Goal: Task Accomplishment & Management: Complete application form

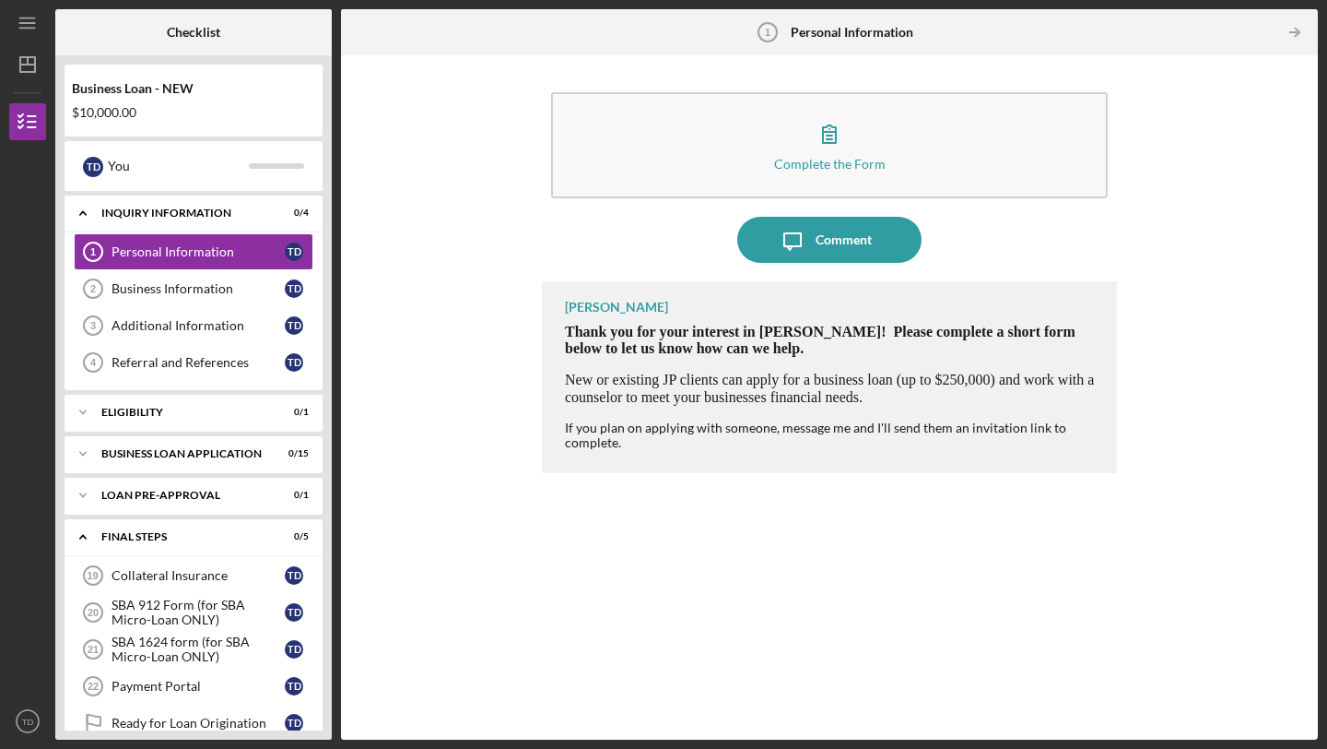
click at [146, 98] on div "Business Loan - NEW $10,000.00" at bounding box center [194, 100] width 258 height 53
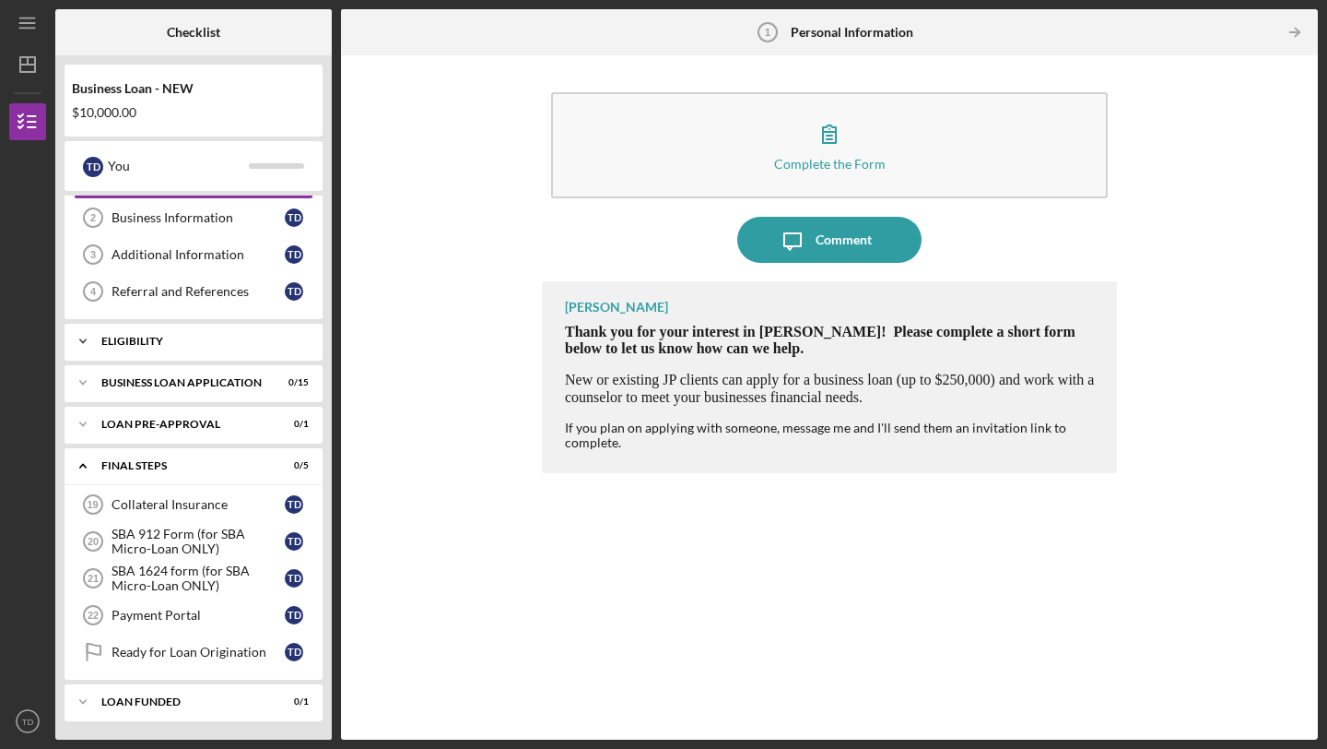
click at [155, 348] on div "Icon/Expander ELIGIBILITY 0 / 1" at bounding box center [194, 341] width 258 height 37
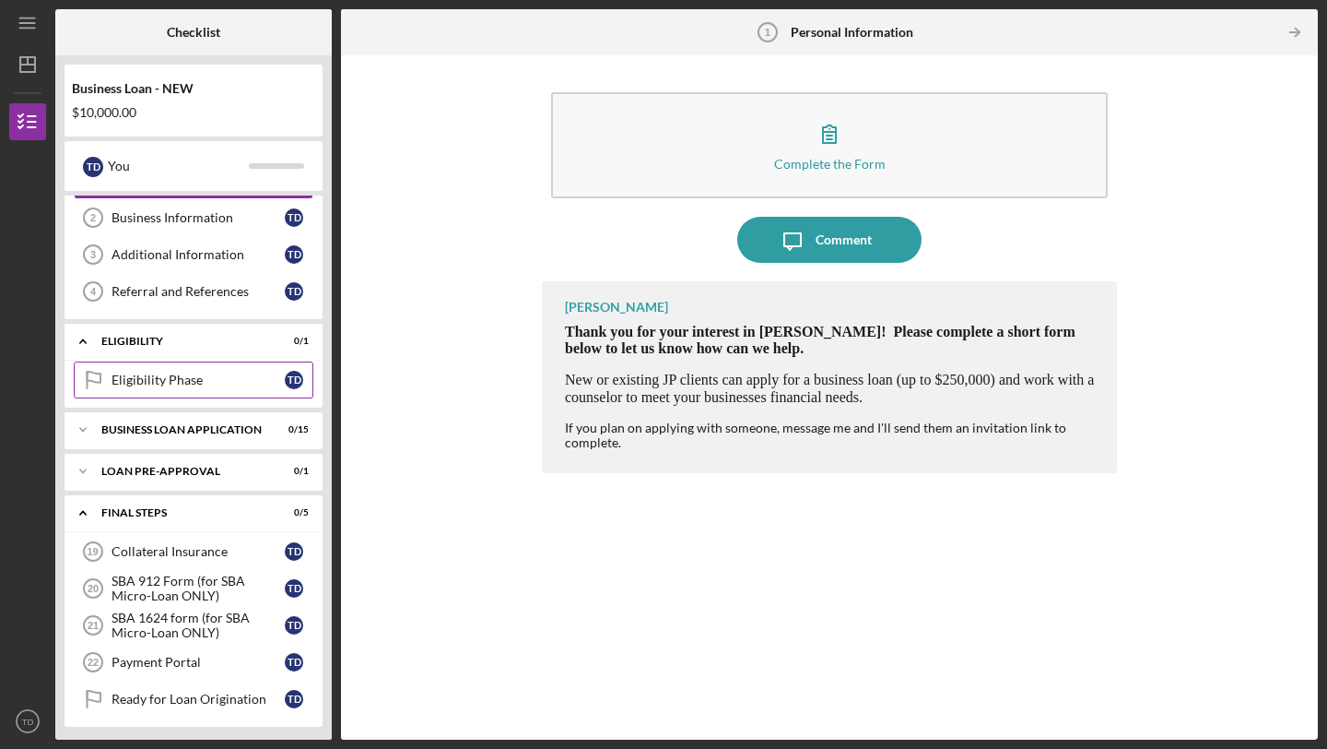
click at [153, 377] on div "Eligibility Phase" at bounding box center [198, 379] width 173 height 15
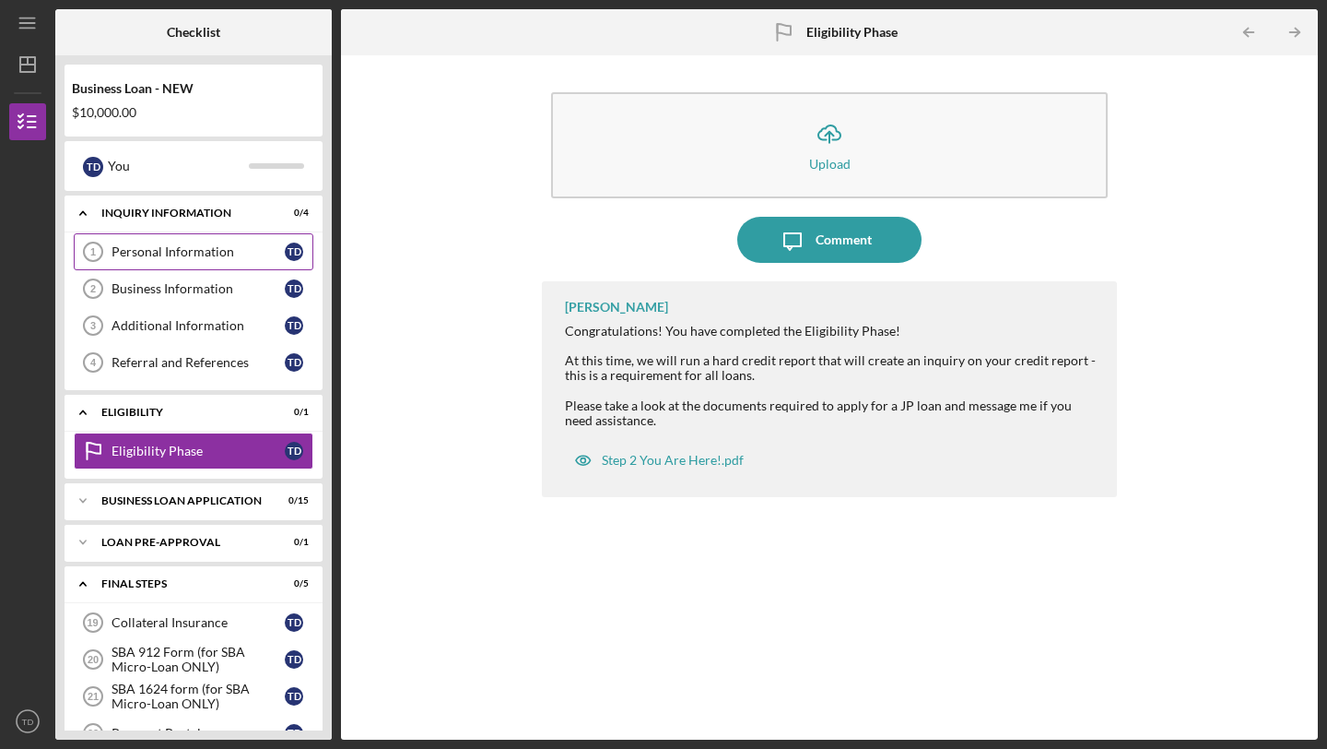
click at [177, 256] on div "Personal Information" at bounding box center [198, 251] width 173 height 15
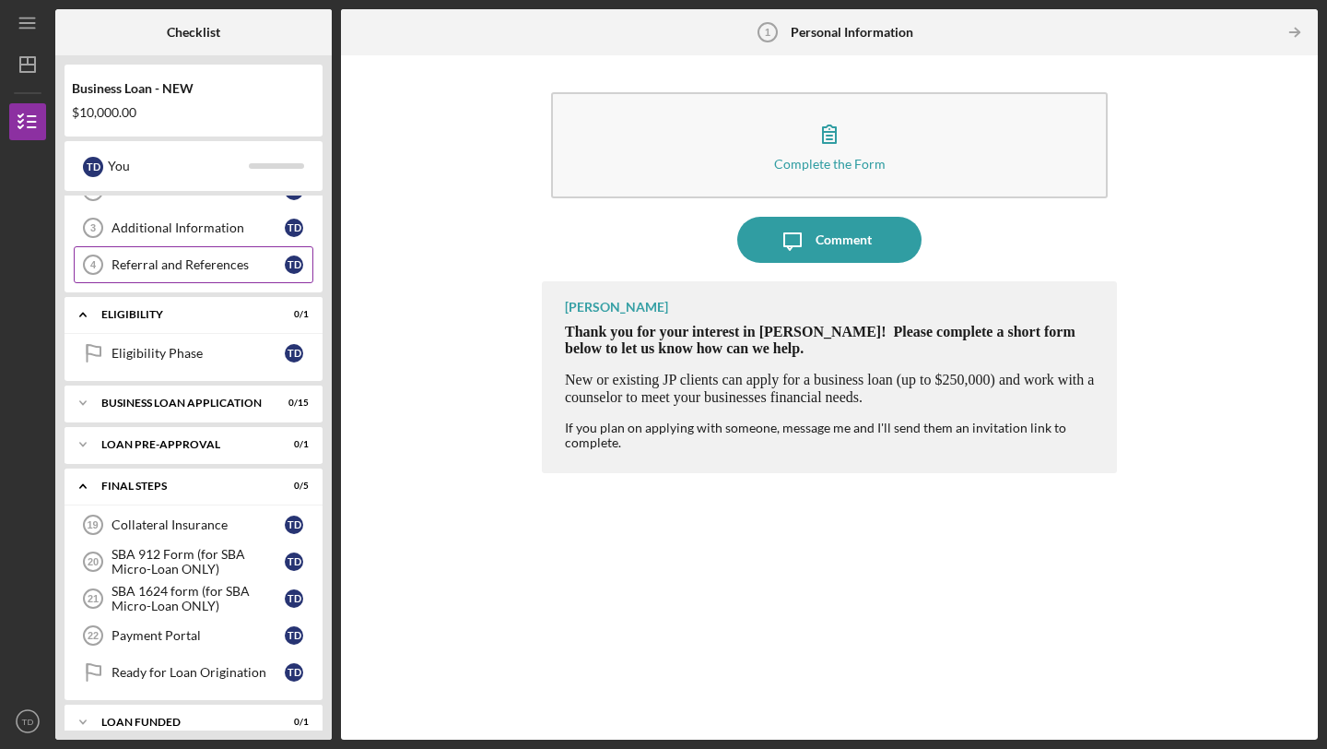
scroll to position [118, 0]
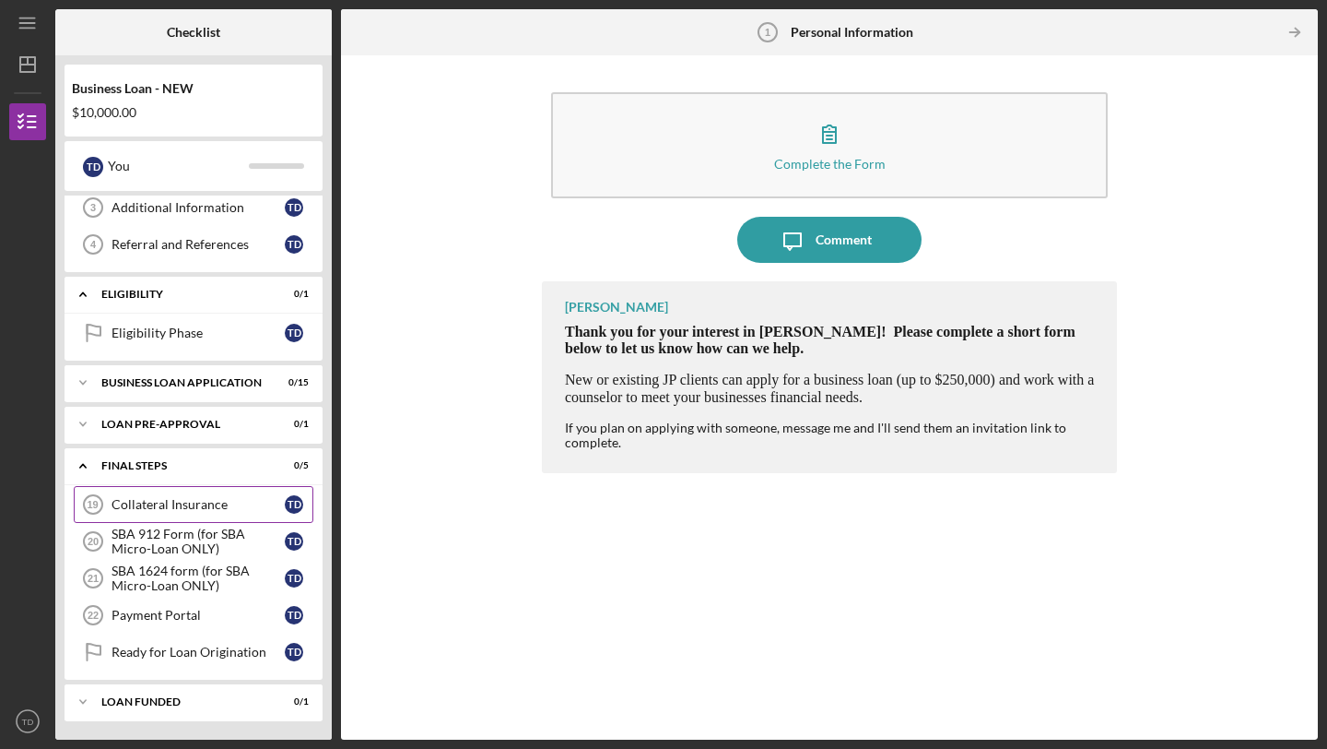
click at [181, 504] on div "Collateral Insurance" at bounding box center [198, 504] width 173 height 15
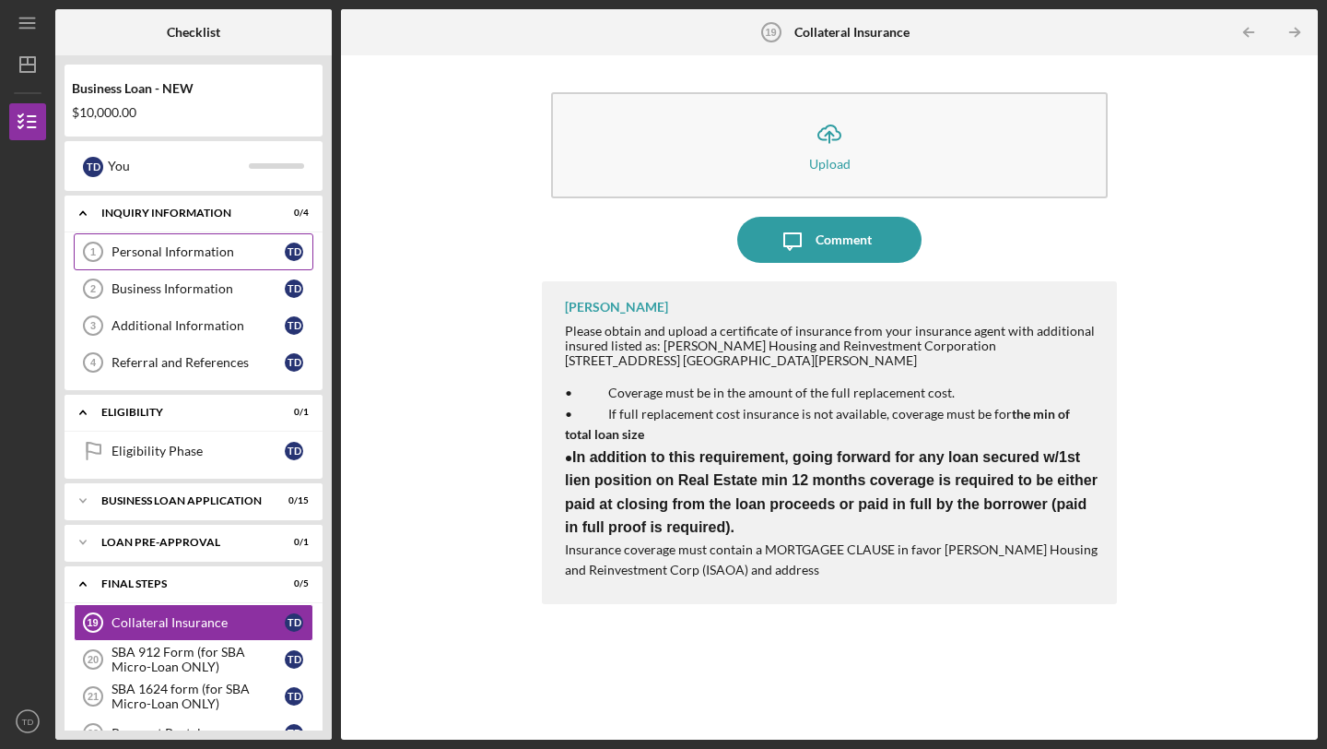
click at [191, 254] on div "Personal Information" at bounding box center [198, 251] width 173 height 15
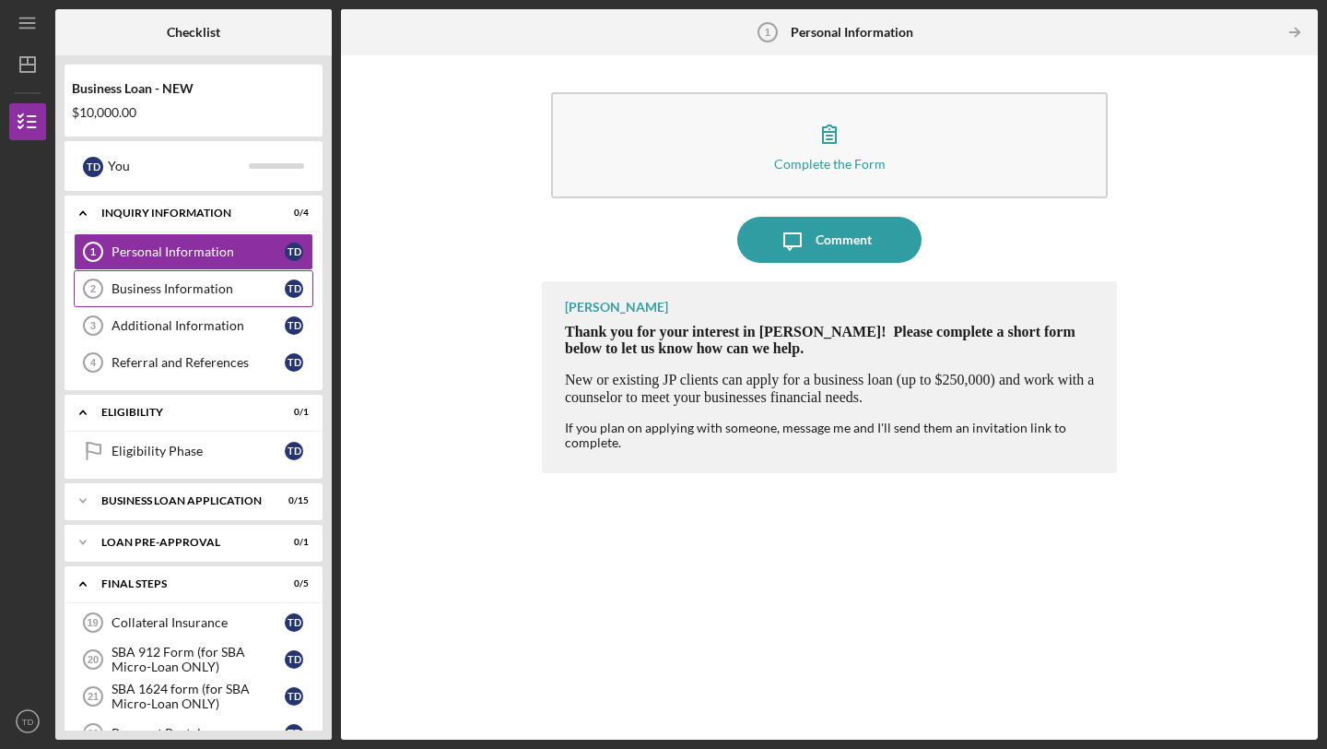
click at [187, 277] on link "Business Information 2 Business Information T D" at bounding box center [194, 288] width 240 height 37
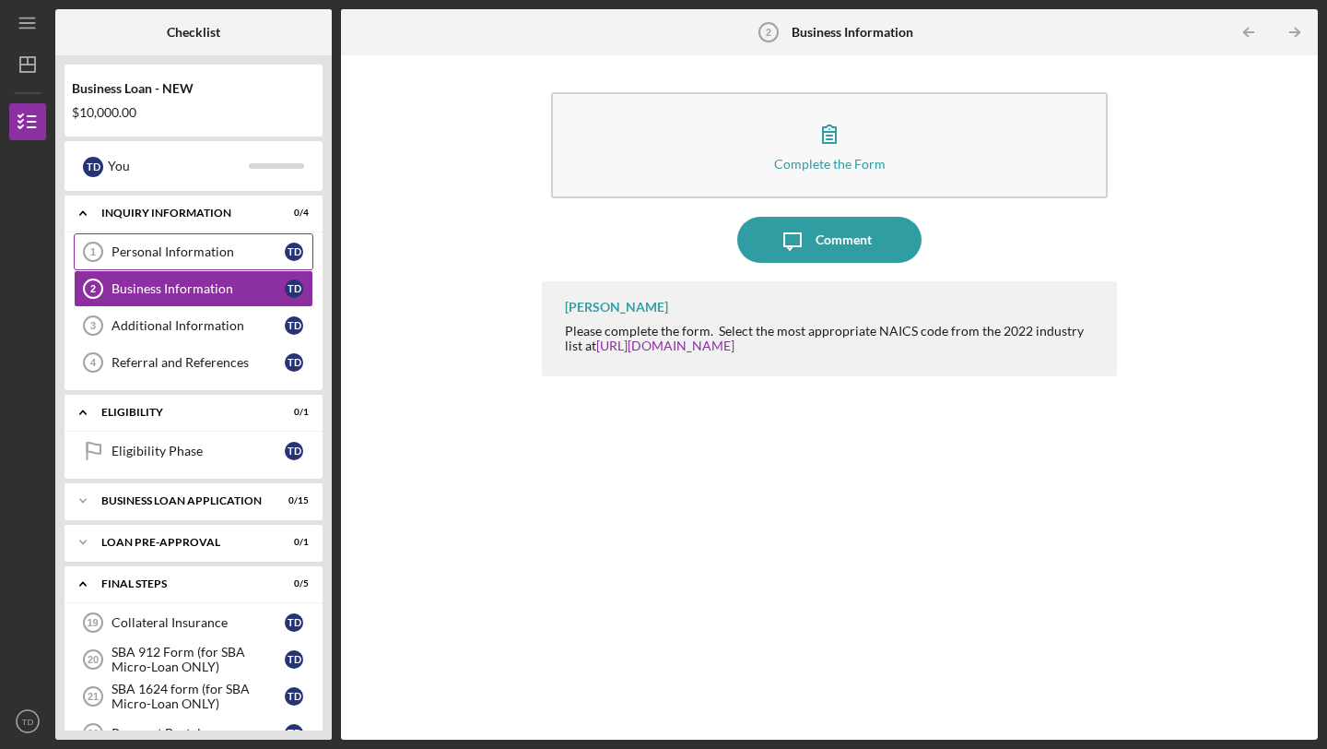
click at [184, 250] on div "Personal Information" at bounding box center [198, 251] width 173 height 15
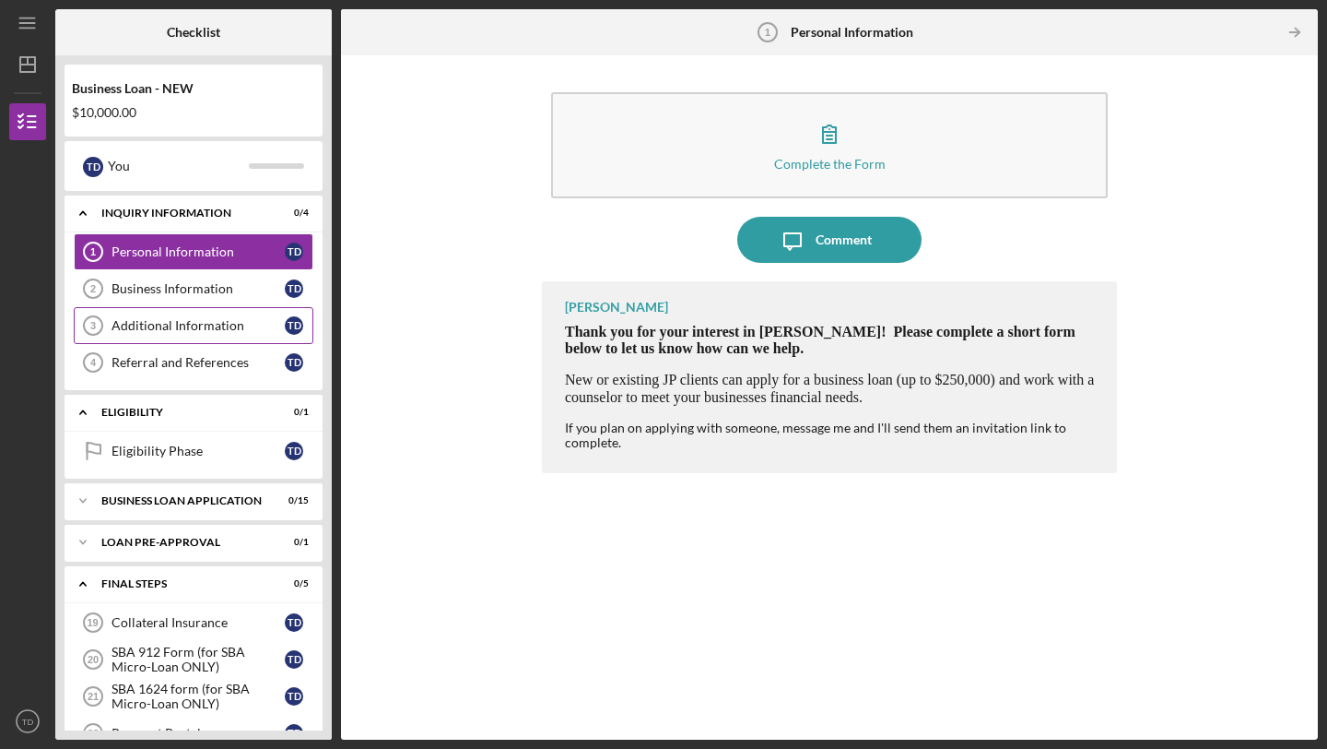
click at [189, 312] on link "Additional Information 3 Additional Information T D" at bounding box center [194, 325] width 240 height 37
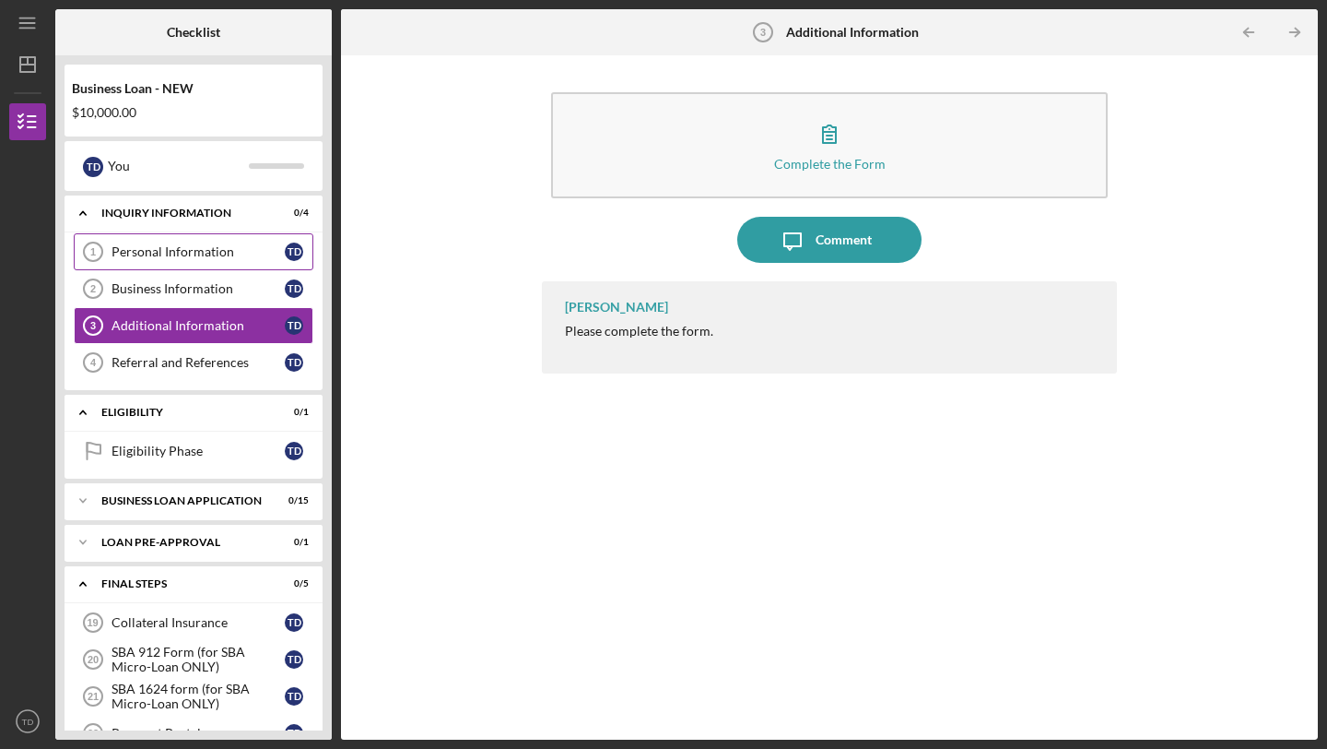
click at [187, 256] on div "Personal Information" at bounding box center [198, 251] width 173 height 15
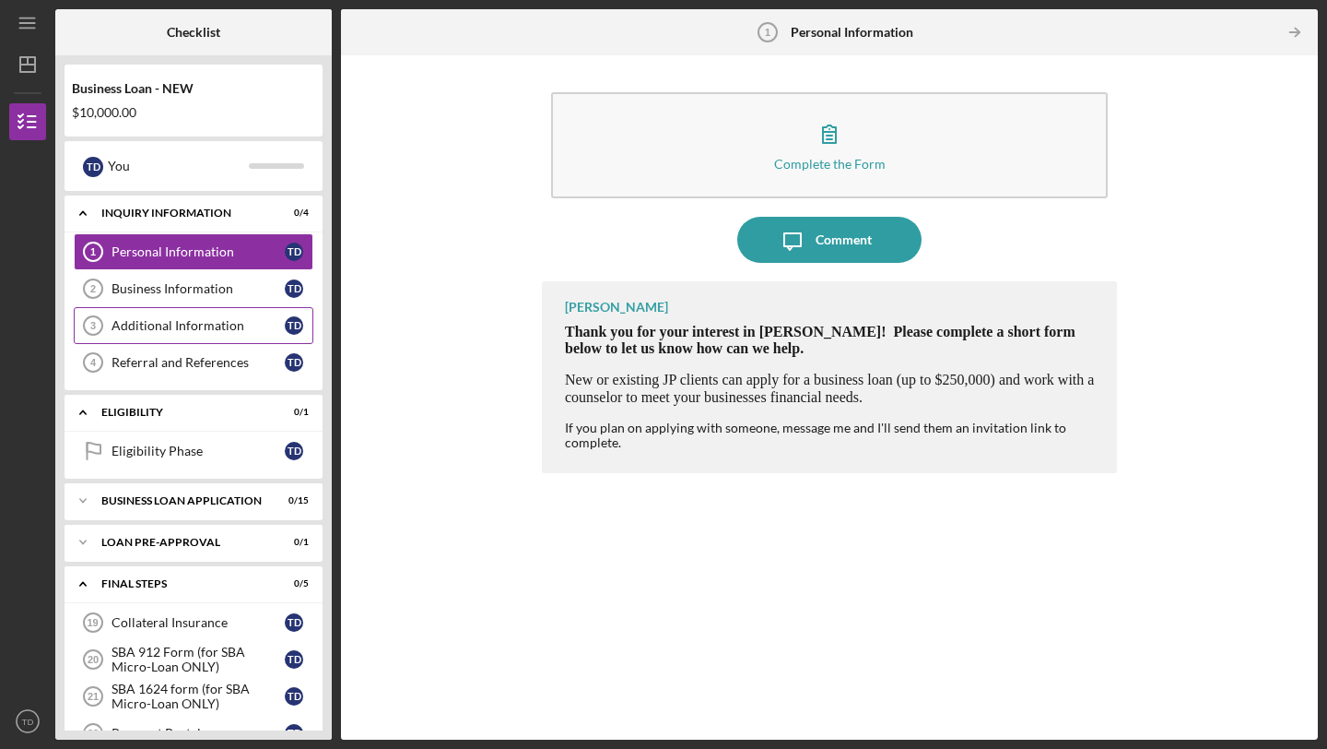
click at [182, 330] on div "Additional Information" at bounding box center [198, 325] width 173 height 15
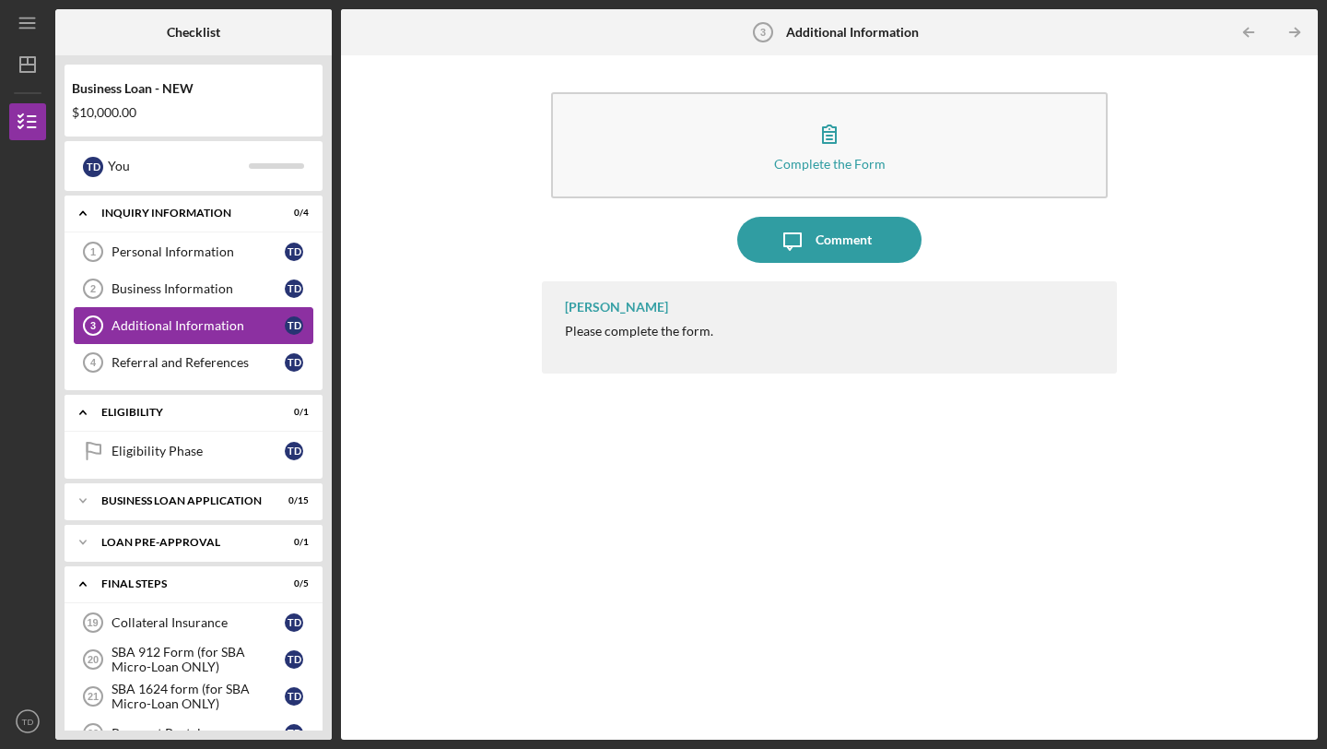
click at [182, 308] on link "Additional Information 3 Additional Information T D" at bounding box center [194, 325] width 240 height 37
click at [180, 301] on link "Business Information 2 Business Information T D" at bounding box center [194, 288] width 240 height 37
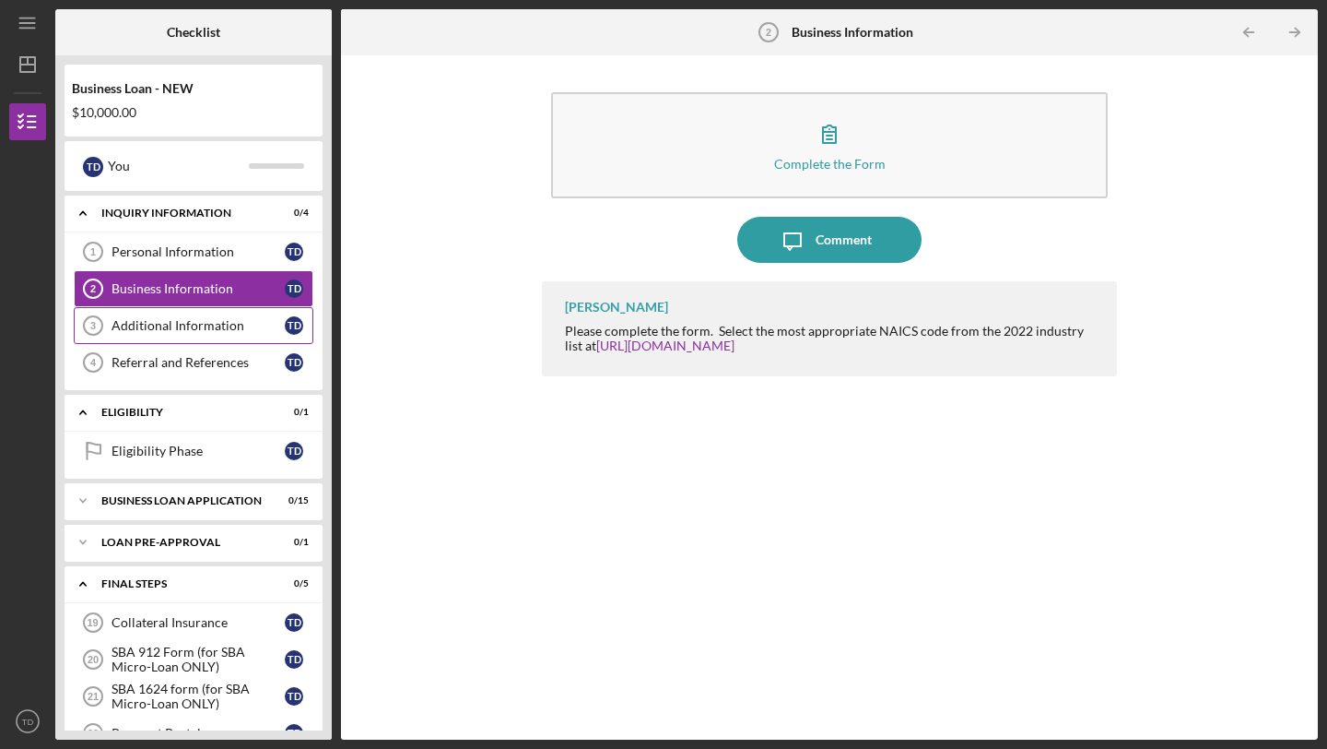
click at [180, 329] on div "Additional Information" at bounding box center [198, 325] width 173 height 15
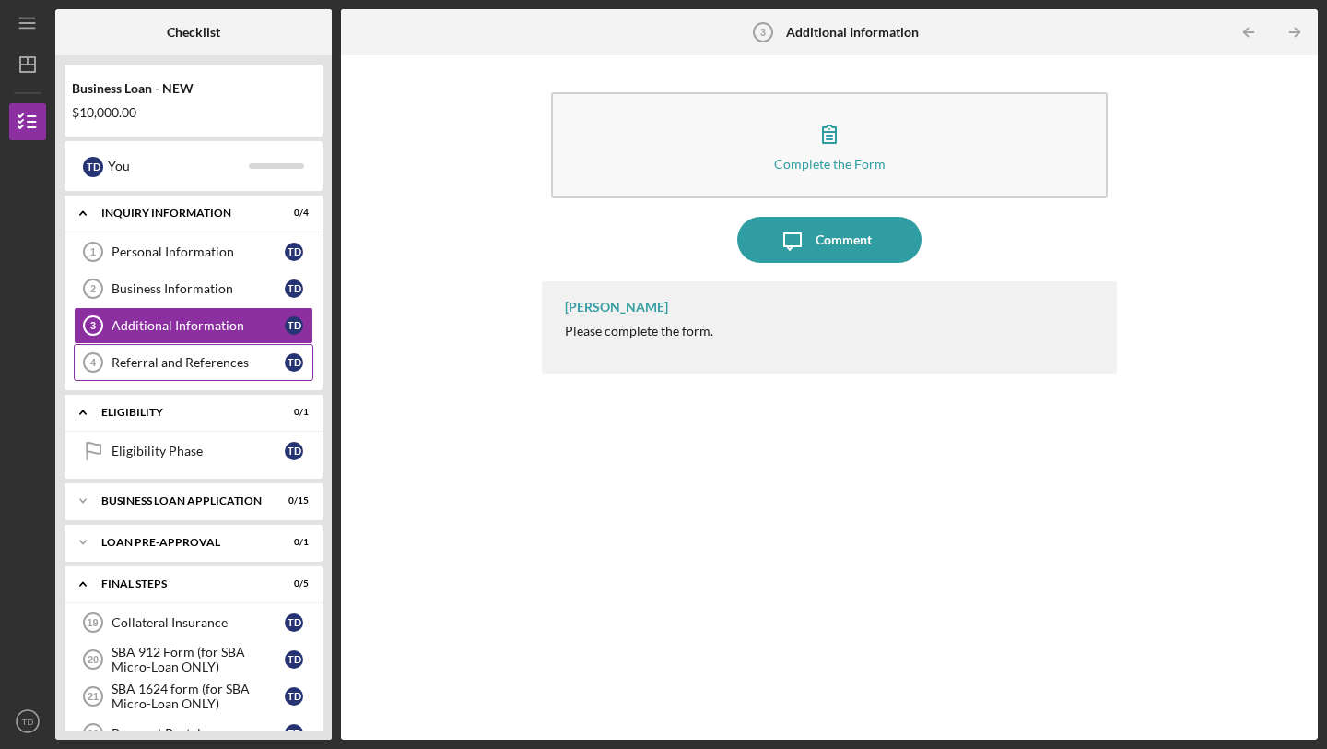
click at [178, 346] on link "Referral and References 4 [PERSON_NAME] and References T D" at bounding box center [194, 362] width 240 height 37
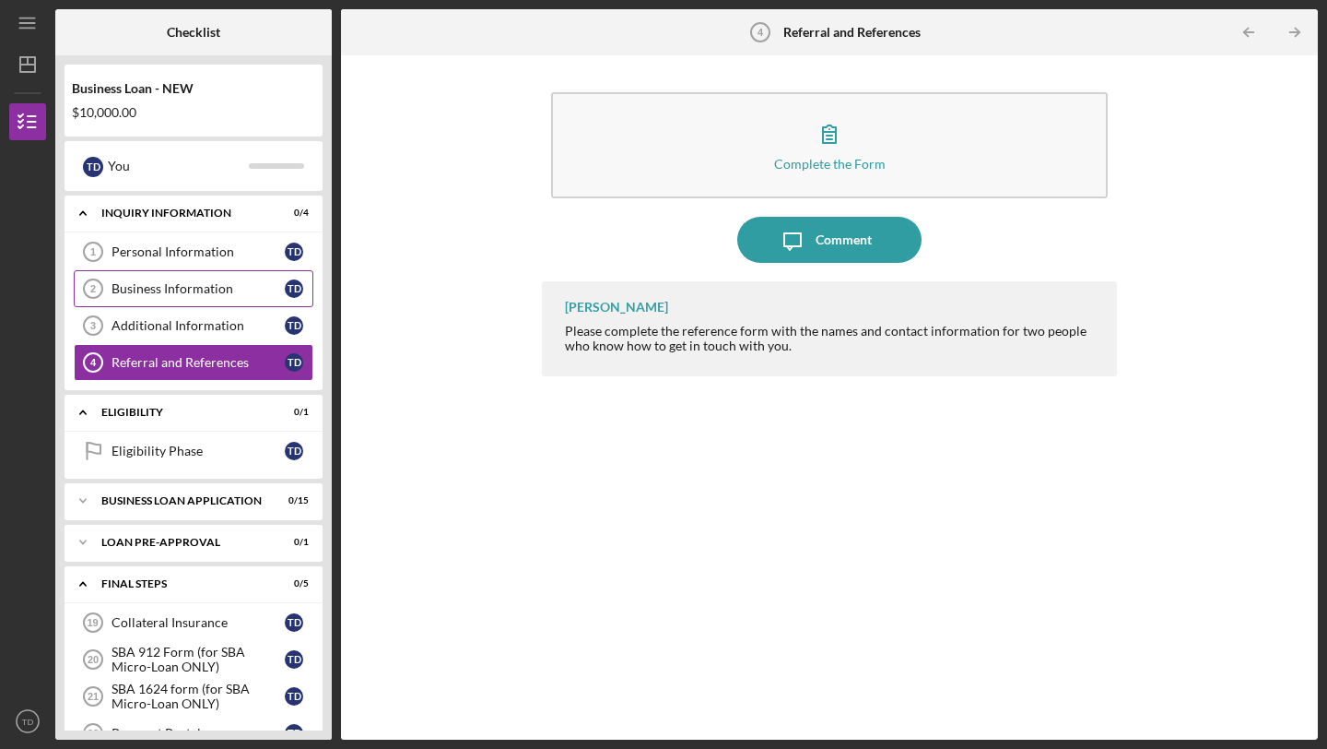
click at [187, 295] on div "Business Information" at bounding box center [198, 288] width 173 height 15
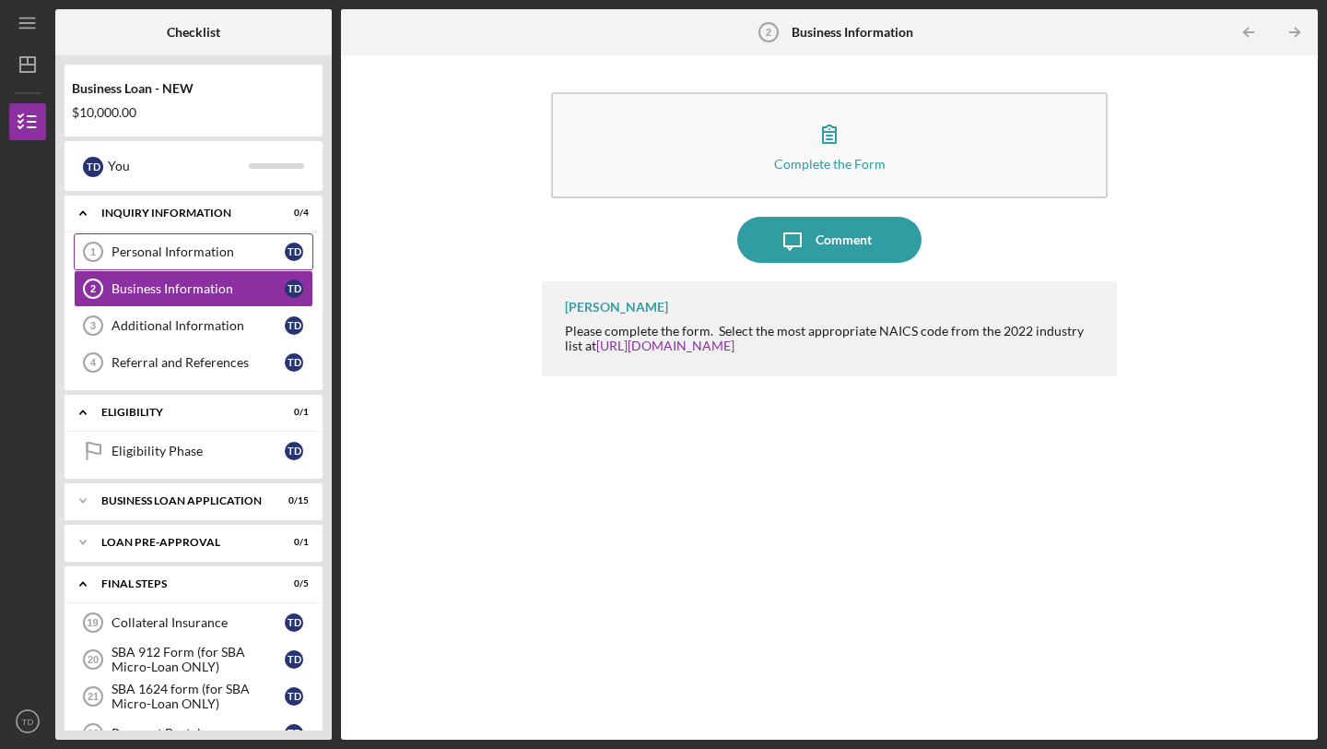
click at [183, 268] on link "Personal Information 1 Personal Information T D" at bounding box center [194, 251] width 240 height 37
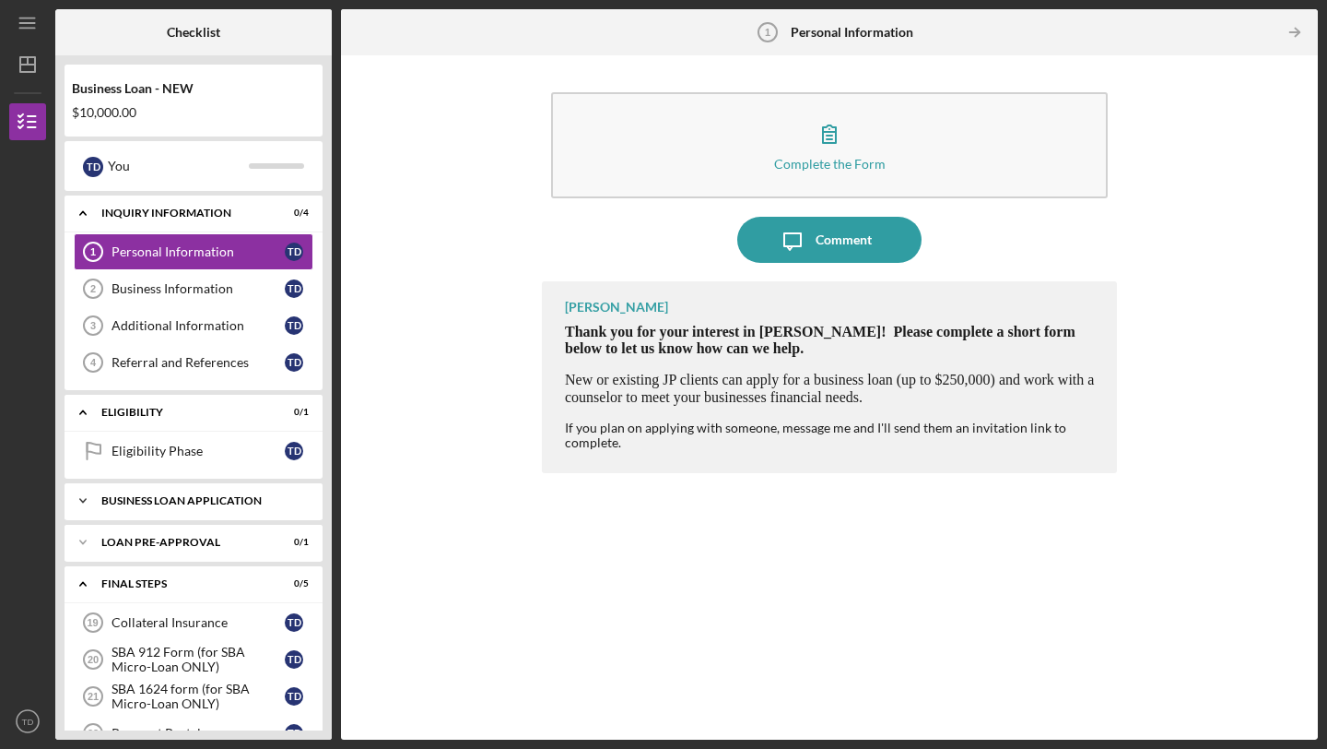
click at [184, 503] on div "BUSINESS LOAN APPLICATION" at bounding box center [200, 500] width 198 height 11
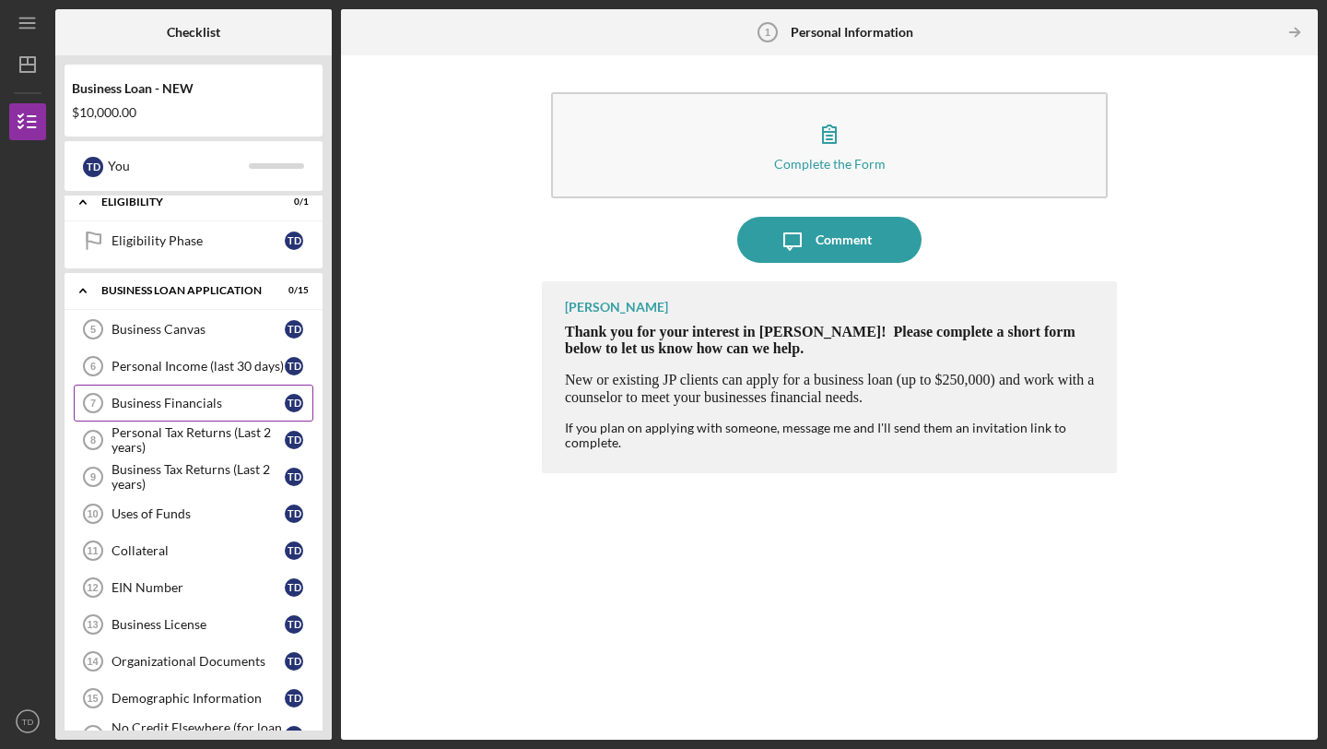
scroll to position [217, 0]
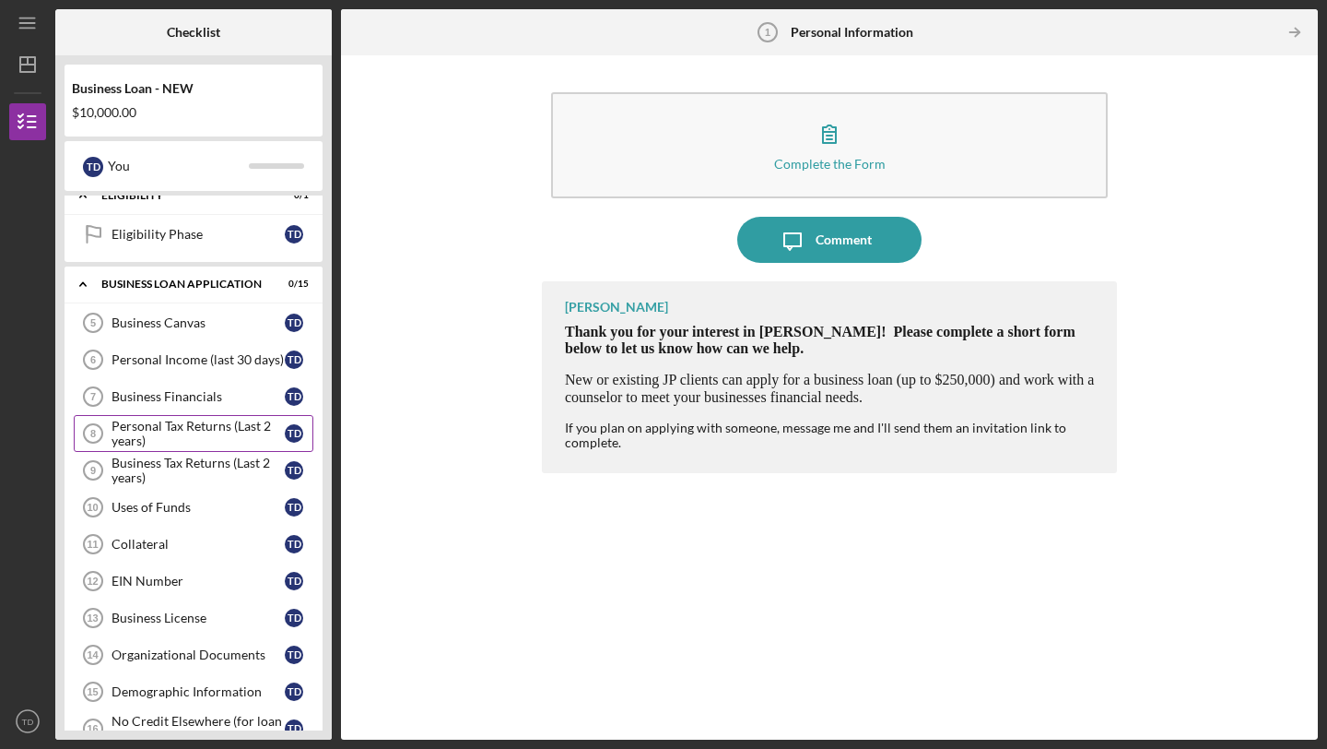
click at [184, 434] on div "Personal Tax Returns (Last 2 years)" at bounding box center [198, 433] width 173 height 29
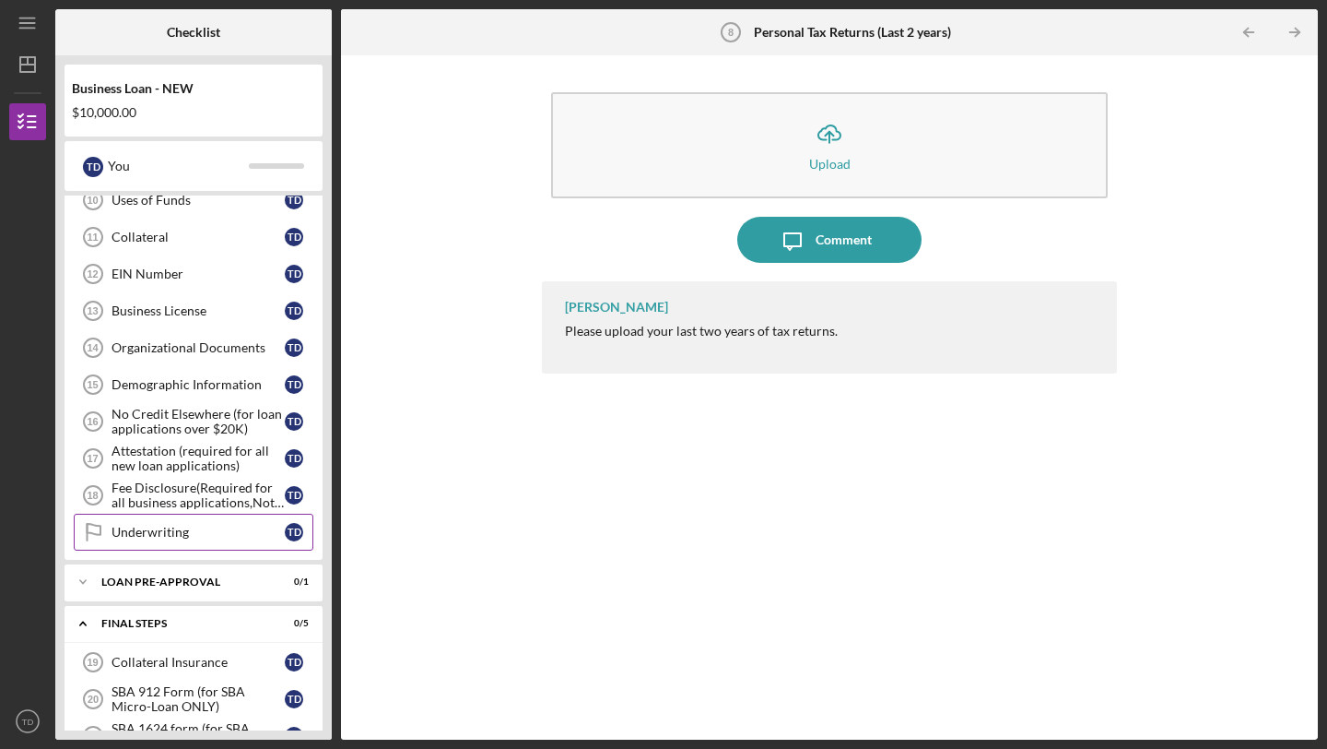
scroll to position [532, 0]
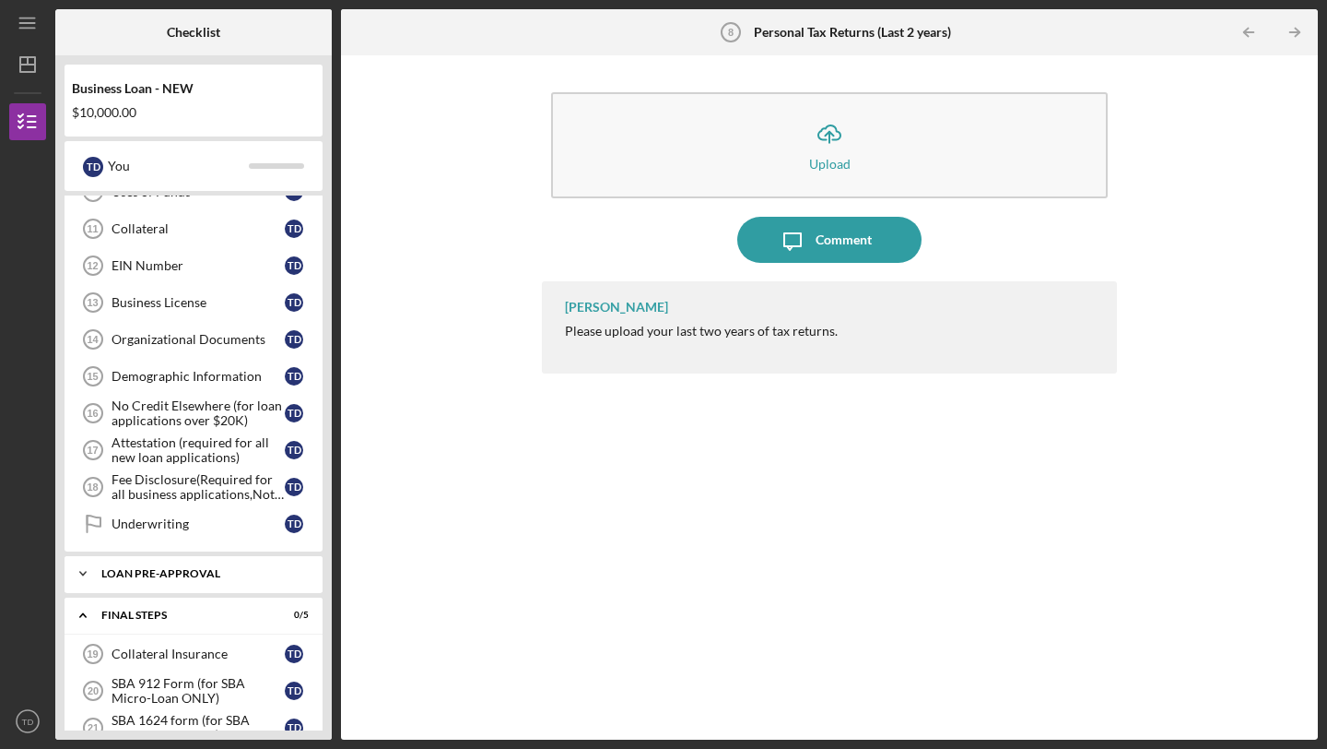
click at [152, 572] on div "LOAN PRE-APPROVAL" at bounding box center [200, 573] width 198 height 11
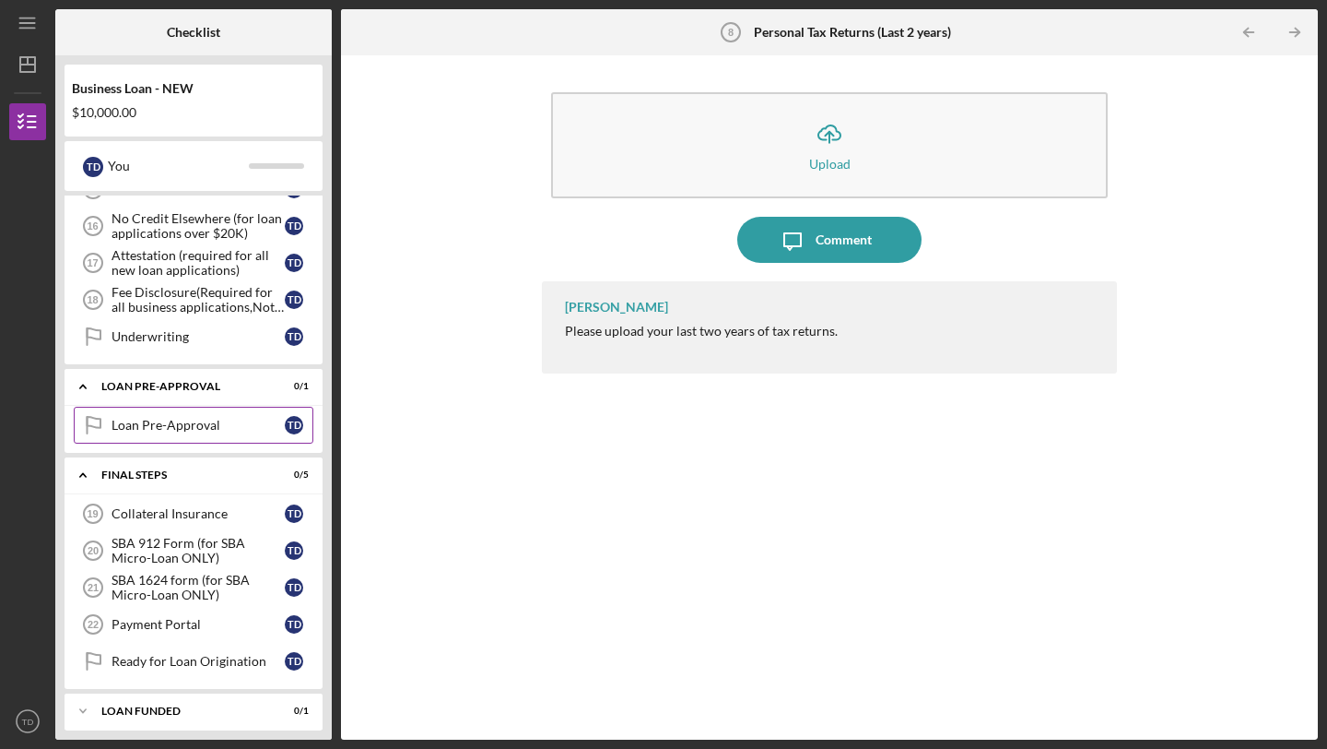
scroll to position [728, 0]
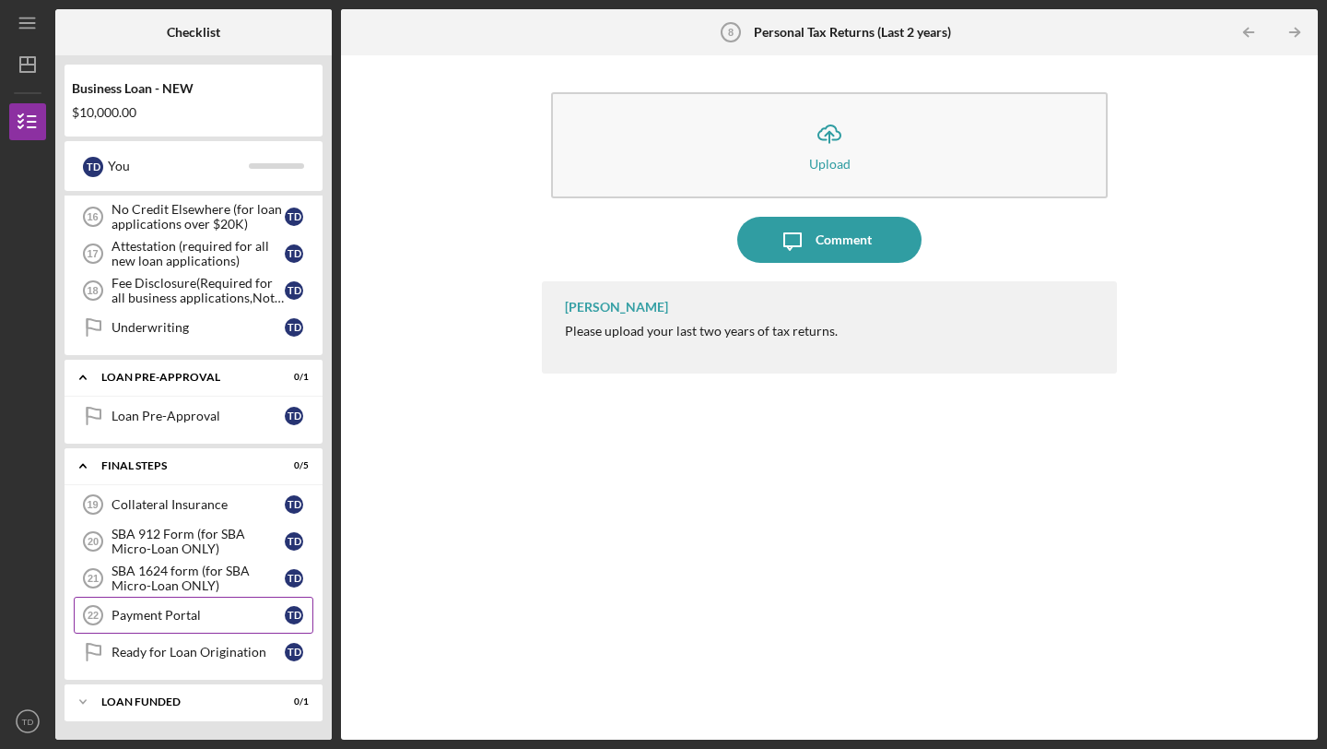
click at [170, 618] on div "Payment Portal" at bounding box center [198, 614] width 173 height 15
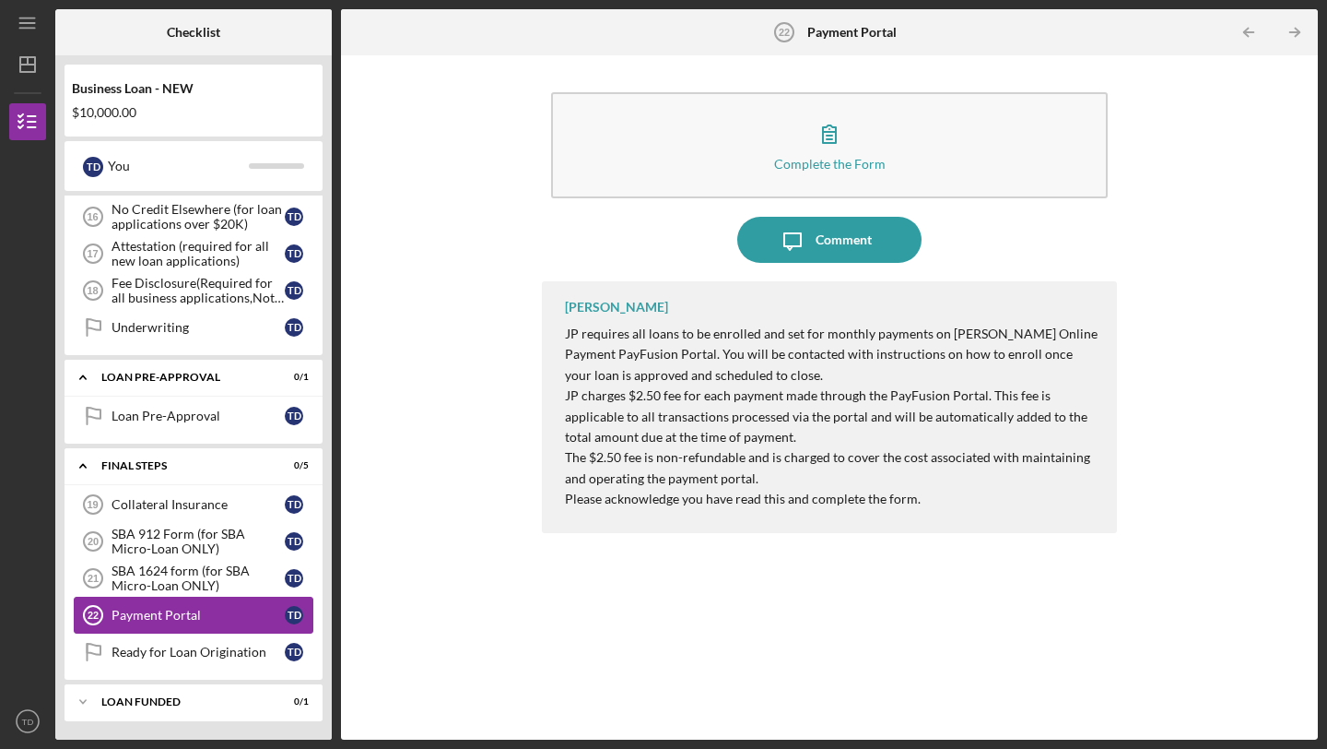
click at [170, 618] on div "Payment Portal" at bounding box center [198, 614] width 173 height 15
click at [180, 647] on div "Ready for Loan Origination" at bounding box center [198, 651] width 173 height 15
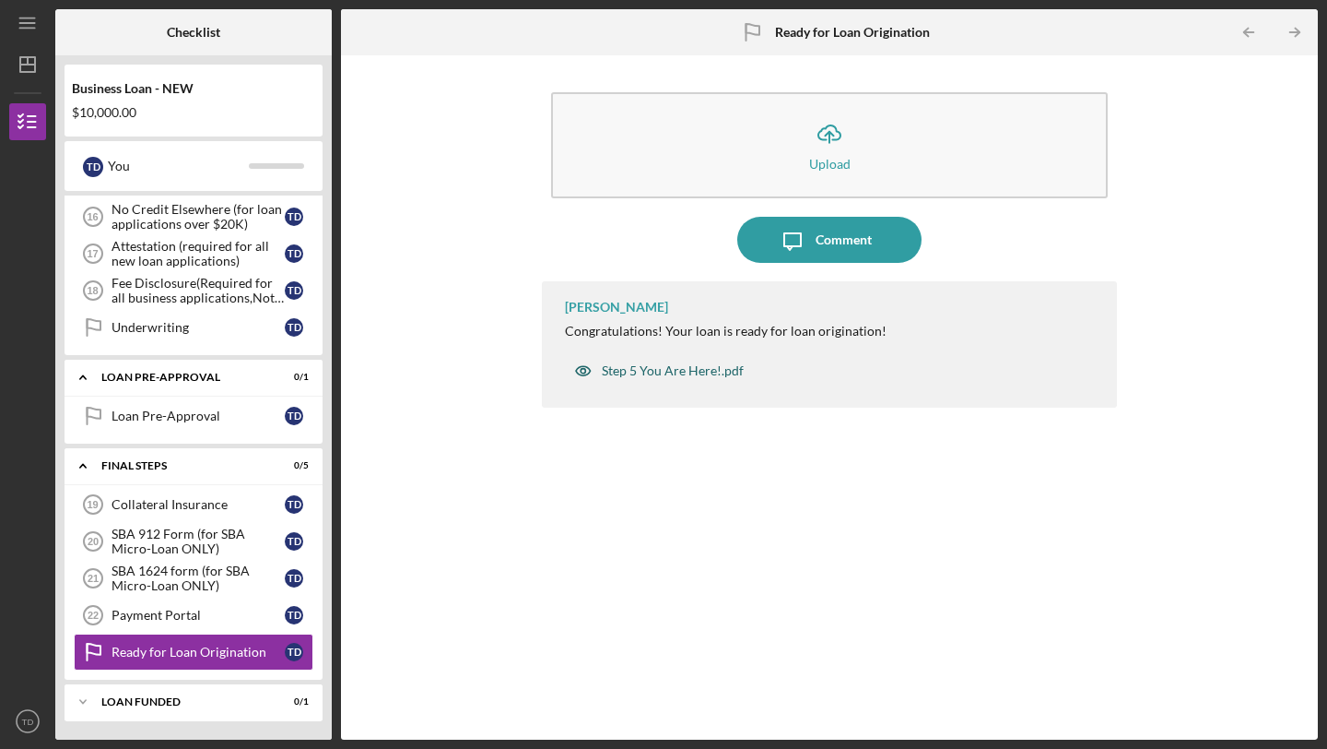
click at [631, 370] on div "Step 5 You Are Here!.pdf" at bounding box center [673, 370] width 142 height 15
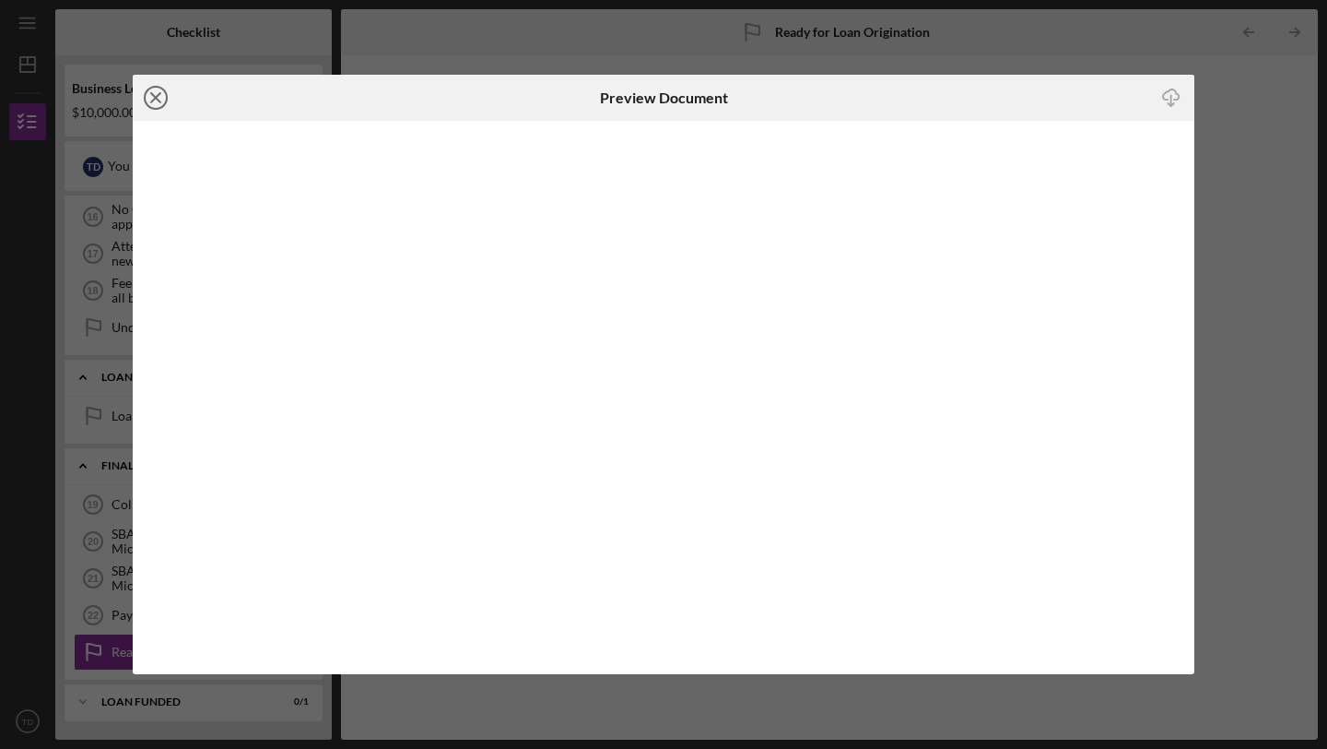
click at [158, 100] on line at bounding box center [155, 97] width 9 height 9
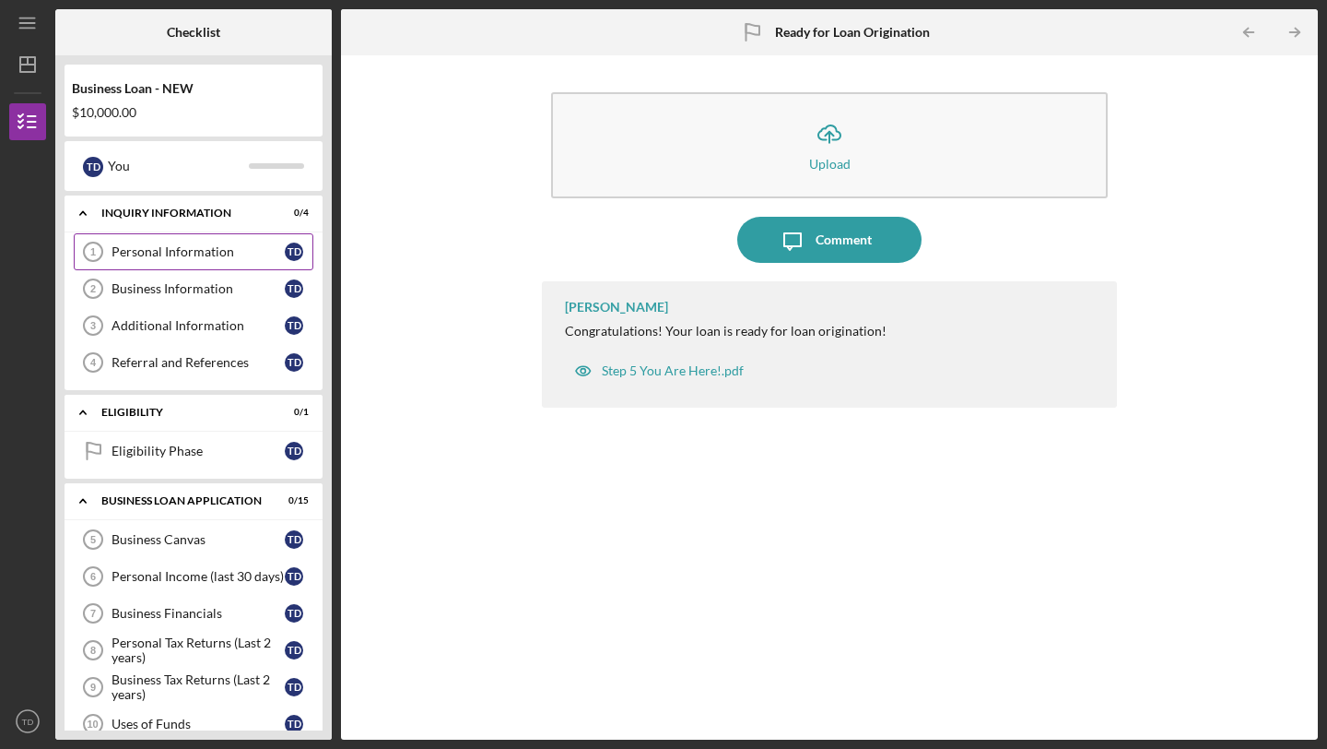
click at [179, 240] on link "Personal Information 1 Personal Information T D" at bounding box center [194, 251] width 240 height 37
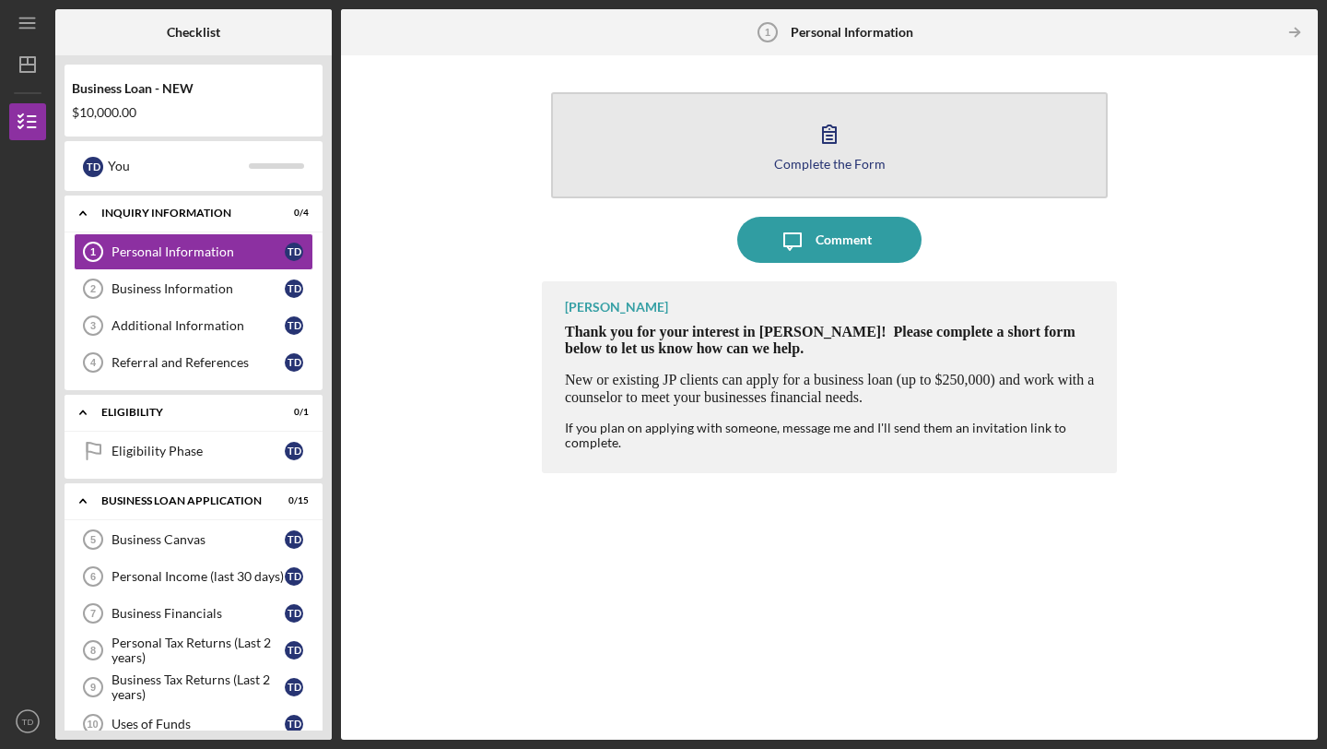
click at [810, 166] on div "Complete the Form" at bounding box center [830, 164] width 112 height 14
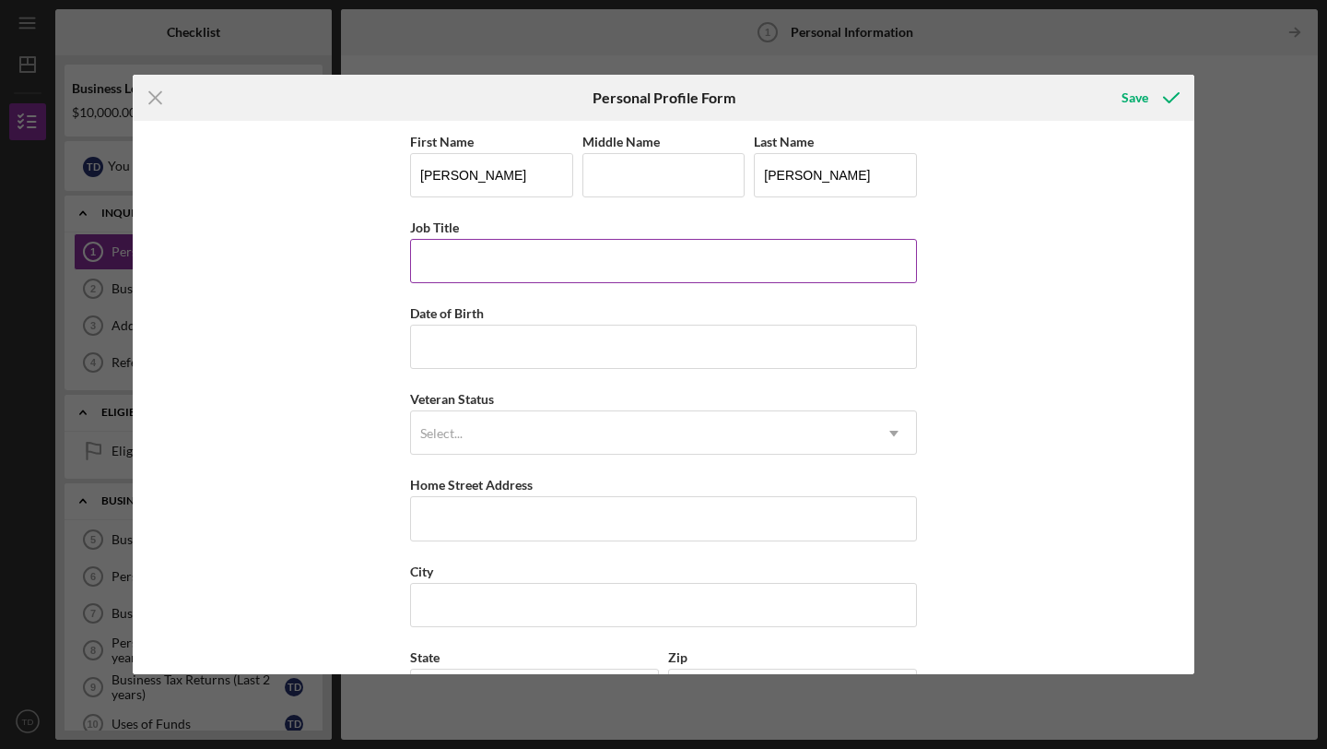
click at [553, 265] on input "Job Title" at bounding box center [663, 261] width 507 height 44
type input "CEO"
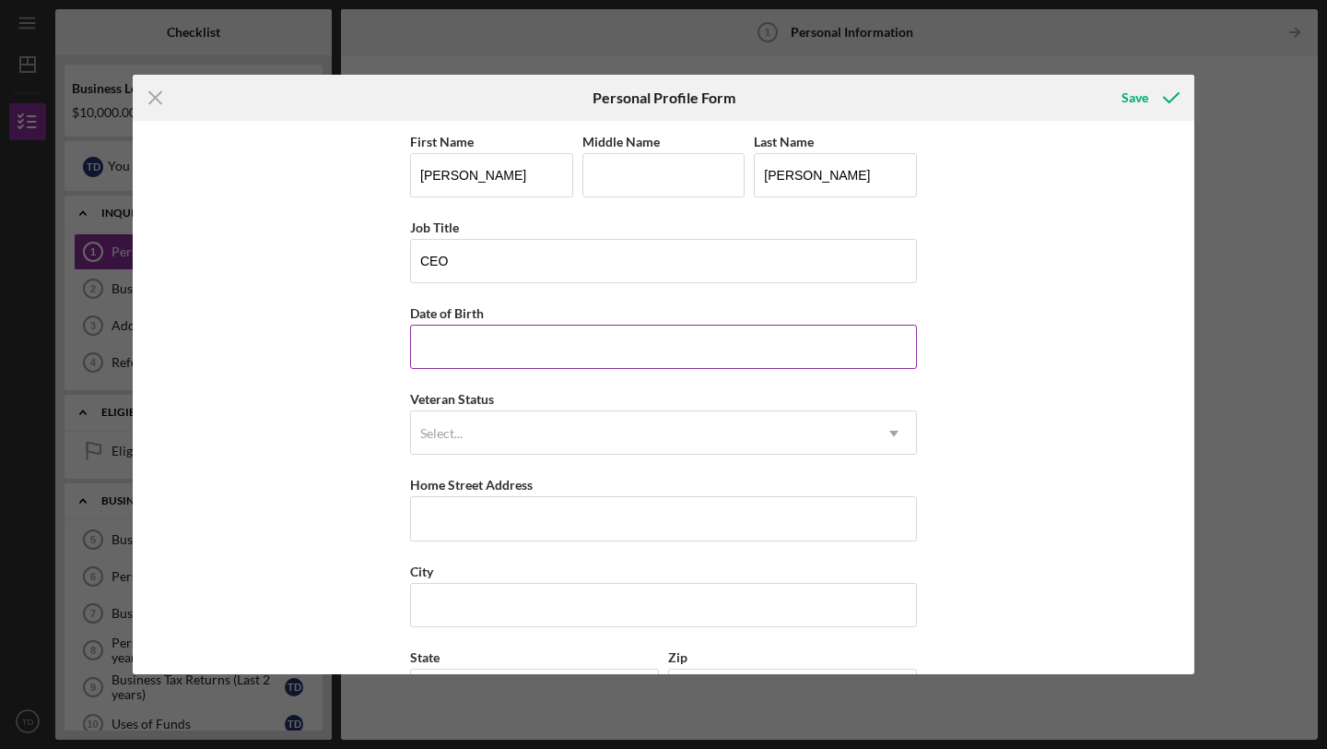
click at [482, 342] on input "Date of Birth" at bounding box center [663, 346] width 507 height 44
type input "06/04/1997"
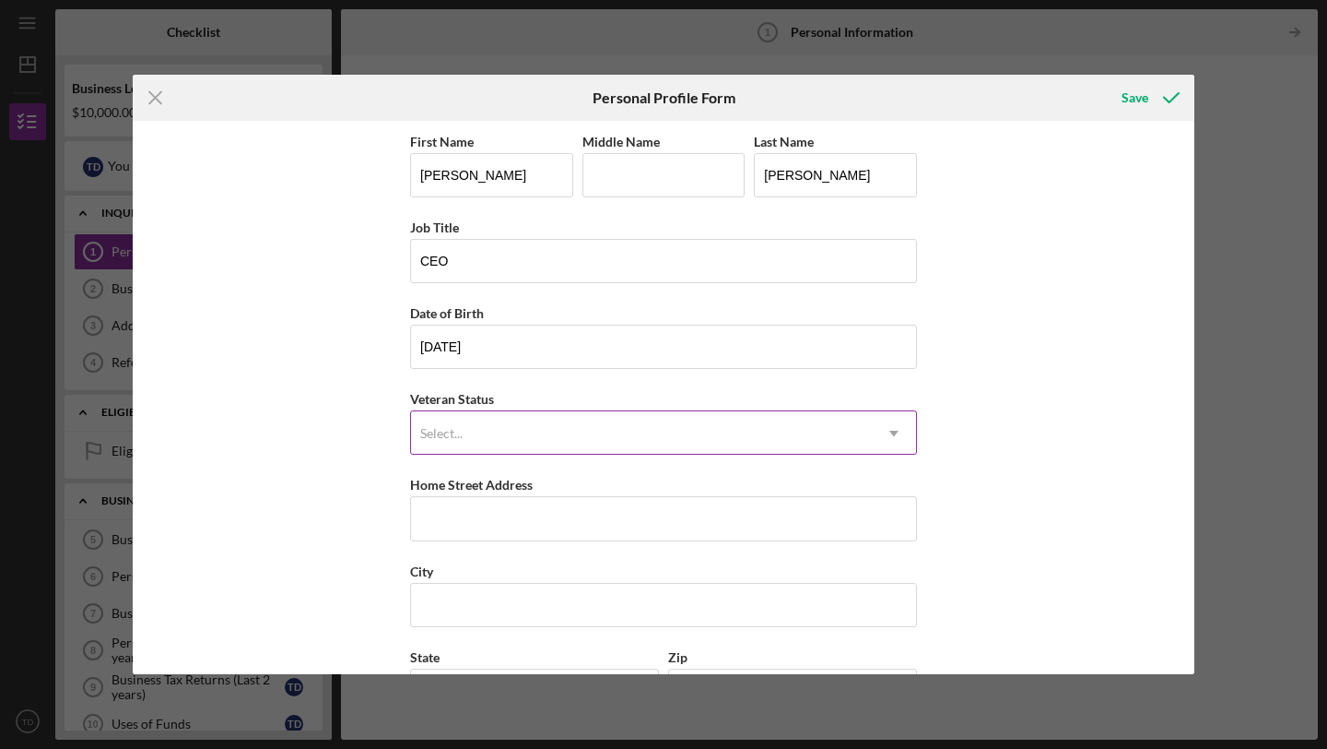
click at [446, 435] on div "Select..." at bounding box center [441, 433] width 42 height 15
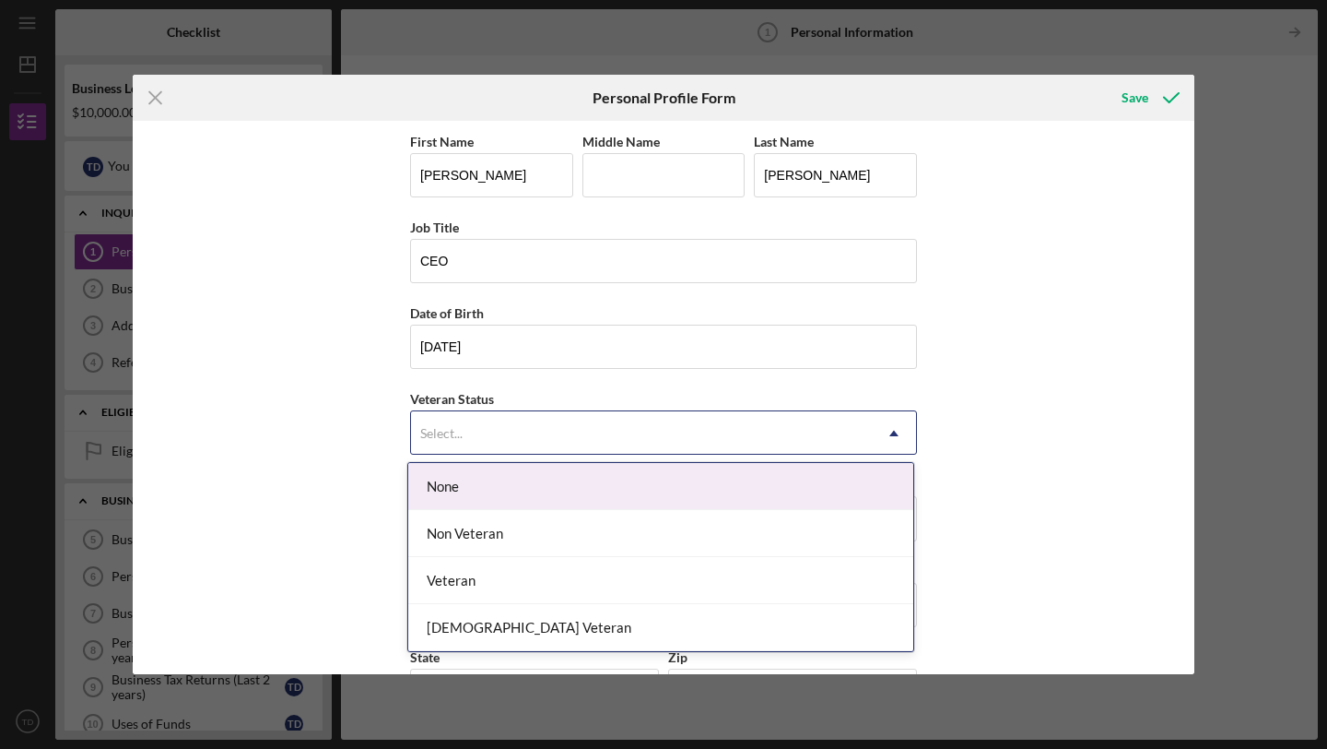
click at [440, 495] on div "None" at bounding box center [660, 486] width 505 height 47
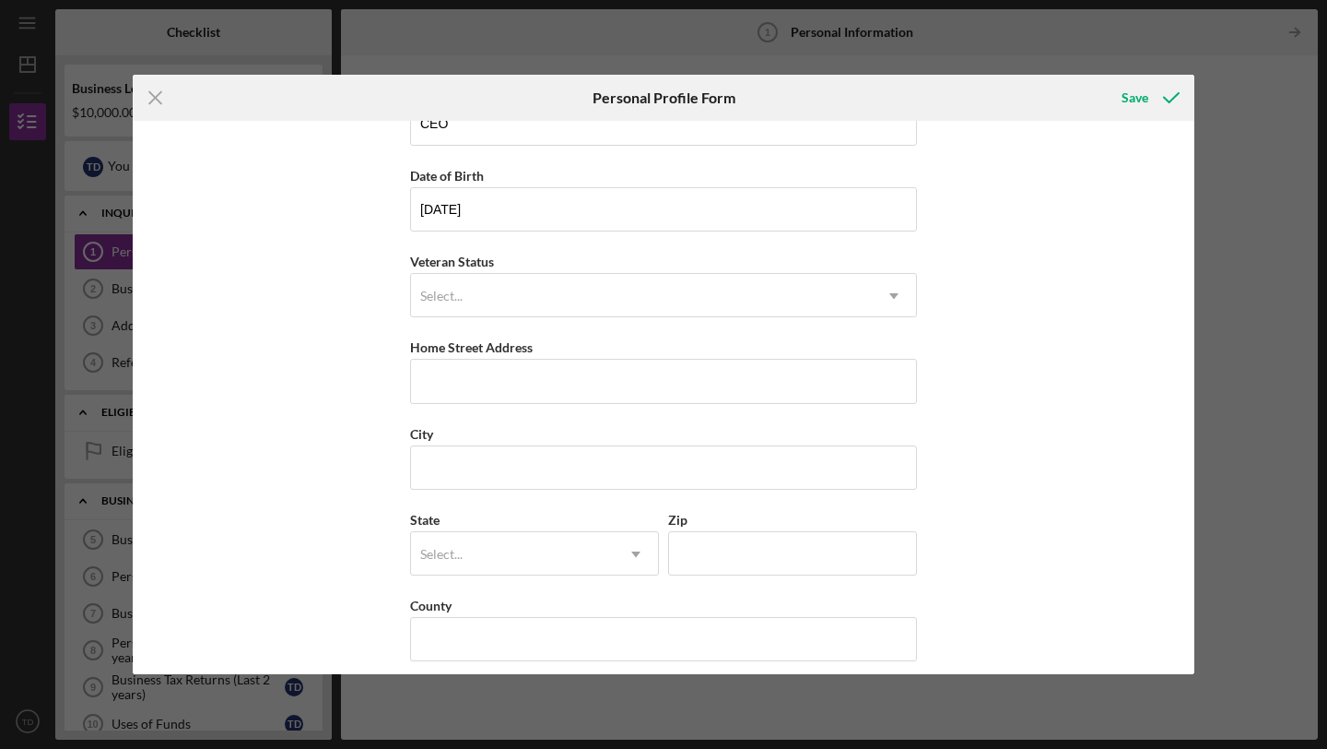
scroll to position [152, 0]
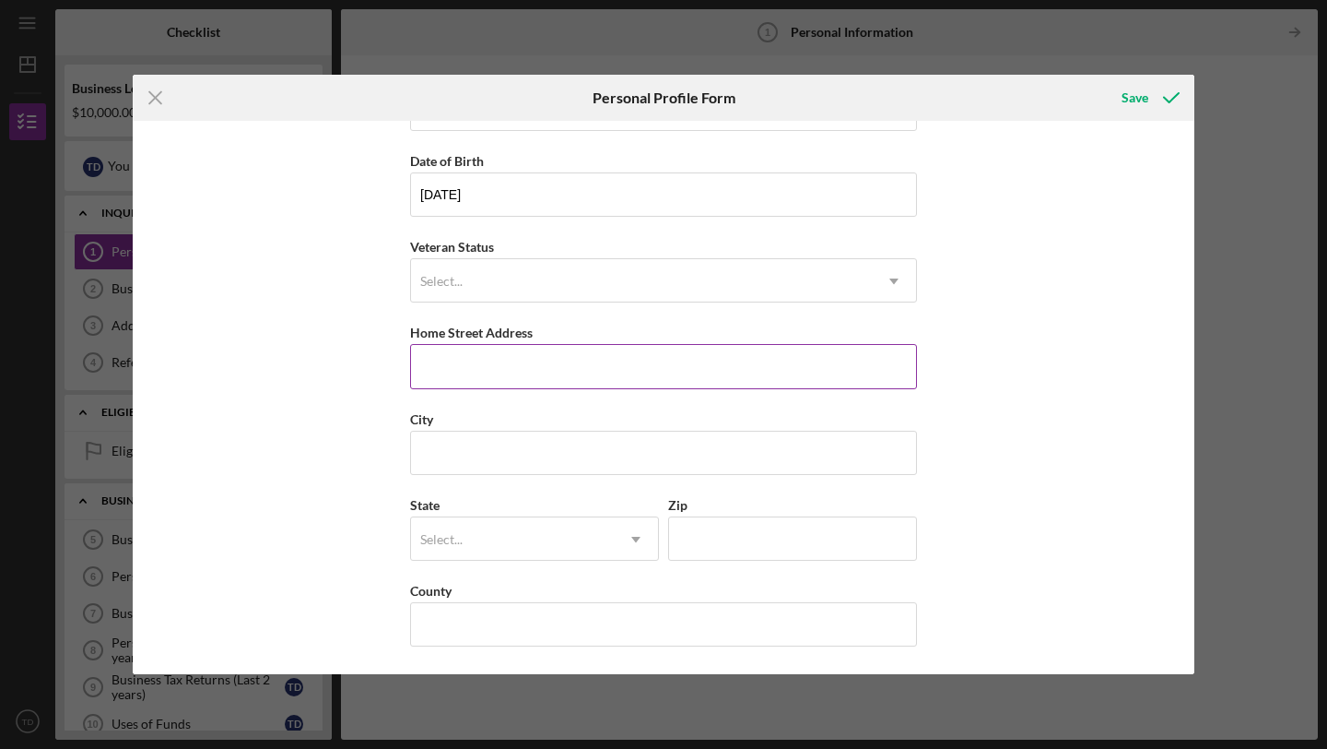
click at [444, 372] on input "Home Street Address" at bounding box center [663, 366] width 507 height 44
type input "[STREET_ADDRESS][PERSON_NAME]"
type input "[GEOGRAPHIC_DATA]"
type input "[US_STATE]"
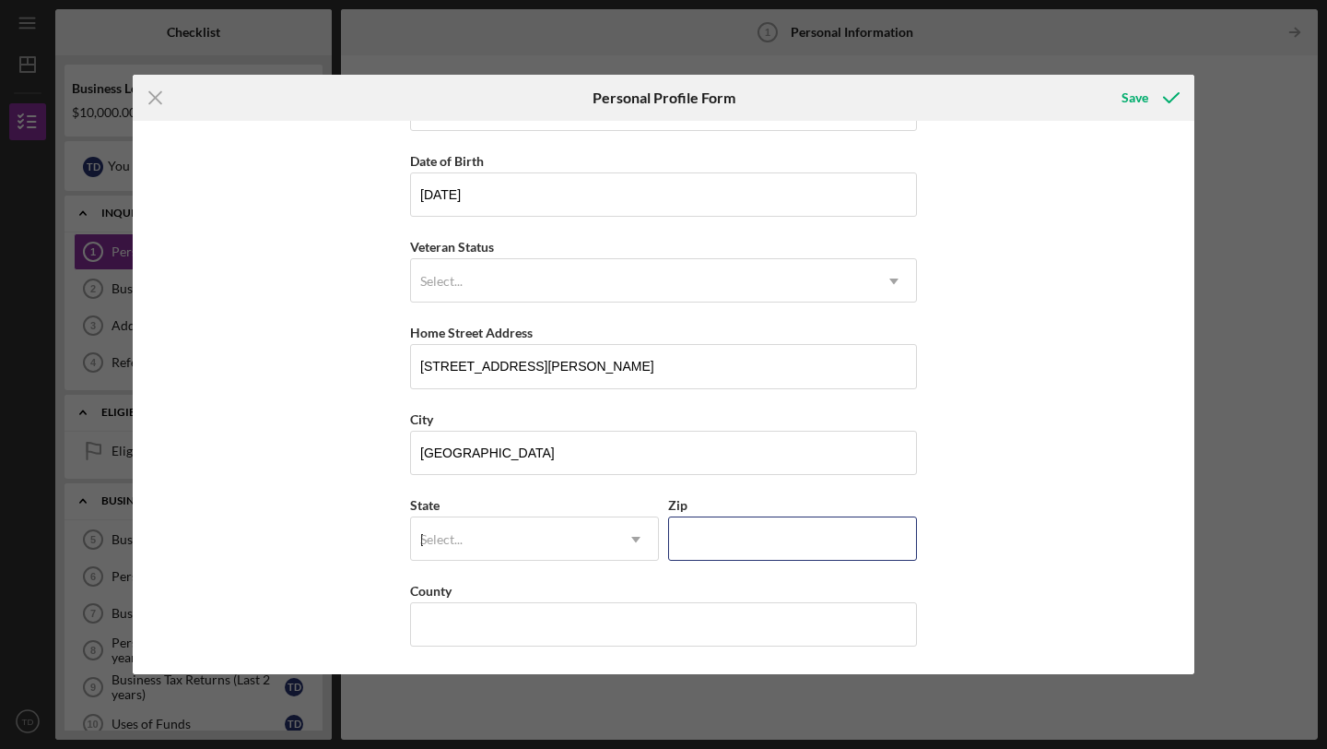
type input "66223"
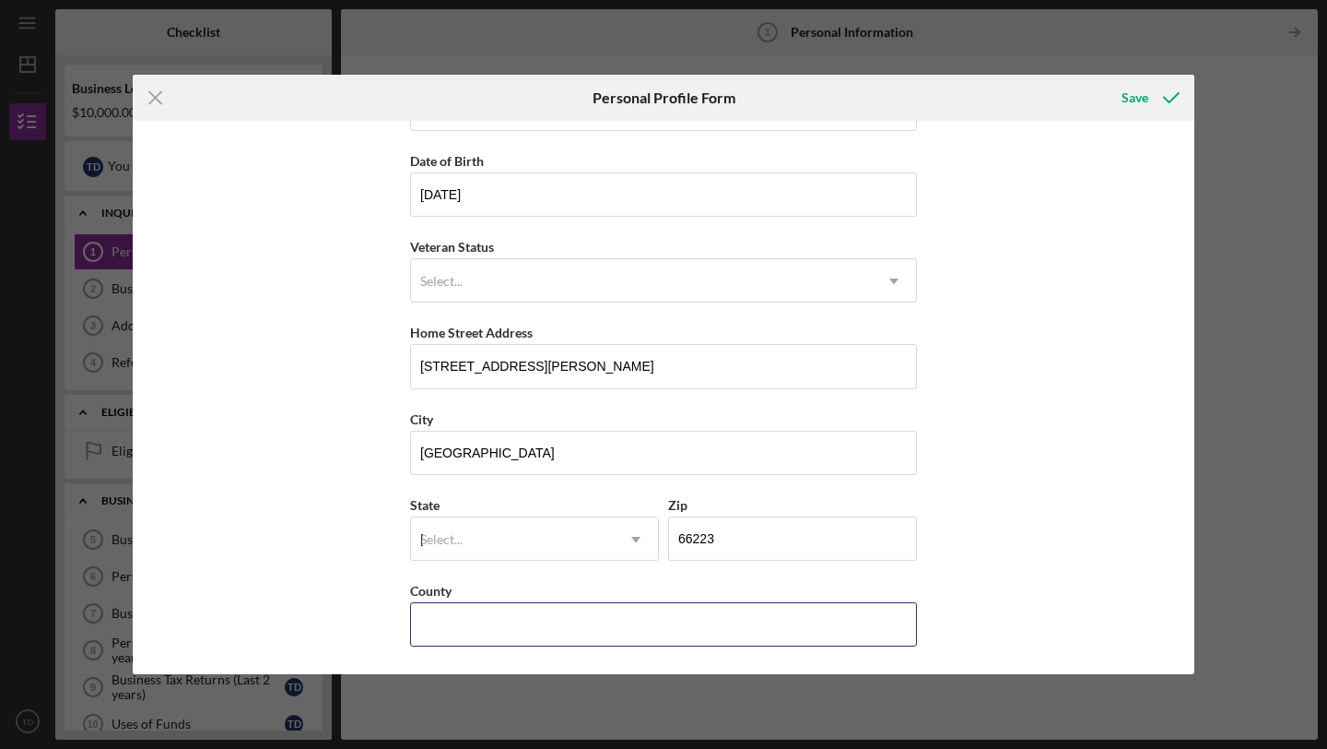
type input "United States"
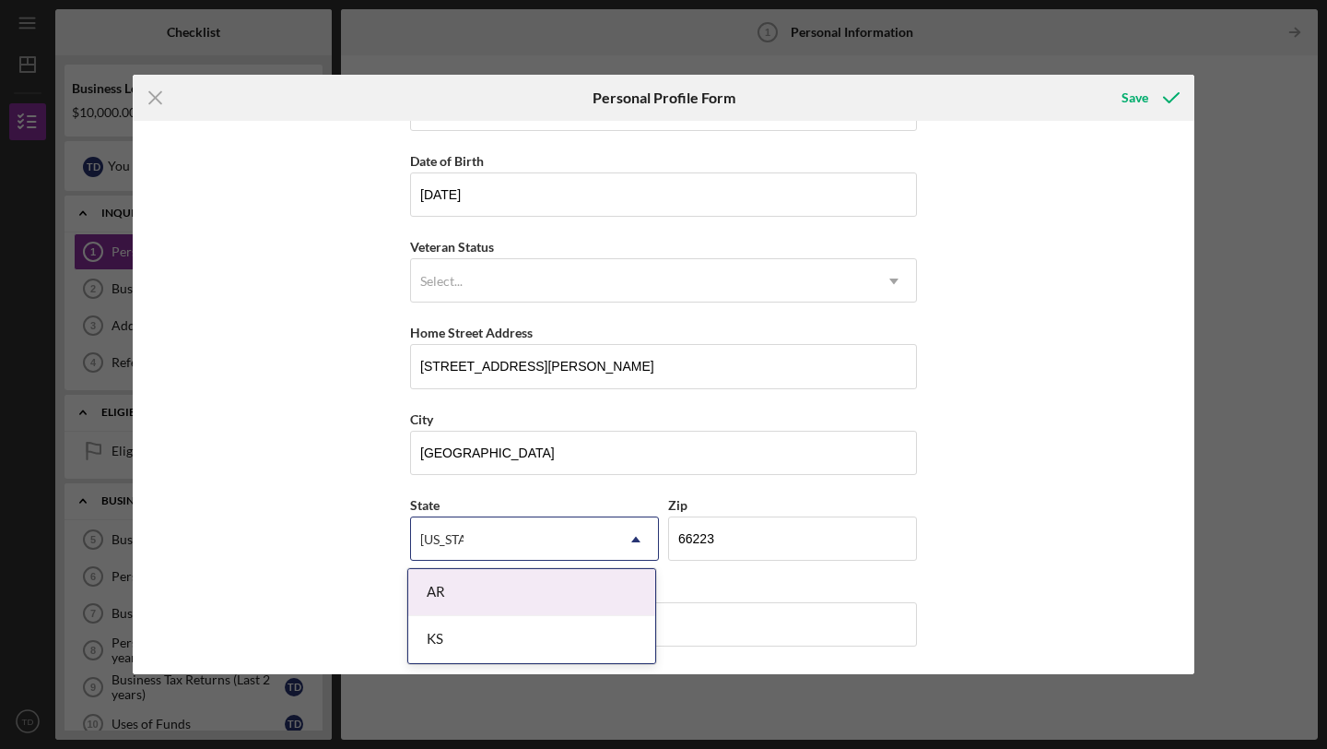
click at [438, 630] on div "KS" at bounding box center [531, 639] width 247 height 47
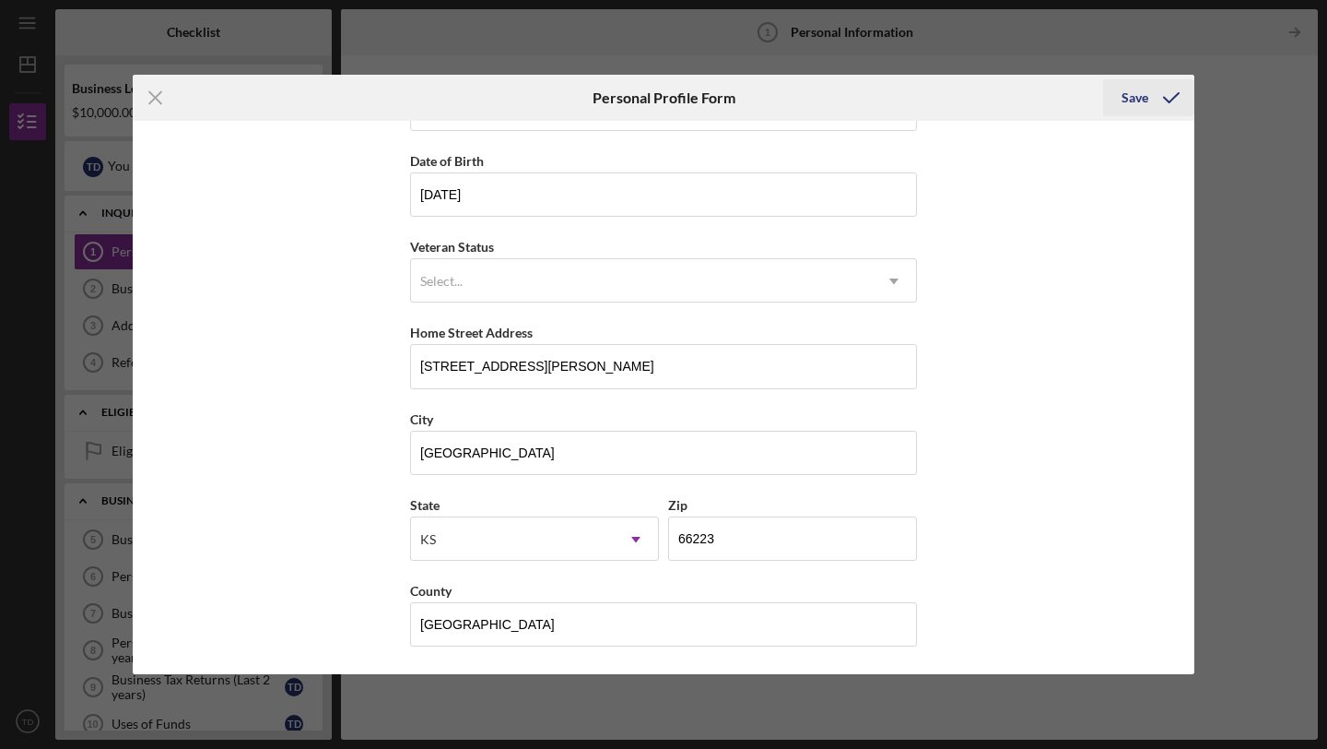
click at [1132, 100] on div "Save" at bounding box center [1135, 97] width 27 height 37
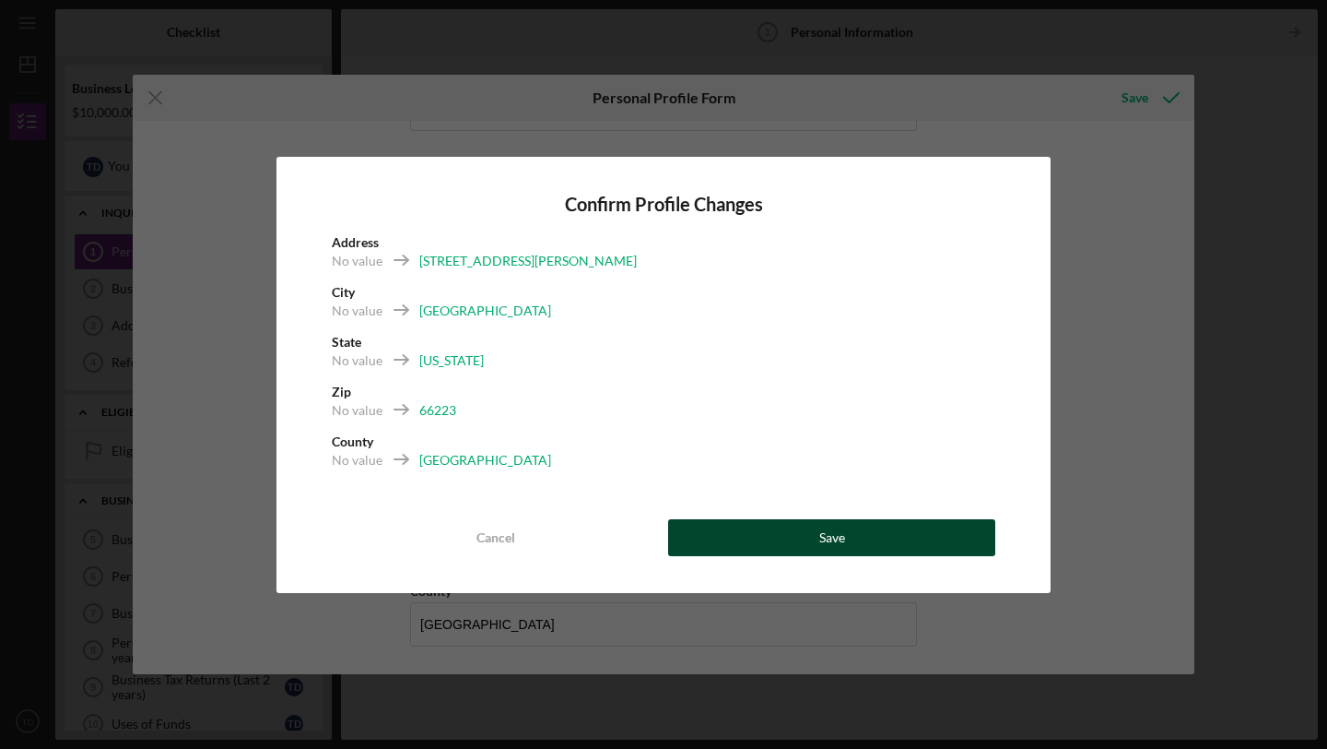
click at [831, 537] on div "Save" at bounding box center [833, 537] width 26 height 37
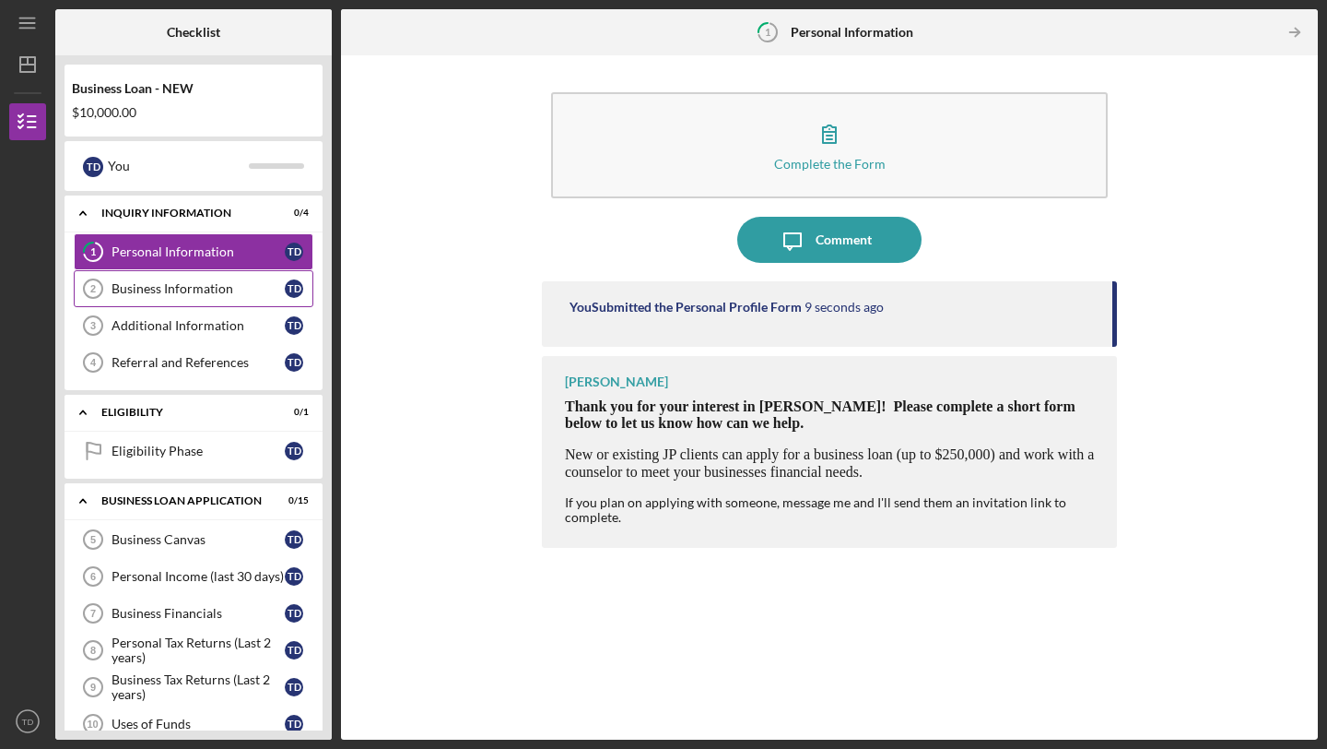
click at [156, 284] on div "Business Information" at bounding box center [198, 288] width 173 height 15
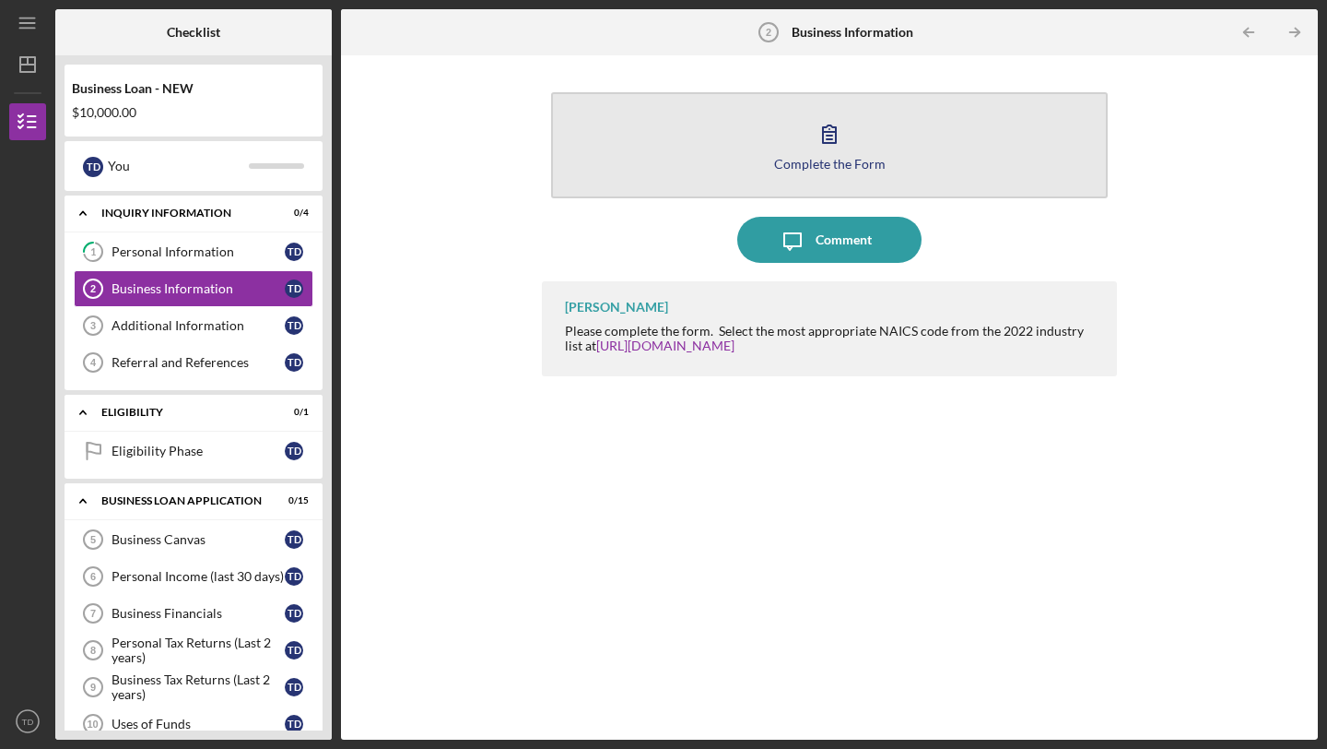
click at [828, 148] on icon "button" at bounding box center [830, 134] width 46 height 46
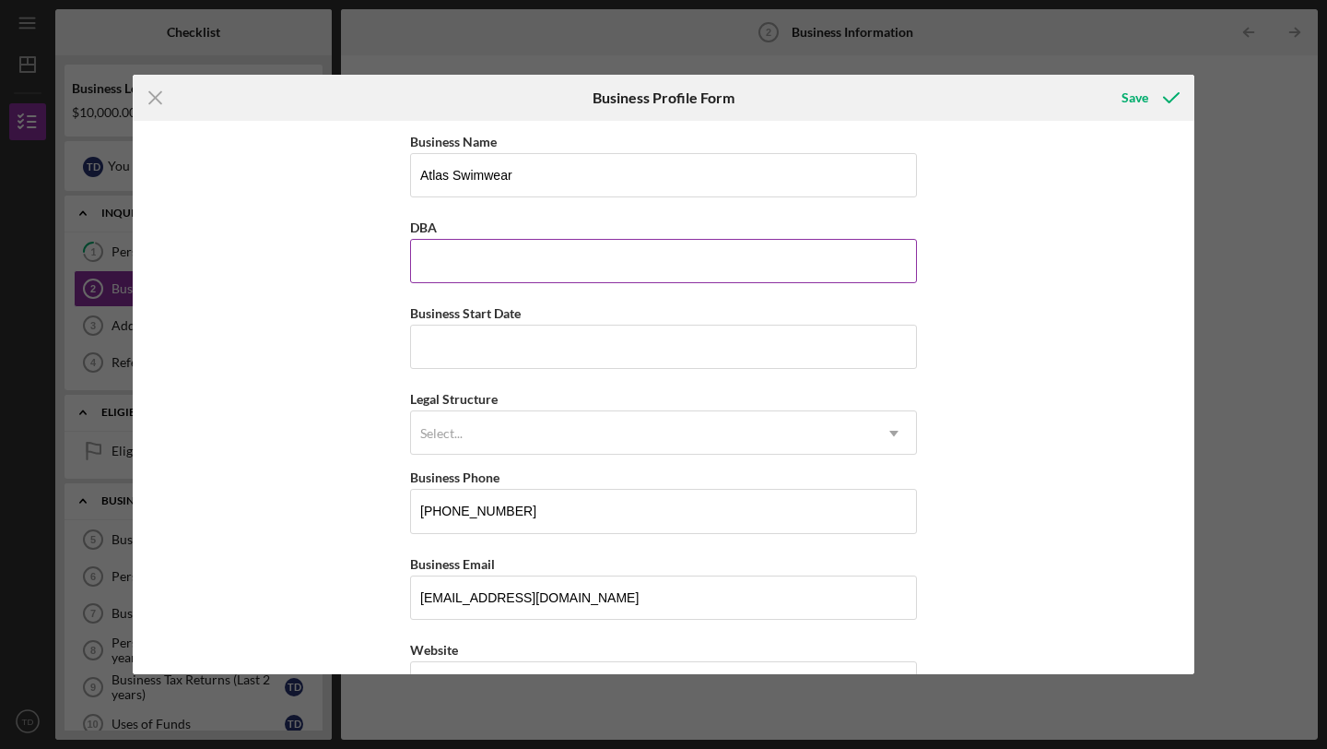
click at [459, 266] on input "DBA" at bounding box center [663, 261] width 507 height 44
type input "Atlas Swimwear"
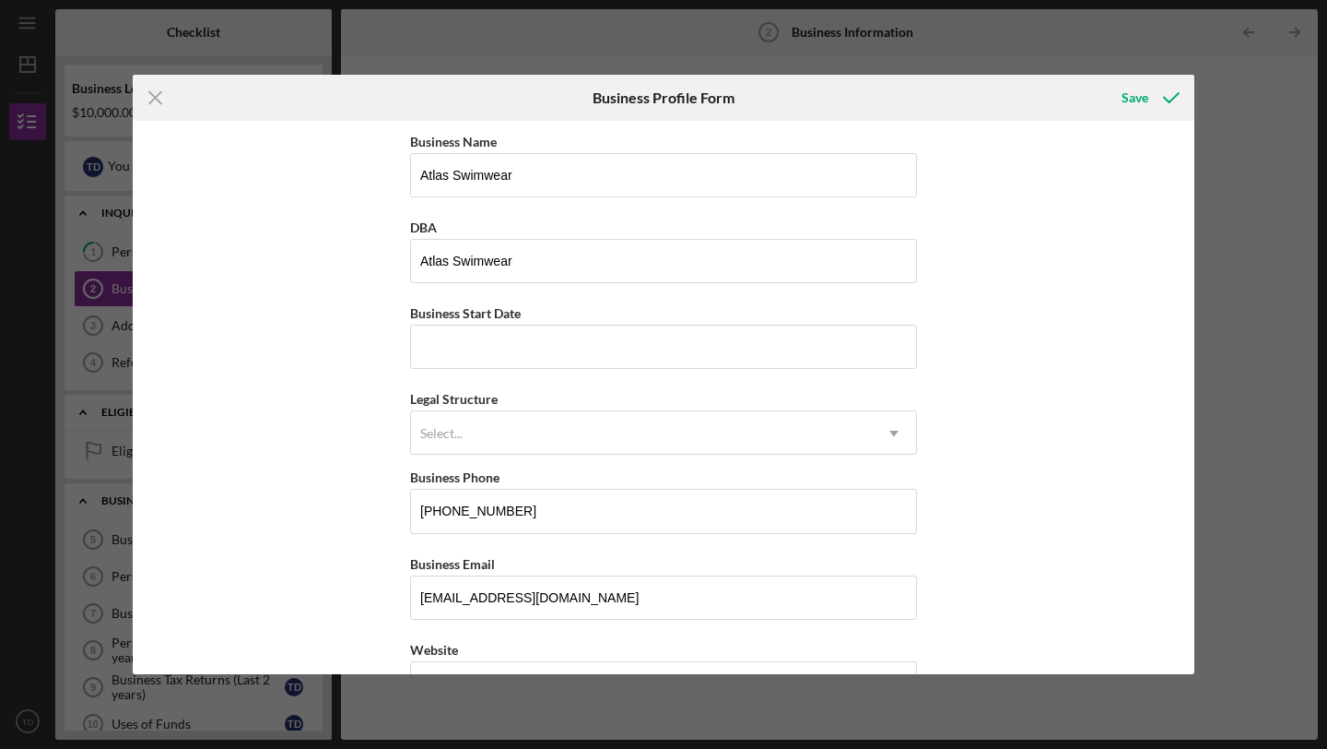
type input "2001 Tavistock Ct"
type input "[GEOGRAPHIC_DATA]"
type input "GA"
type input "30022"
type input "GA"
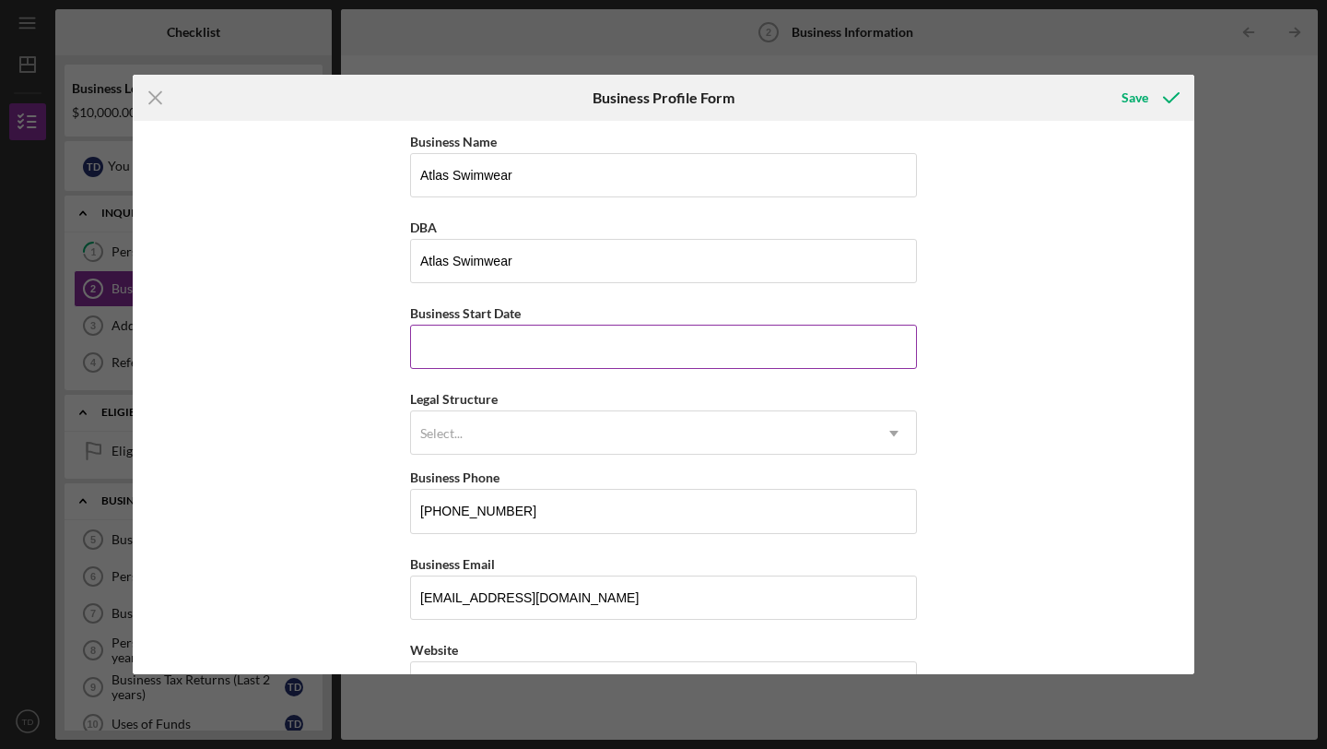
click at [458, 358] on input "Business Start Date" at bounding box center [663, 346] width 507 height 44
type input "[DATE]"
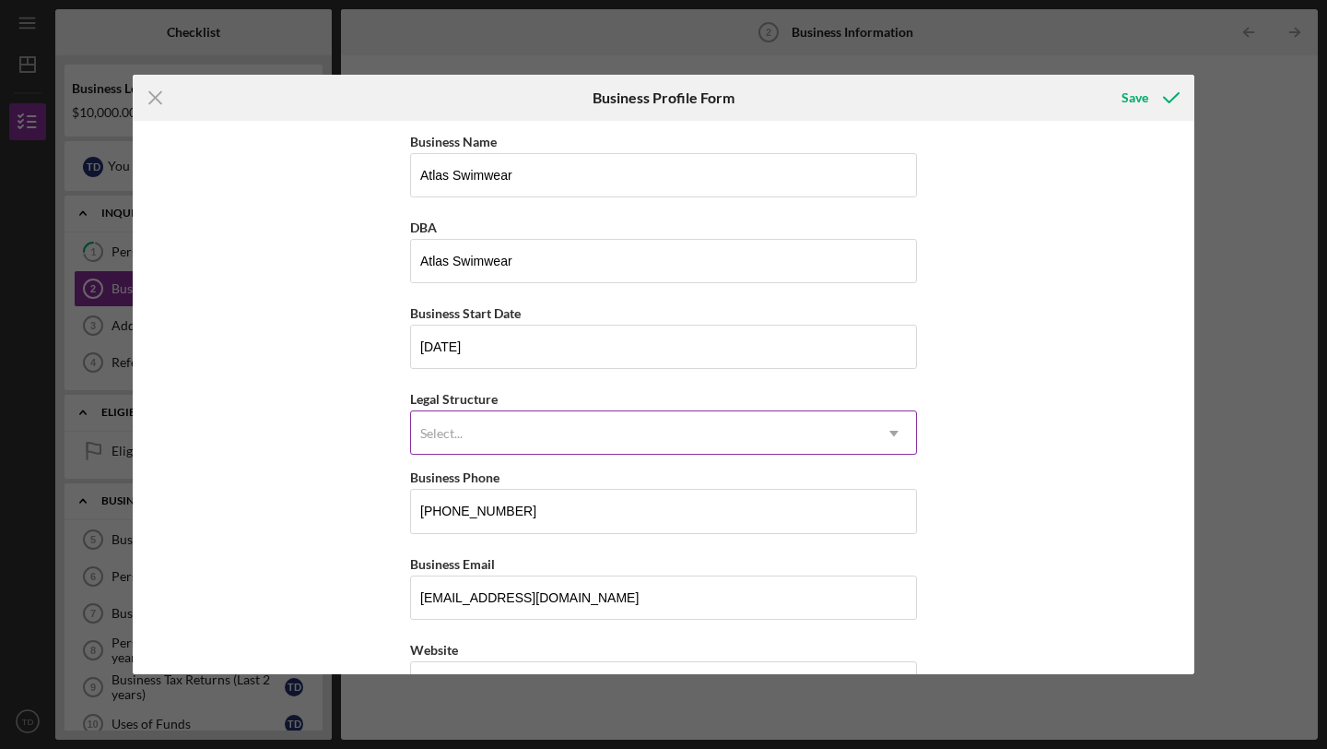
click at [466, 432] on div "Select..." at bounding box center [641, 433] width 461 height 42
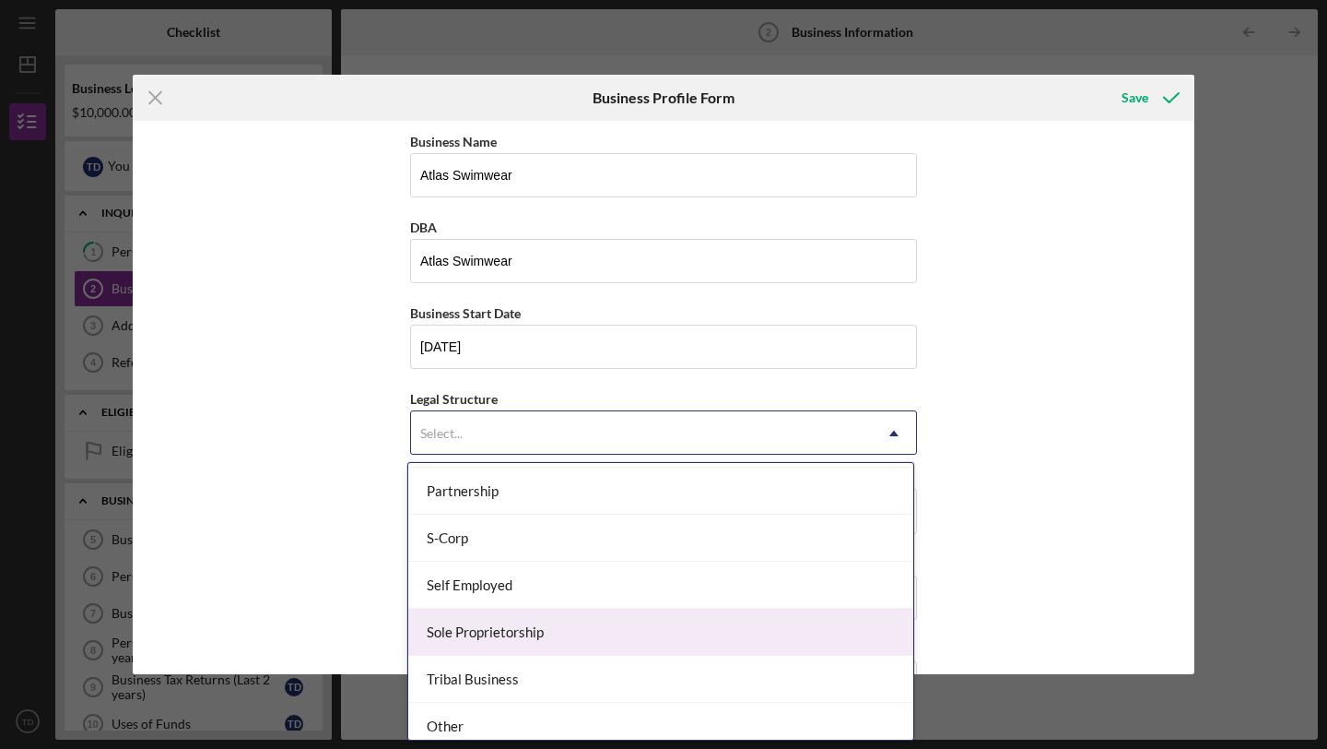
scroll to position [429, 0]
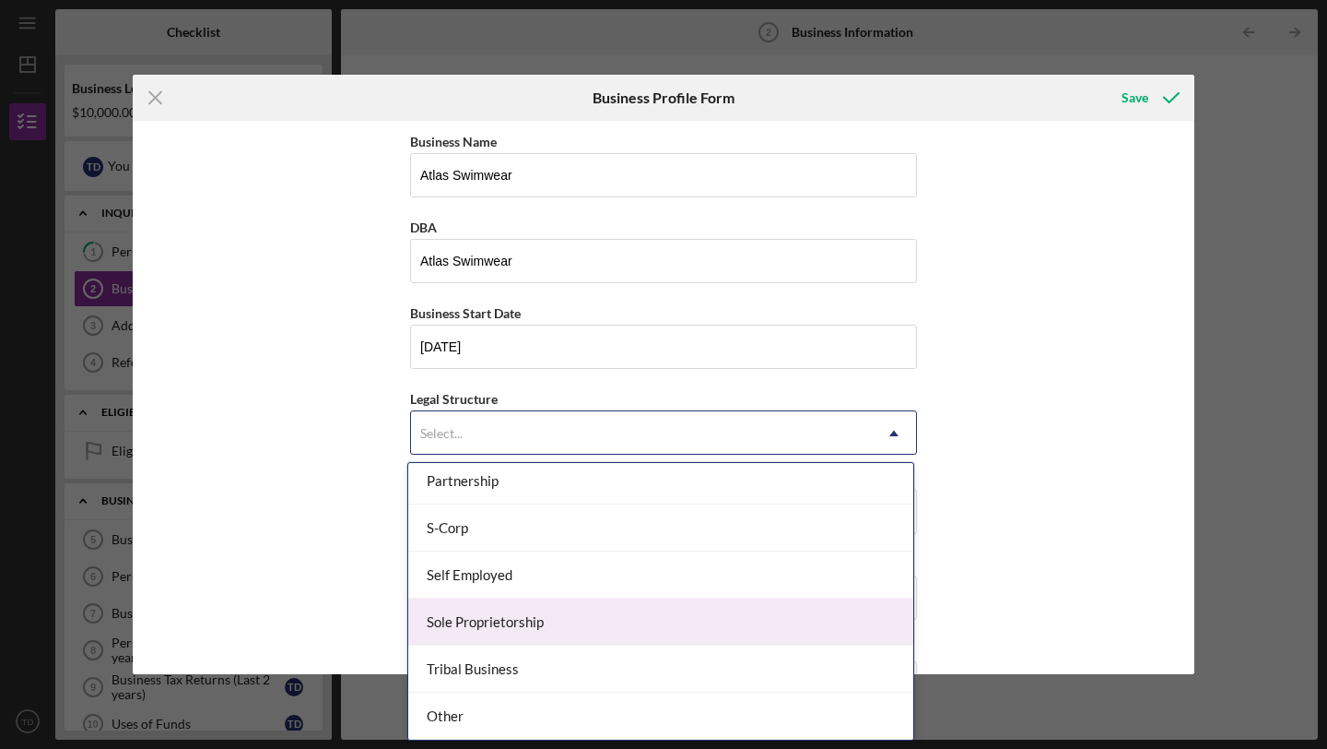
click at [487, 617] on div "Sole Proprietorship" at bounding box center [660, 621] width 505 height 47
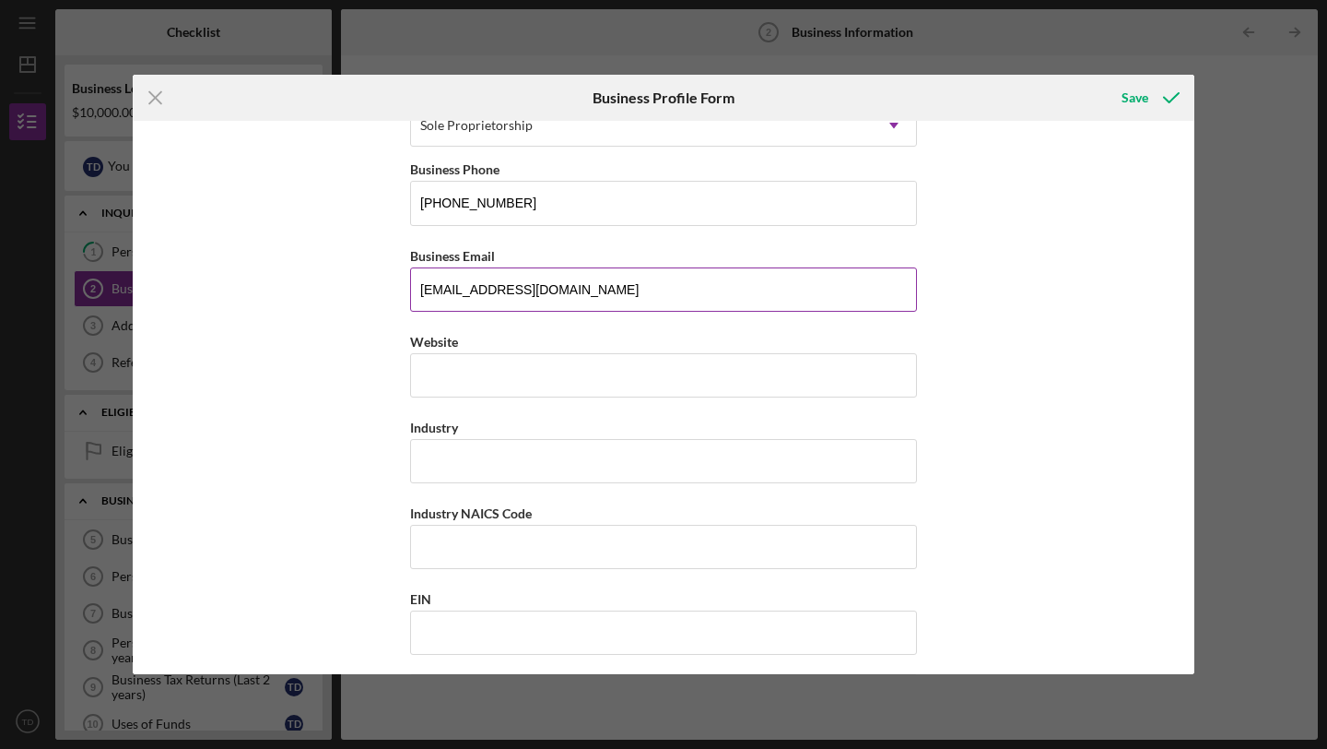
scroll to position [350, 0]
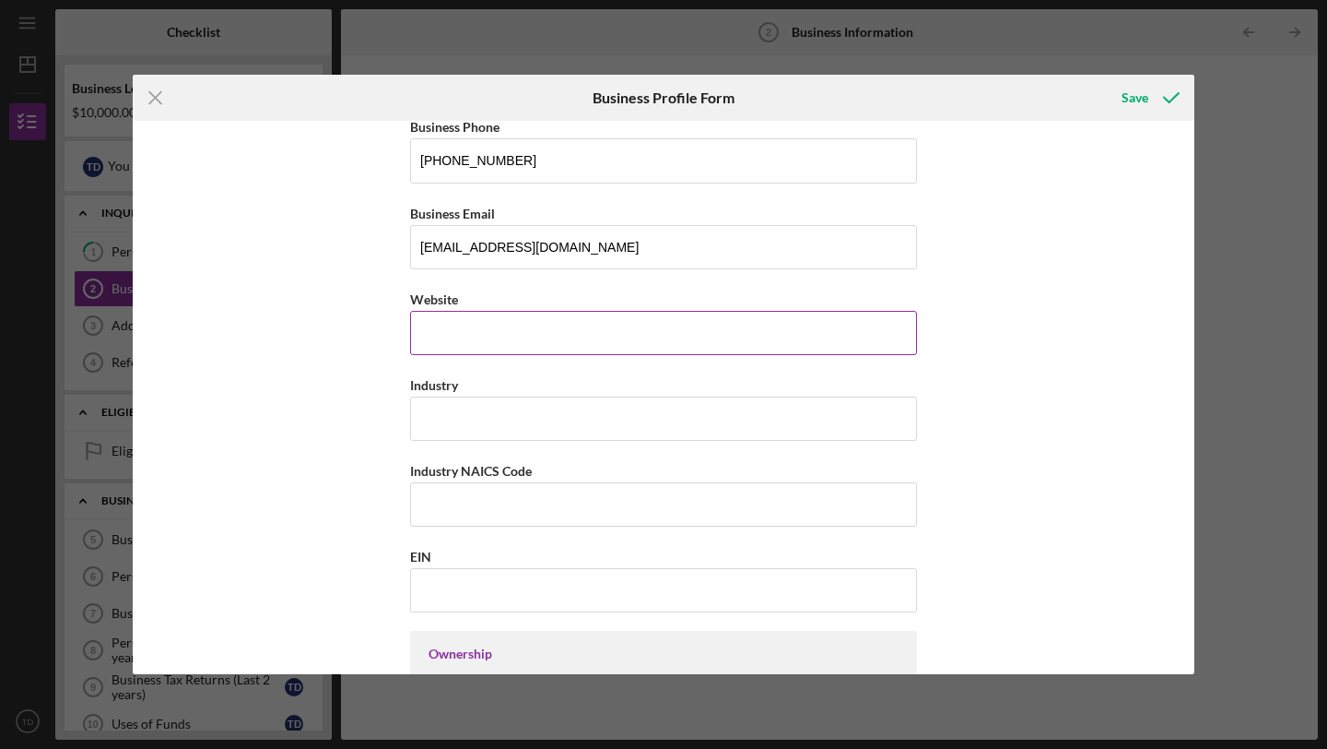
click at [463, 340] on input "Website" at bounding box center [663, 333] width 507 height 44
type input "[DOMAIN_NAME]"
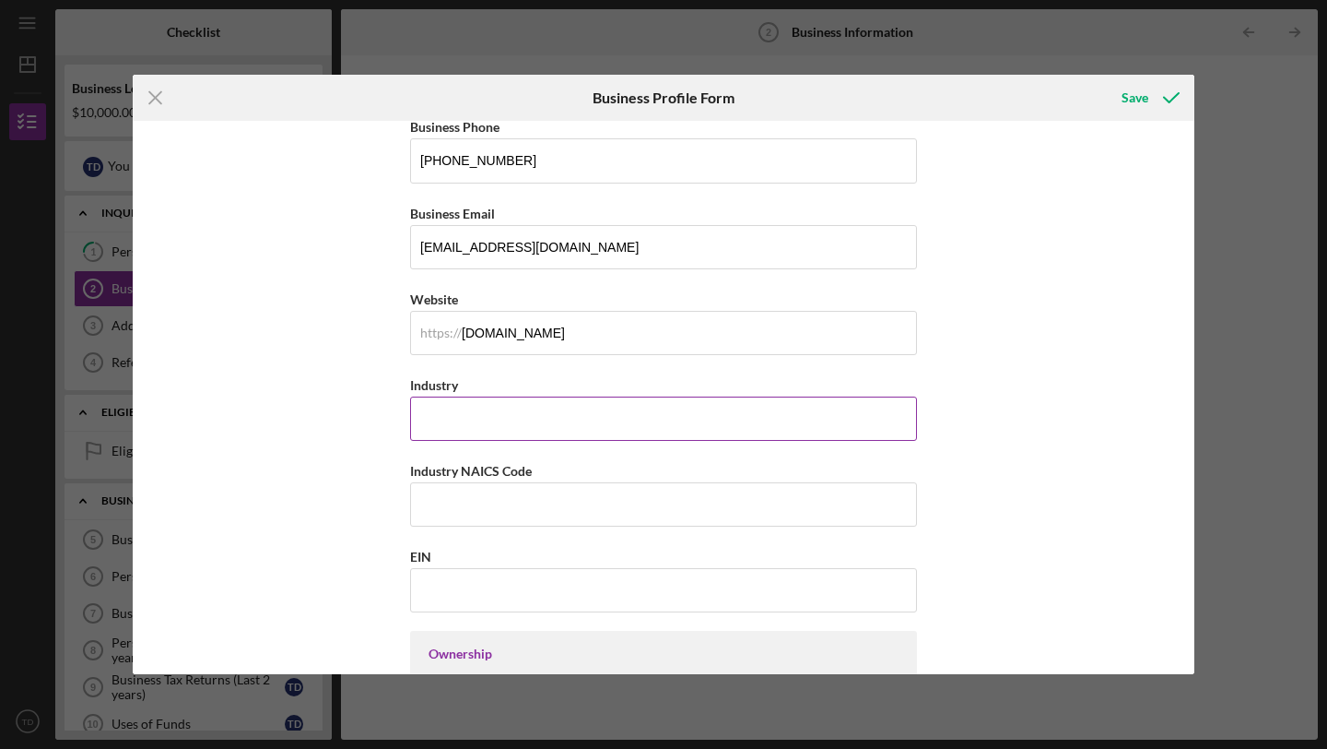
click at [437, 417] on input "Industry" at bounding box center [663, 418] width 507 height 44
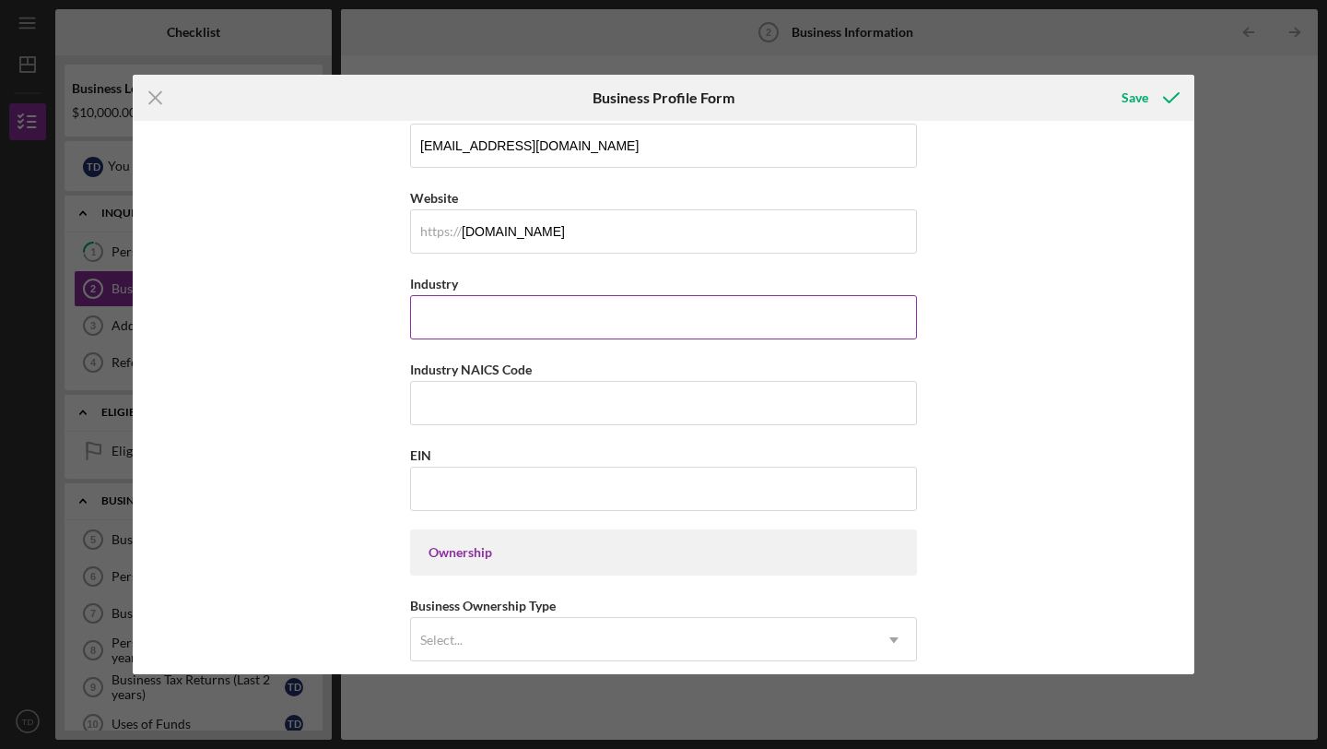
scroll to position [453, 0]
type input "R"
click at [152, 96] on line at bounding box center [155, 98] width 12 height 12
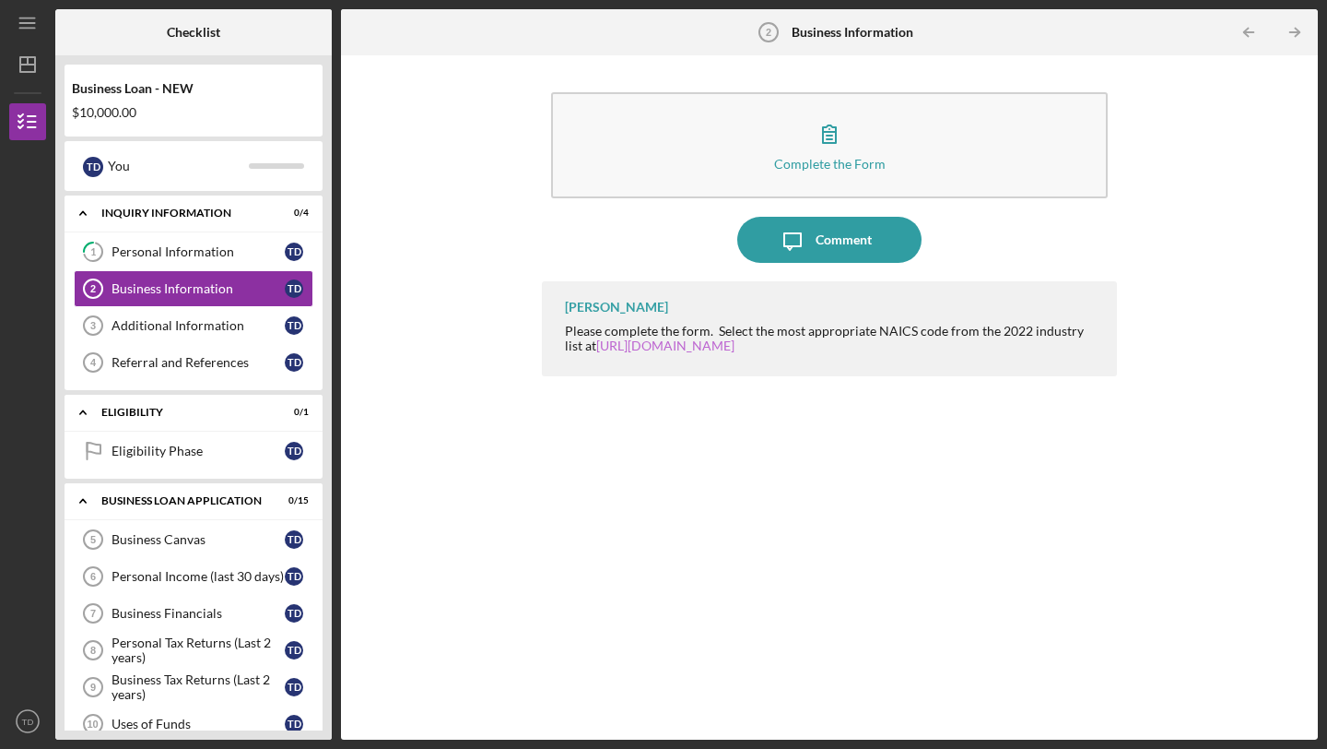
click at [728, 346] on link "[URL][DOMAIN_NAME]" at bounding box center [665, 345] width 138 height 16
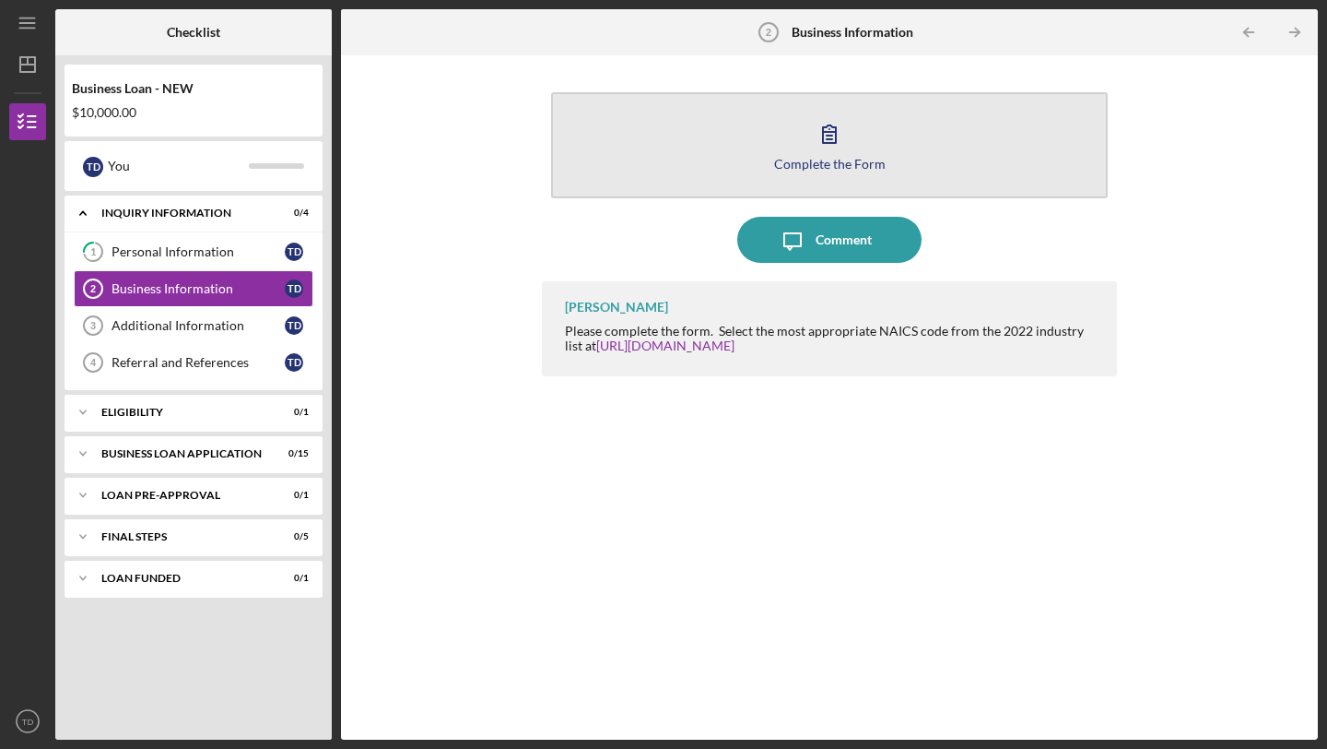
click at [847, 153] on icon "button" at bounding box center [830, 134] width 46 height 46
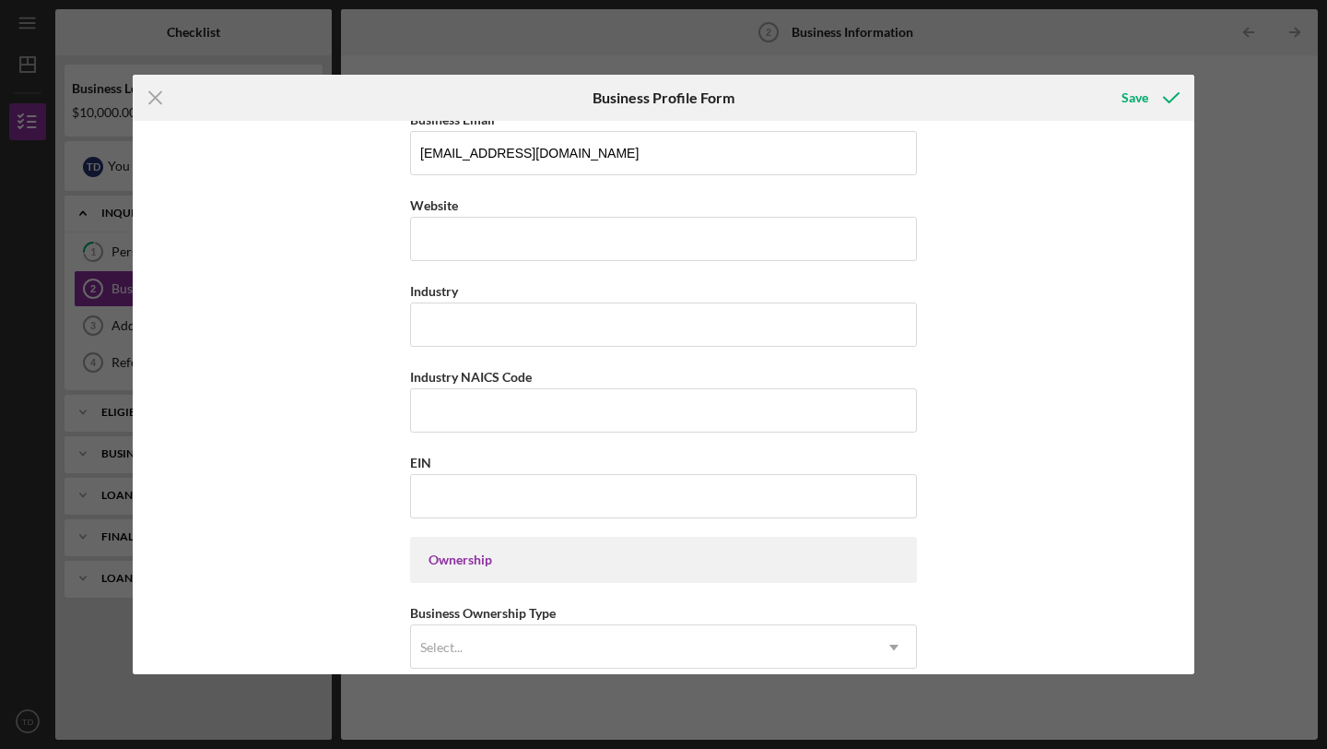
scroll to position [434, 0]
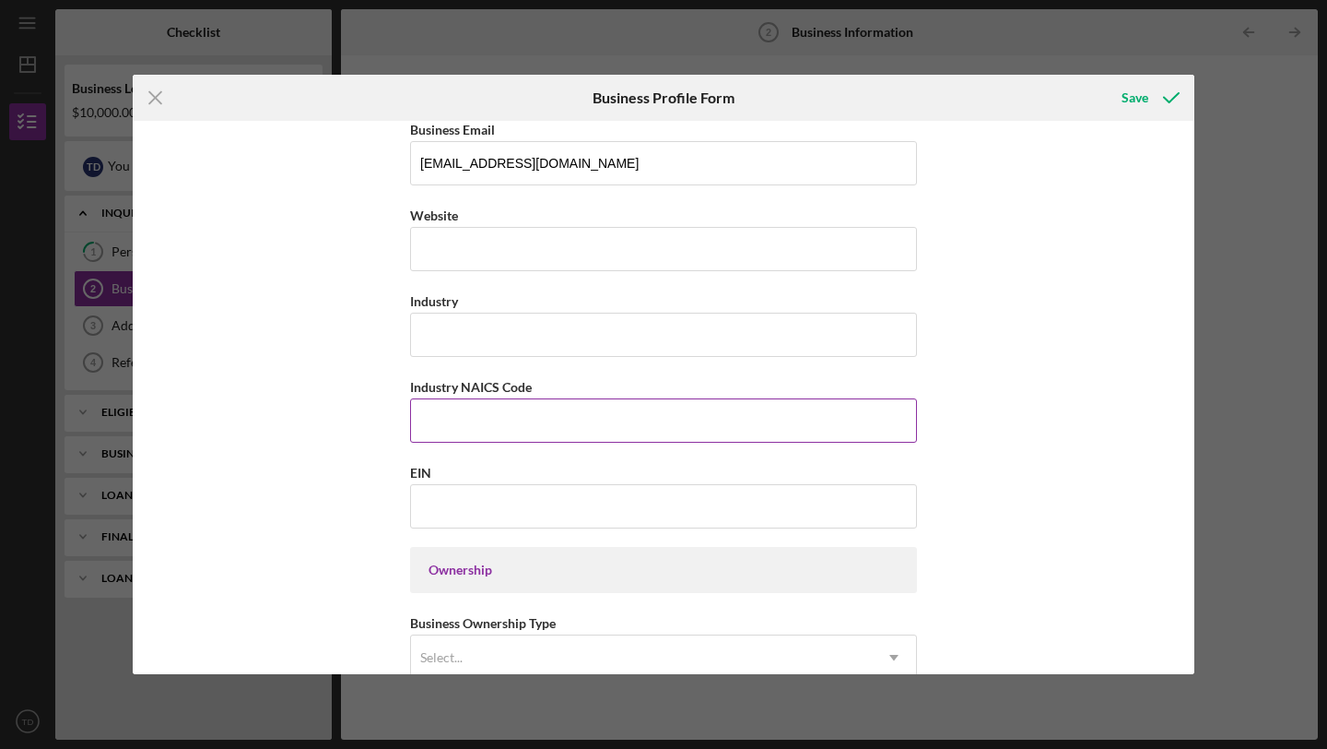
click at [474, 426] on input "Industry NAICS Code" at bounding box center [663, 420] width 507 height 44
paste input "448110"
type input "448110"
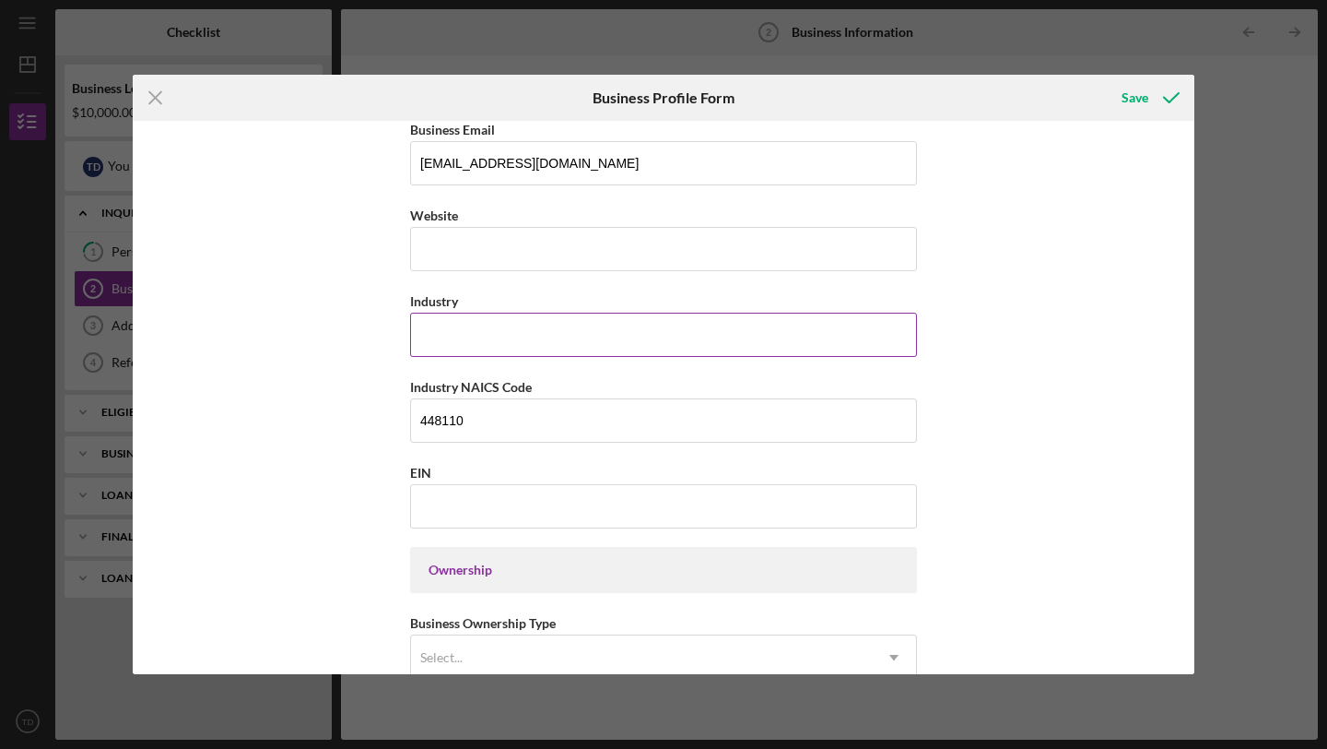
click at [476, 327] on input "Industry" at bounding box center [663, 335] width 507 height 44
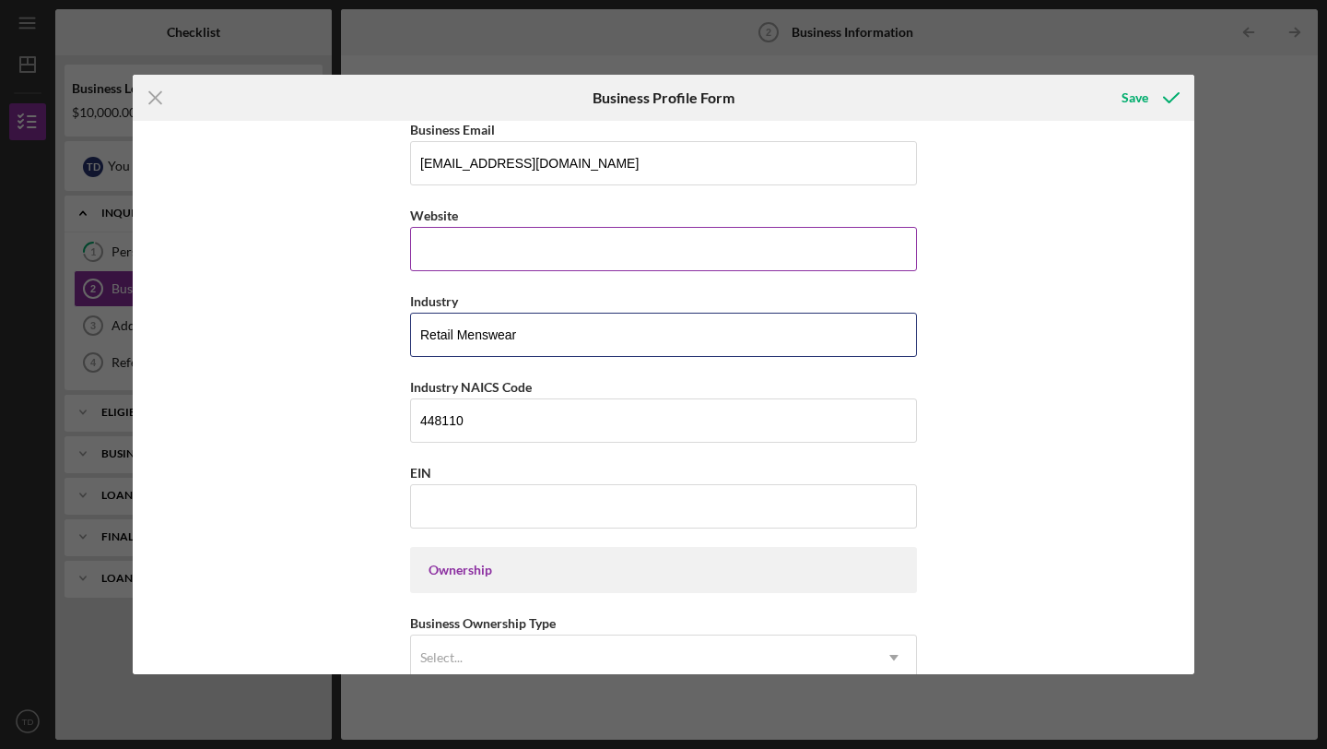
type input "Retail Menswear"
click at [485, 254] on input "Website" at bounding box center [663, 249] width 507 height 44
type input "[DOMAIN_NAME]"
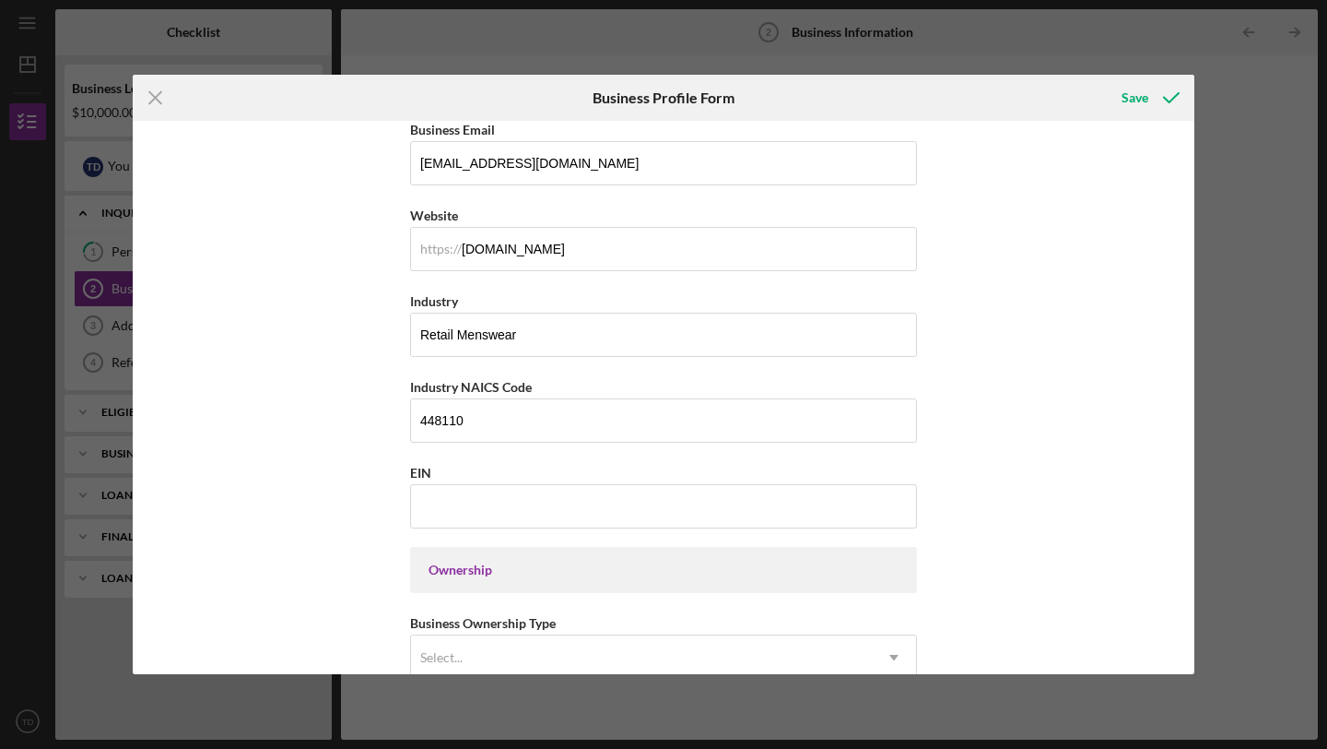
click at [328, 722] on div "Icon/Menu Close Business Profile Form Save Business Name Atlas Swimwear DBA Bus…" at bounding box center [663, 374] width 1327 height 749
click at [464, 503] on input "EIN" at bounding box center [663, 506] width 507 height 44
paste input "[US_EMPLOYER_IDENTIFICATION_NUMBER]"
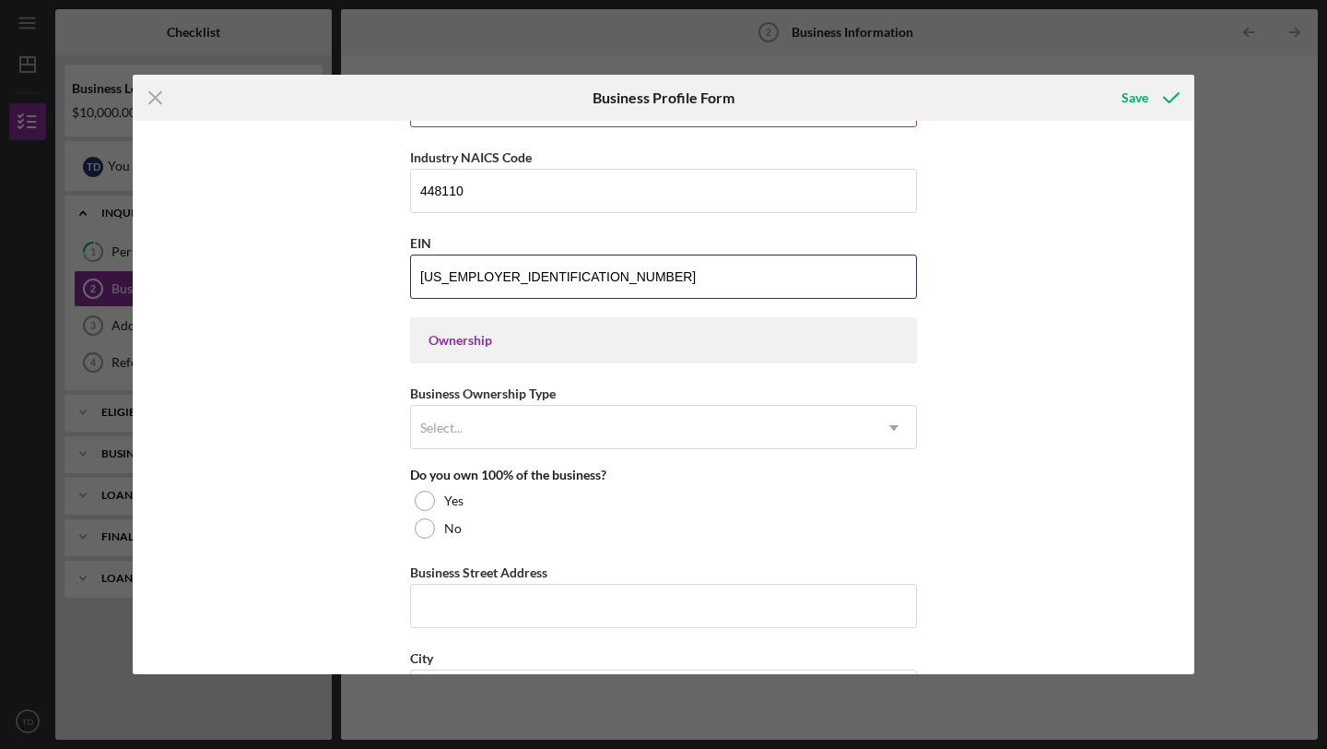
scroll to position [666, 0]
type input "[US_EMPLOYER_IDENTIFICATION_NUMBER]"
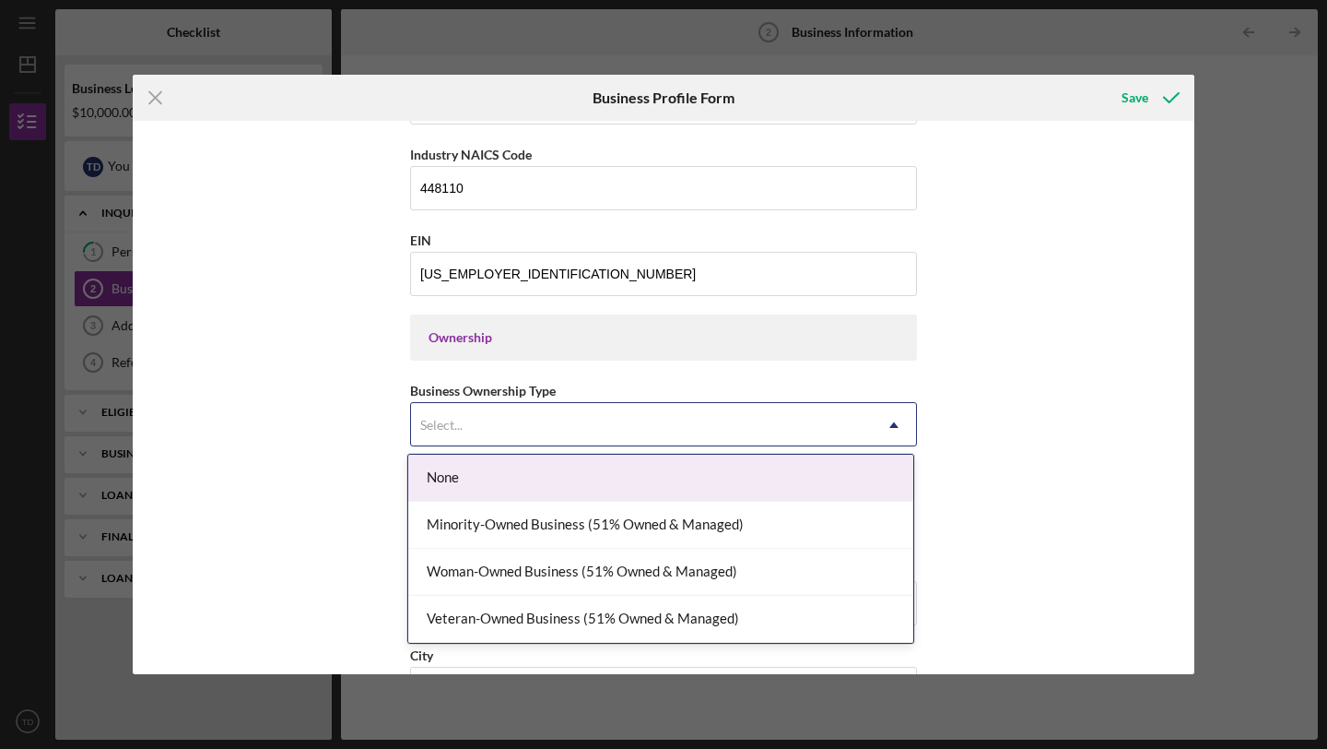
click at [455, 422] on div "Select..." at bounding box center [441, 425] width 42 height 15
click at [506, 478] on div "None" at bounding box center [660, 477] width 505 height 47
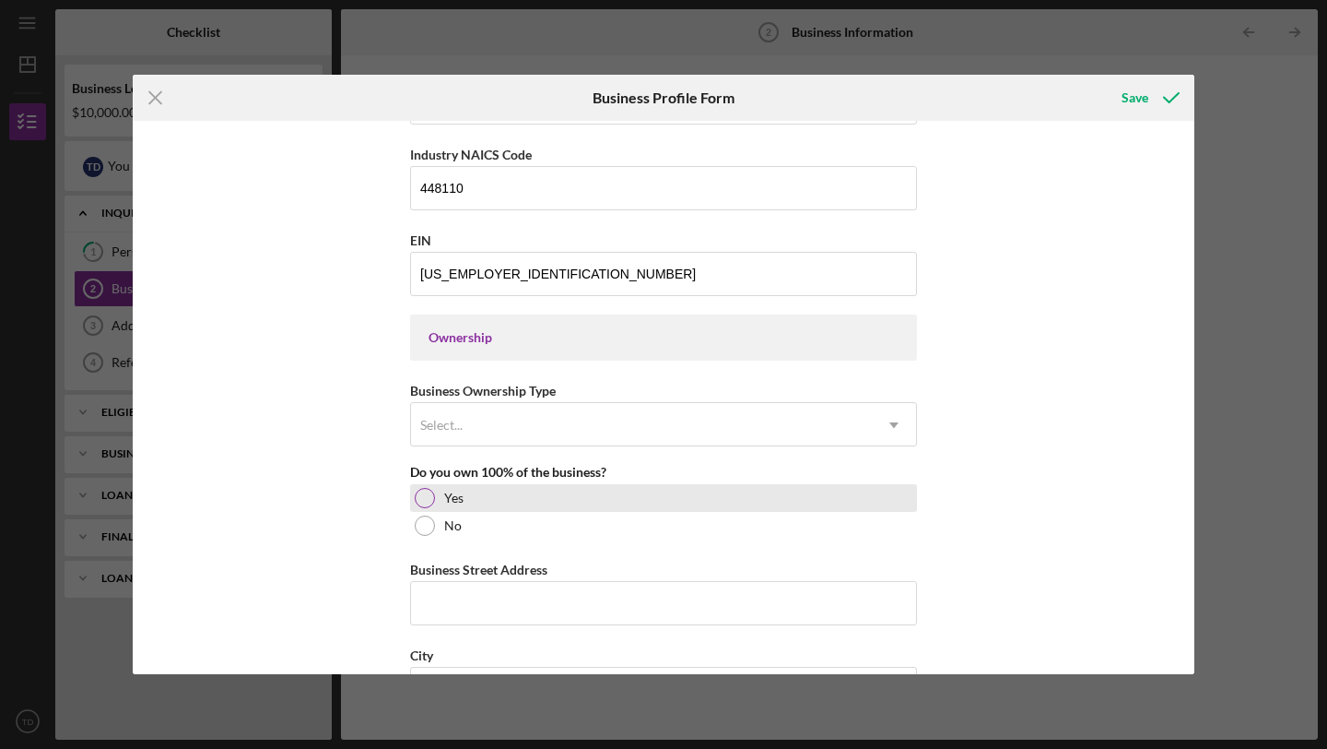
click at [422, 496] on div at bounding box center [425, 498] width 20 height 20
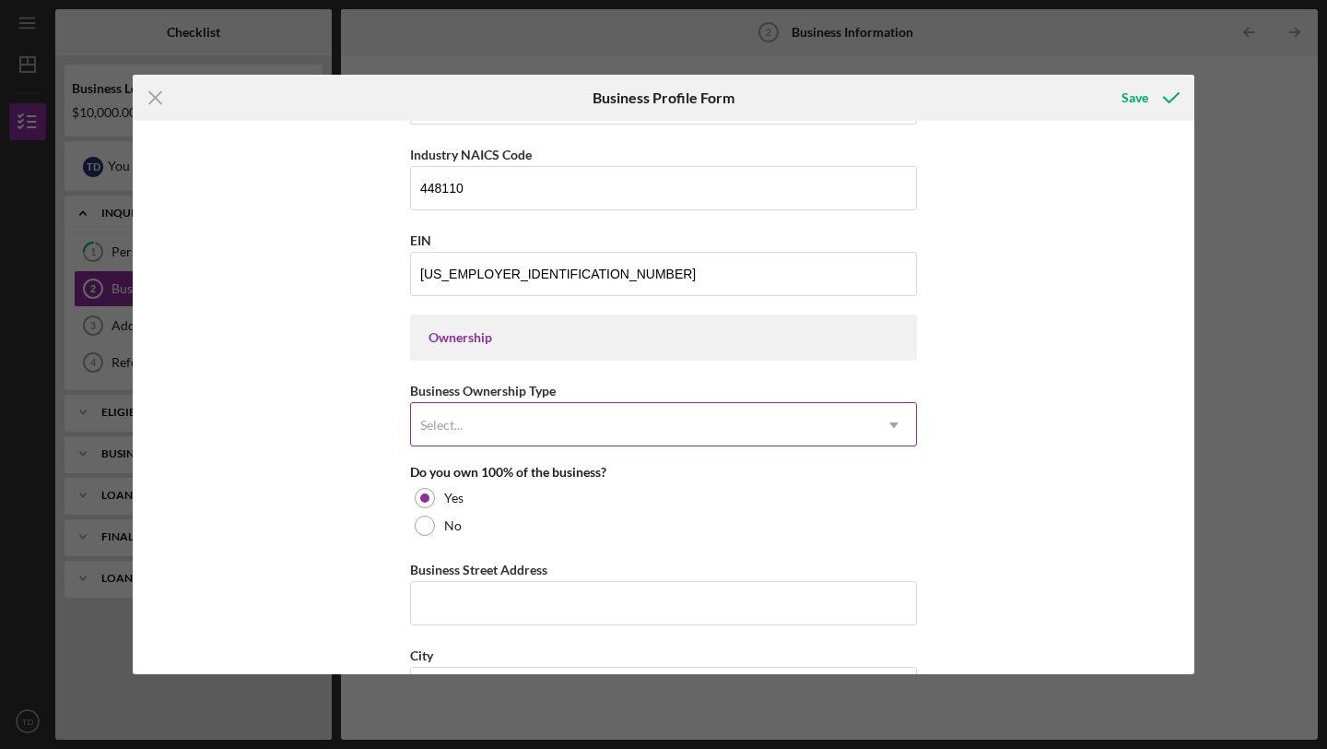
click at [458, 420] on div "Select..." at bounding box center [441, 425] width 42 height 15
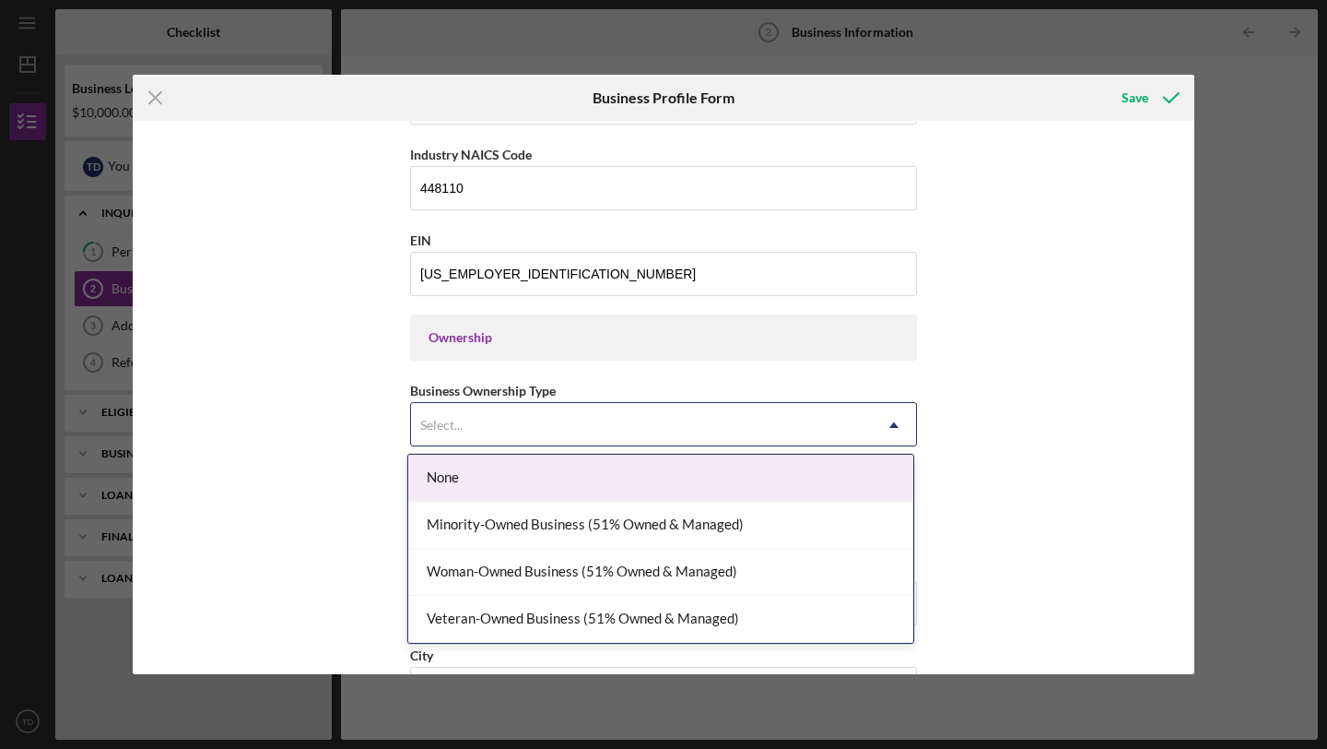
click at [442, 484] on div "None" at bounding box center [660, 477] width 505 height 47
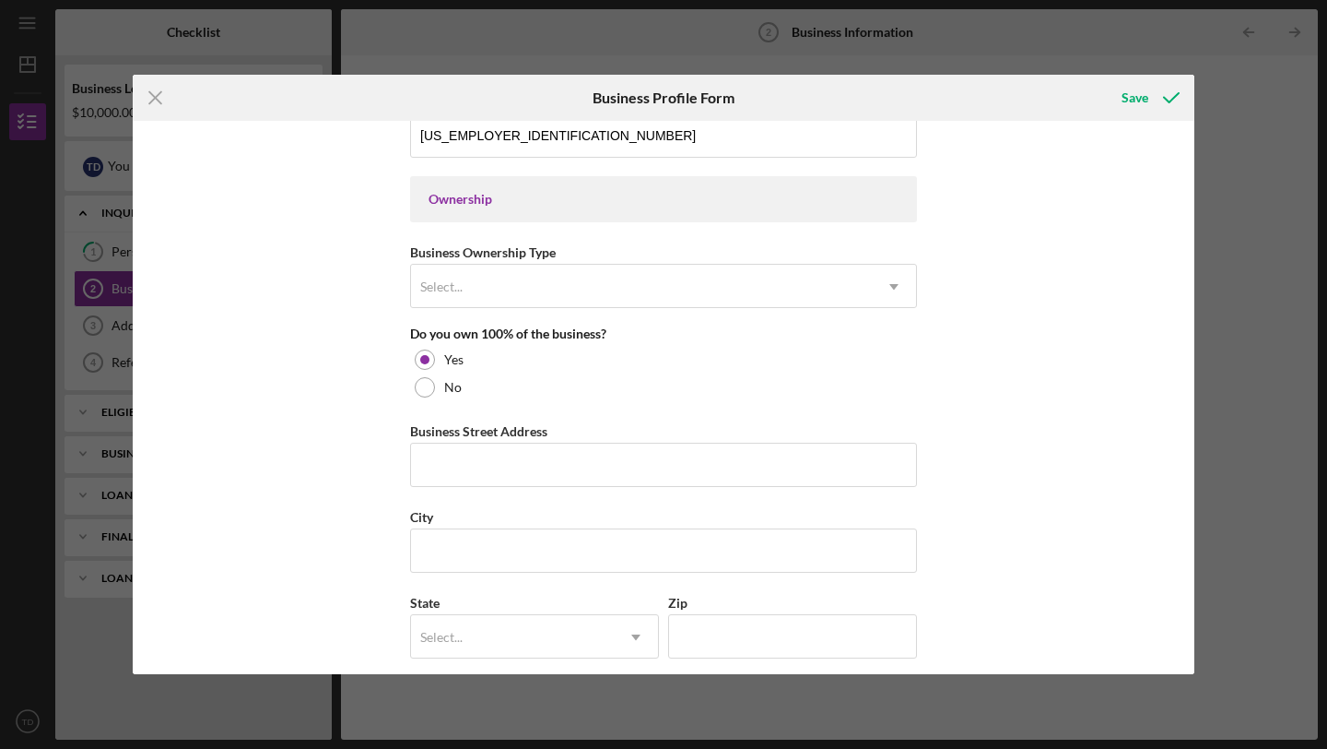
scroll to position [823, 0]
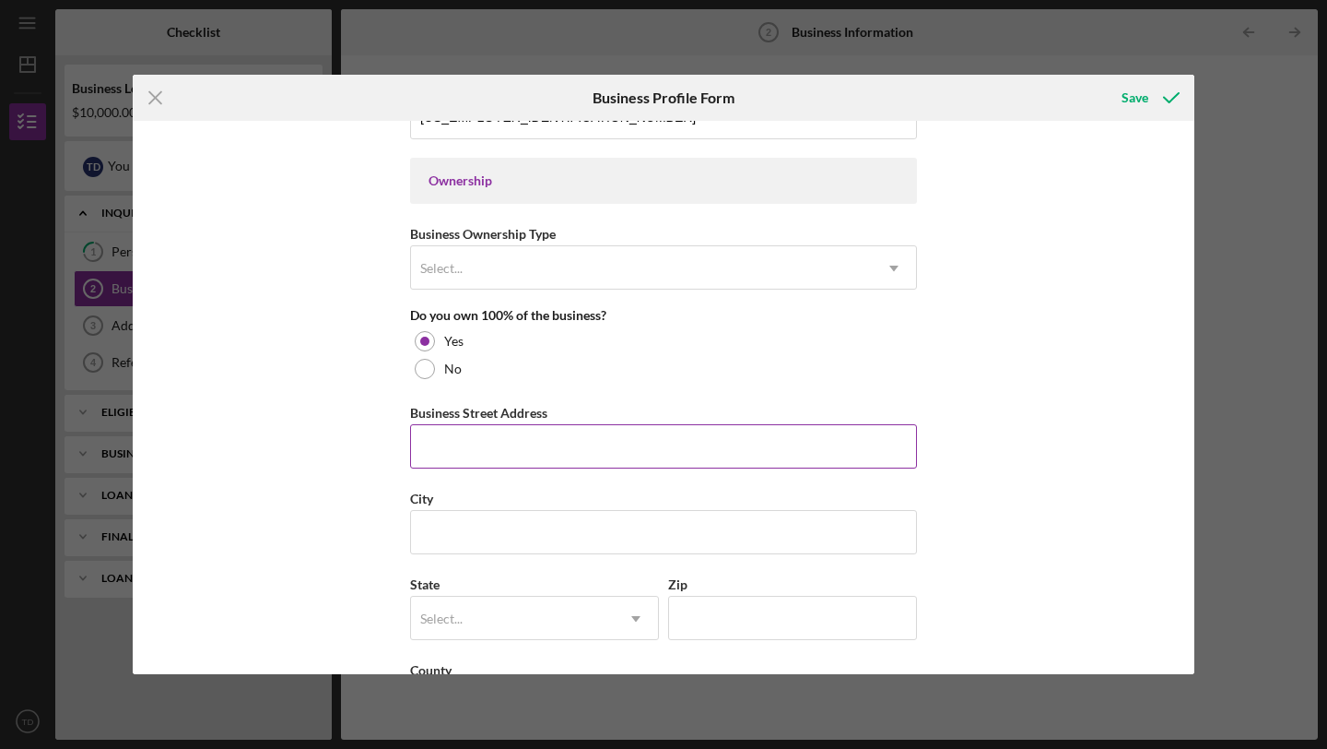
click at [465, 454] on input "Business Street Address" at bounding box center [663, 446] width 507 height 44
type input "[STREET_ADDRESS][PERSON_NAME]"
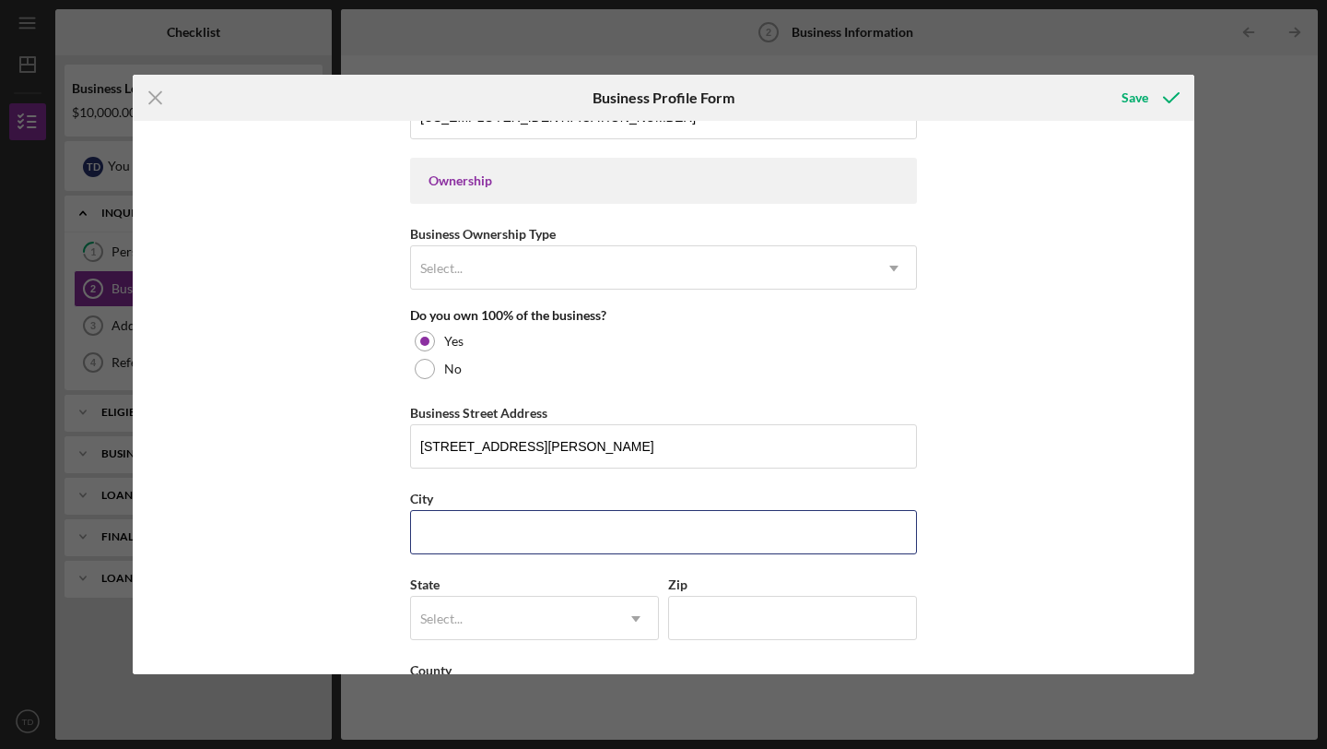
type input "[GEOGRAPHIC_DATA]"
type input "[US_STATE]"
type input "66223"
type input "[US_STATE]"
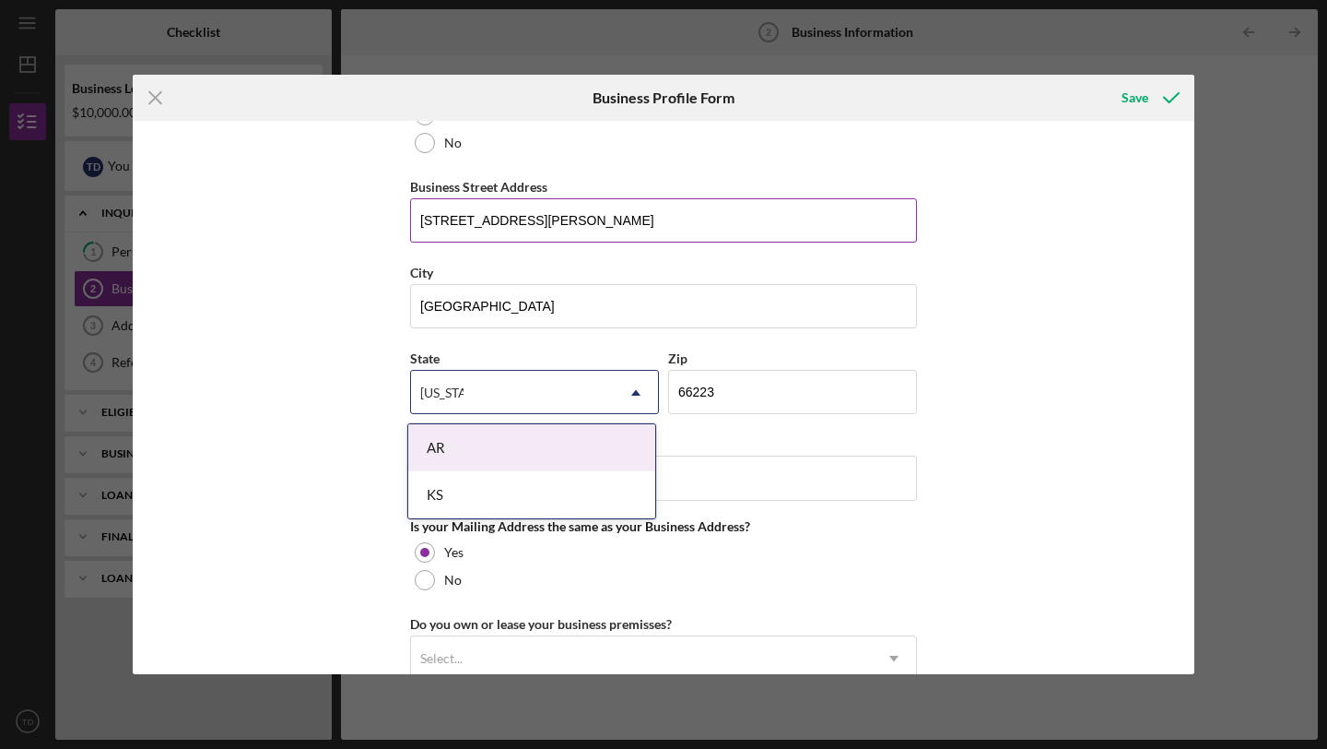
scroll to position [1084, 0]
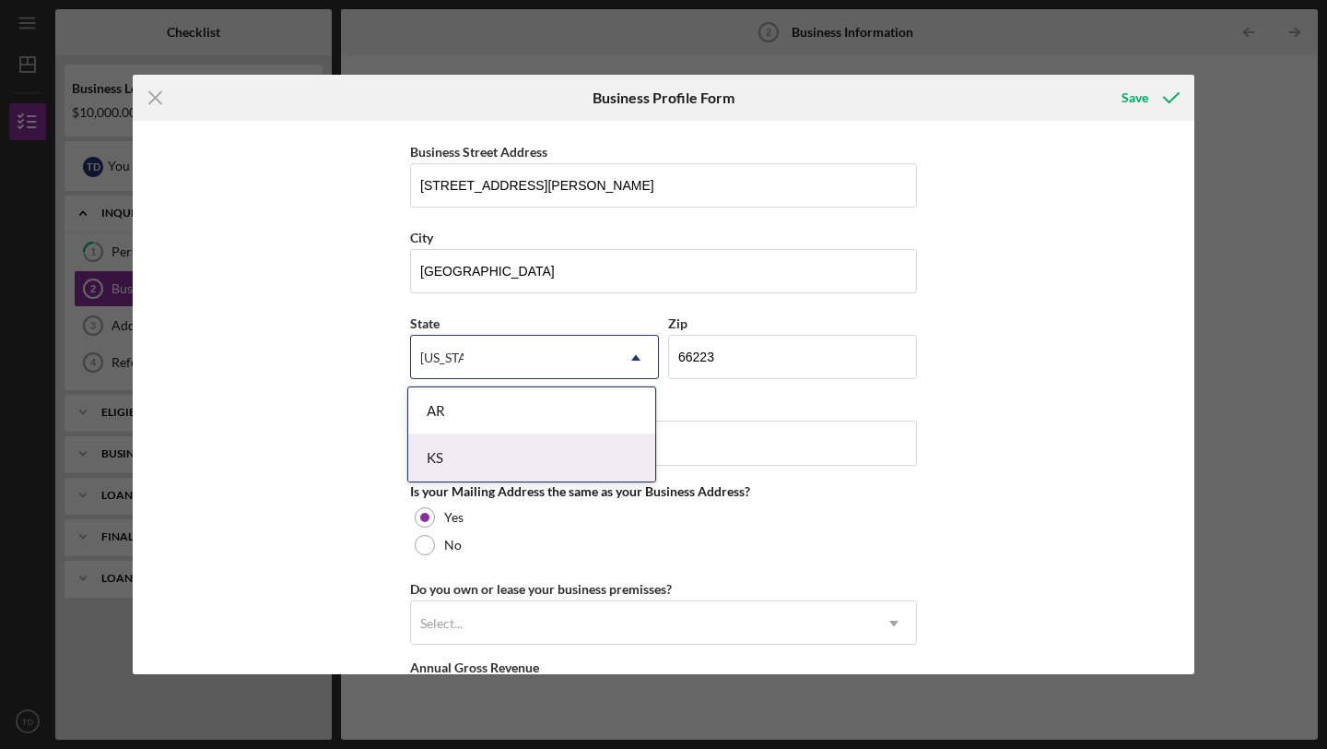
click at [468, 451] on div "KS" at bounding box center [531, 457] width 247 height 47
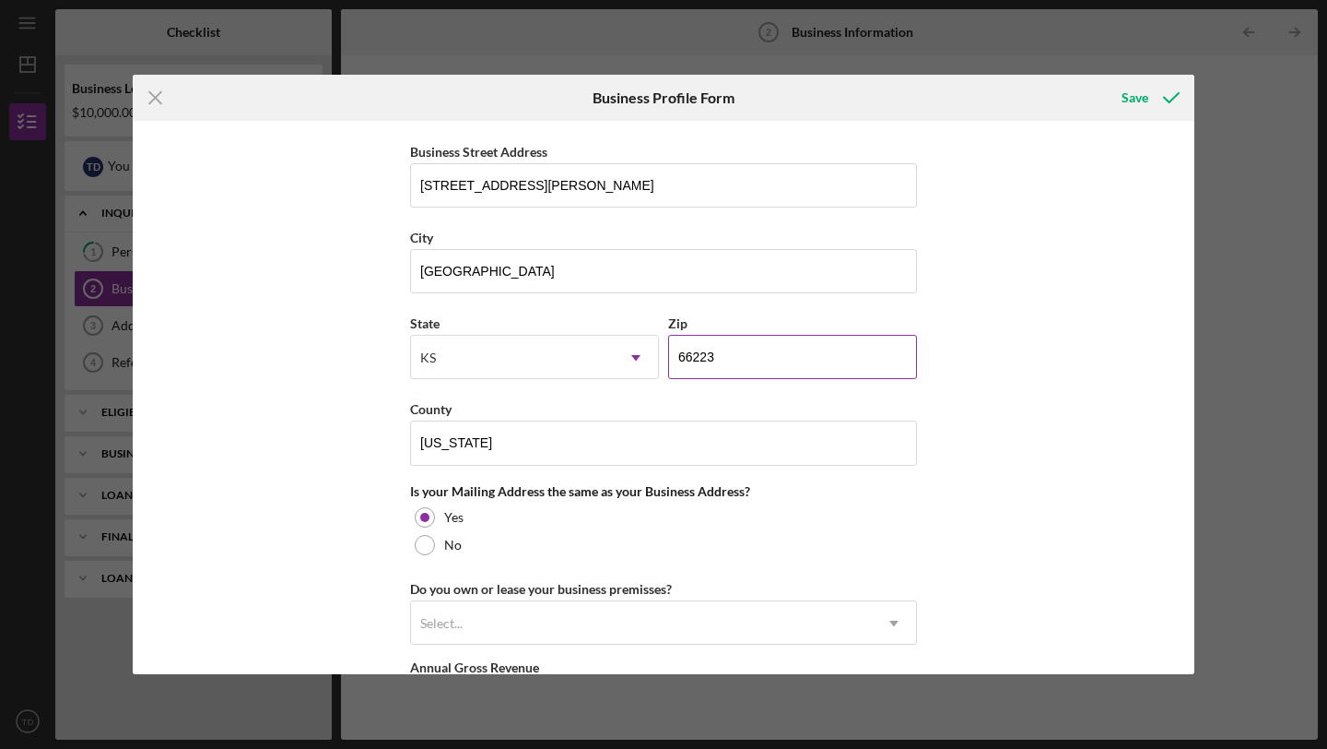
click at [739, 362] on input "66223" at bounding box center [792, 357] width 249 height 44
click at [525, 360] on div "KS" at bounding box center [512, 357] width 203 height 42
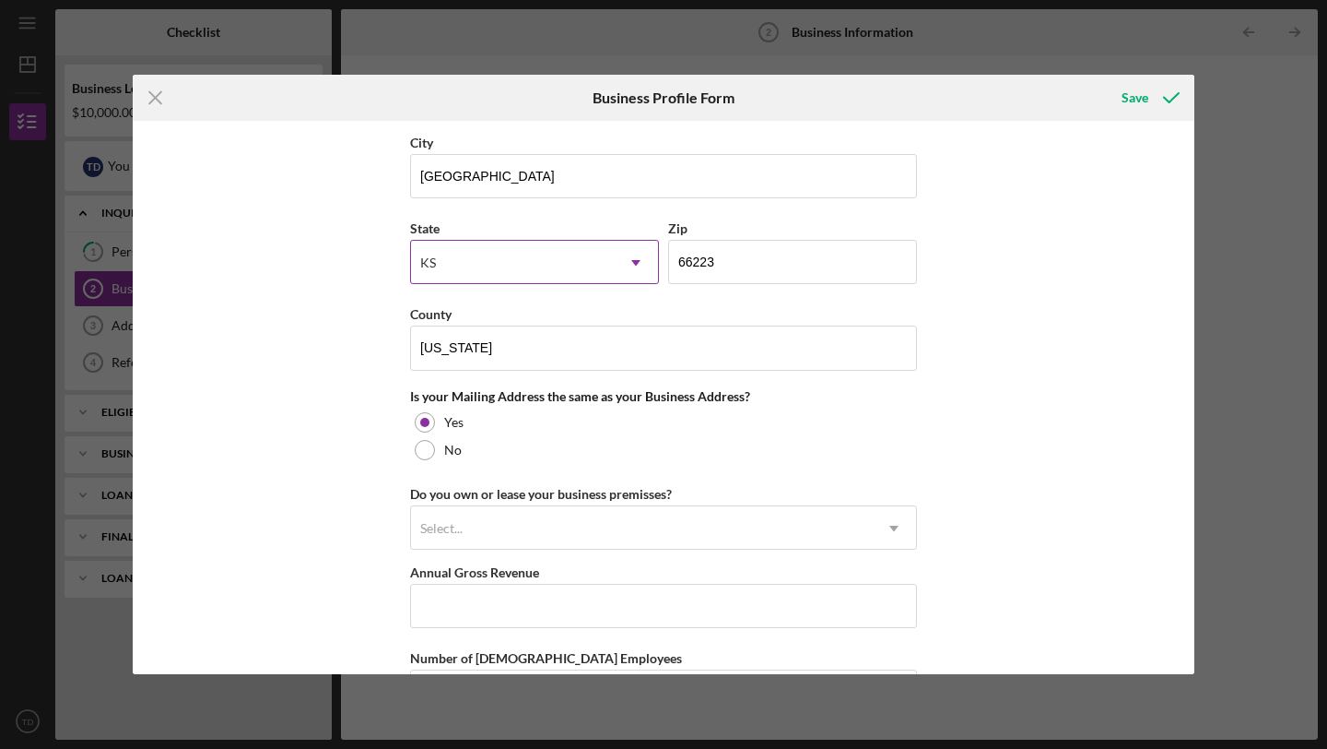
scroll to position [1208, 0]
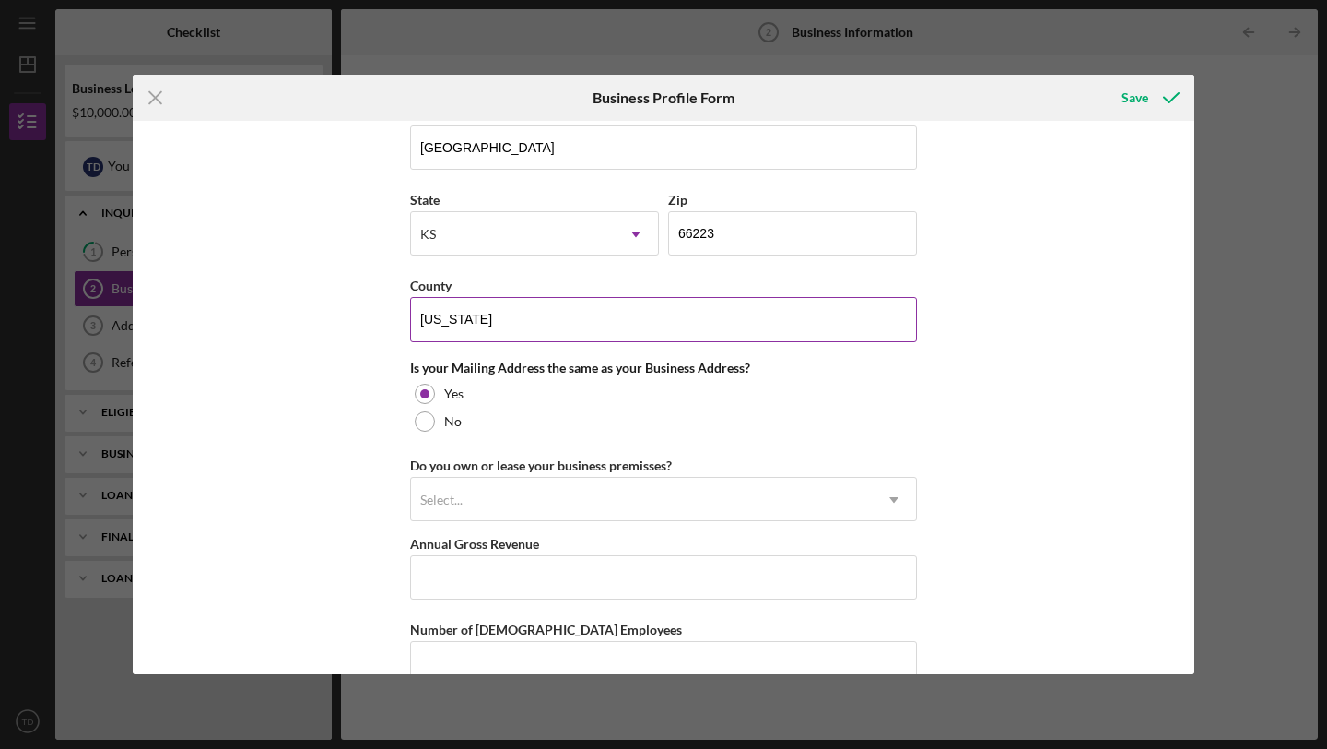
click at [501, 316] on input "[US_STATE]" at bounding box center [663, 319] width 507 height 44
drag, startPoint x: 500, startPoint y: 324, endPoint x: 363, endPoint y: 316, distance: 136.6
click at [364, 316] on div "Business Name Atlas Swimwear DBA Business Start Date Legal Structure Select... …" at bounding box center [664, 397] width 1062 height 553
type input "R"
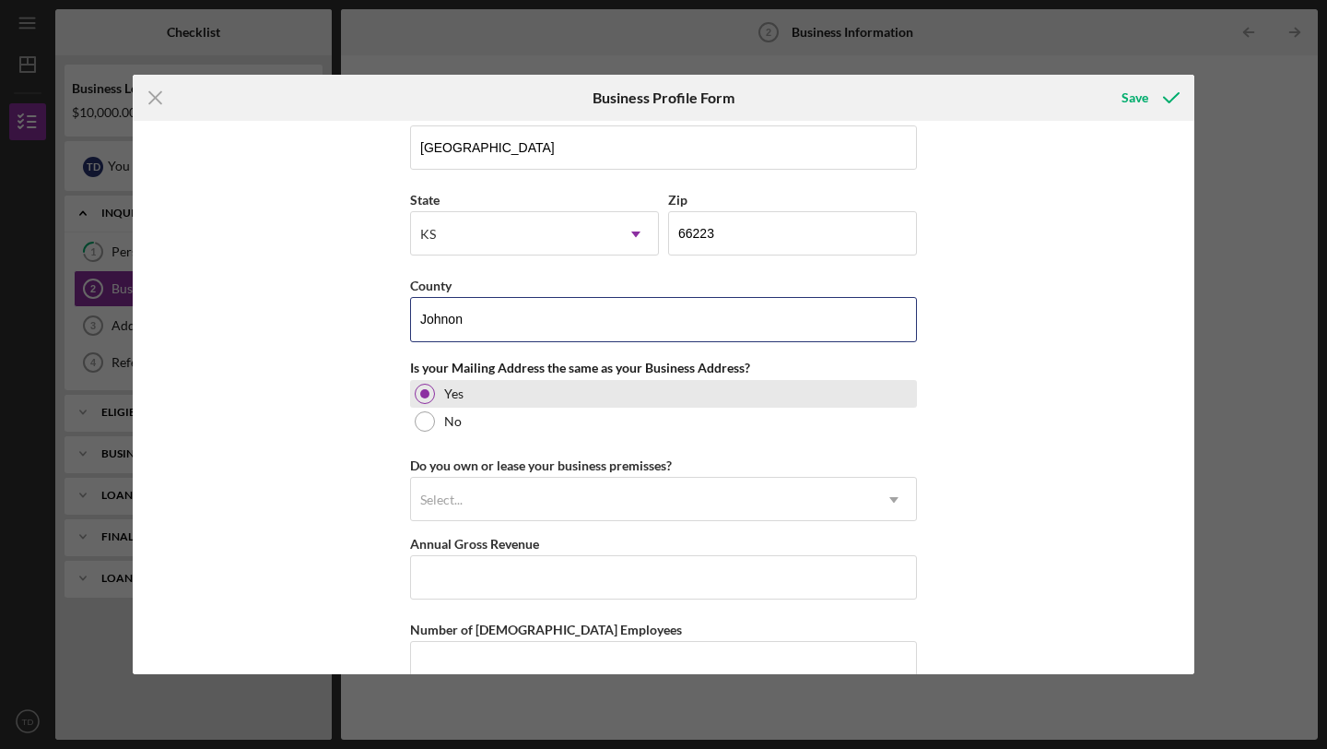
scroll to position [1248, 0]
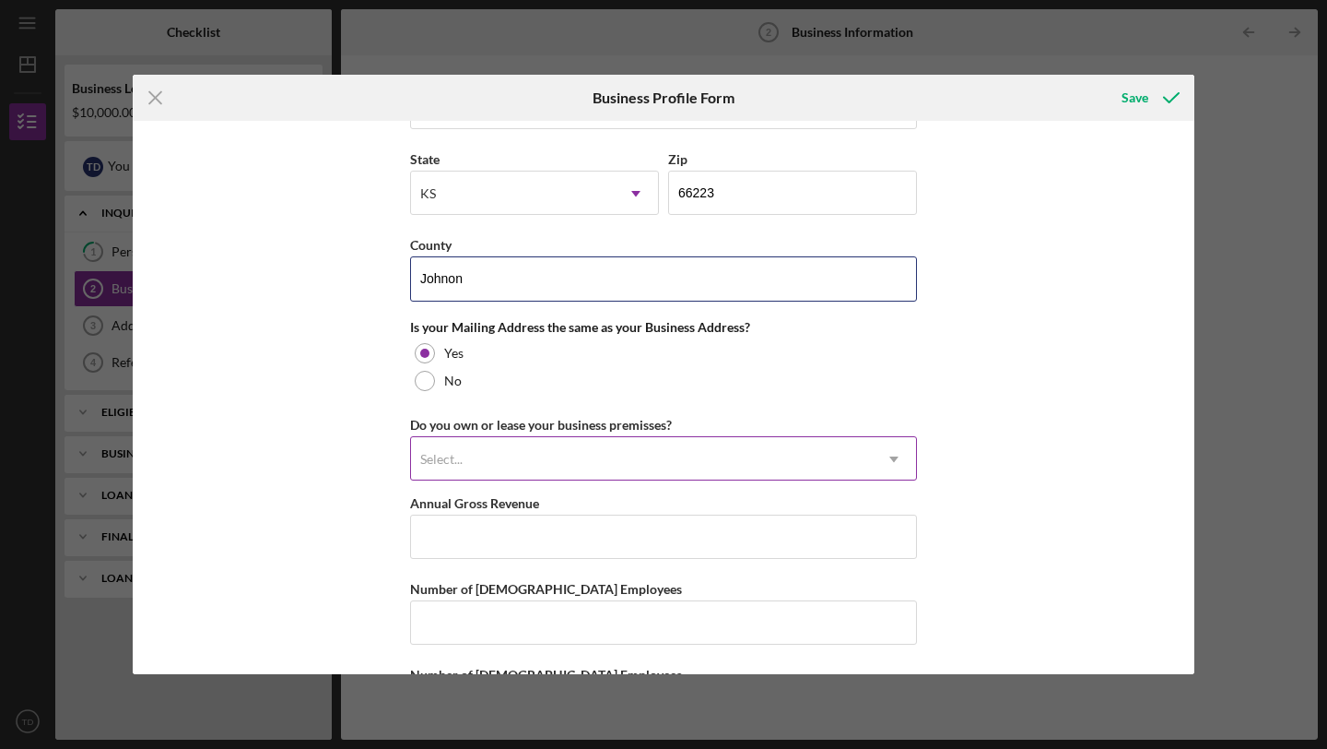
type input "Johnon"
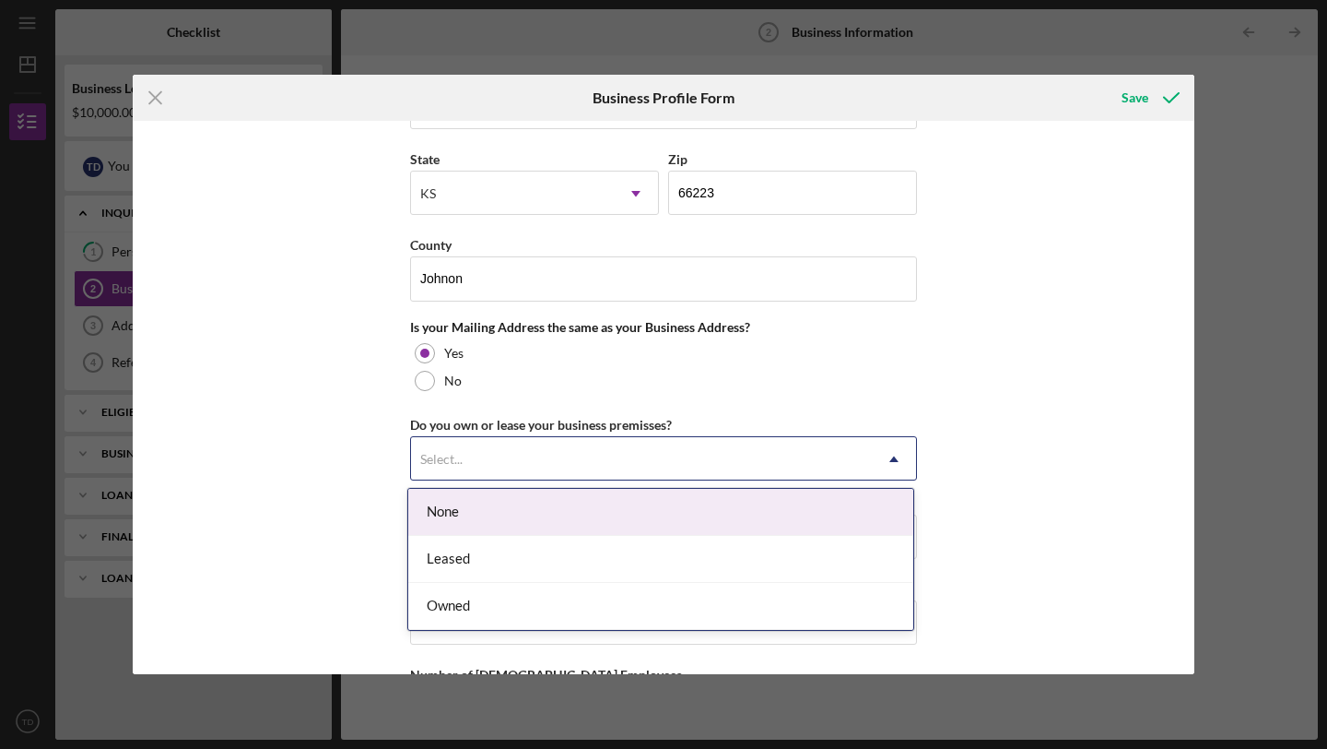
click at [482, 454] on div "Select..." at bounding box center [641, 459] width 461 height 42
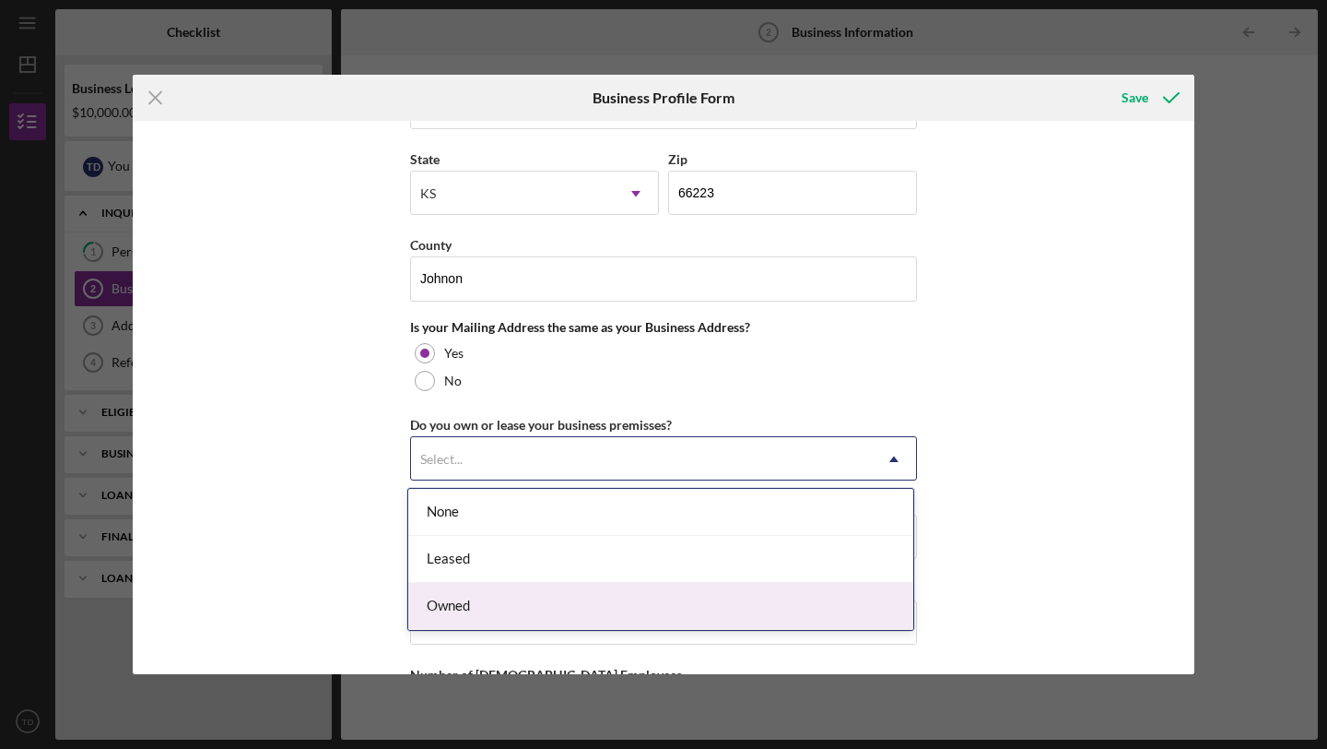
click at [468, 599] on div "Owned" at bounding box center [660, 606] width 505 height 47
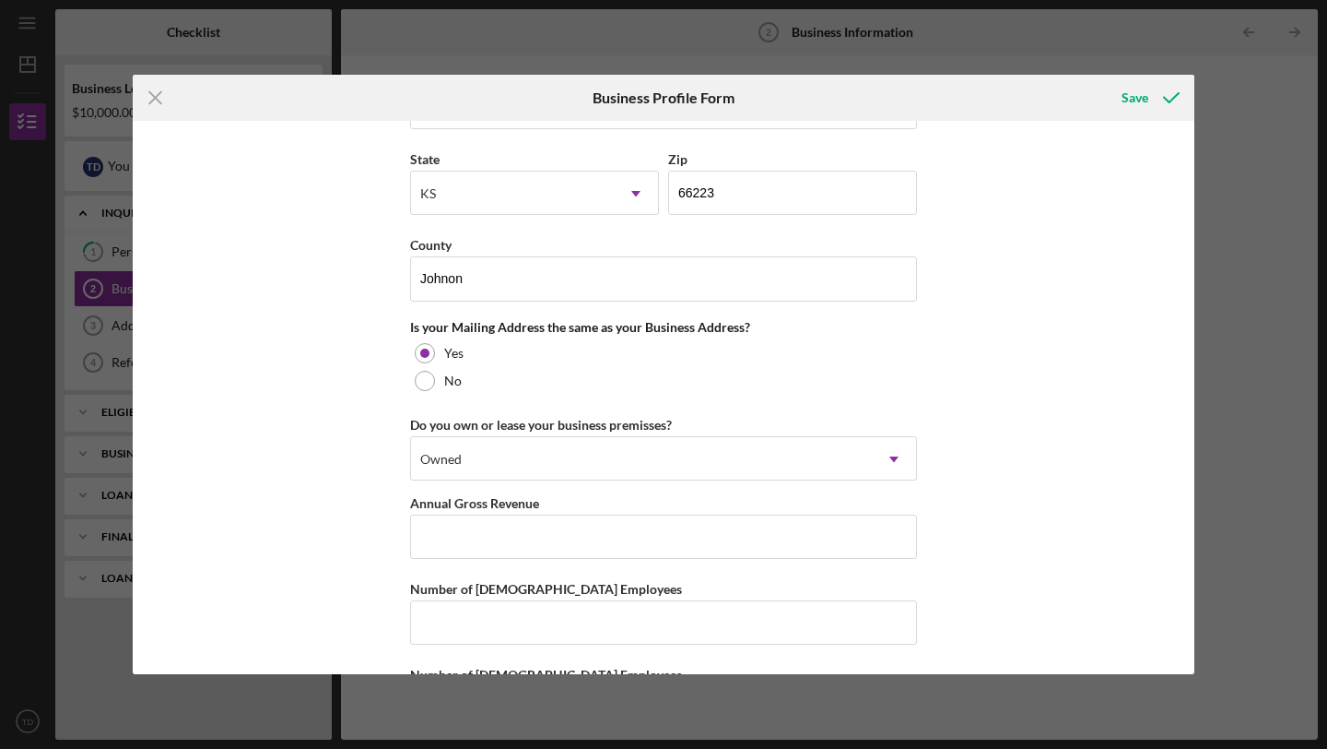
scroll to position [1332, 0]
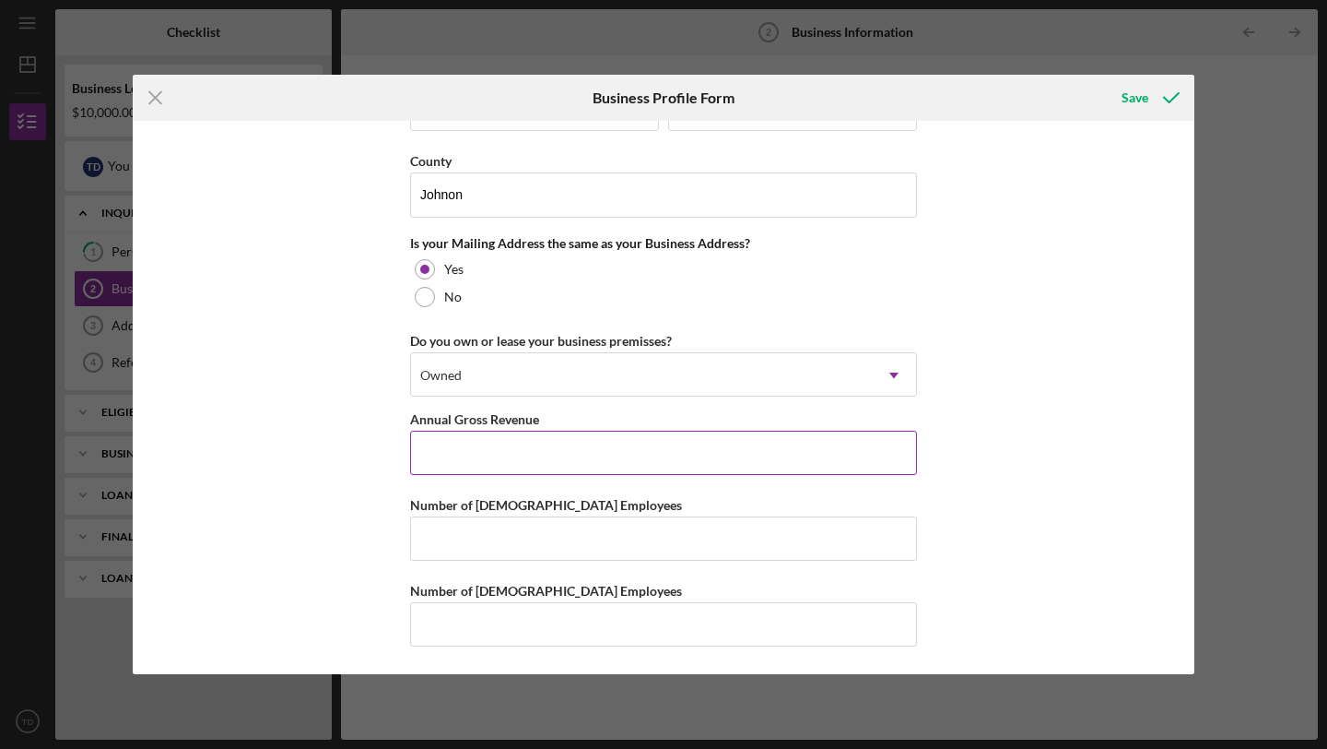
click at [466, 460] on input "Annual Gross Revenue" at bounding box center [663, 452] width 507 height 44
drag, startPoint x: 487, startPoint y: 455, endPoint x: 345, endPoint y: 418, distance: 146.9
click at [345, 418] on div "Business Name Atlas Swimwear DBA Business Start Date Legal Structure Select... …" at bounding box center [664, 397] width 1062 height 553
type input "$100,000"
drag, startPoint x: 482, startPoint y: 453, endPoint x: 383, endPoint y: 452, distance: 98.6
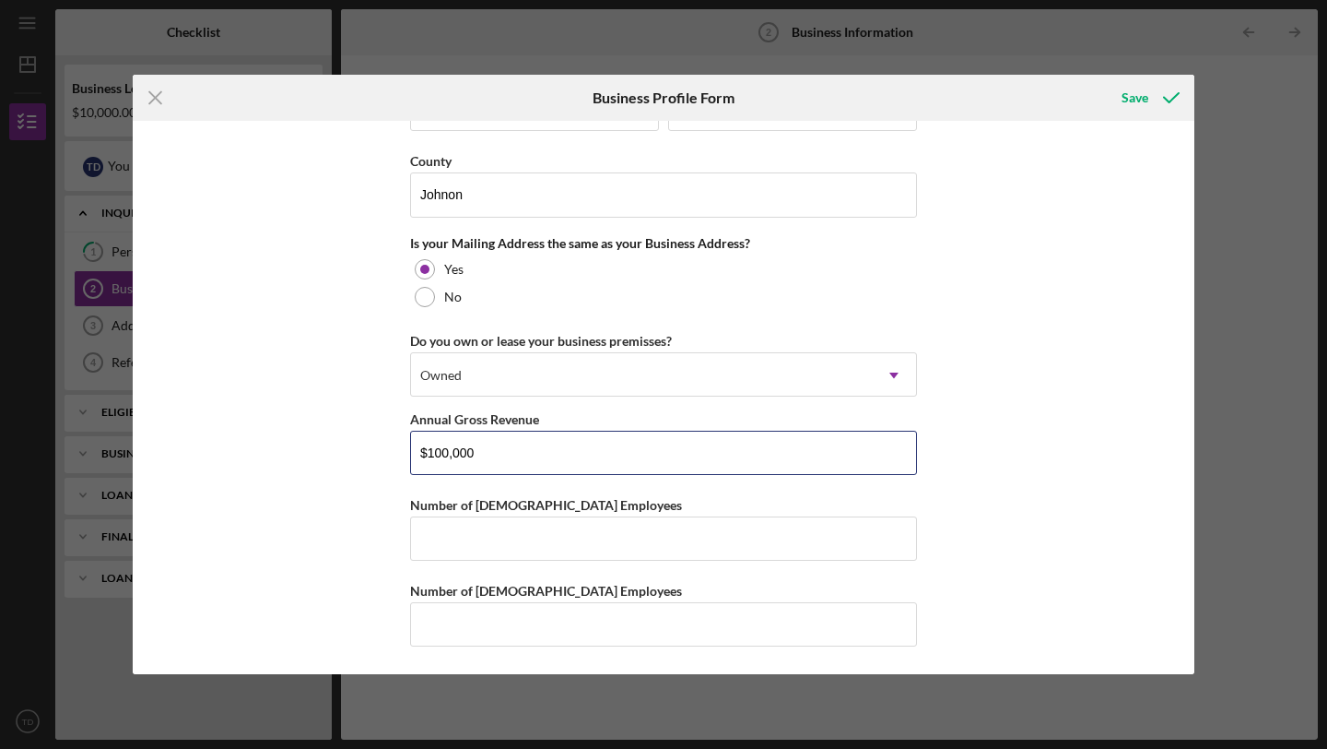
click at [383, 452] on div "Business Name Atlas Swimwear DBA Business Start Date Legal Structure Select... …" at bounding box center [664, 397] width 1062 height 553
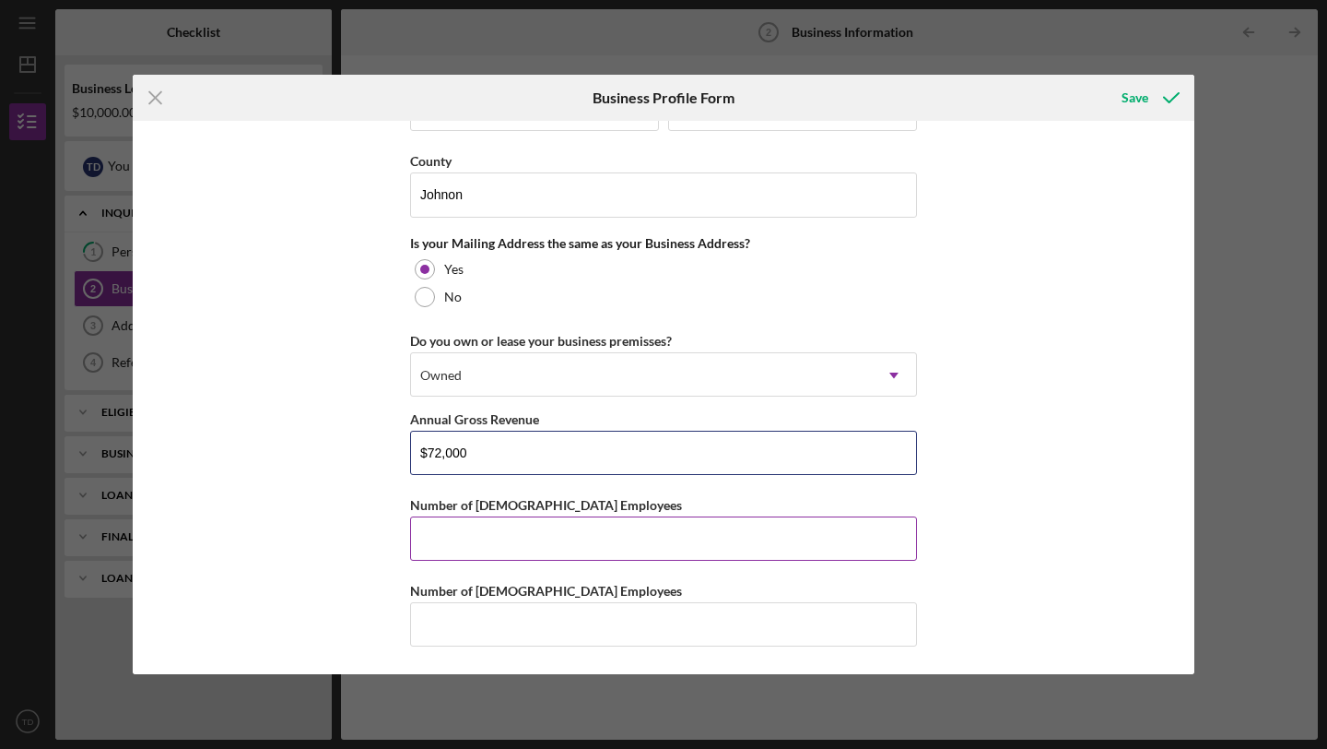
type input "$72,000"
click at [442, 534] on input "Number of [DEMOGRAPHIC_DATA] Employees" at bounding box center [663, 538] width 507 height 44
type input "1"
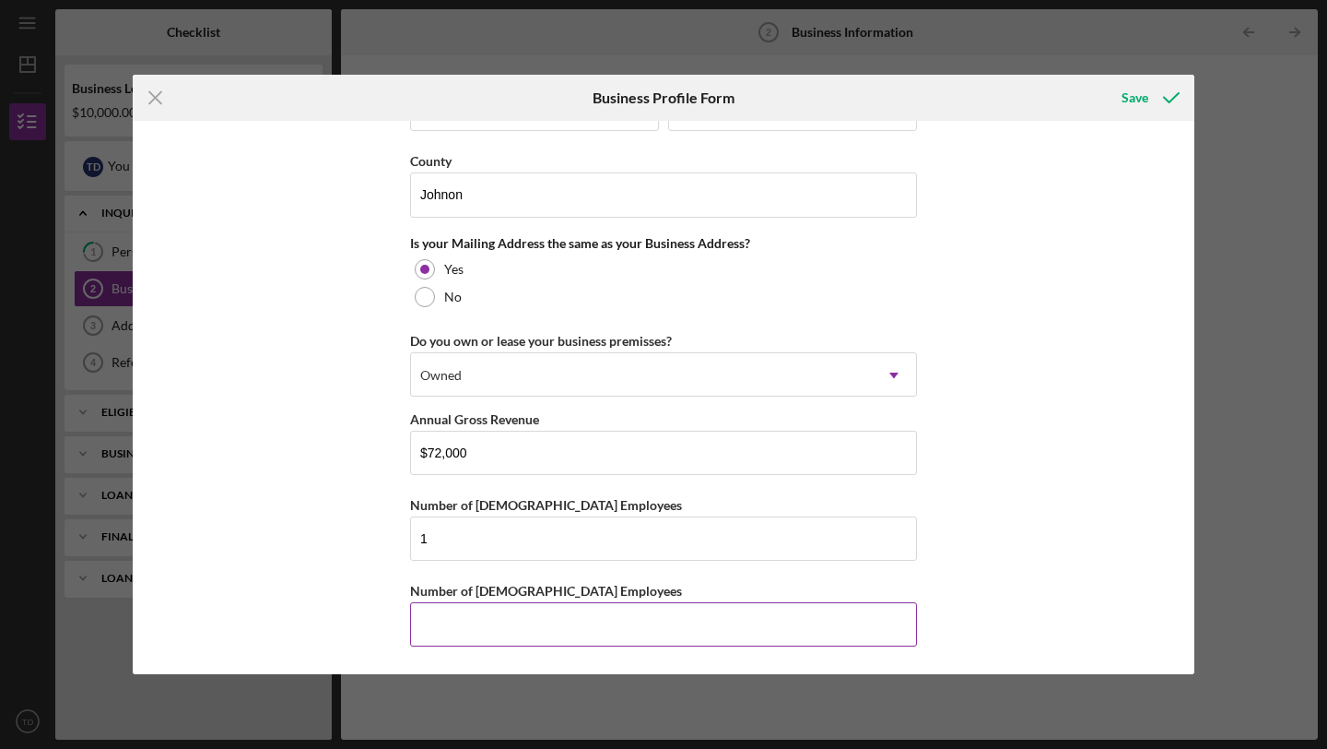
click at [443, 625] on input "Number of [DEMOGRAPHIC_DATA] Employees" at bounding box center [663, 624] width 507 height 44
type input "0"
click at [961, 417] on div "Business Name Atlas Swimwear DBA Business Start Date Legal Structure Select... …" at bounding box center [664, 397] width 1062 height 553
click at [1141, 101] on div "Save" at bounding box center [1135, 97] width 27 height 37
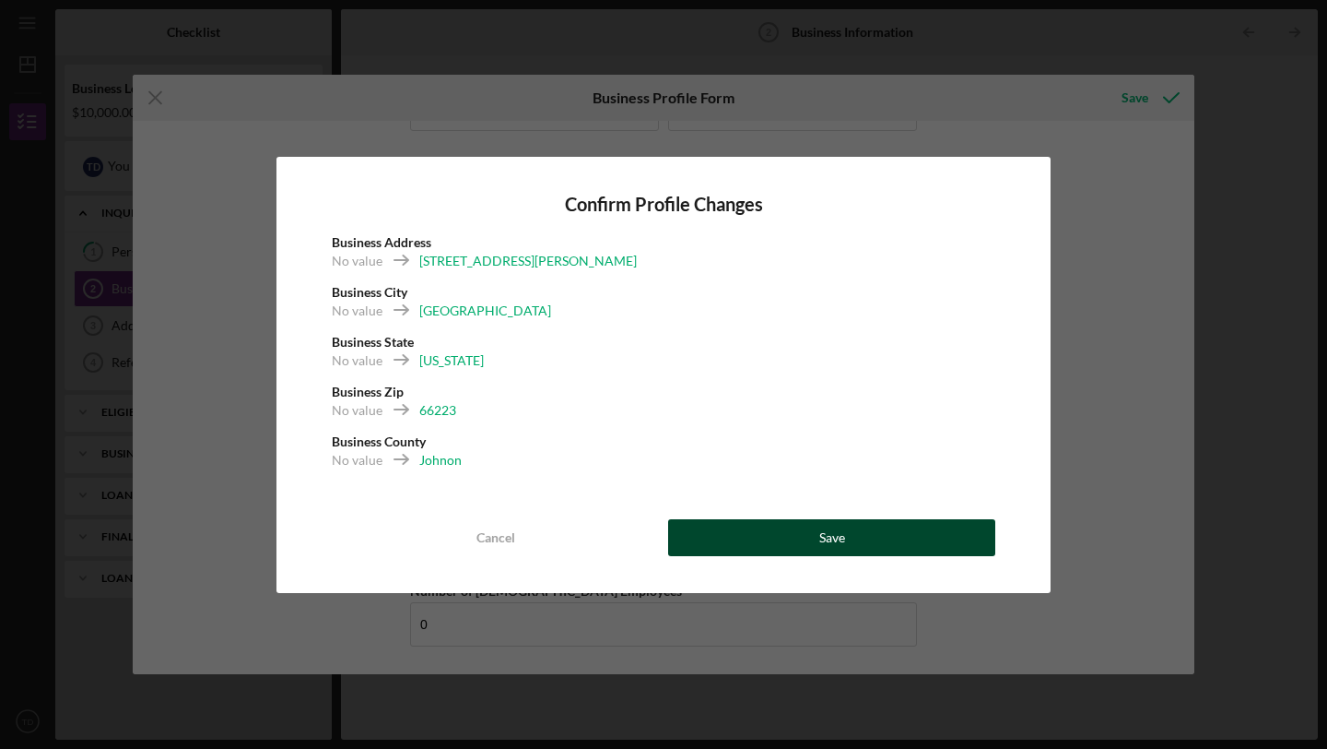
click at [765, 534] on button "Save" at bounding box center [831, 537] width 327 height 37
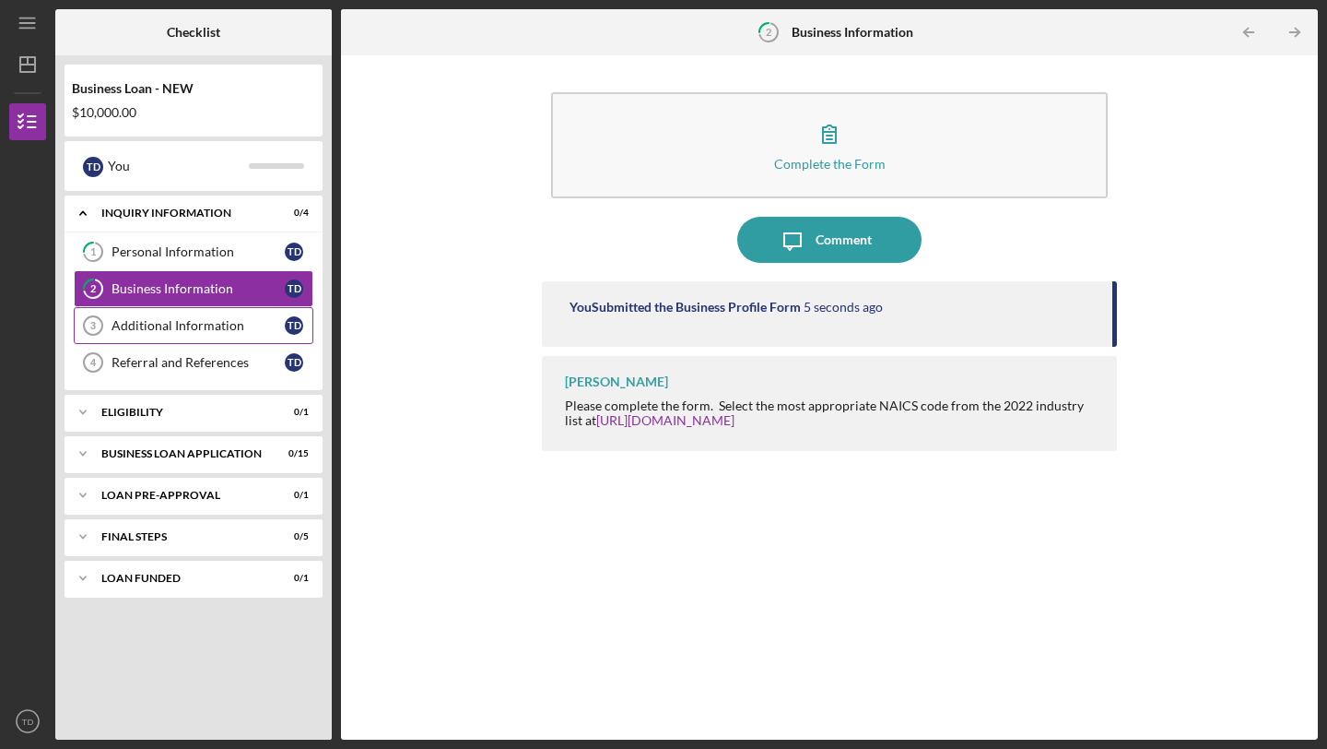
click at [185, 336] on link "Additional Information 3 Additional Information T D" at bounding box center [194, 325] width 240 height 37
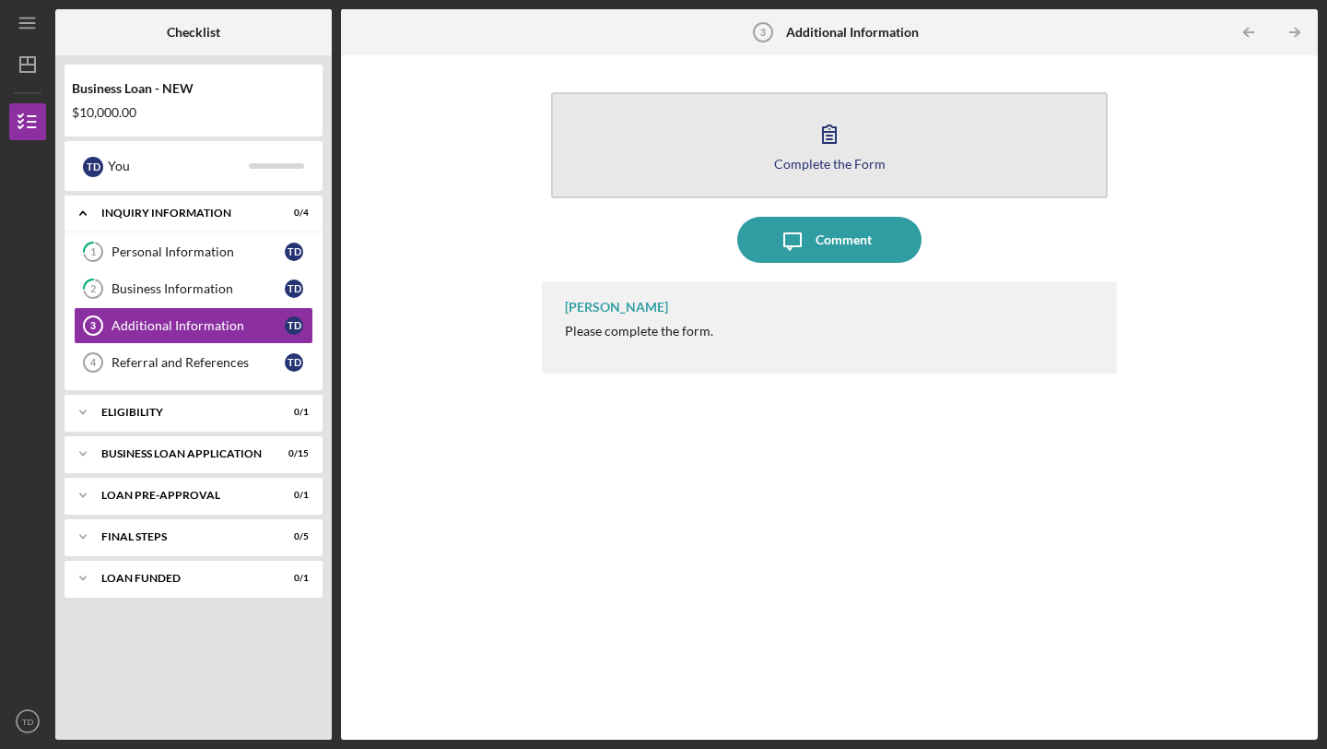
click at [845, 159] on div "Complete the Form" at bounding box center [830, 164] width 112 height 14
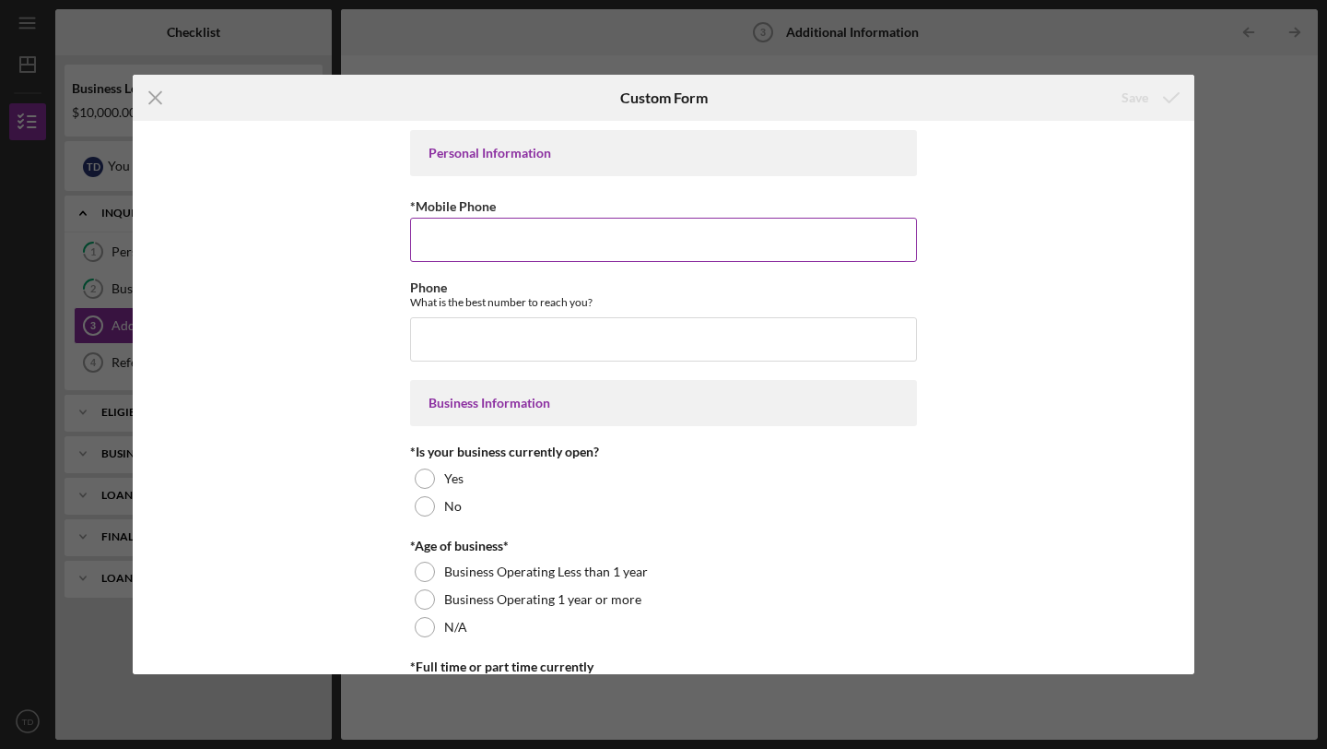
click at [452, 258] on input "*Mobile Phone" at bounding box center [663, 240] width 507 height 44
type input "[PHONE_NUMBER]"
click at [446, 342] on input "Phone" at bounding box center [663, 339] width 507 height 44
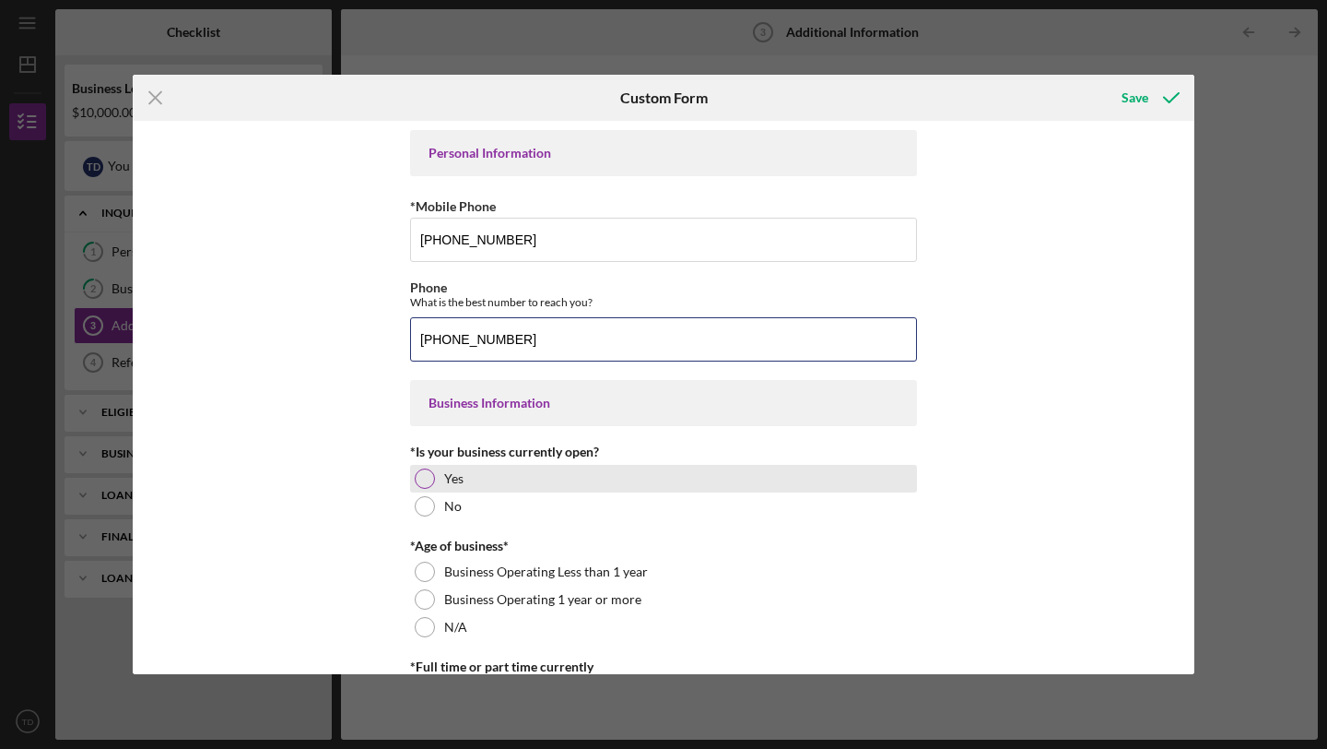
type input "[PHONE_NUMBER]"
click at [419, 485] on div at bounding box center [425, 478] width 20 height 20
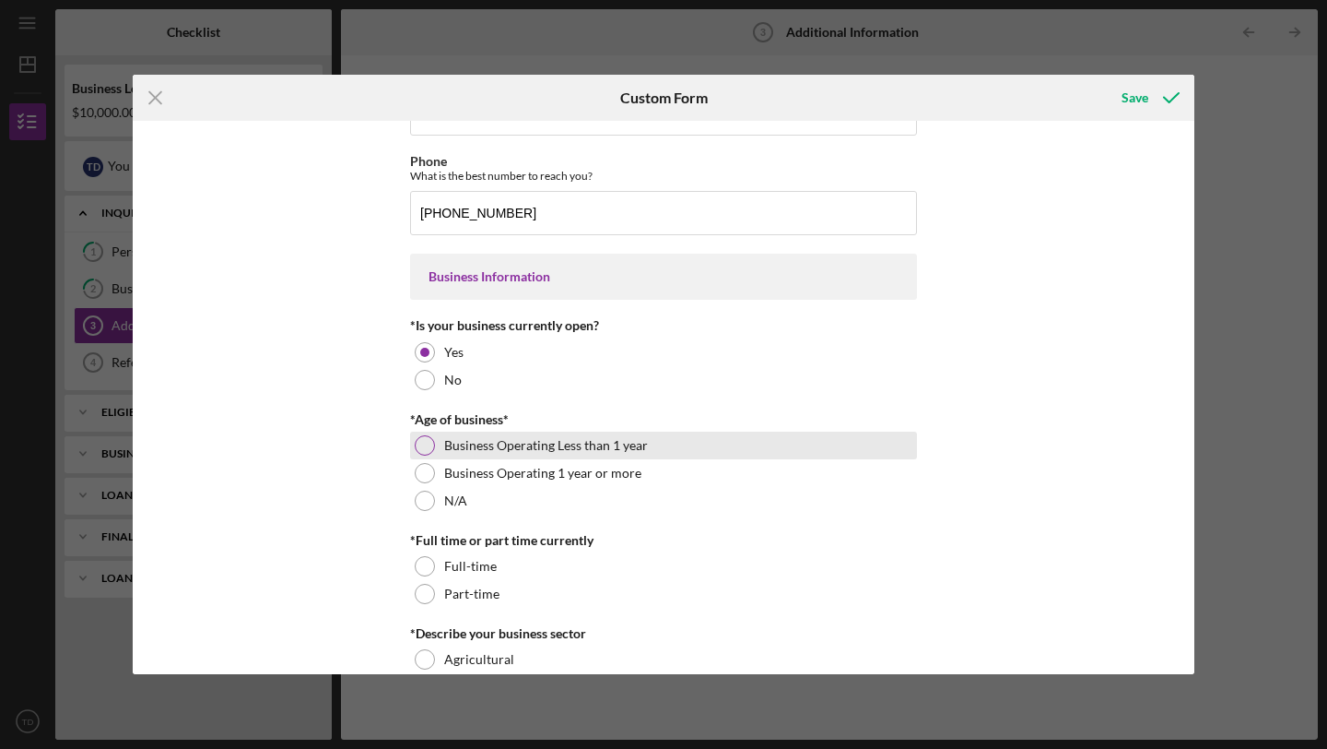
click at [425, 454] on div at bounding box center [425, 445] width 20 height 20
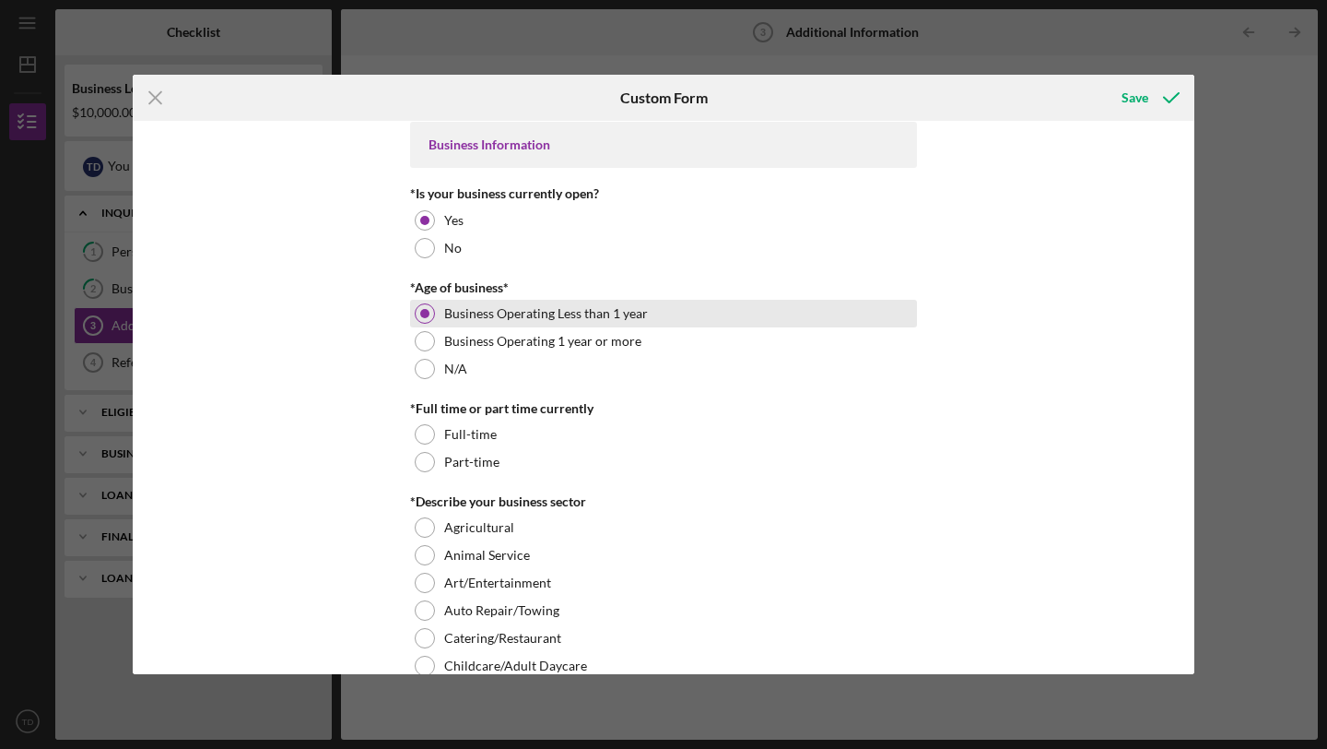
scroll to position [287, 0]
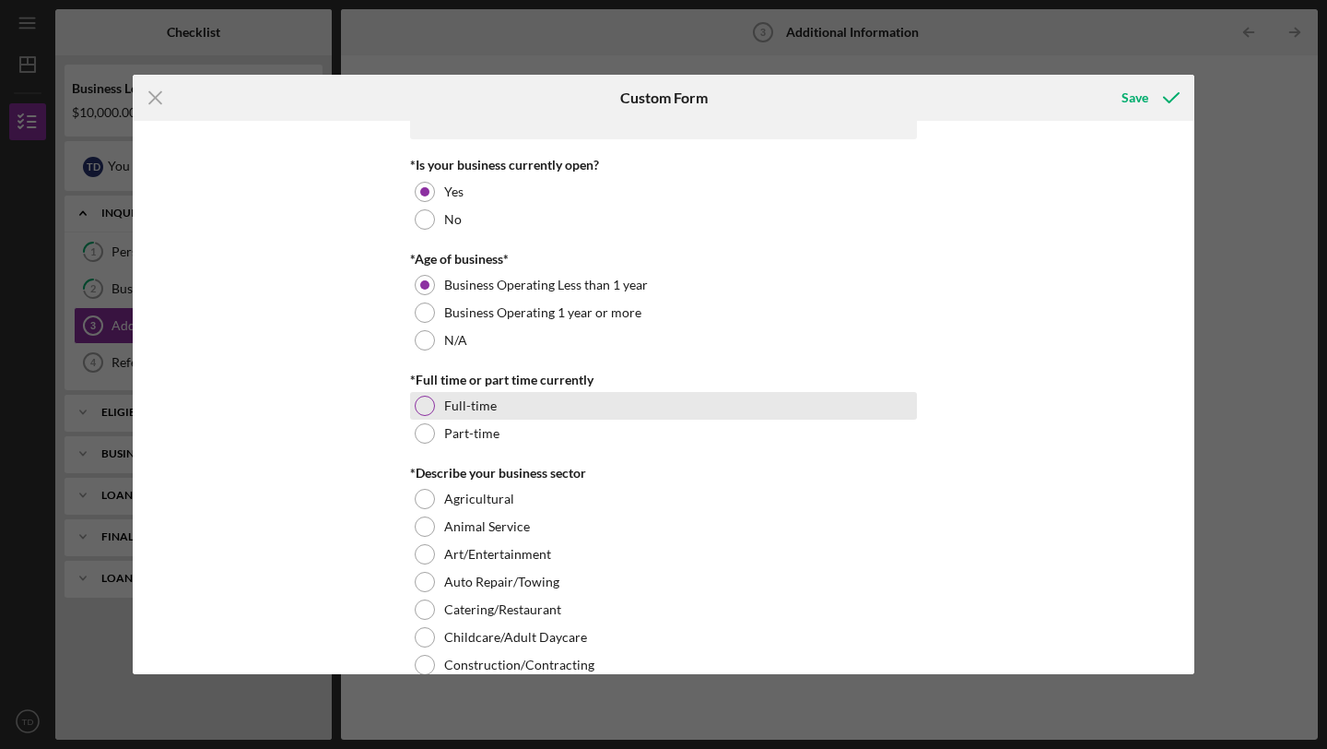
click at [423, 413] on div at bounding box center [425, 405] width 20 height 20
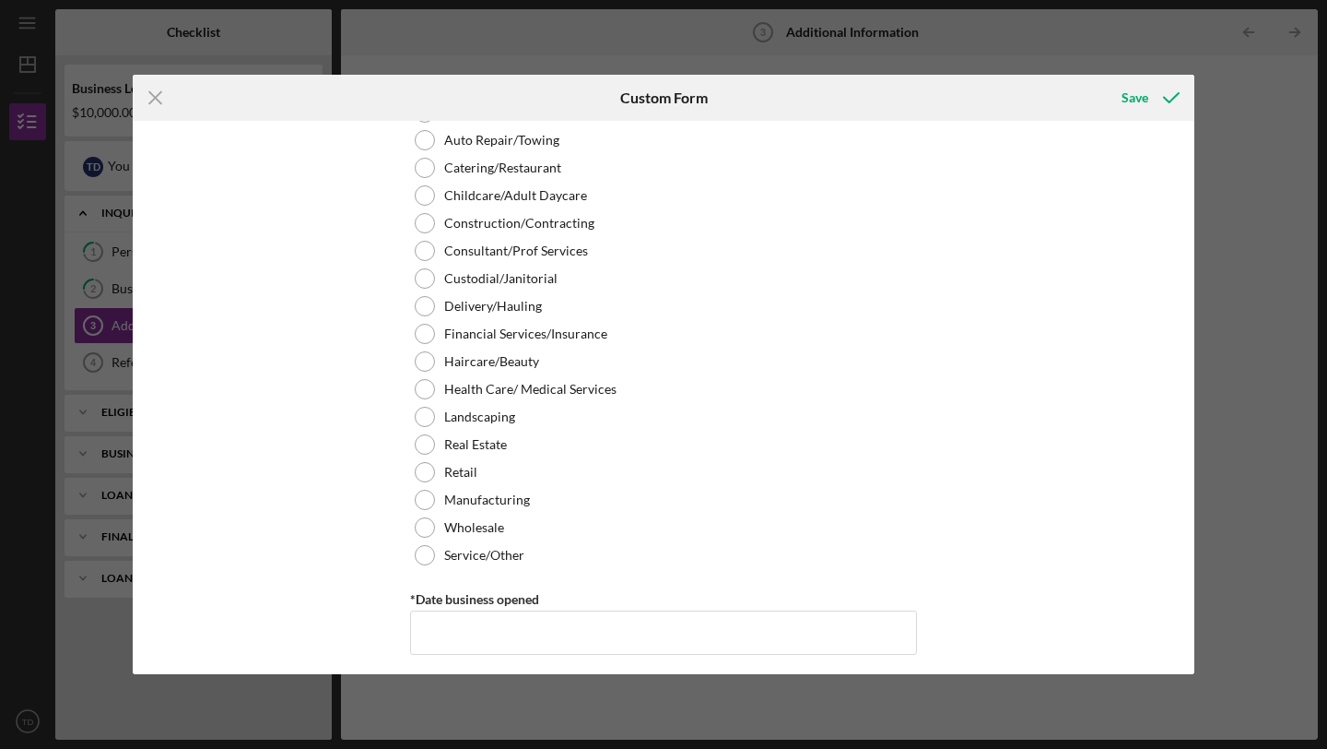
scroll to position [734, 0]
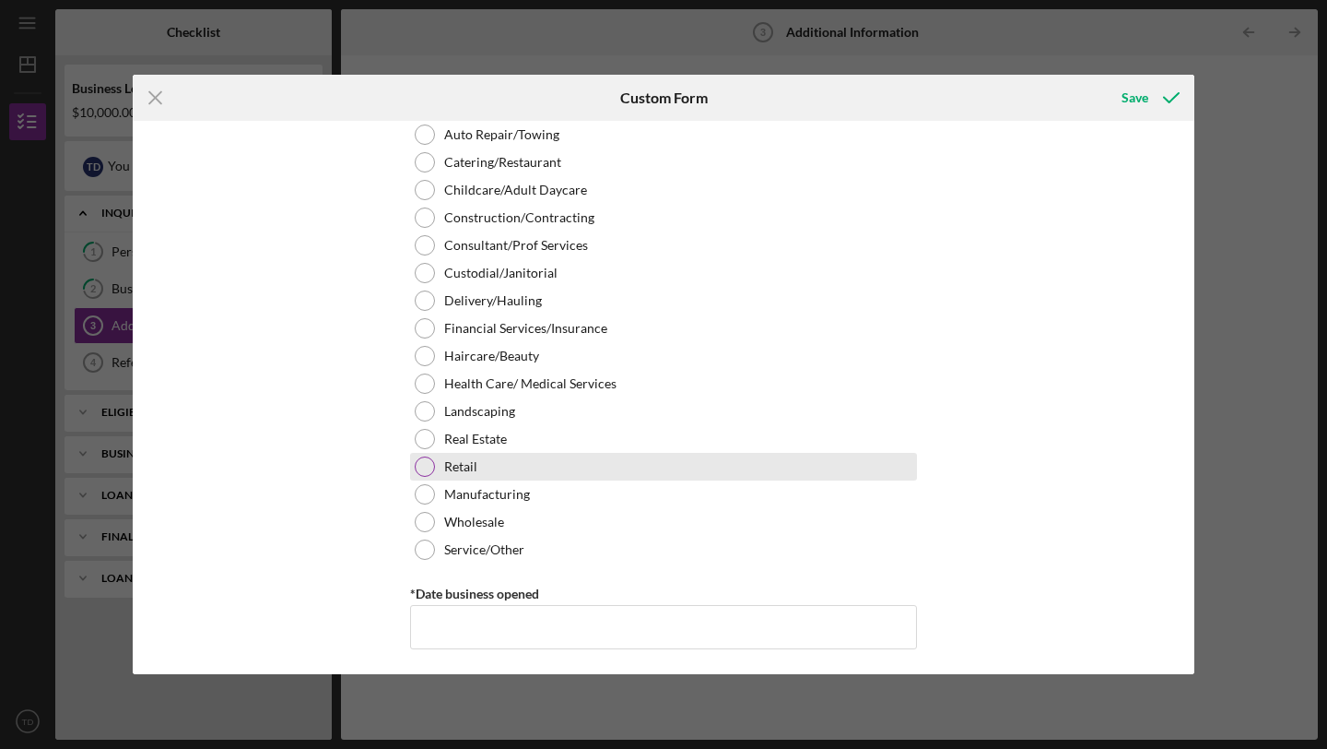
click at [419, 466] on div at bounding box center [425, 466] width 20 height 20
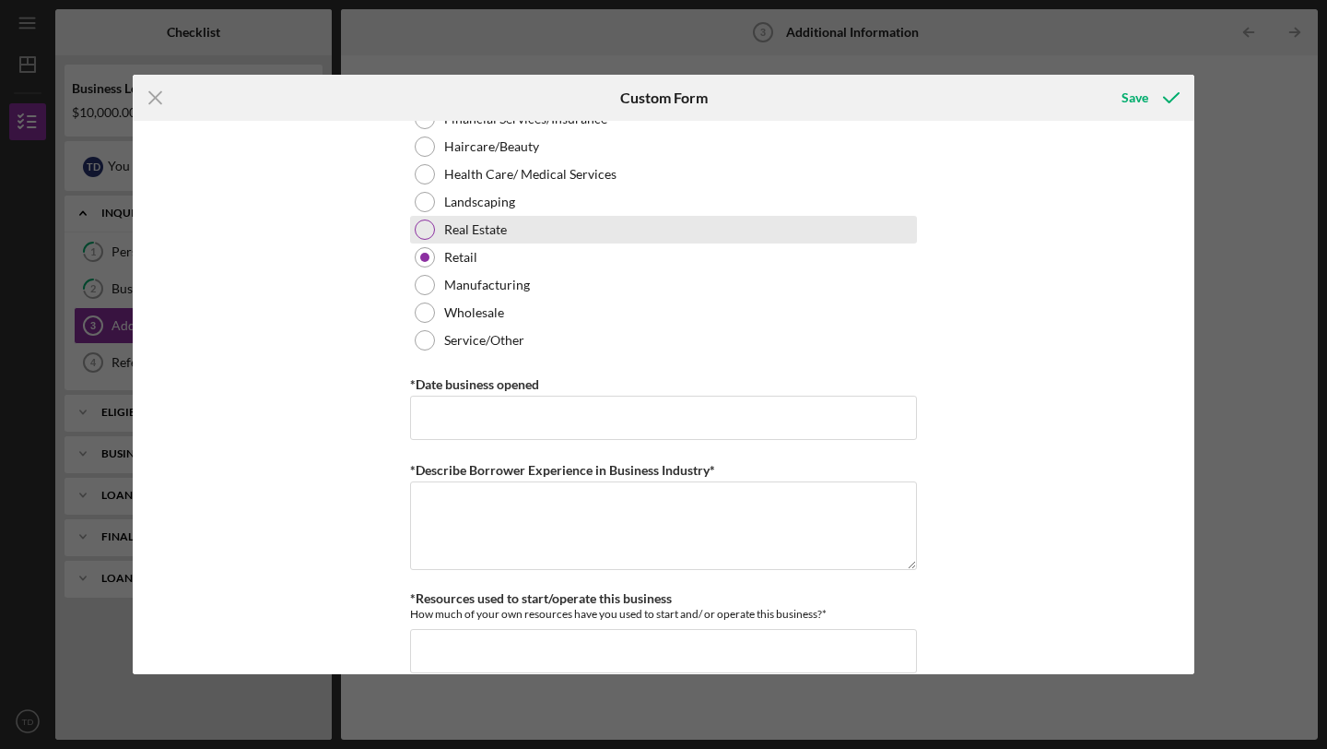
scroll to position [945, 0]
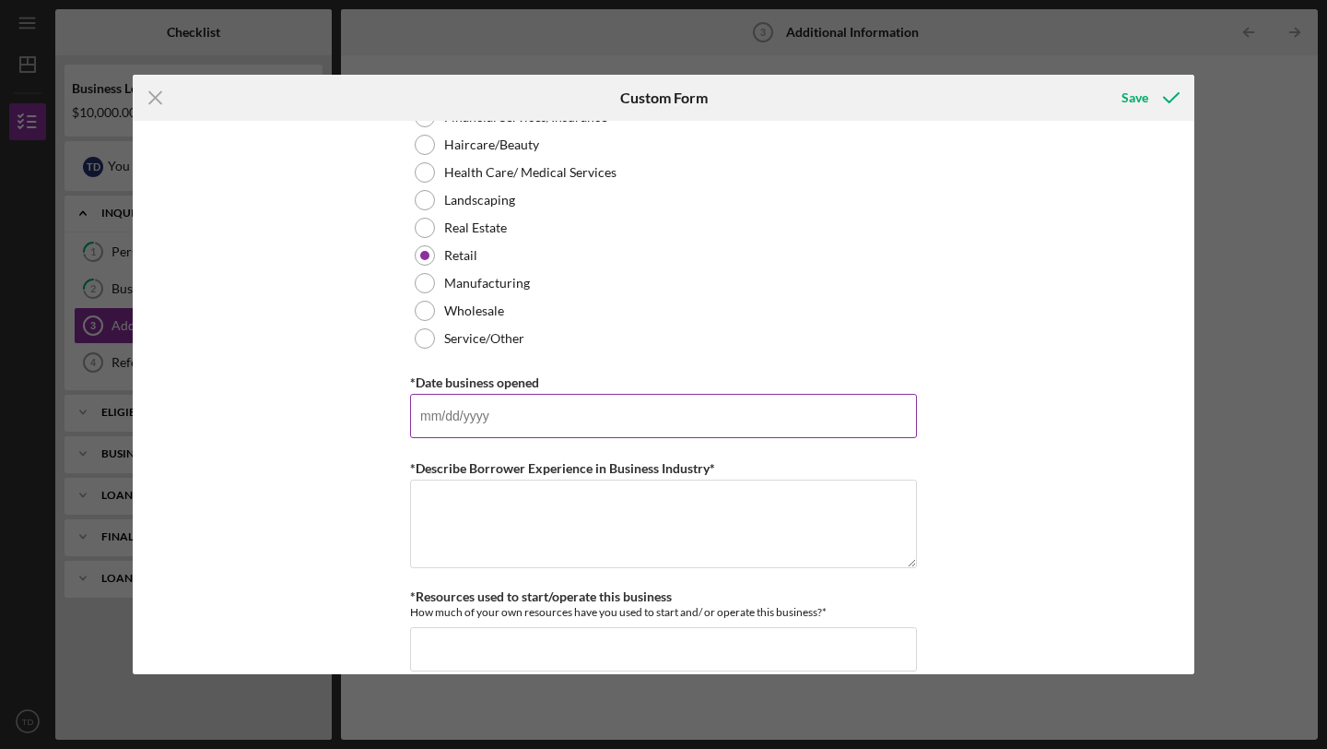
click at [470, 402] on input "*Date business opened" at bounding box center [663, 416] width 507 height 44
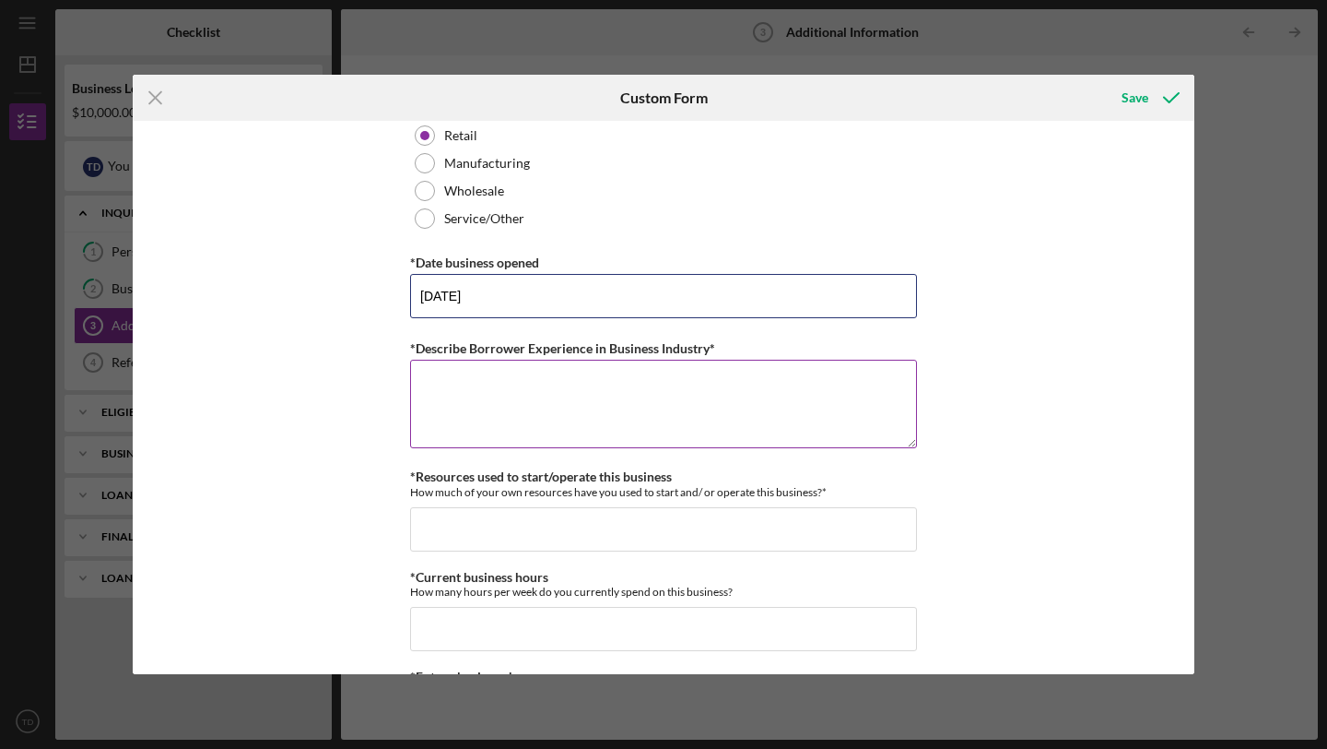
scroll to position [1073, 0]
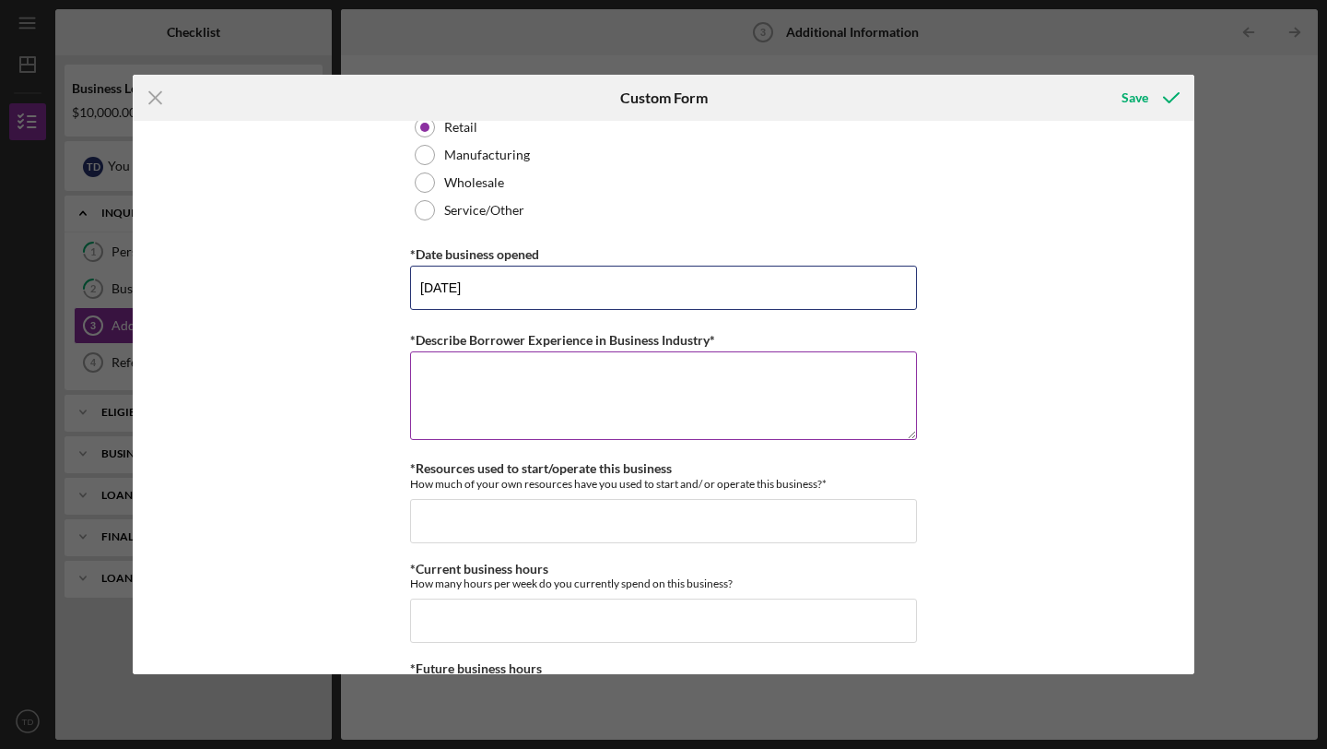
type input "[DATE]"
click at [470, 424] on textarea "*Describe Borrower Experience in Business Industry*" at bounding box center [663, 395] width 507 height 88
type textarea "n"
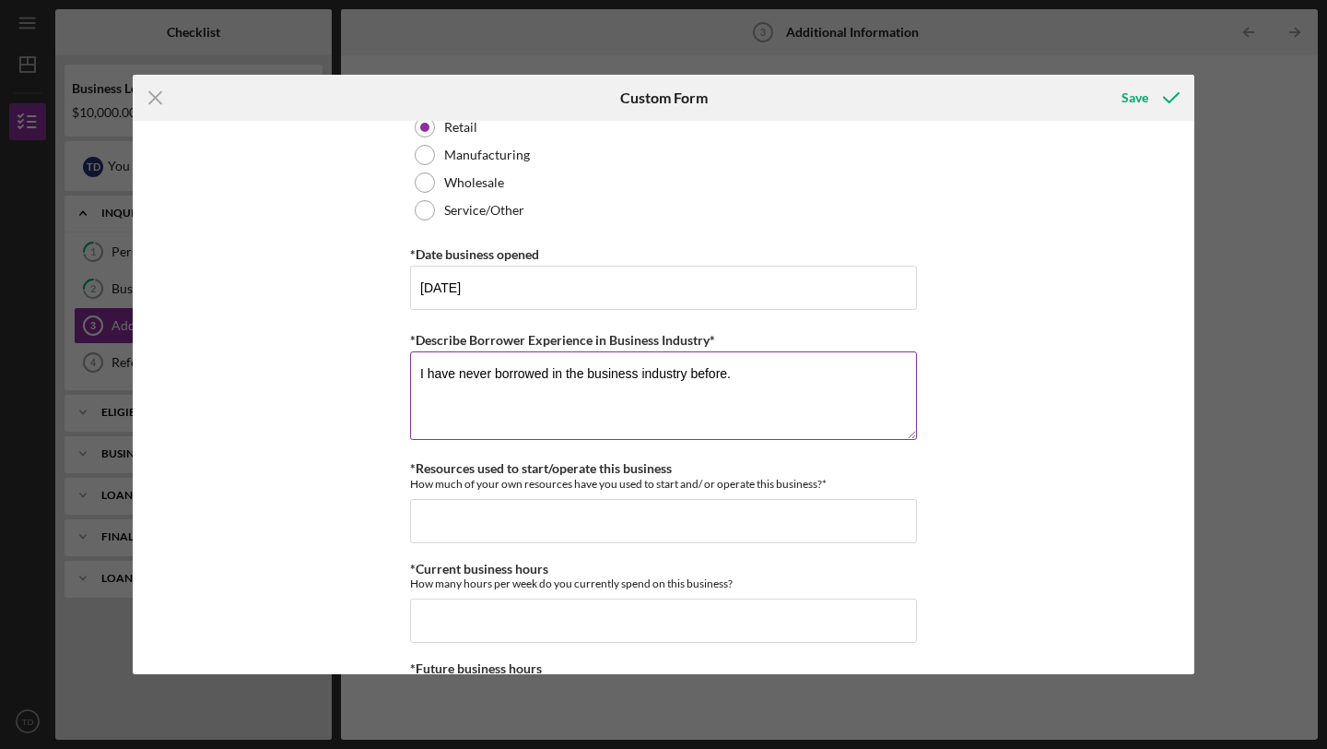
click at [582, 377] on textarea "I have never borrowed in the business industry before." at bounding box center [663, 395] width 507 height 88
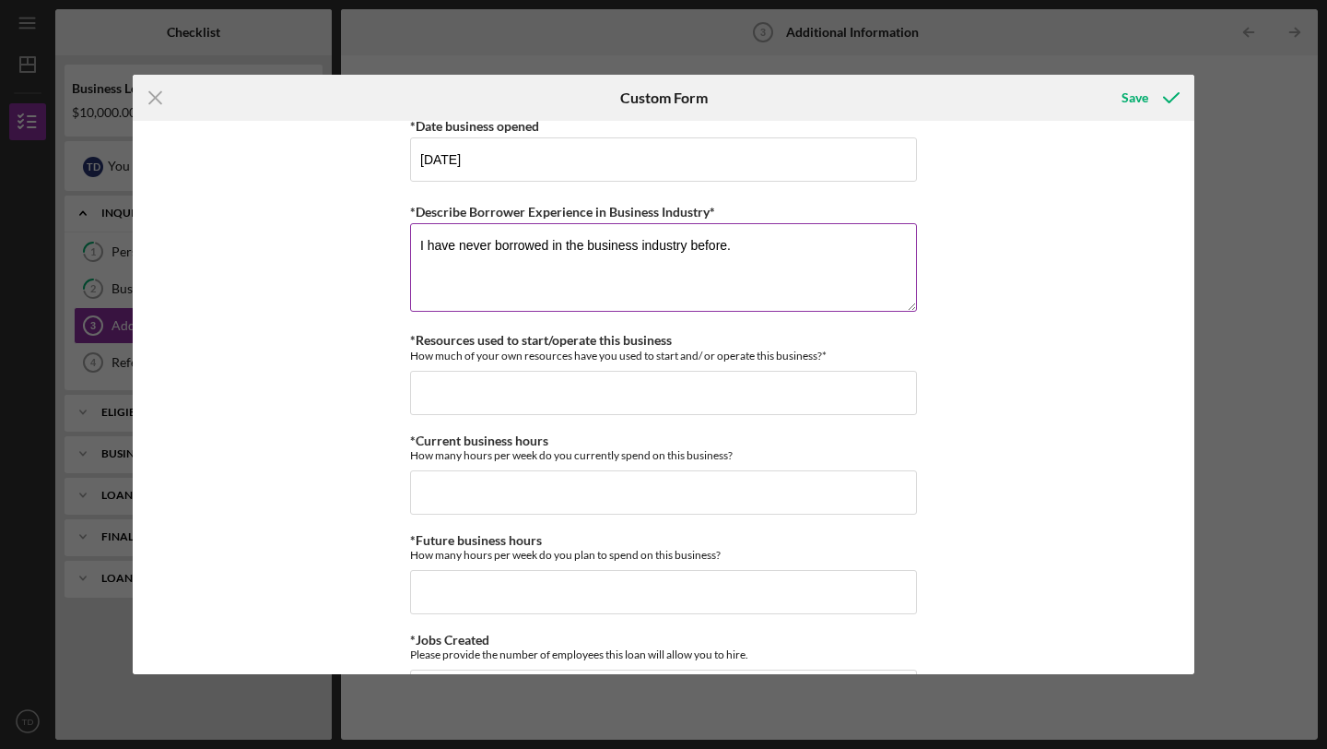
scroll to position [1205, 0]
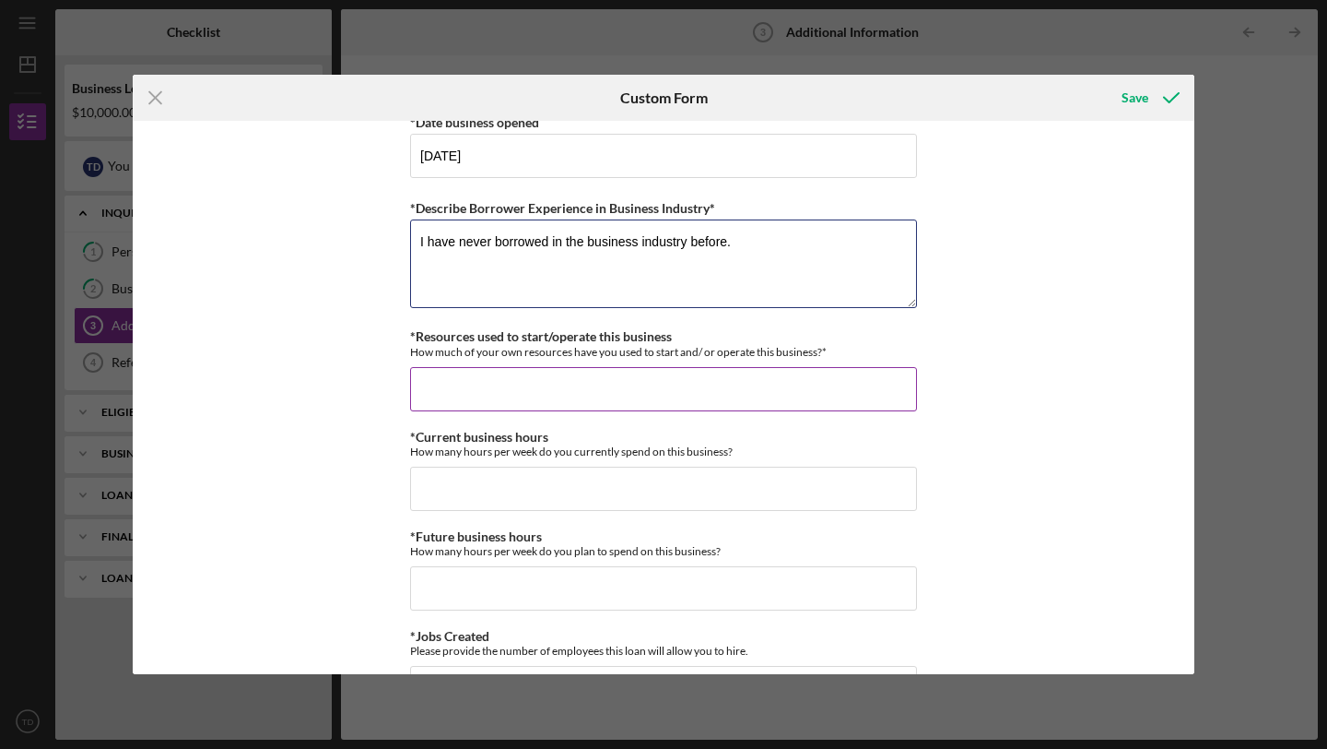
type textarea "I have never borrowed in the business industry before."
click at [514, 387] on input "*Resources used to start/operate this business" at bounding box center [663, 389] width 507 height 44
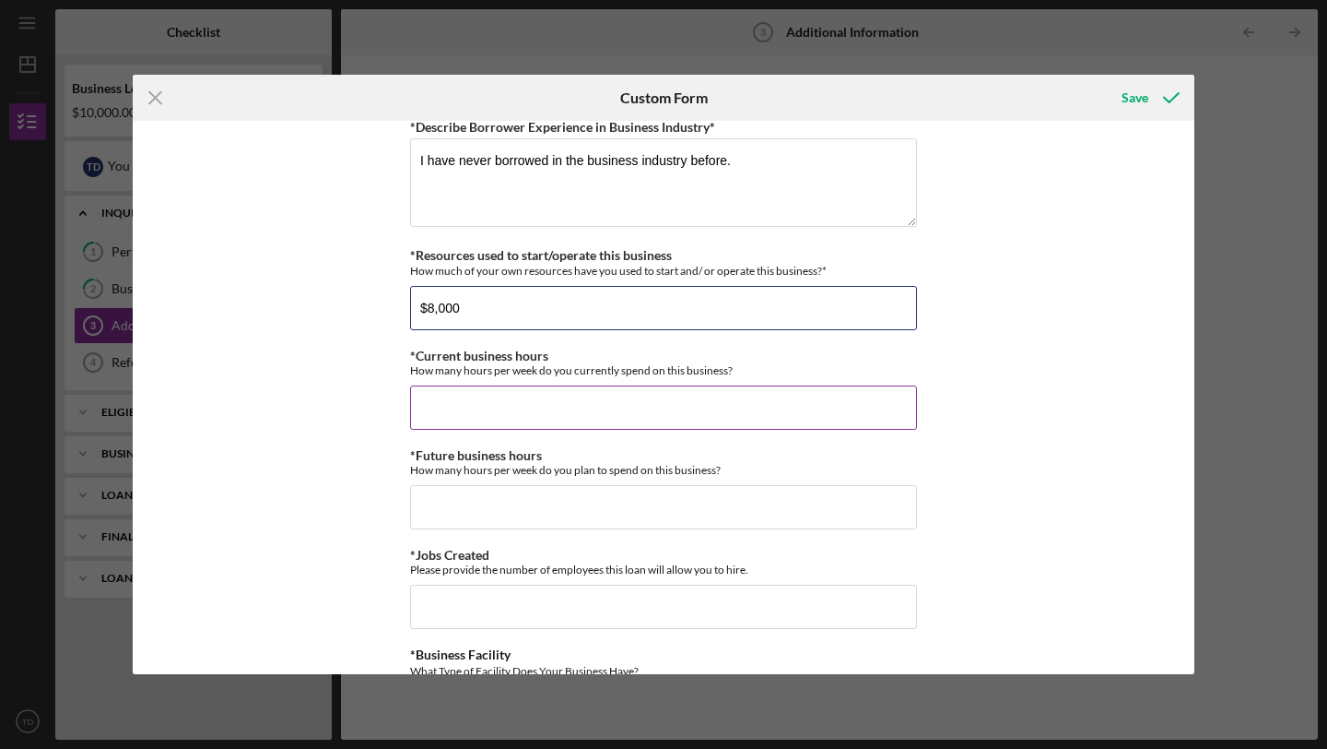
type input "$8,000"
click at [539, 407] on input "*Current business hours" at bounding box center [663, 407] width 507 height 44
type input "80"
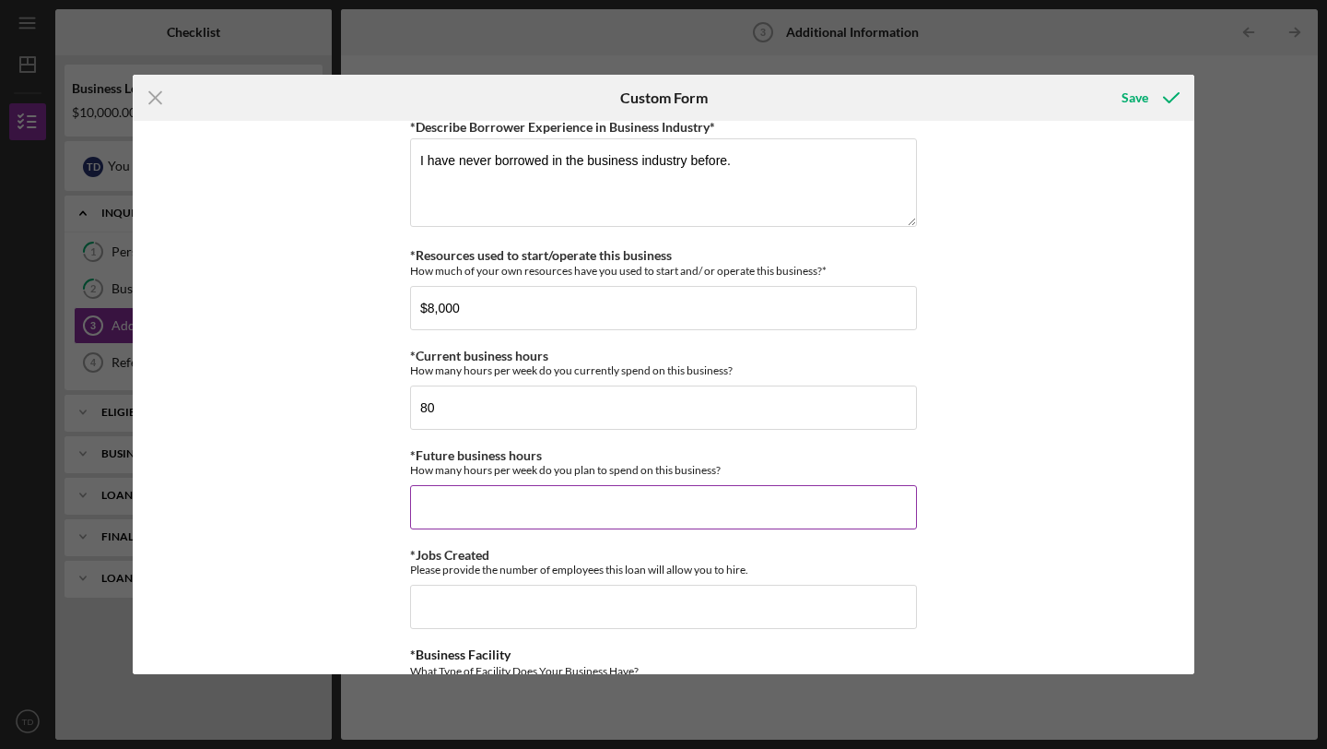
click at [506, 509] on input "*Future business hours" at bounding box center [663, 507] width 507 height 44
type input "60"
click at [423, 407] on input "80" at bounding box center [663, 407] width 507 height 44
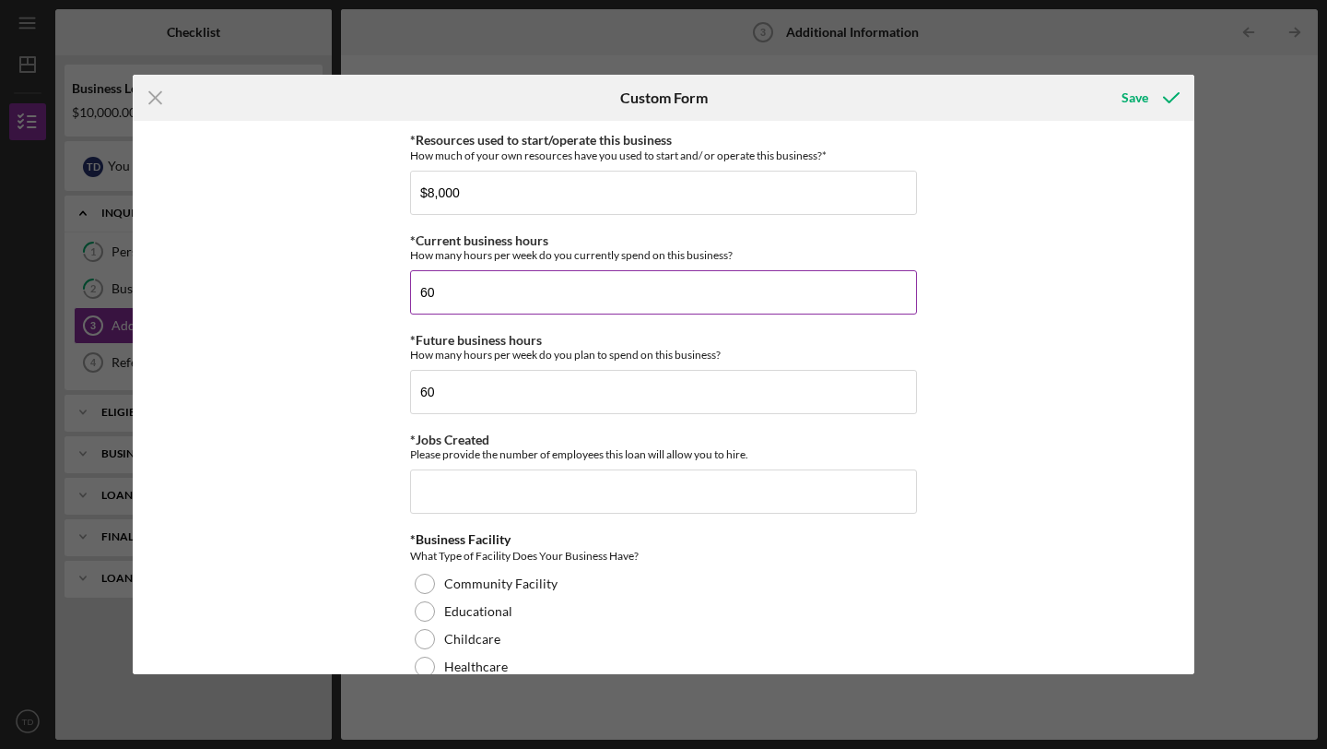
scroll to position [1402, 0]
type input "60"
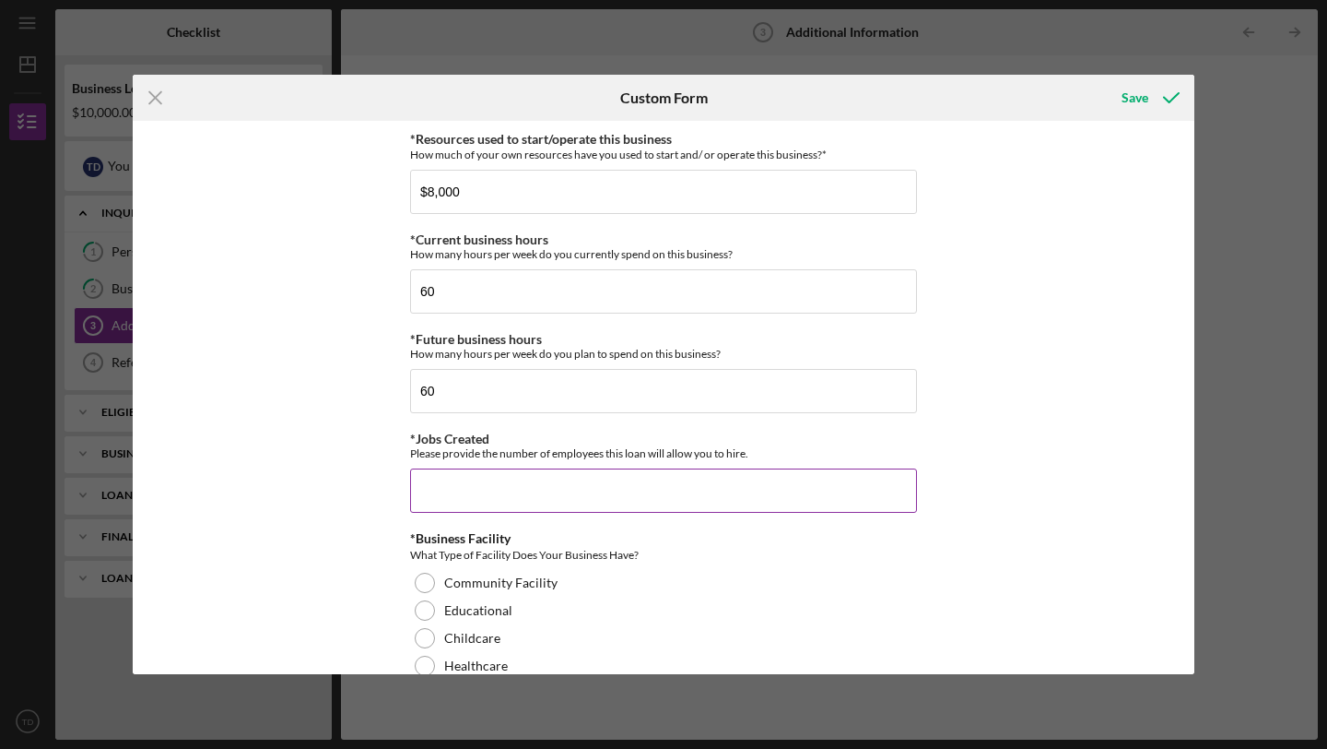
click at [467, 502] on input "*Jobs Created" at bounding box center [663, 490] width 507 height 44
type input "1"
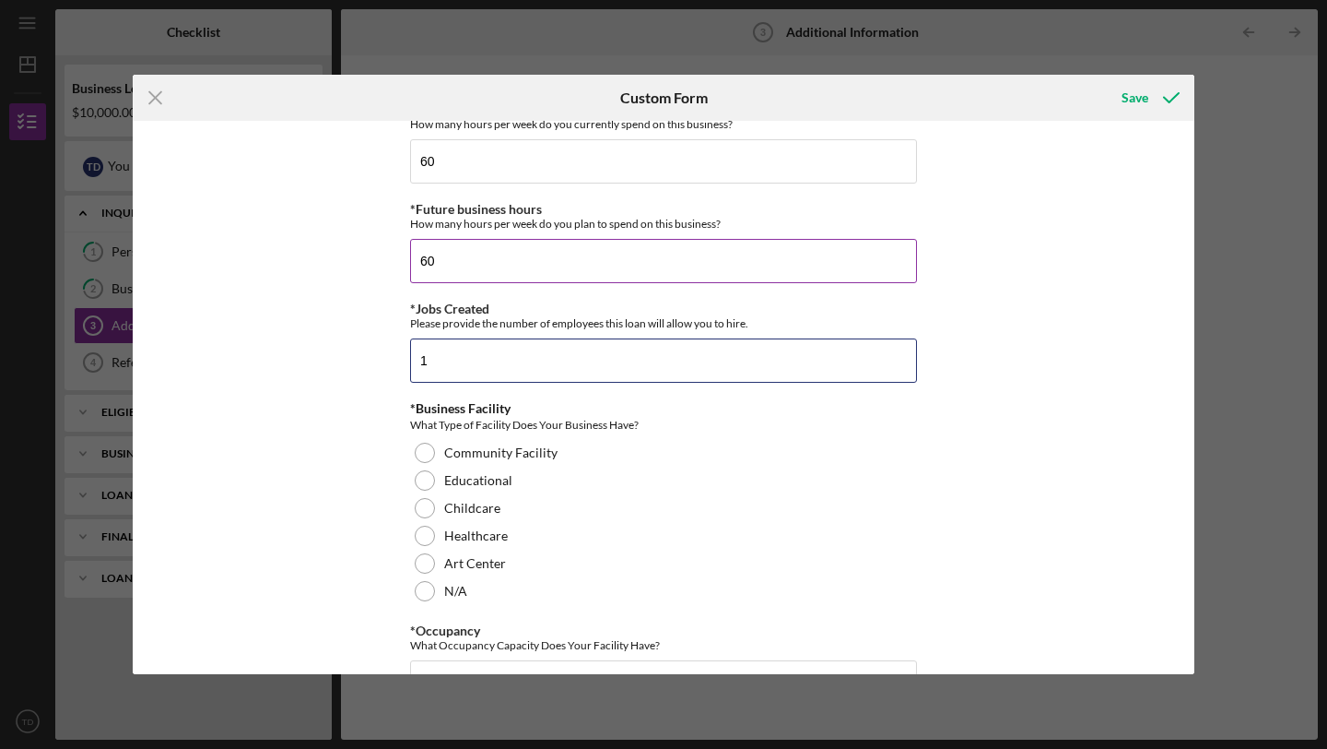
scroll to position [1534, 0]
type input "-"
type input "1"
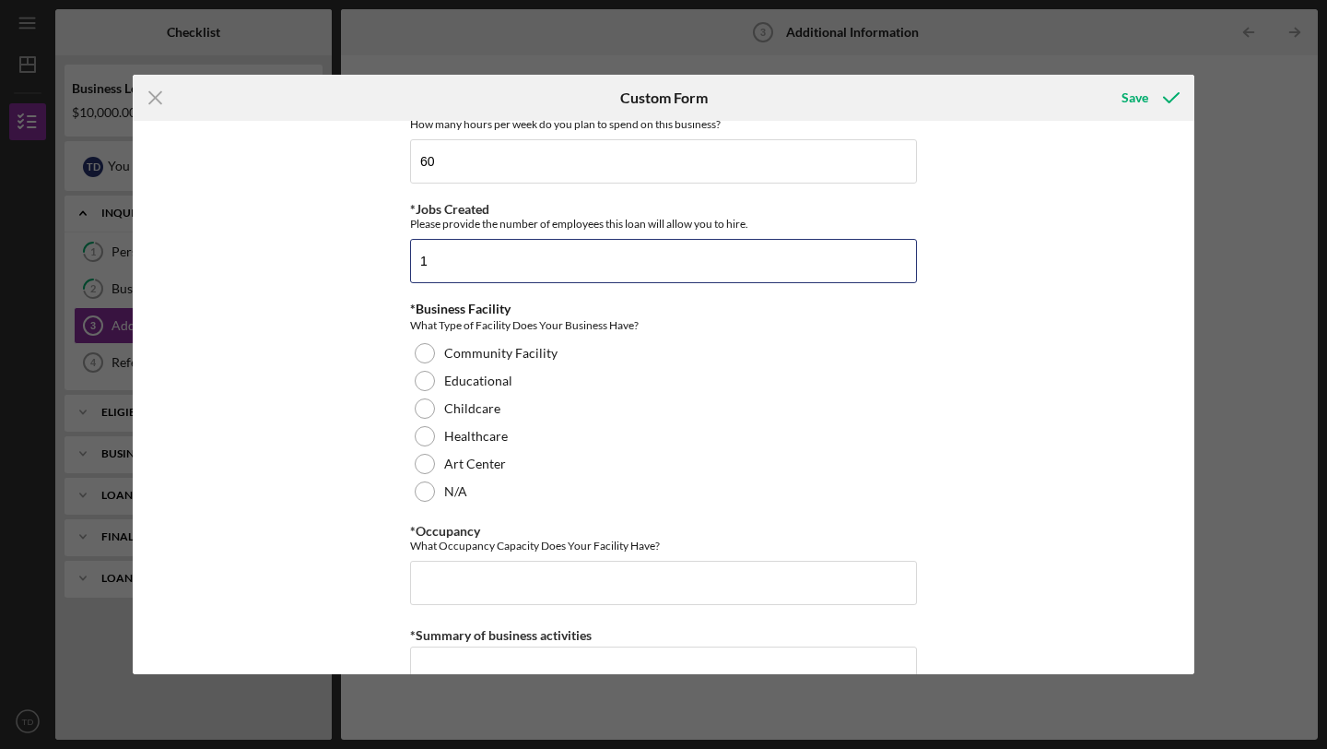
scroll to position [1644, 0]
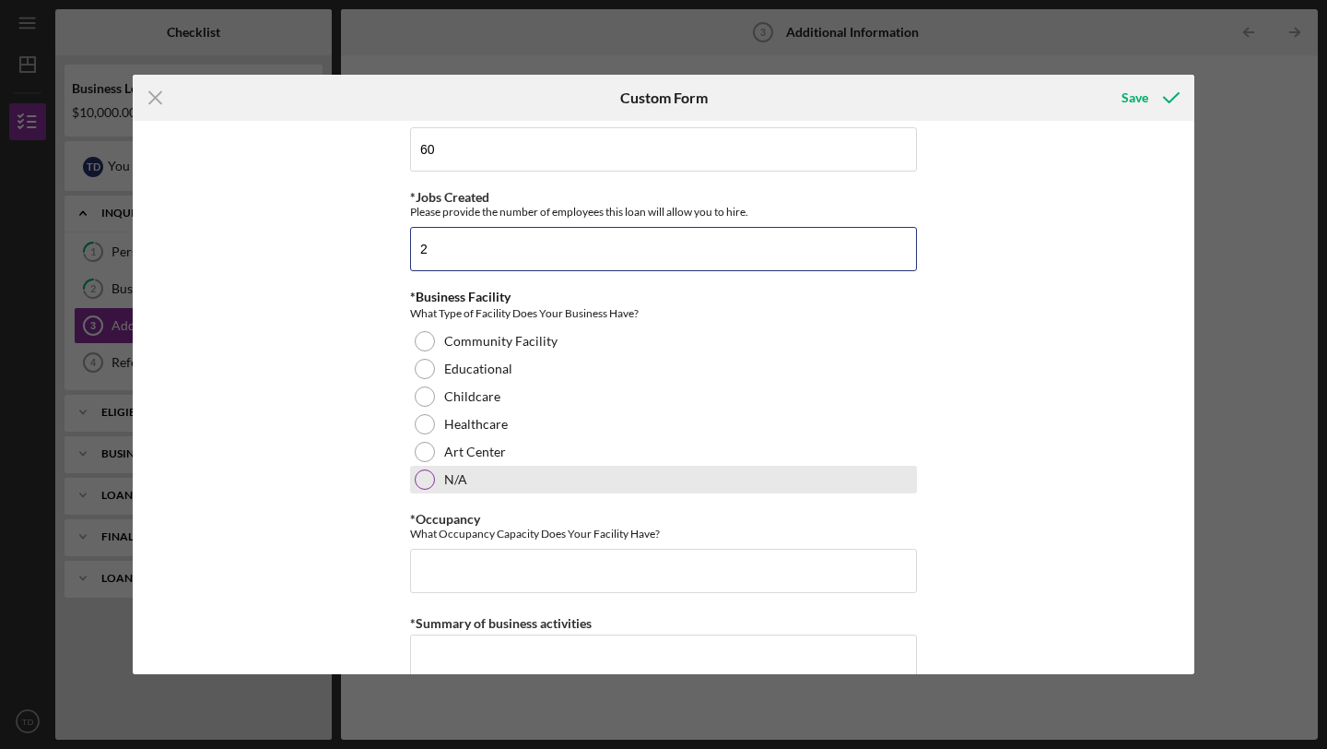
type input "2"
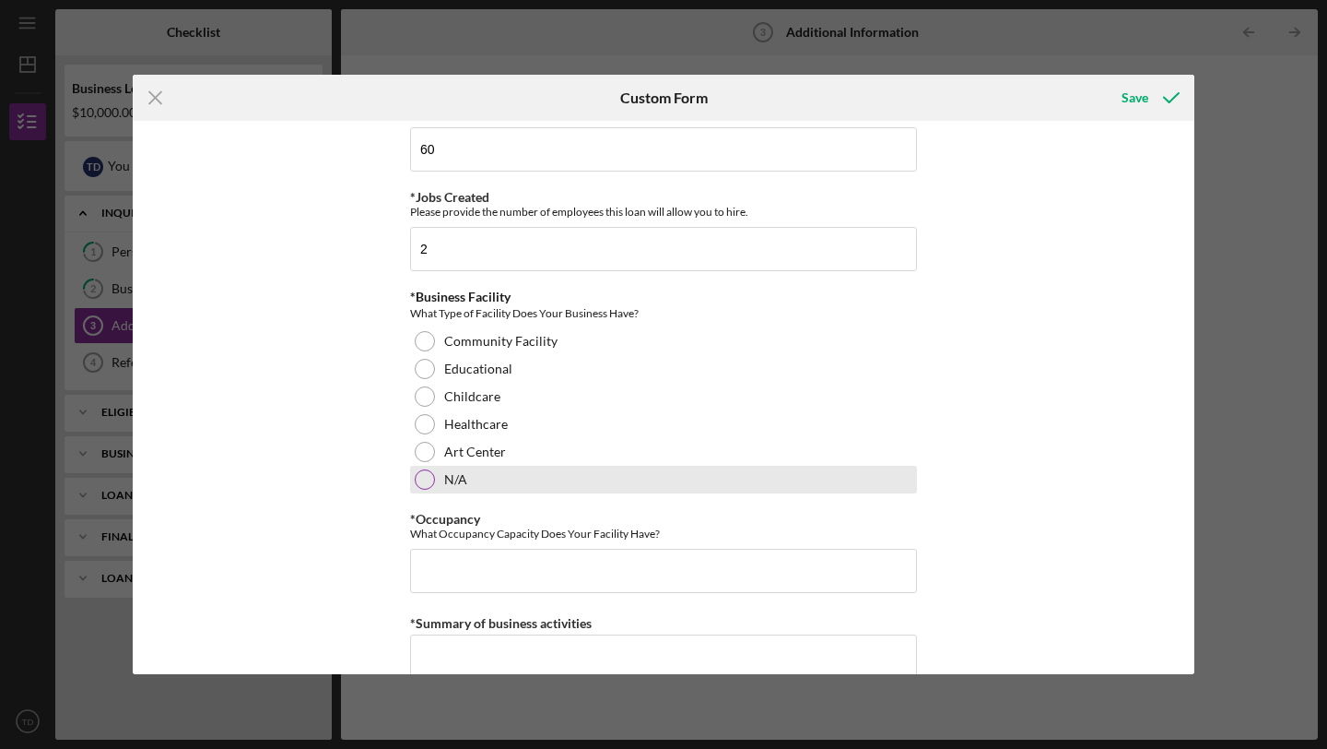
click at [424, 482] on div at bounding box center [425, 479] width 20 height 20
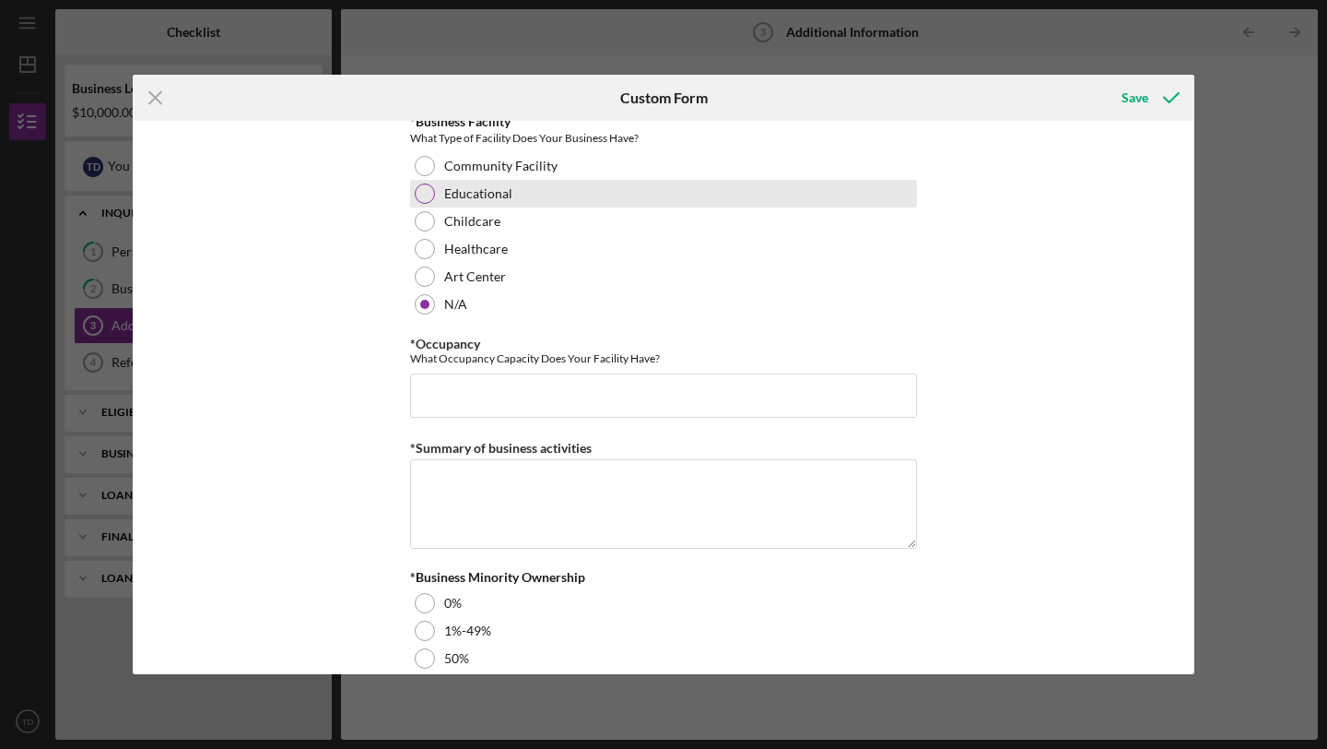
scroll to position [1834, 0]
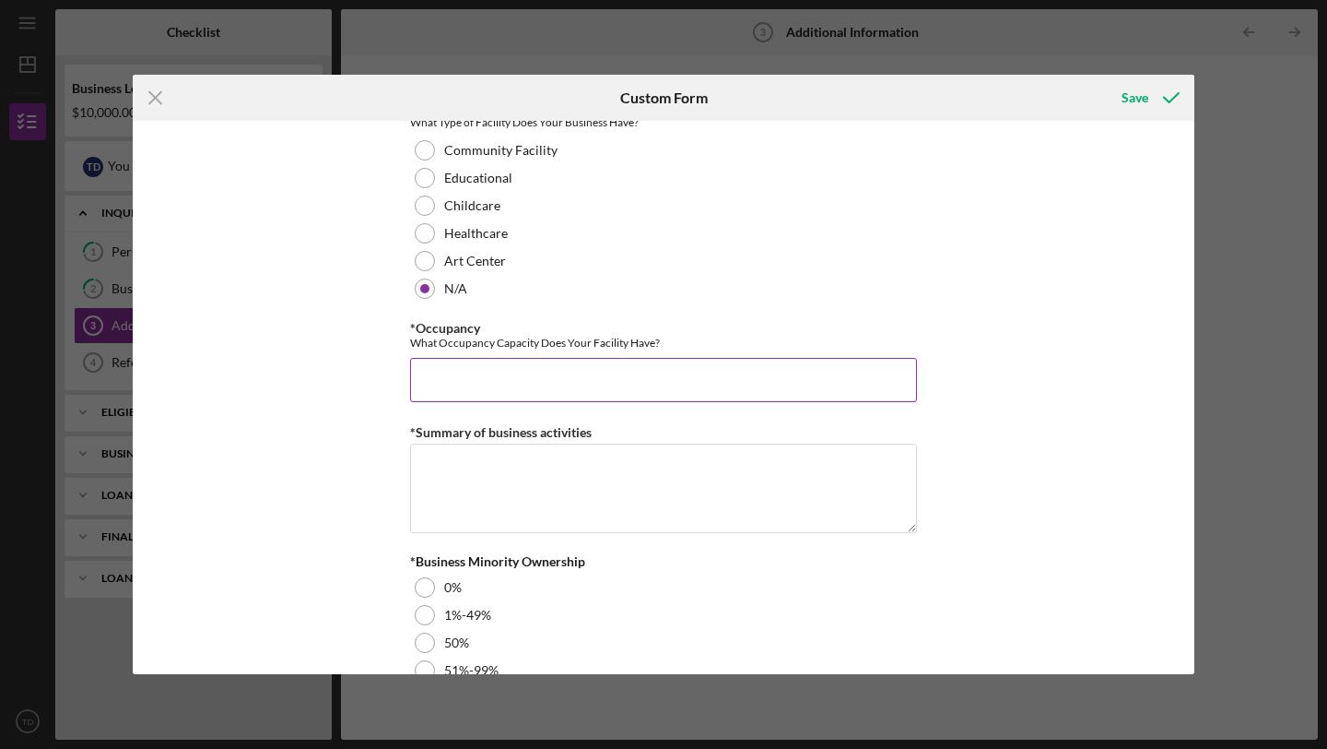
click at [461, 378] on input "*Occupancy" at bounding box center [663, 380] width 507 height 44
type input "2"
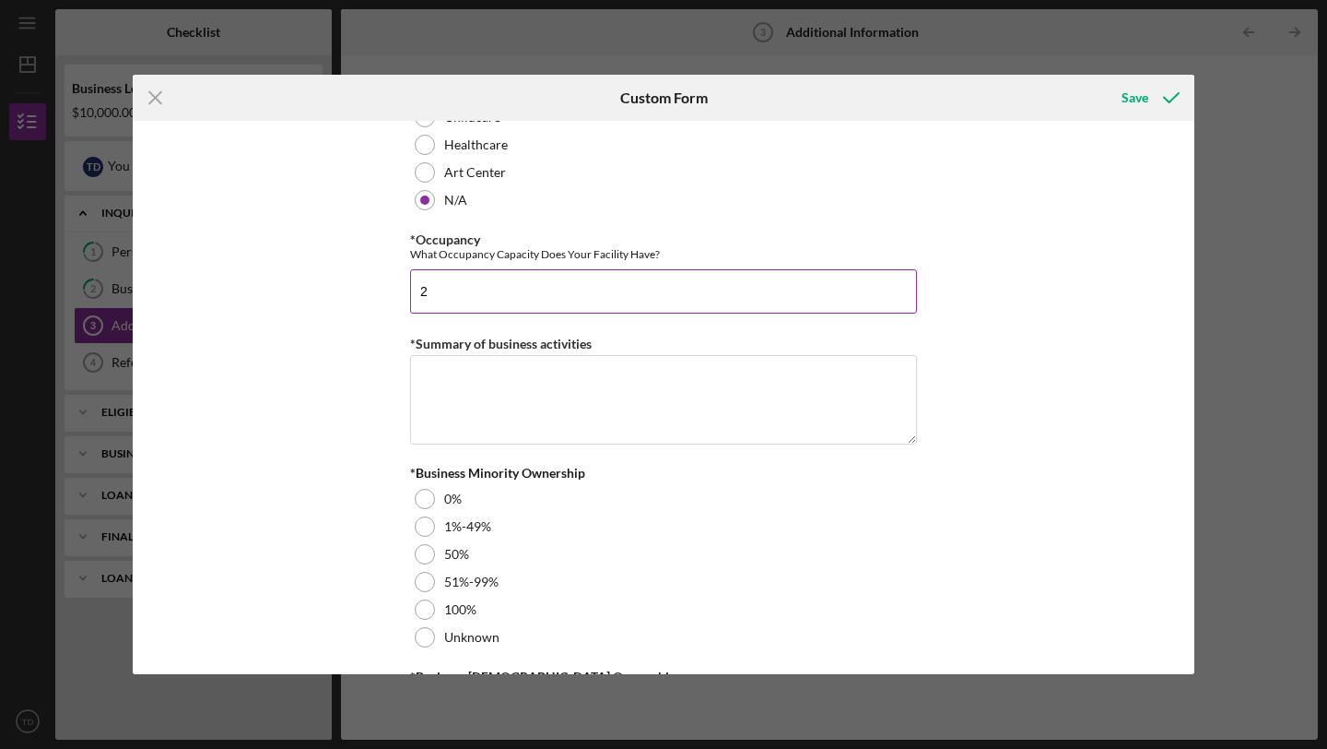
scroll to position [1924, 0]
type input "3"
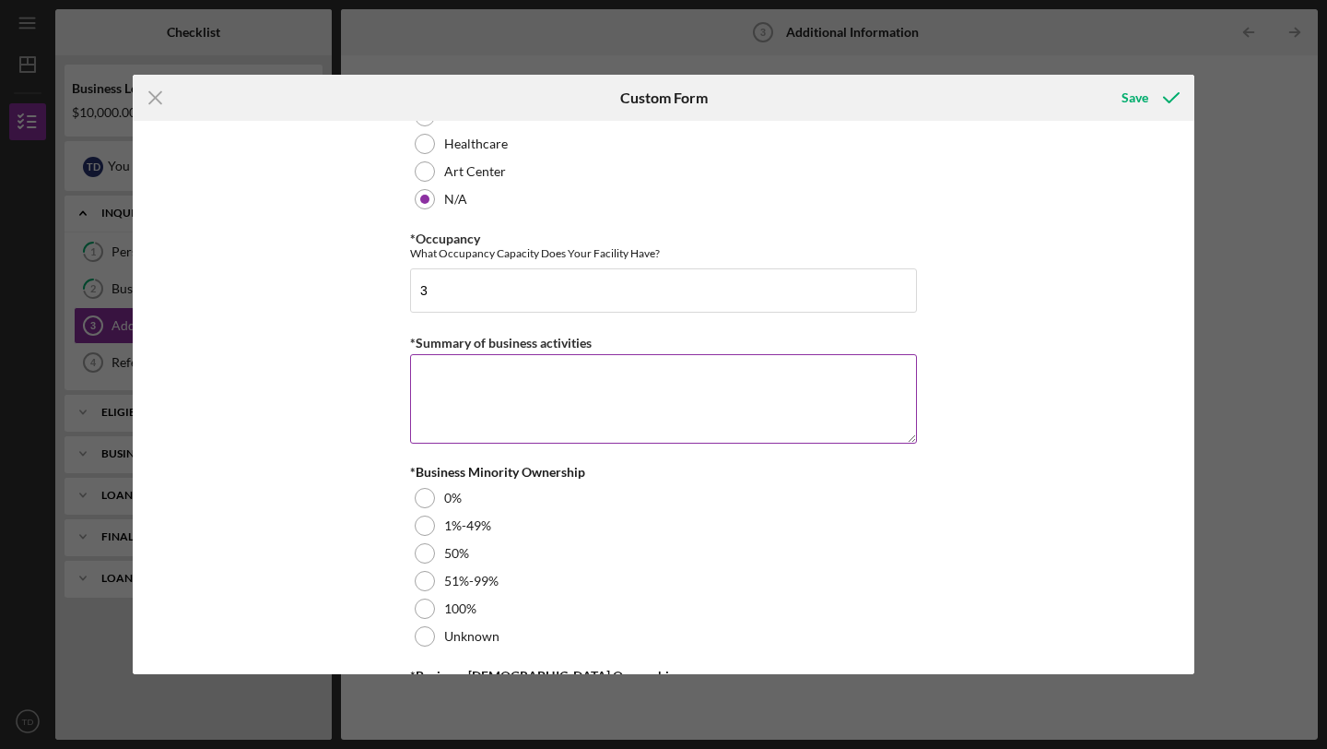
click at [498, 388] on textarea "*Summary of business activities" at bounding box center [663, 398] width 507 height 88
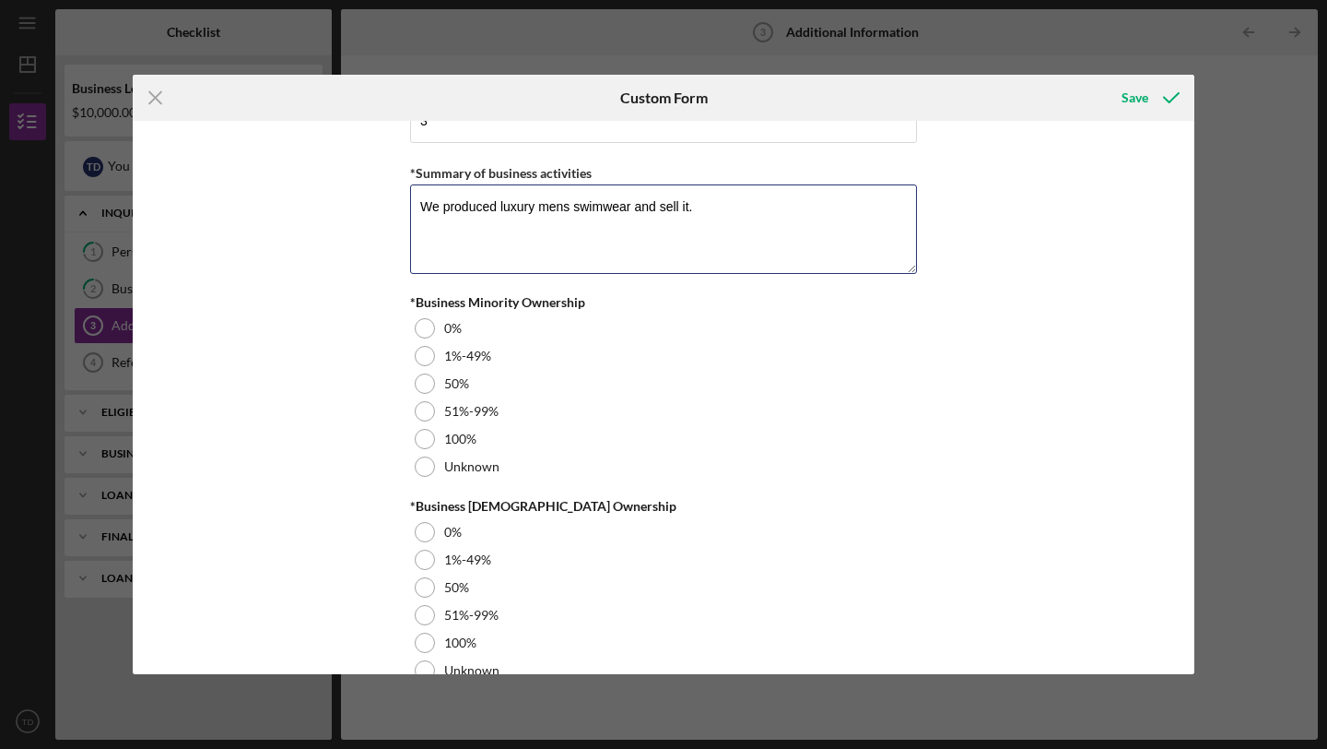
scroll to position [2099, 0]
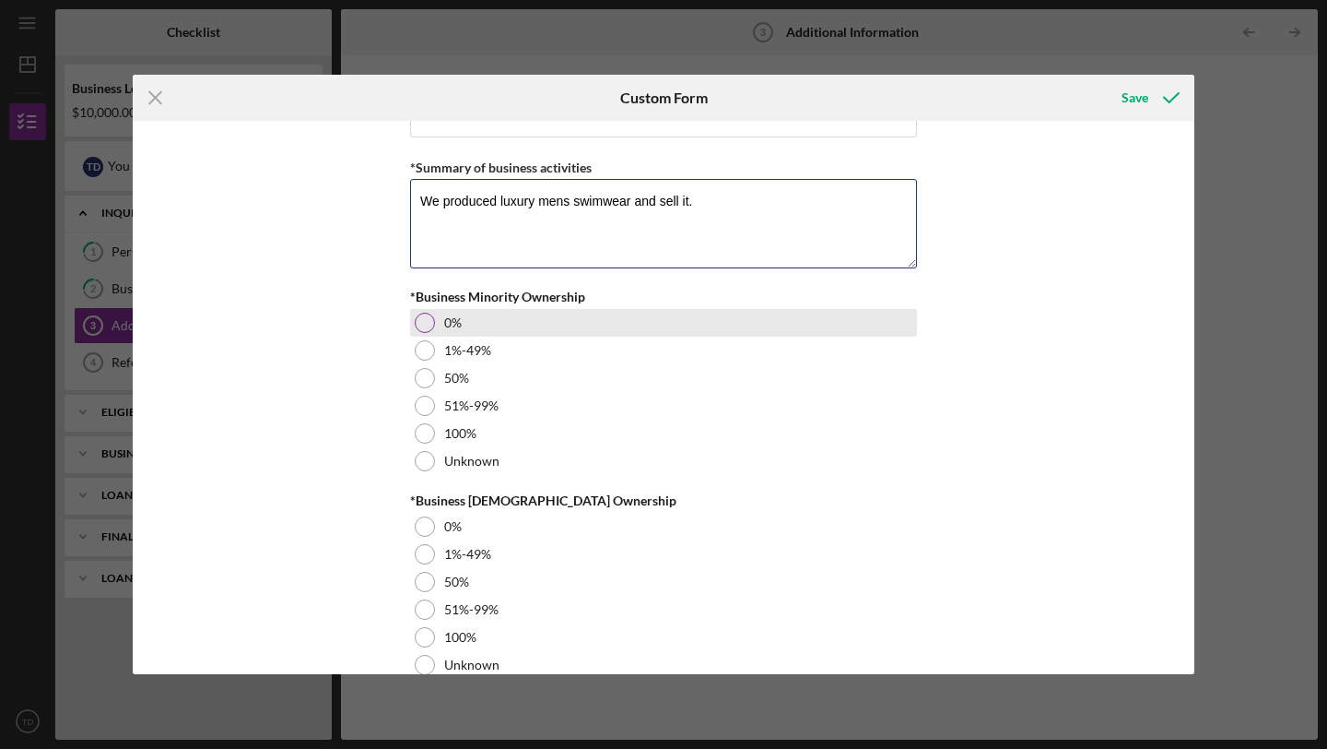
type textarea "We produced luxury mens swimwear and sell it."
click at [419, 319] on div at bounding box center [425, 323] width 20 height 20
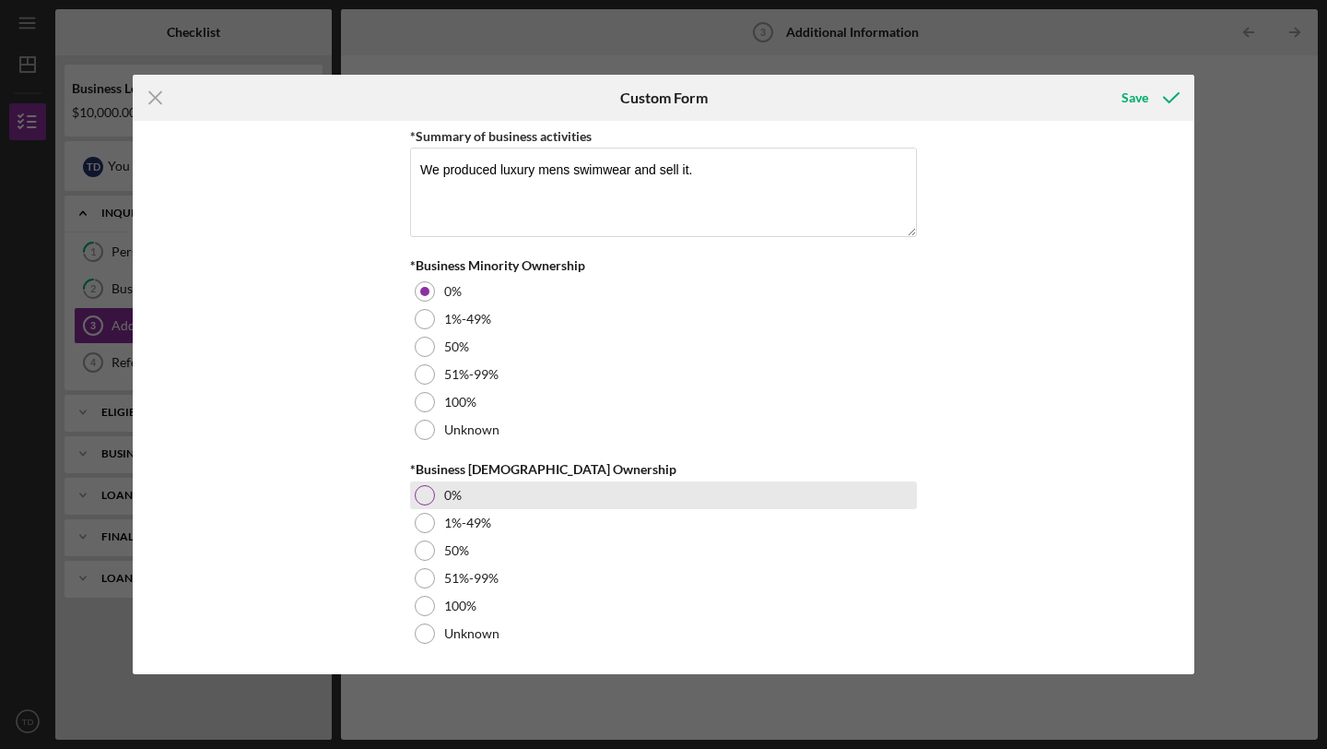
click at [422, 489] on div at bounding box center [425, 495] width 20 height 20
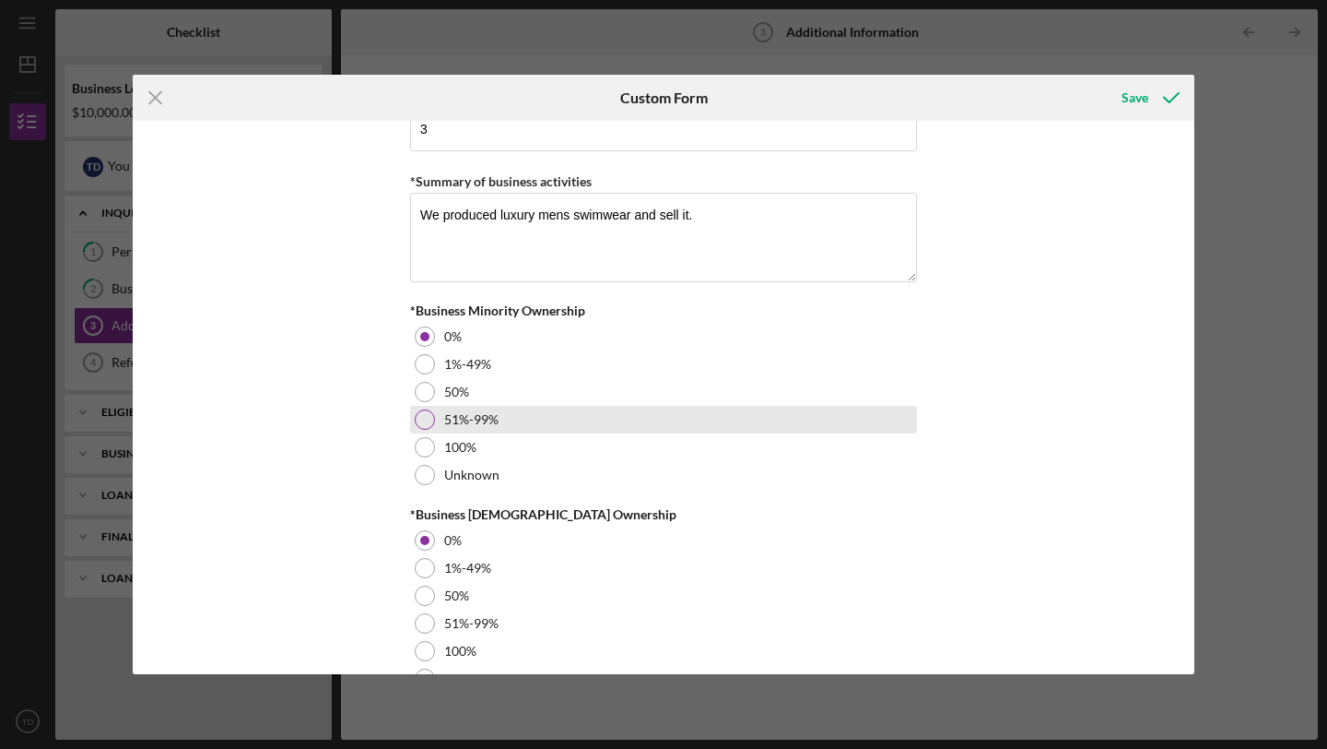
scroll to position [2088, 0]
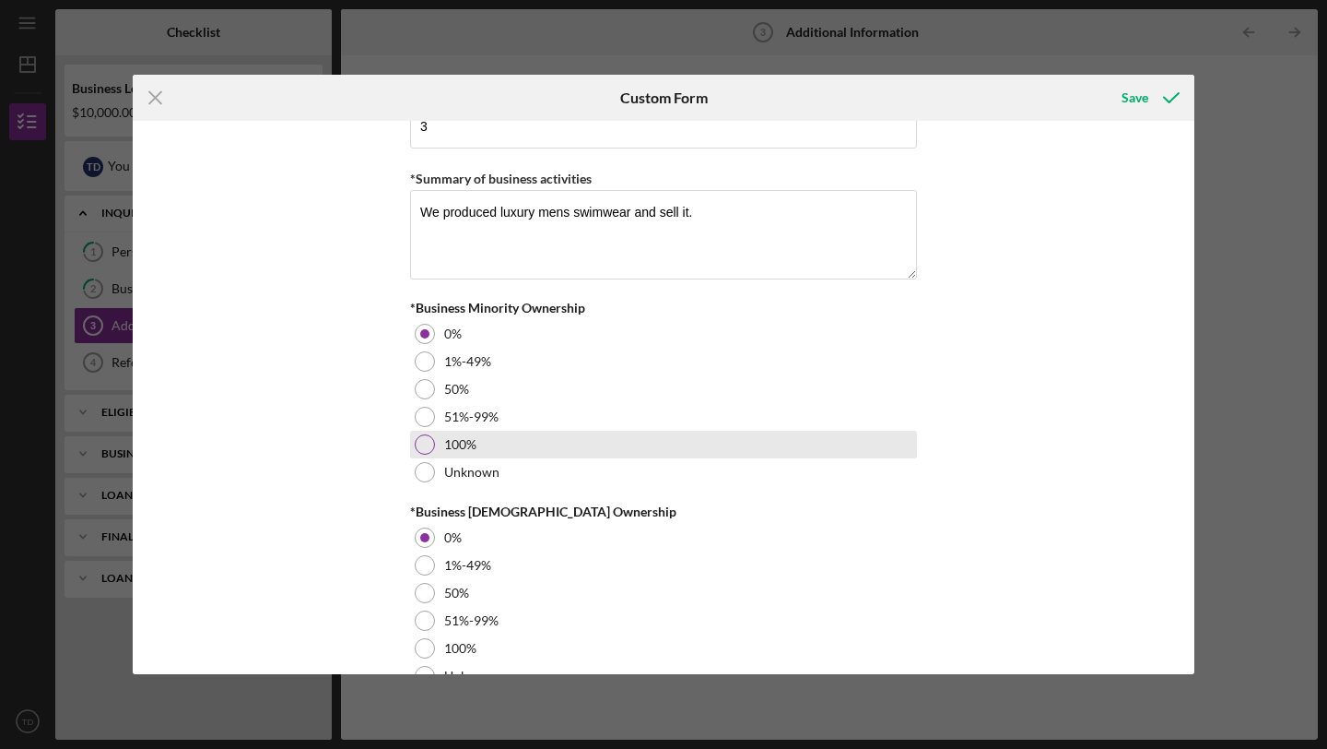
click at [421, 443] on div at bounding box center [425, 444] width 20 height 20
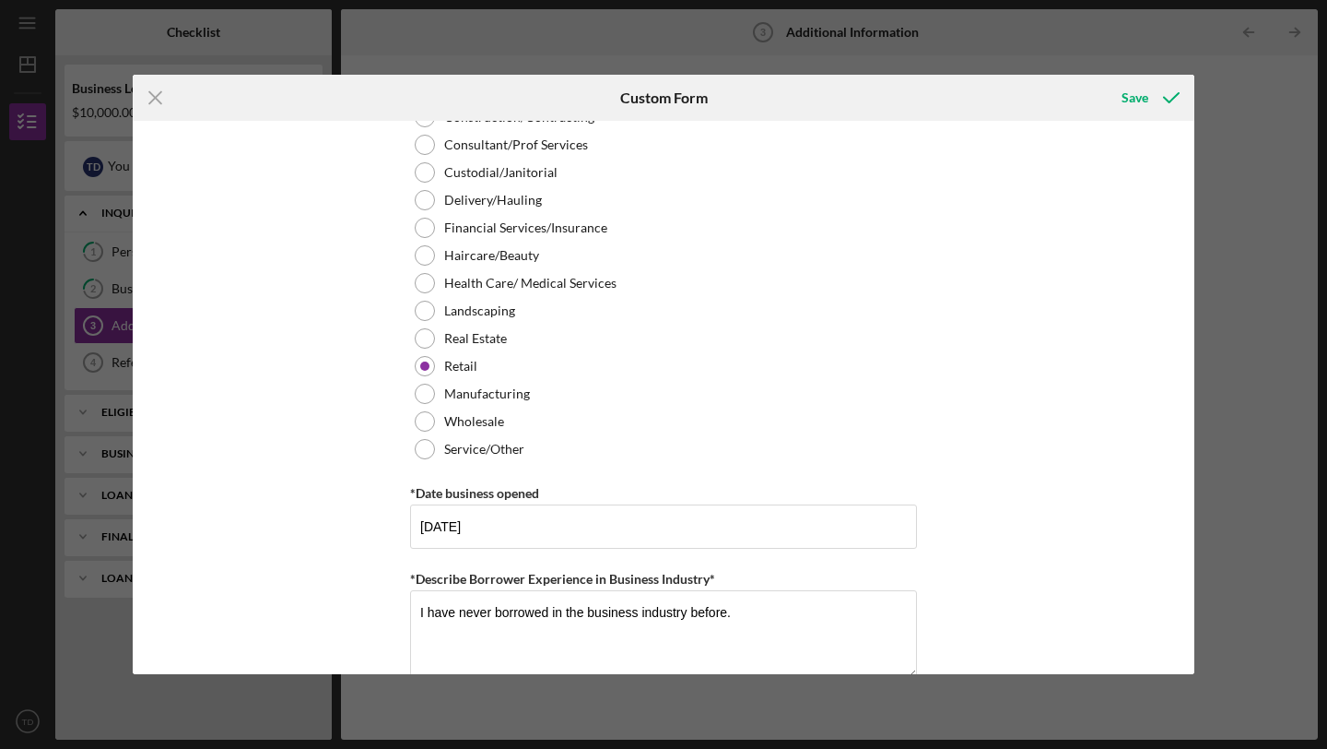
scroll to position [0, 0]
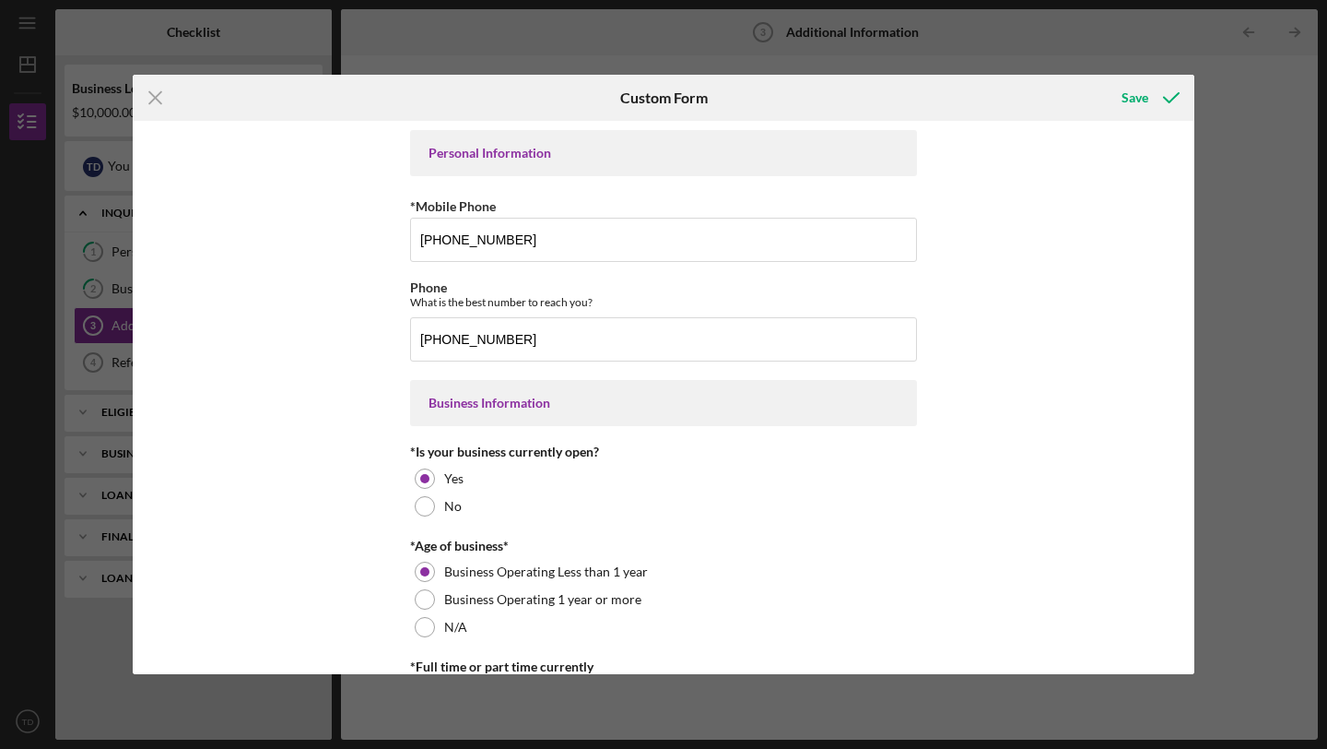
click at [513, 154] on div "Personal Information" at bounding box center [664, 153] width 470 height 15
click at [1152, 98] on icon "submit" at bounding box center [1172, 98] width 46 height 46
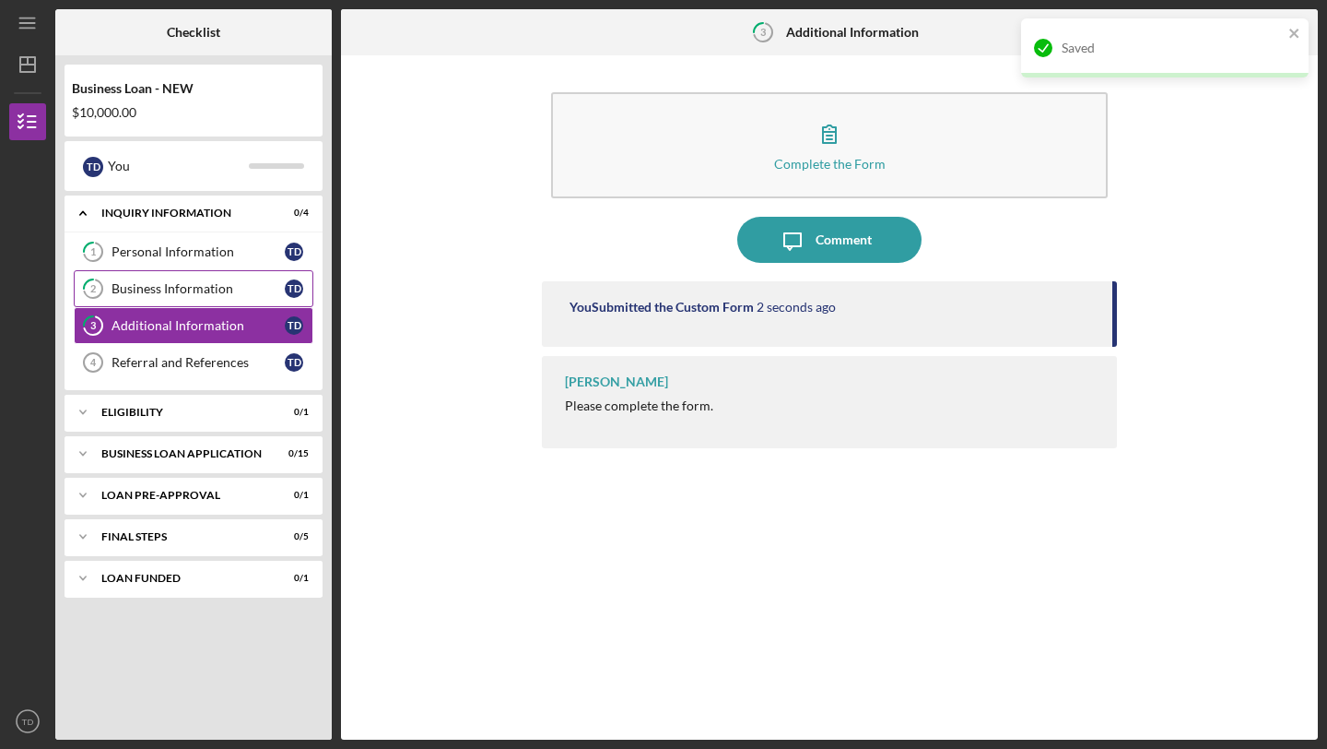
click at [167, 283] on div "Business Information" at bounding box center [198, 288] width 173 height 15
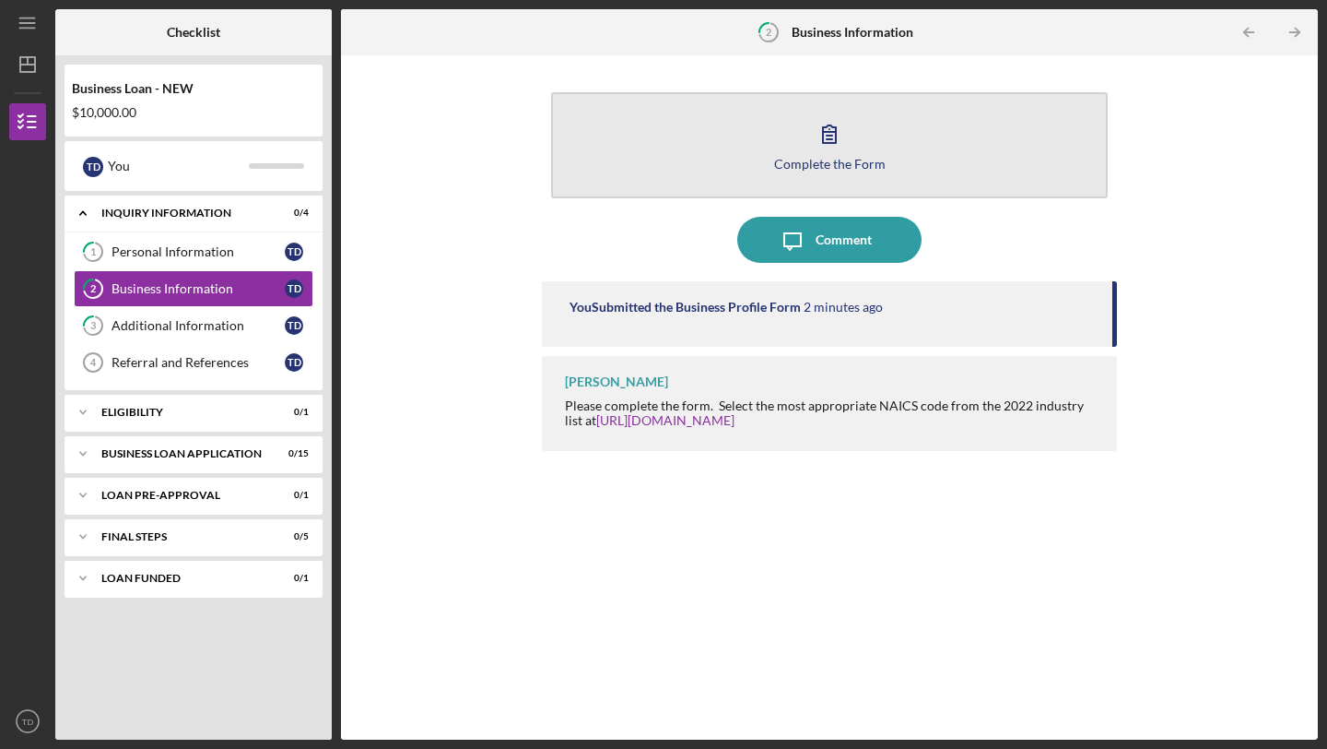
click at [820, 154] on icon "button" at bounding box center [830, 134] width 46 height 46
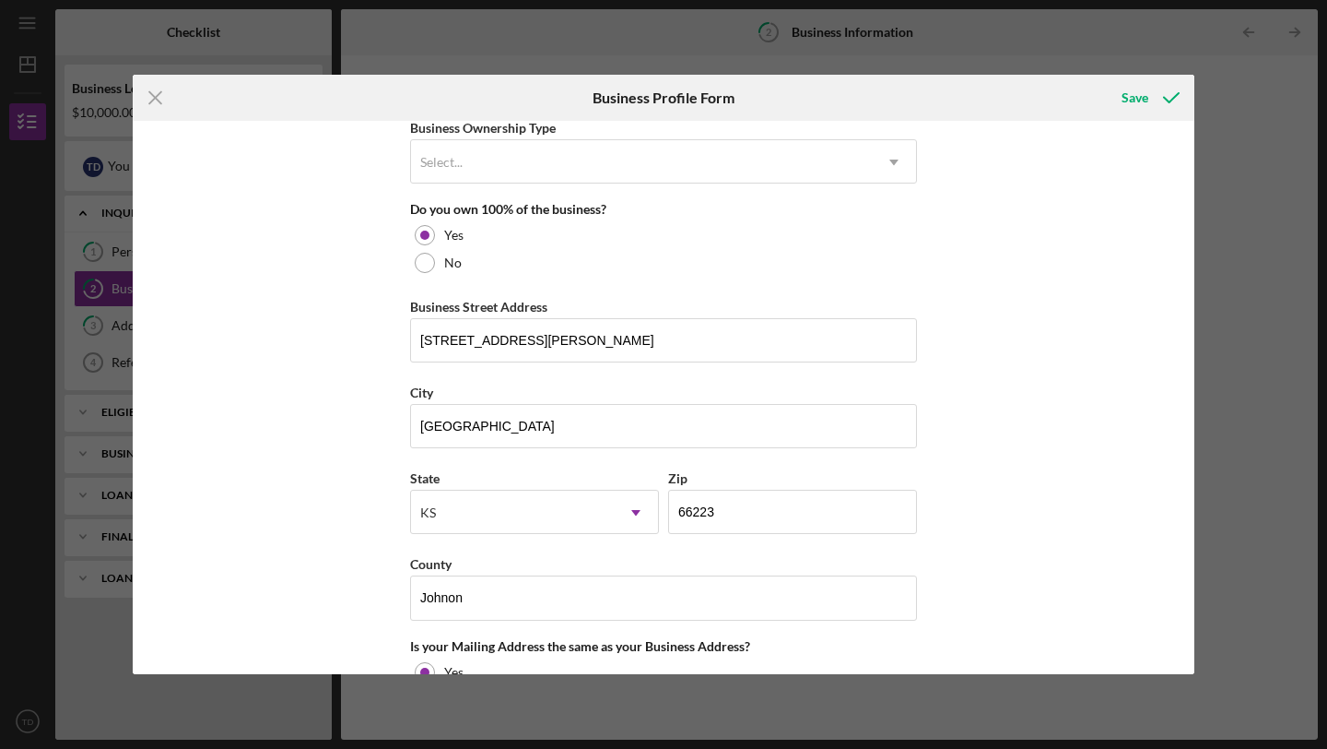
scroll to position [939, 0]
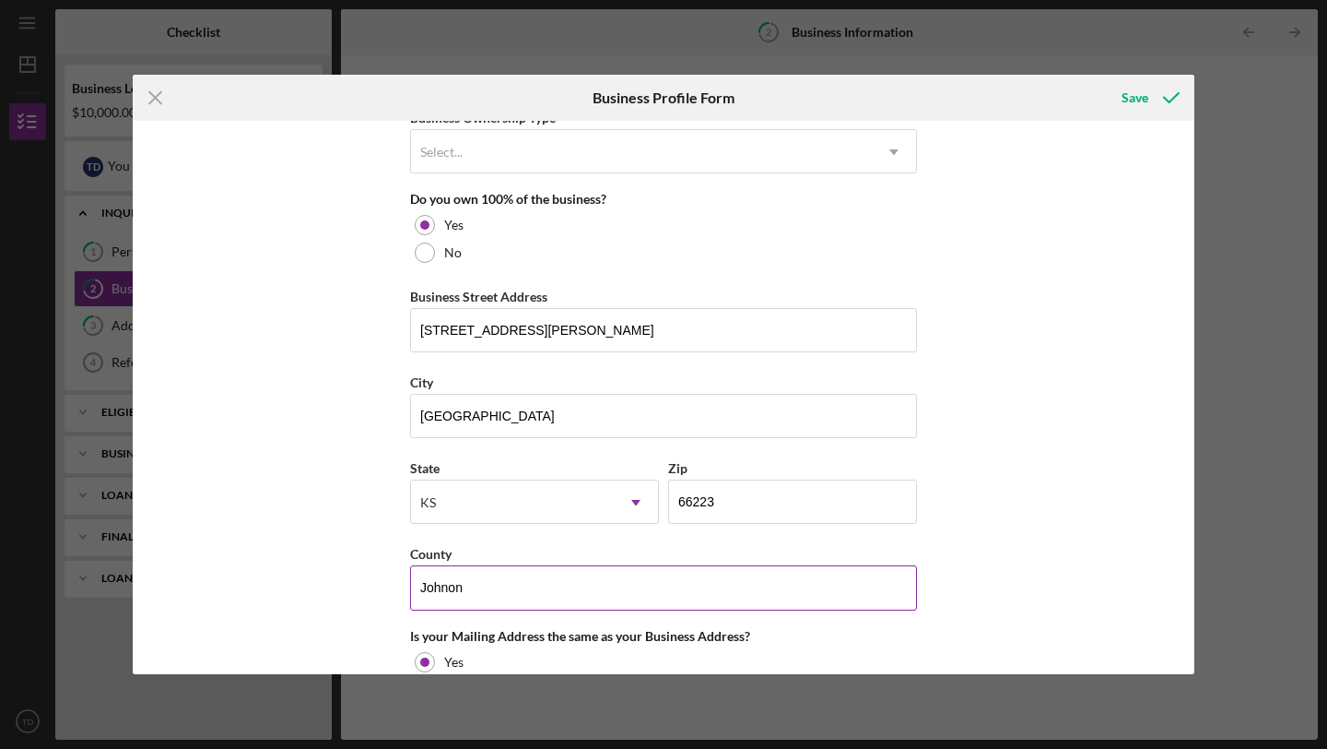
click at [440, 584] on input "Johnon" at bounding box center [663, 587] width 507 height 44
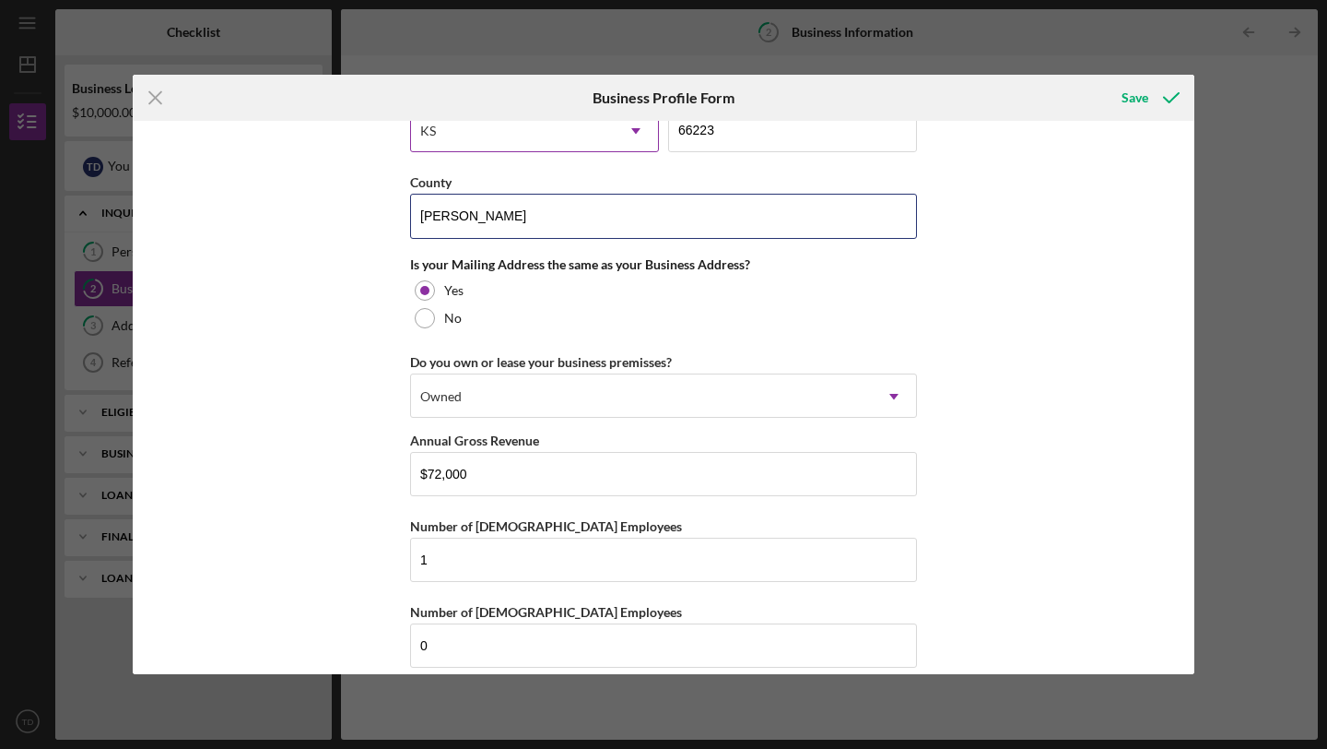
scroll to position [1332, 0]
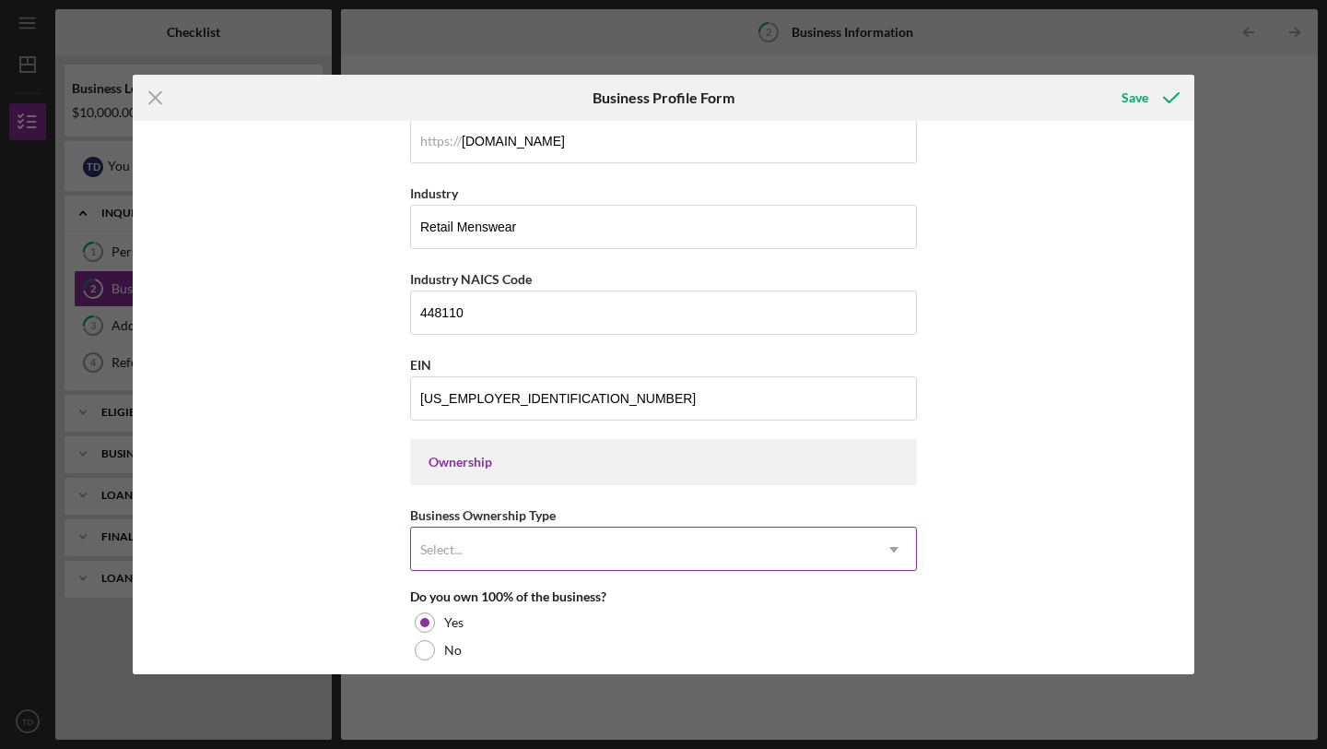
type input "[PERSON_NAME]"
click at [467, 552] on div "Select..." at bounding box center [641, 549] width 461 height 42
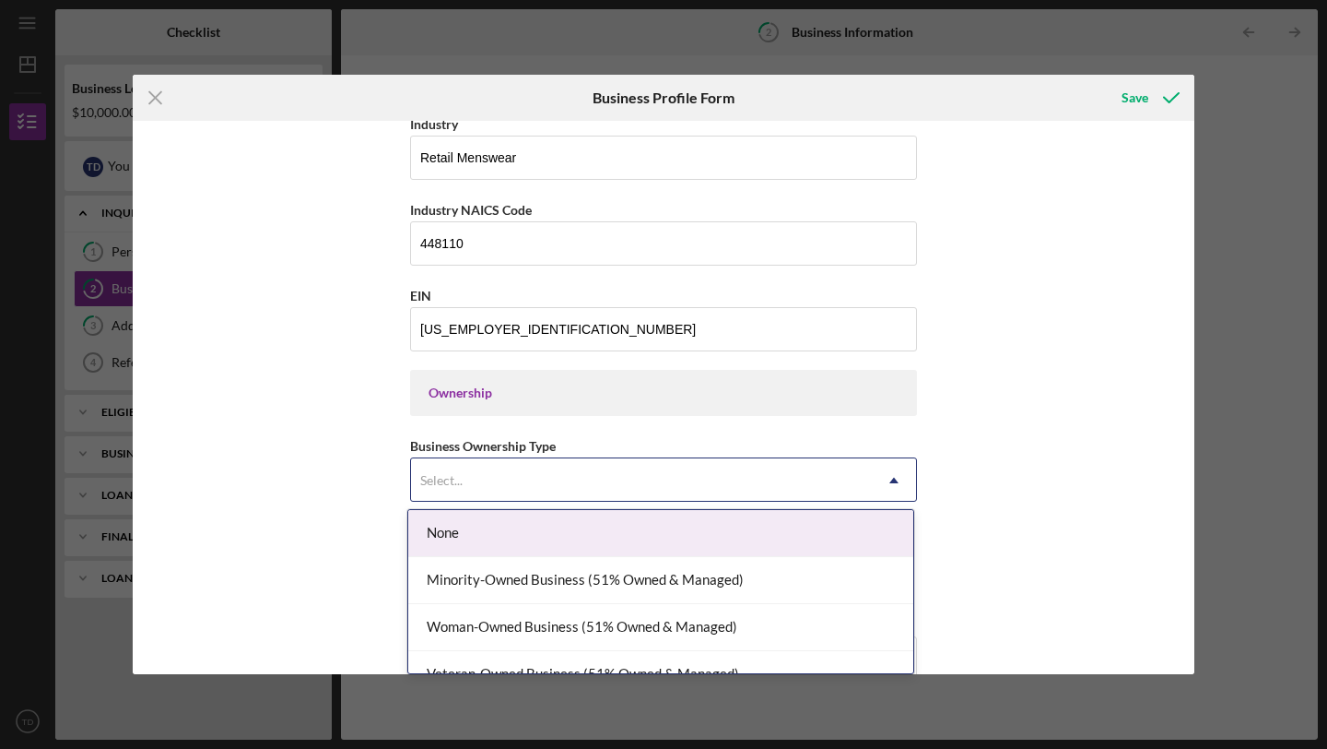
scroll to position [626, 0]
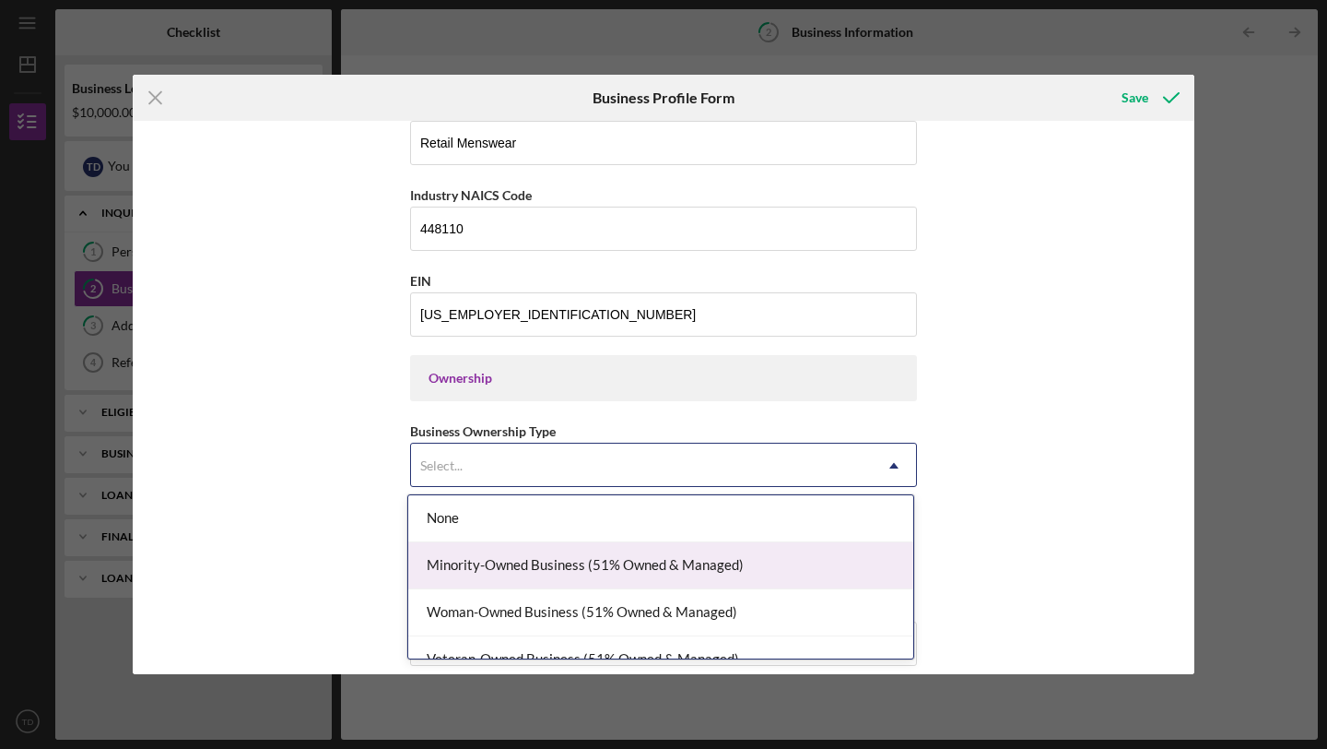
click at [467, 557] on div "Minority-Owned Business (51% Owned & Managed)" at bounding box center [660, 565] width 505 height 47
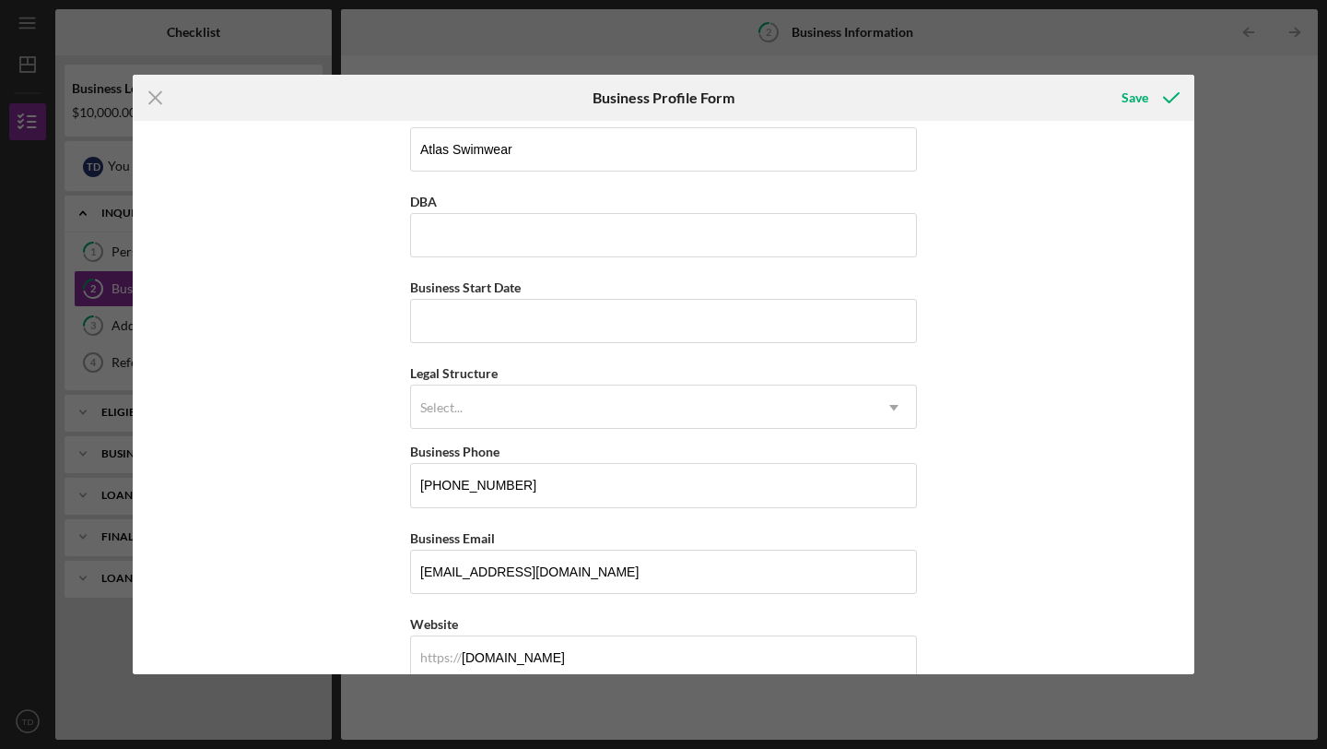
scroll to position [0, 0]
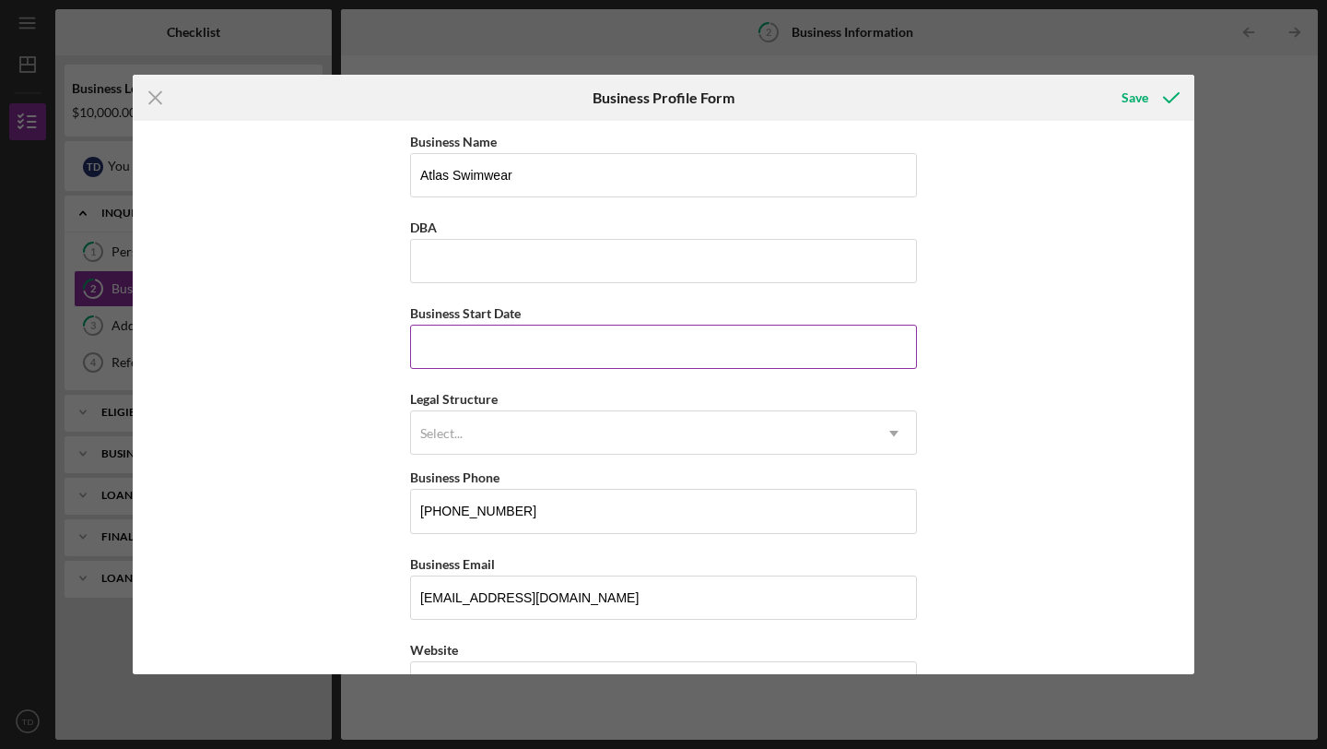
click at [499, 360] on input "Business Start Date" at bounding box center [663, 346] width 507 height 44
type input "[DATE]"
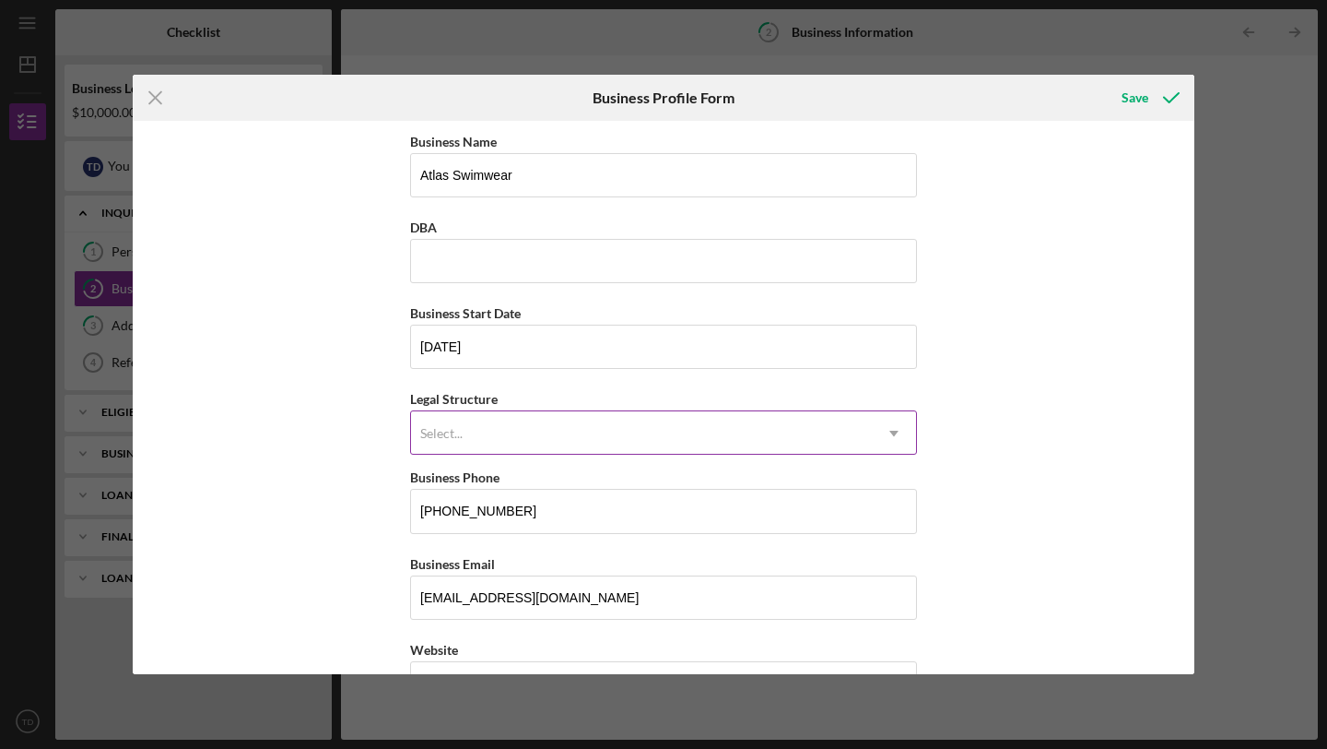
click at [479, 430] on div "Select..." at bounding box center [641, 433] width 461 height 42
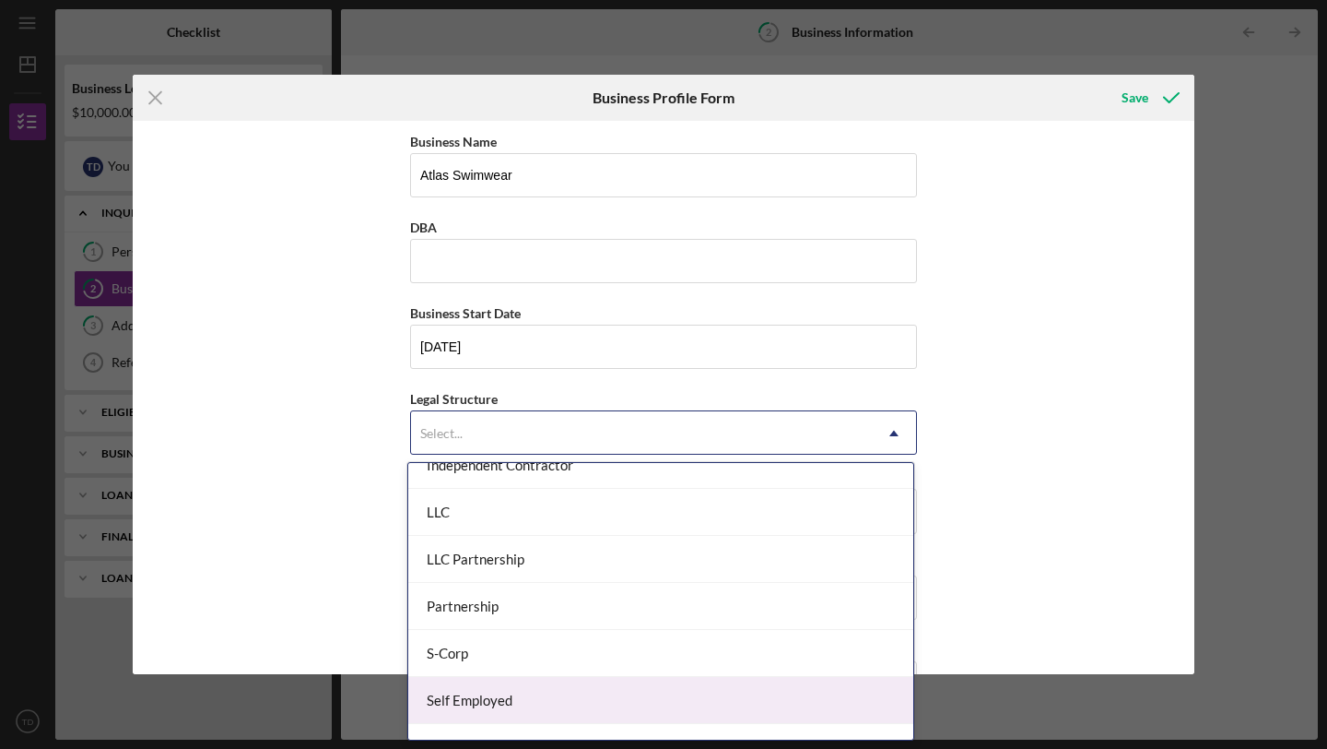
scroll to position [429, 0]
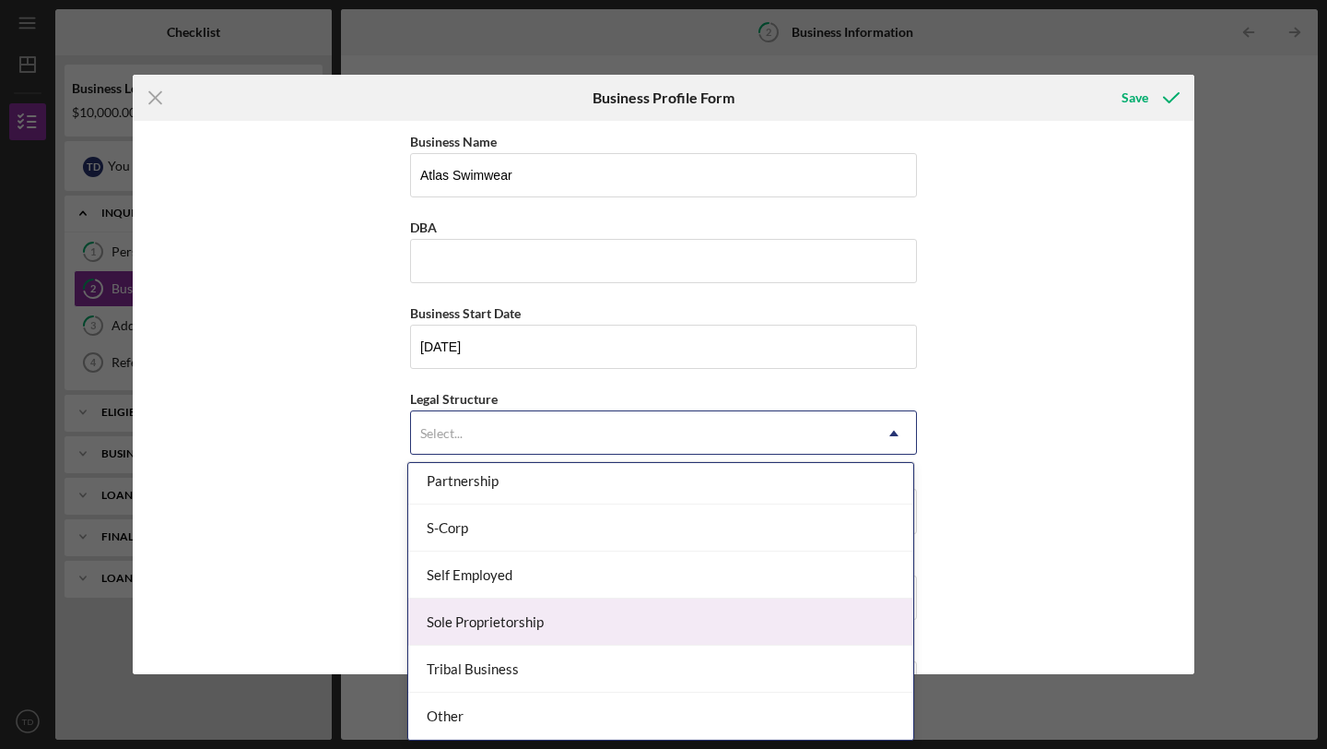
click at [492, 628] on div "Sole Proprietorship" at bounding box center [660, 621] width 505 height 47
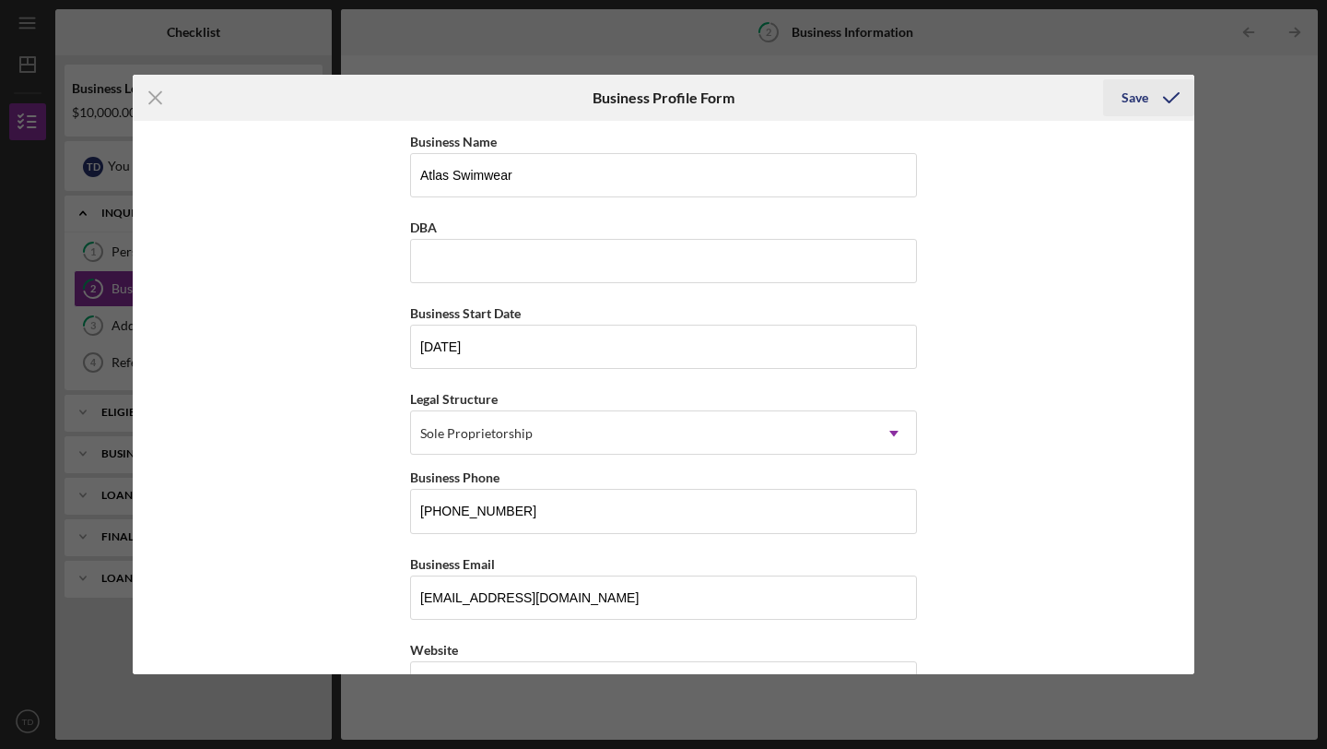
click at [1138, 103] on div "Save" at bounding box center [1135, 97] width 27 height 37
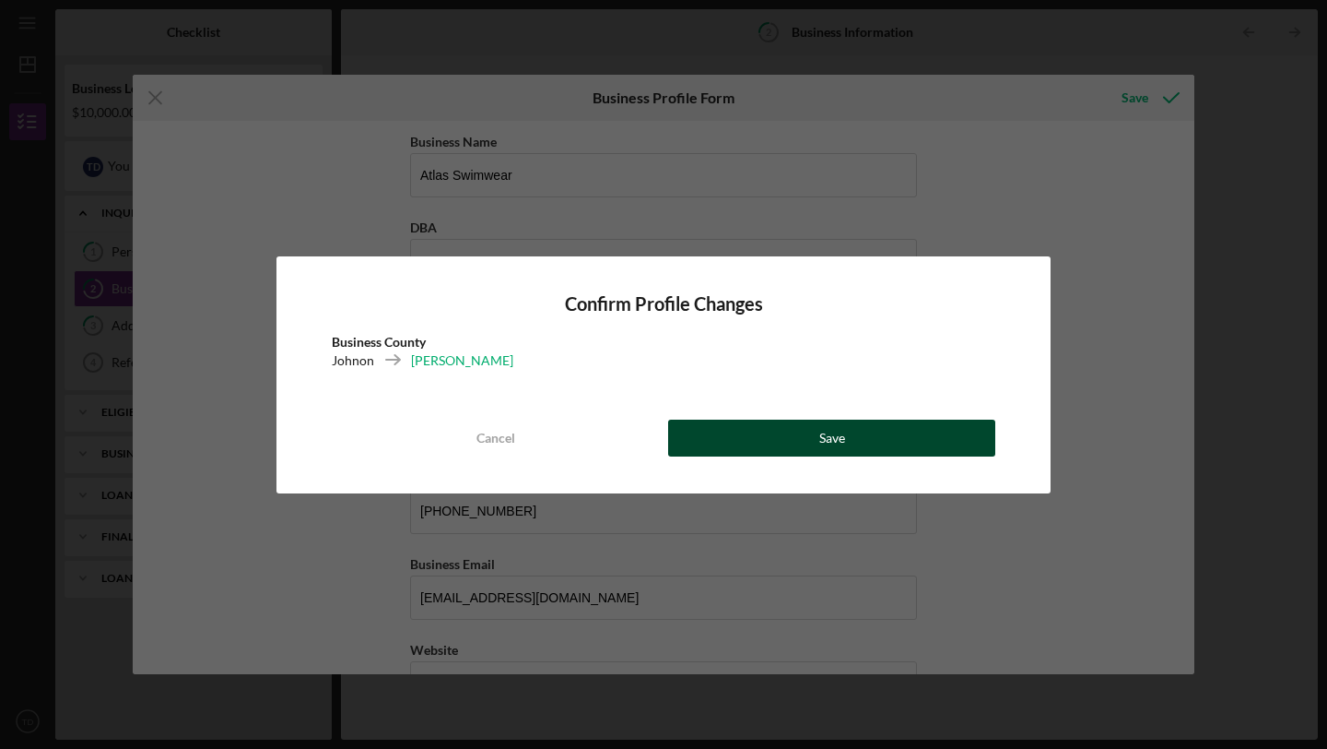
click at [784, 447] on button "Save" at bounding box center [831, 437] width 327 height 37
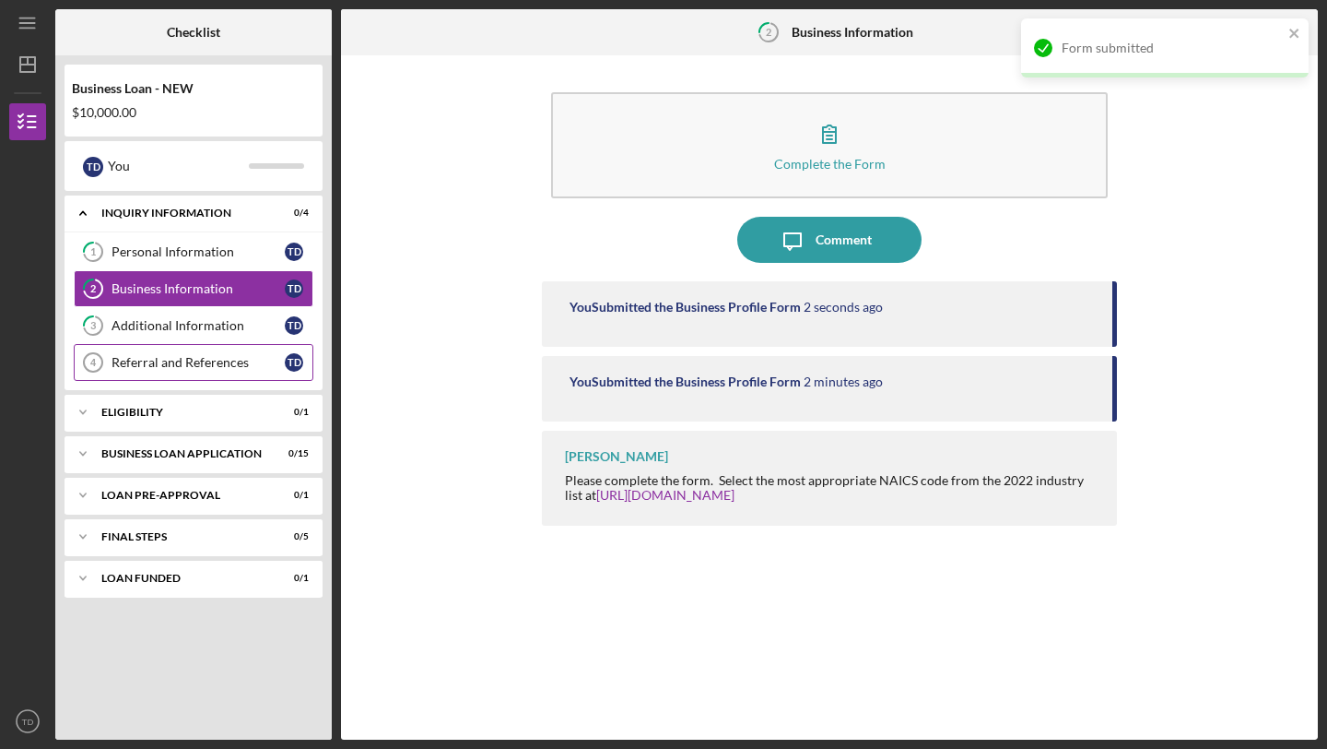
click at [172, 378] on link "Referral and References 4 [PERSON_NAME] and References T D" at bounding box center [194, 362] width 240 height 37
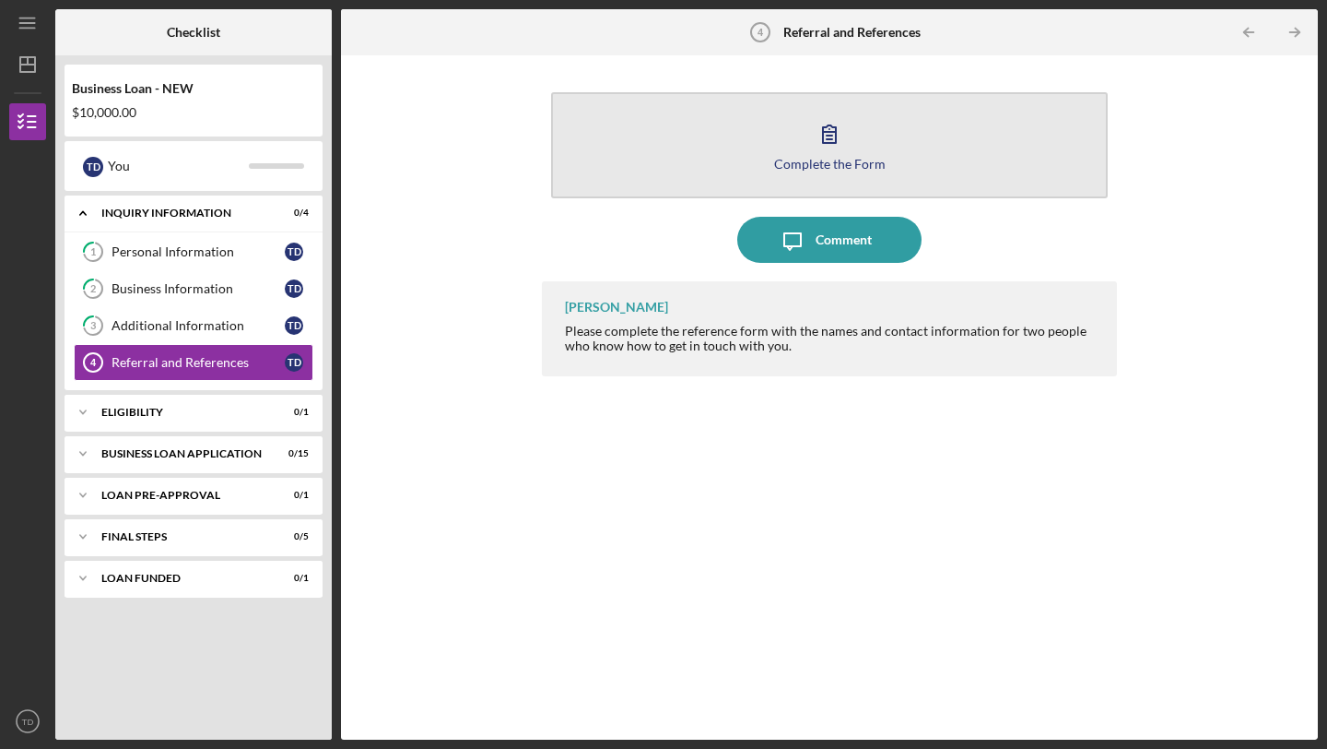
click at [831, 147] on icon "button" at bounding box center [830, 134] width 46 height 46
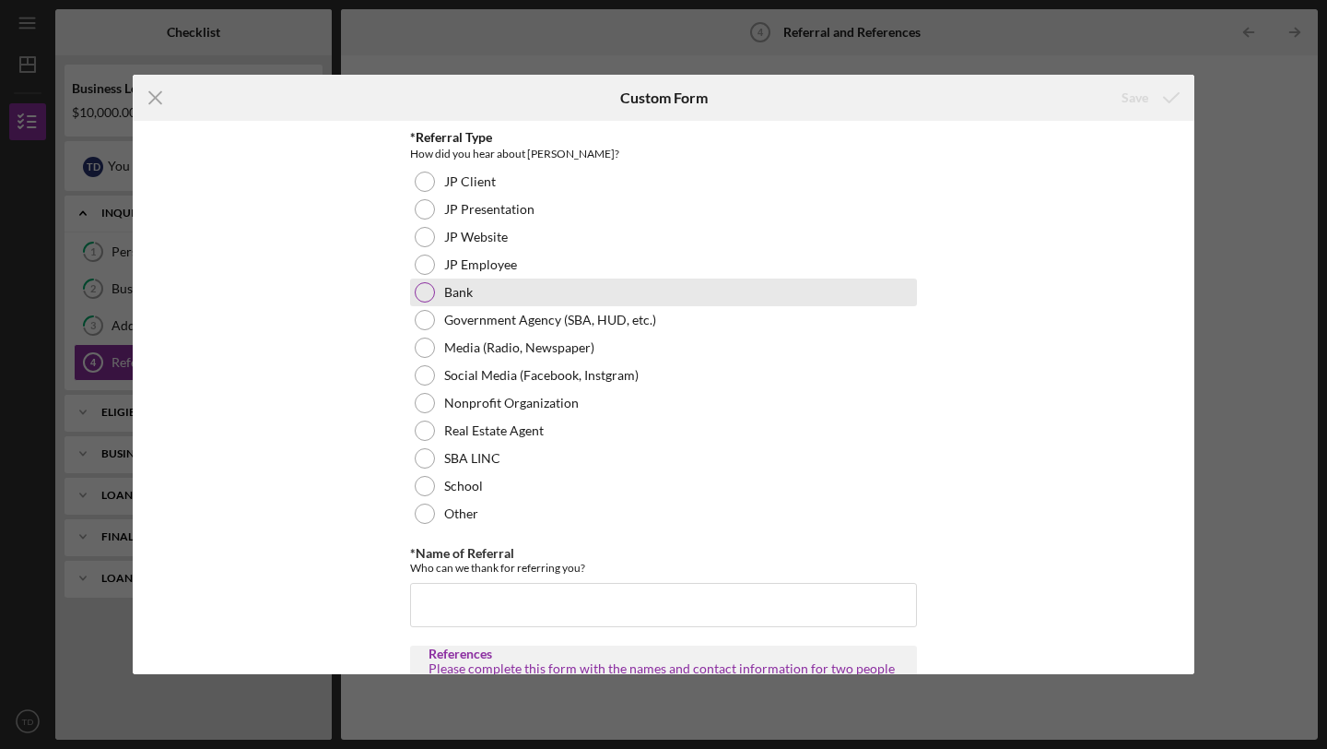
scroll to position [97, 0]
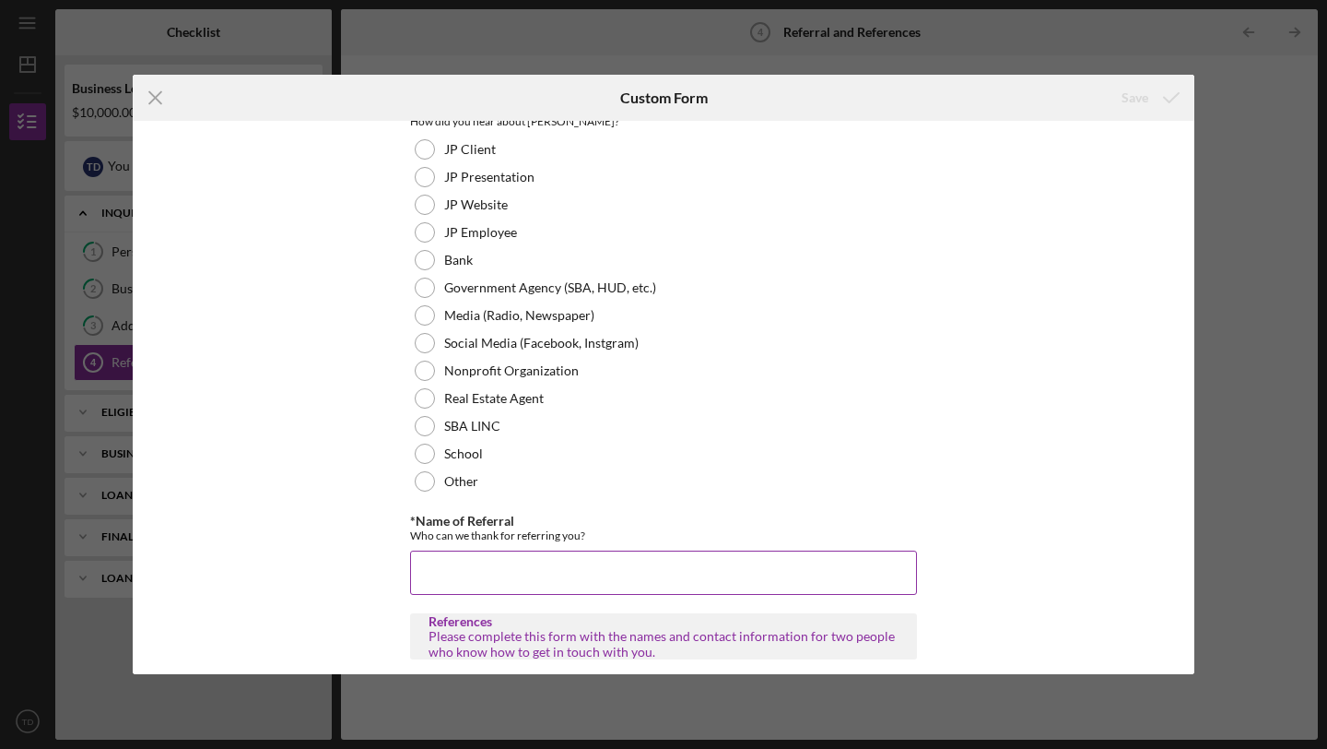
click at [455, 568] on input "*Name of Referral" at bounding box center [663, 572] width 507 height 44
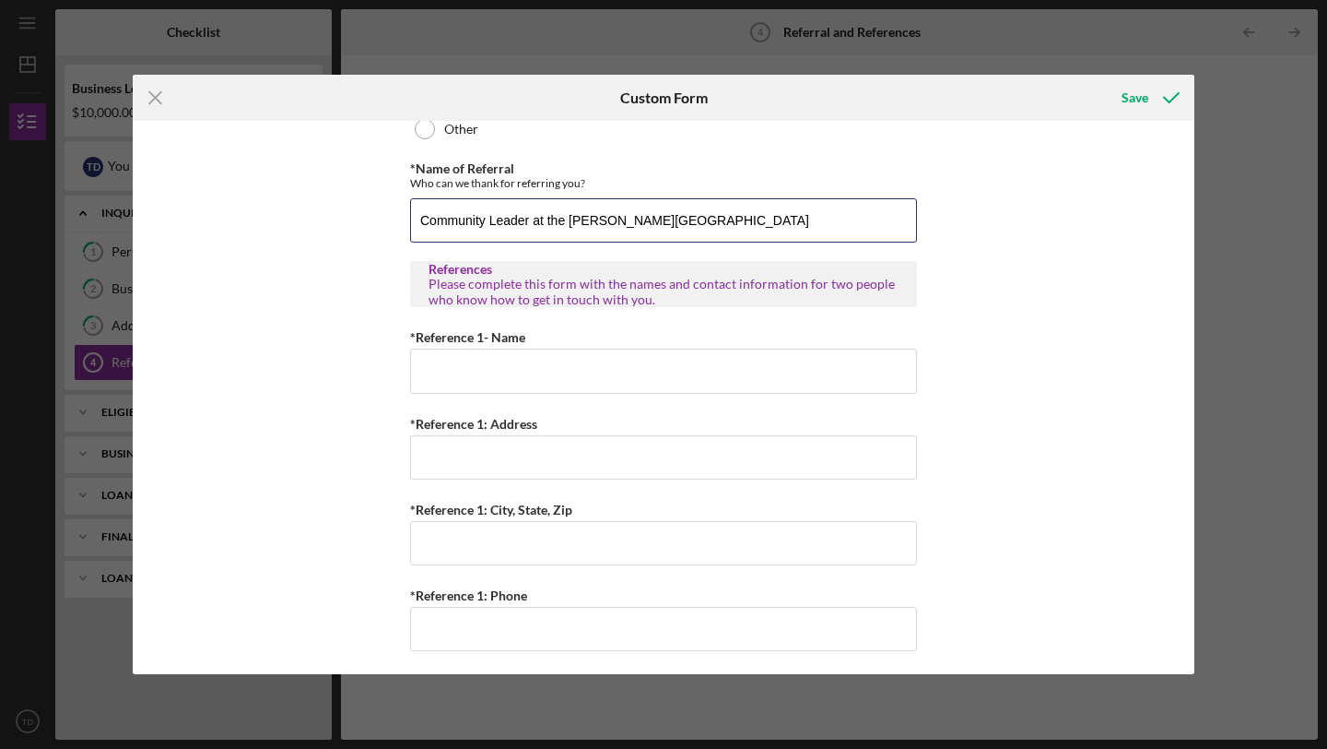
scroll to position [478, 0]
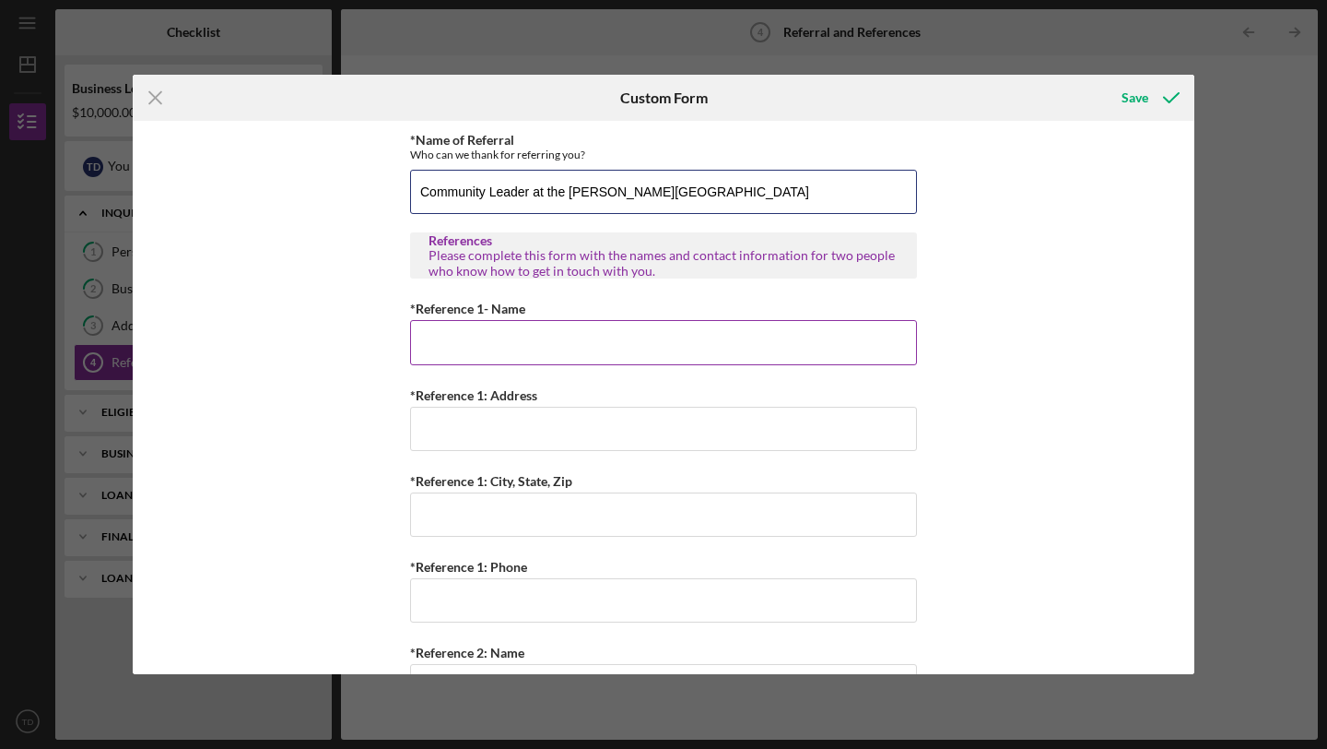
type input "Community Leader at the [PERSON_NAME][GEOGRAPHIC_DATA]"
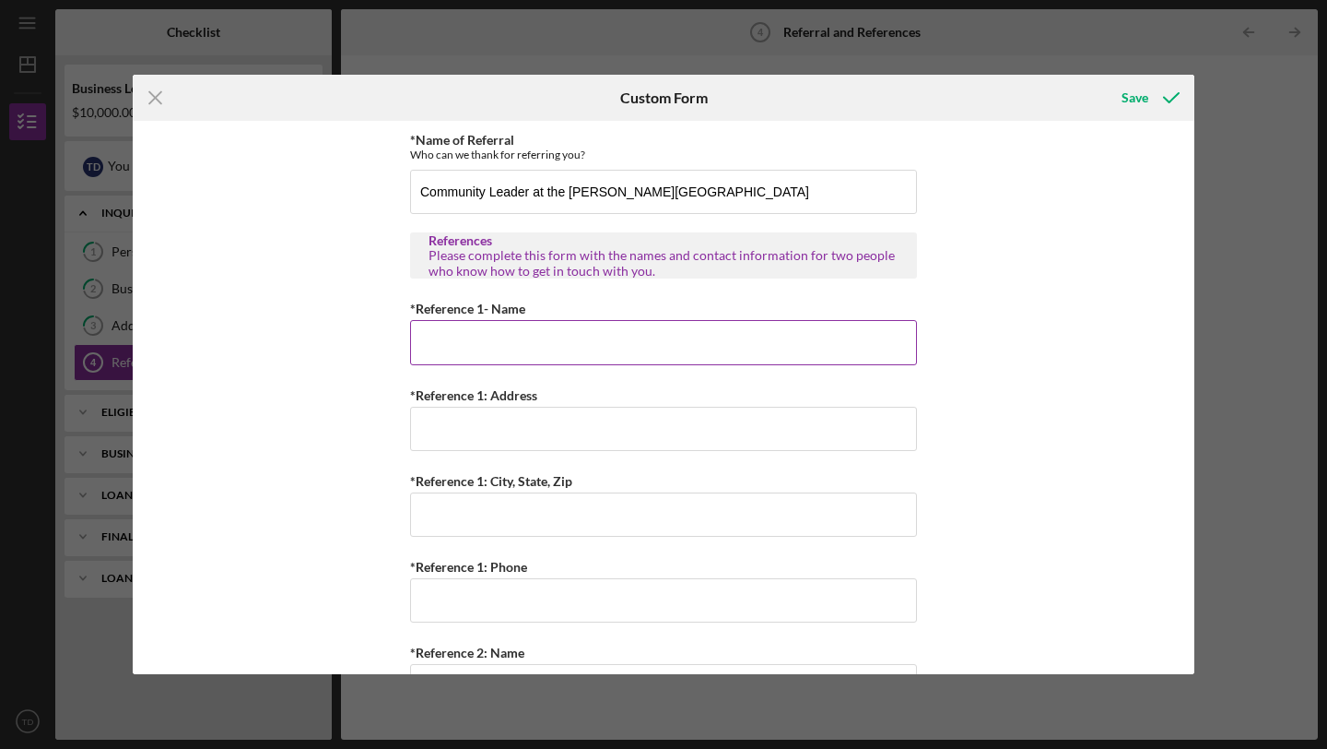
click at [517, 351] on input "*Reference 1- Name" at bounding box center [663, 342] width 507 height 44
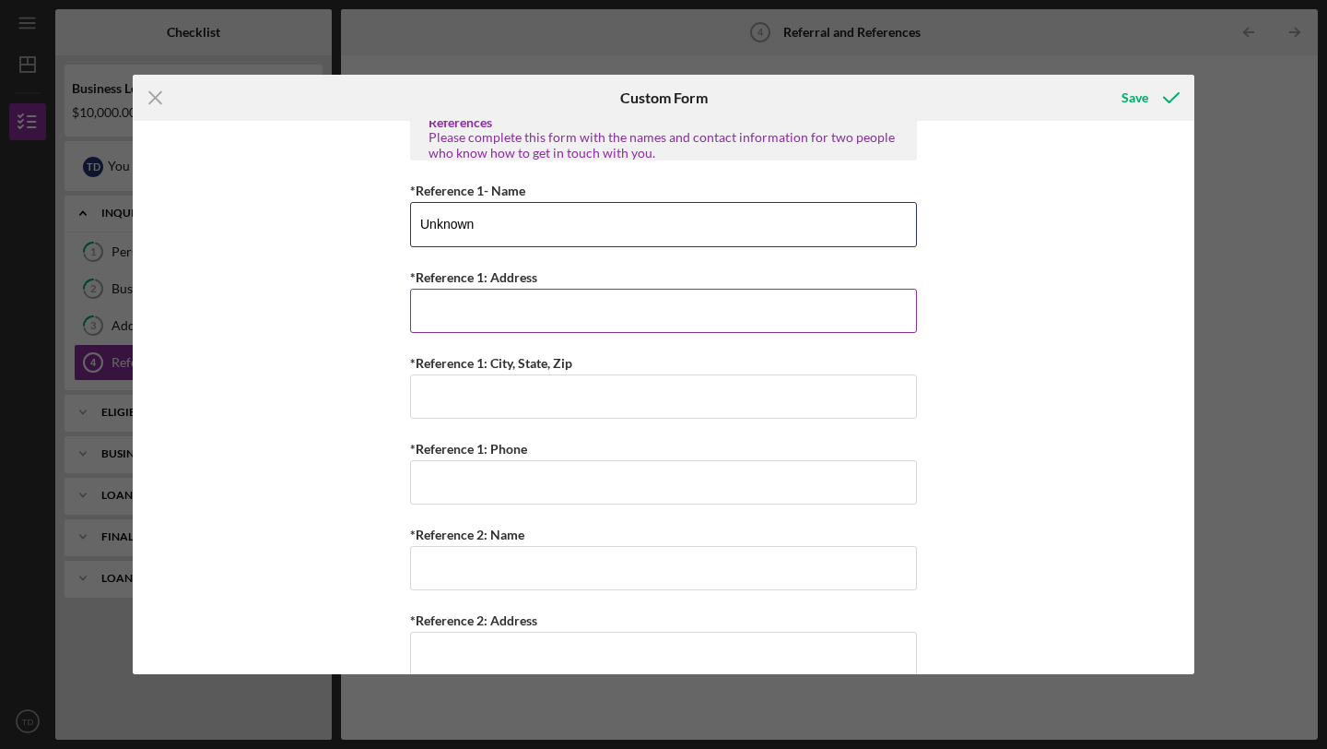
scroll to position [599, 0]
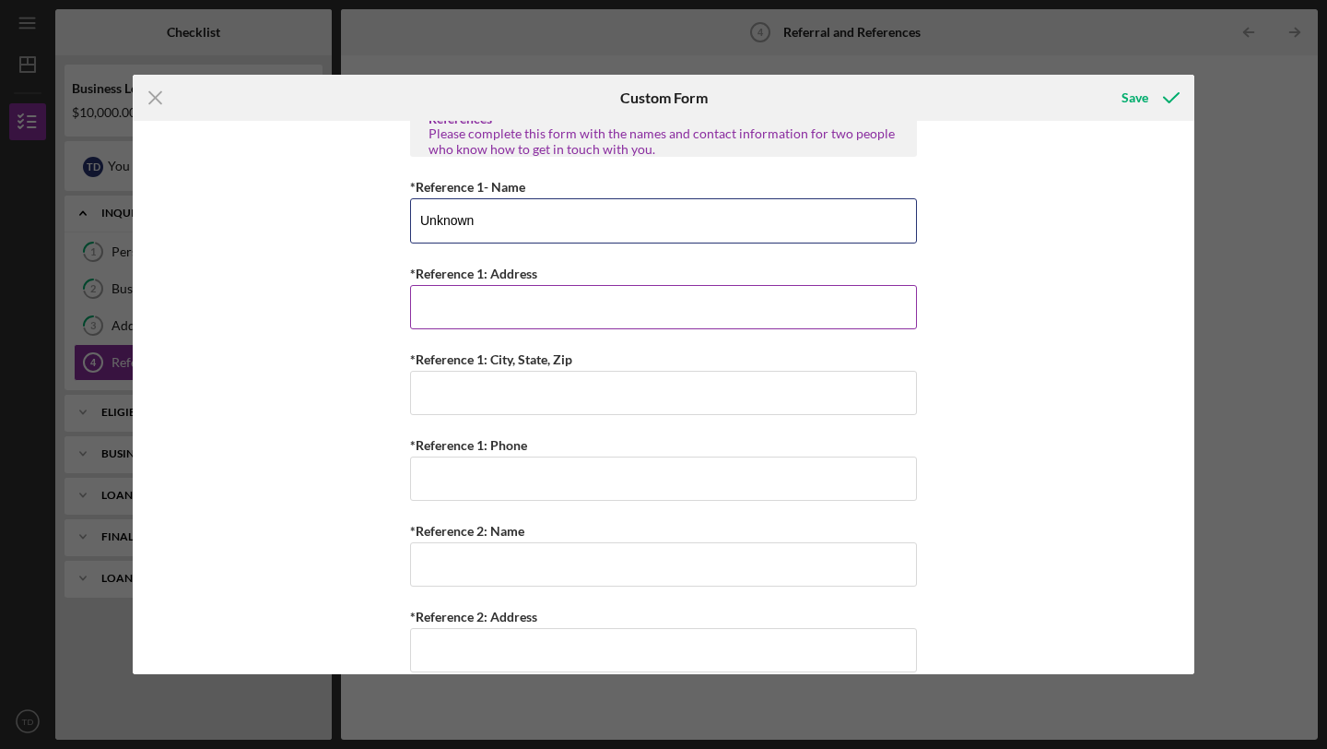
type input "Unknown"
click at [451, 316] on input "*Reference 1: Address" at bounding box center [663, 307] width 507 height 44
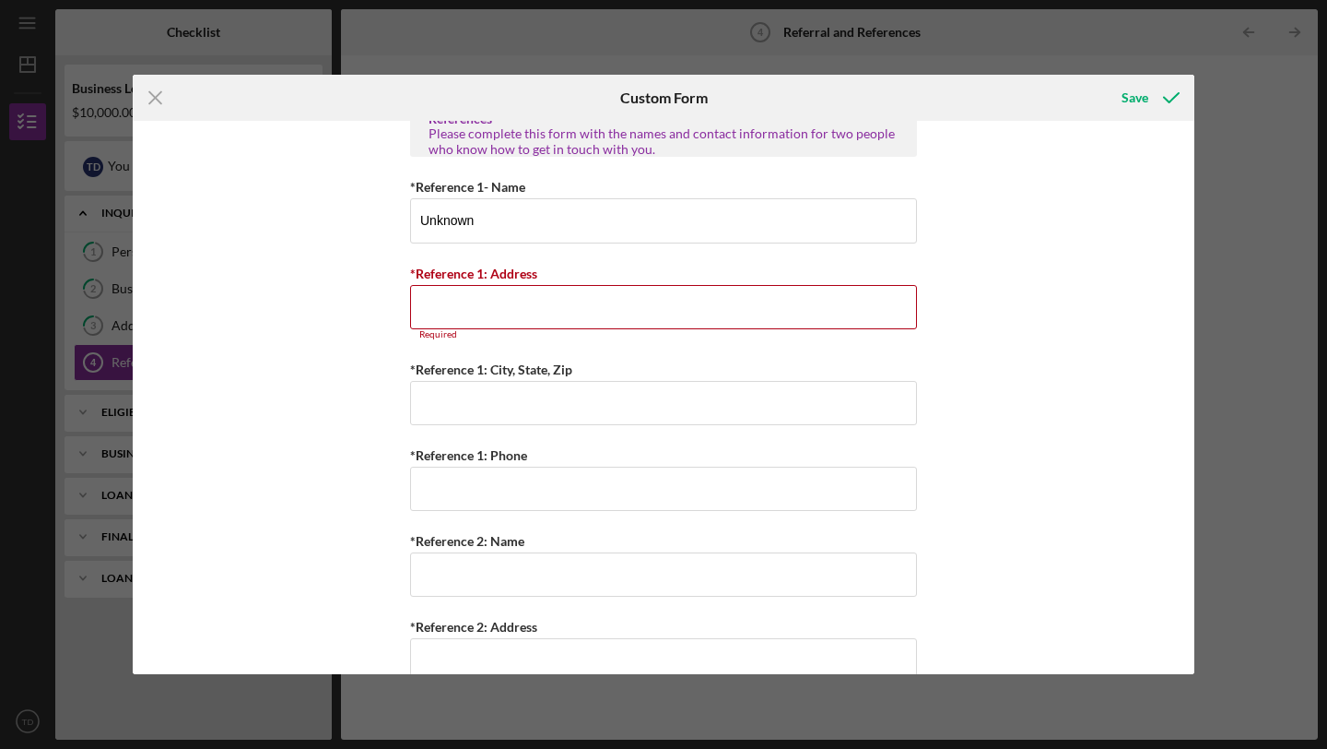
click at [361, 346] on div "Referral *Referral Type How did you hear about [PERSON_NAME]? JP Client JP Pres…" at bounding box center [664, 397] width 1062 height 553
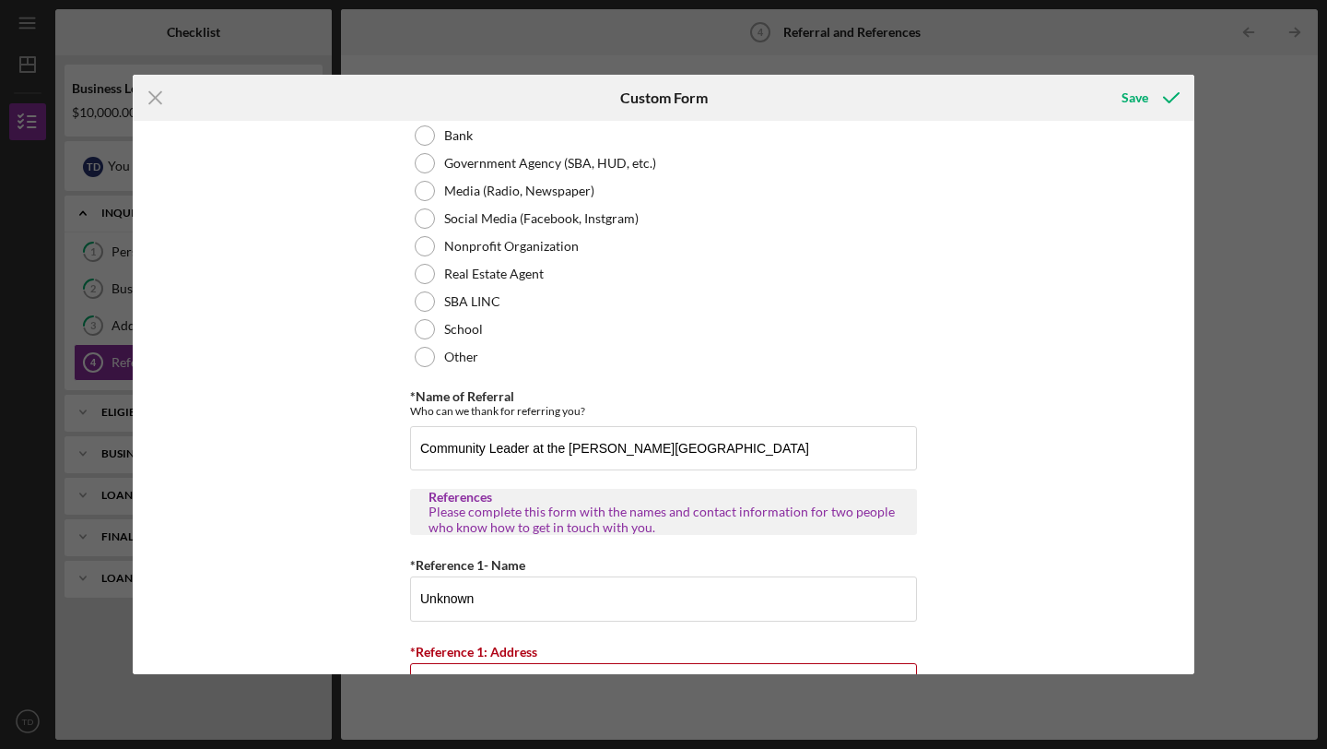
scroll to position [0, 0]
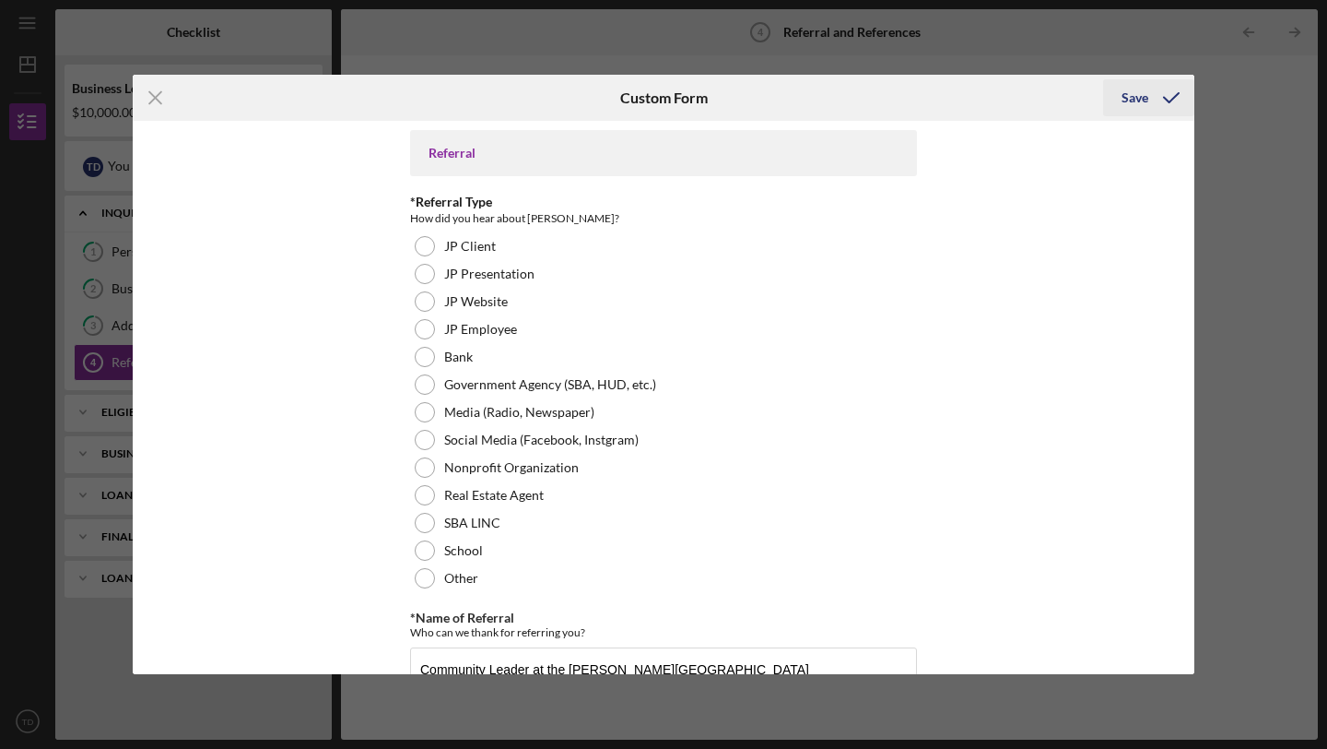
click at [1140, 96] on div "Save" at bounding box center [1135, 97] width 27 height 37
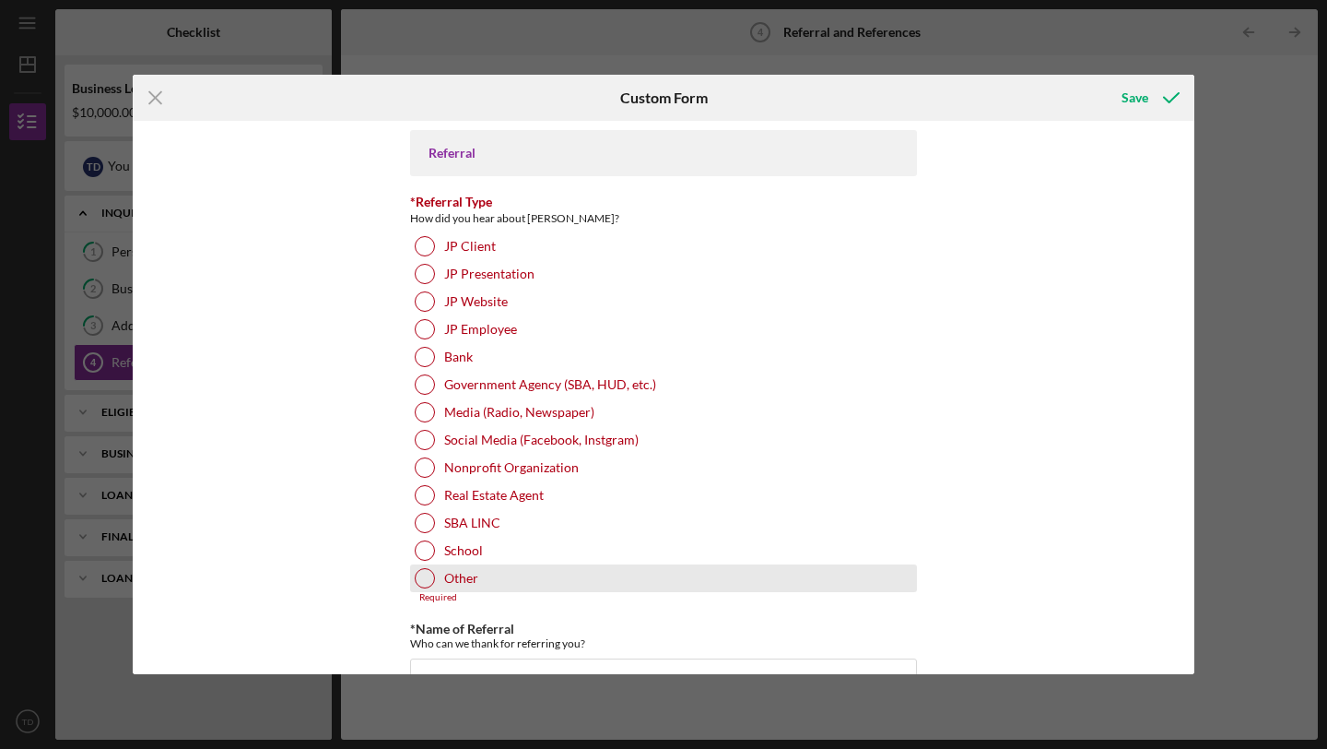
click at [426, 582] on div at bounding box center [425, 578] width 20 height 20
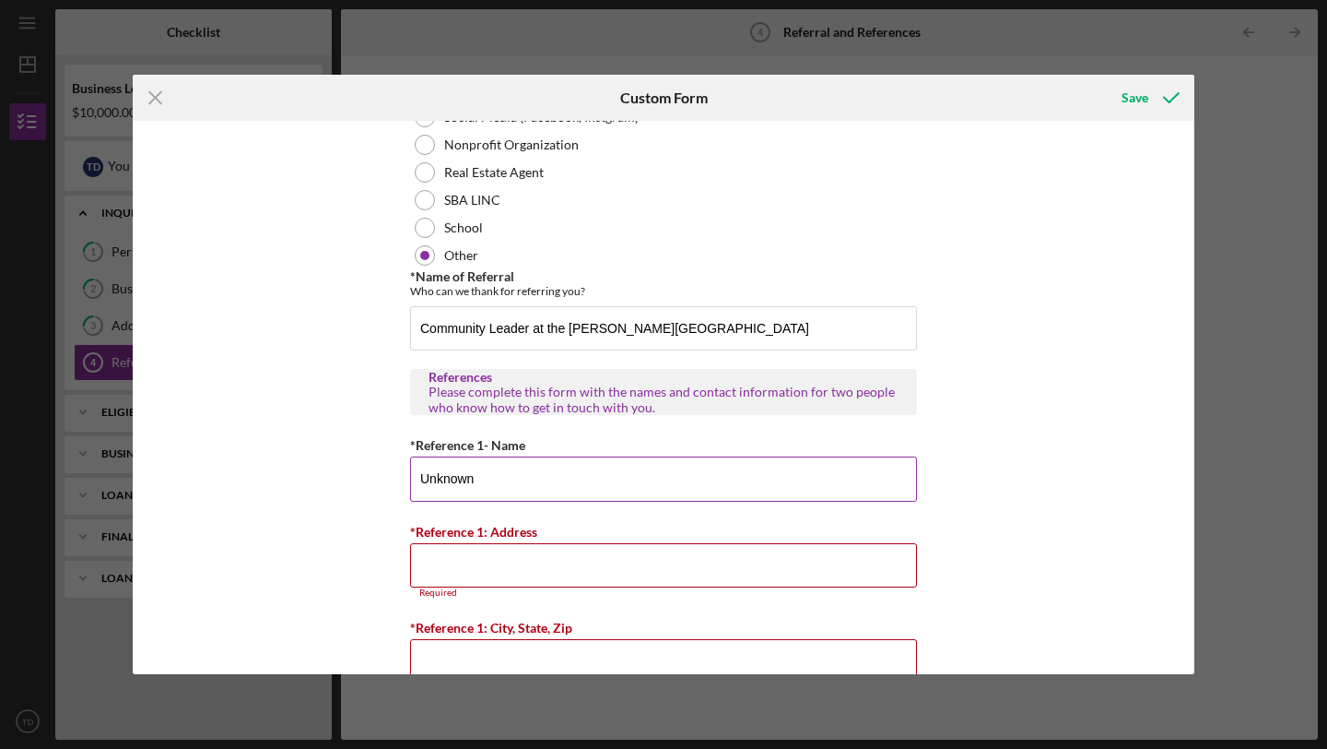
scroll to position [405, 0]
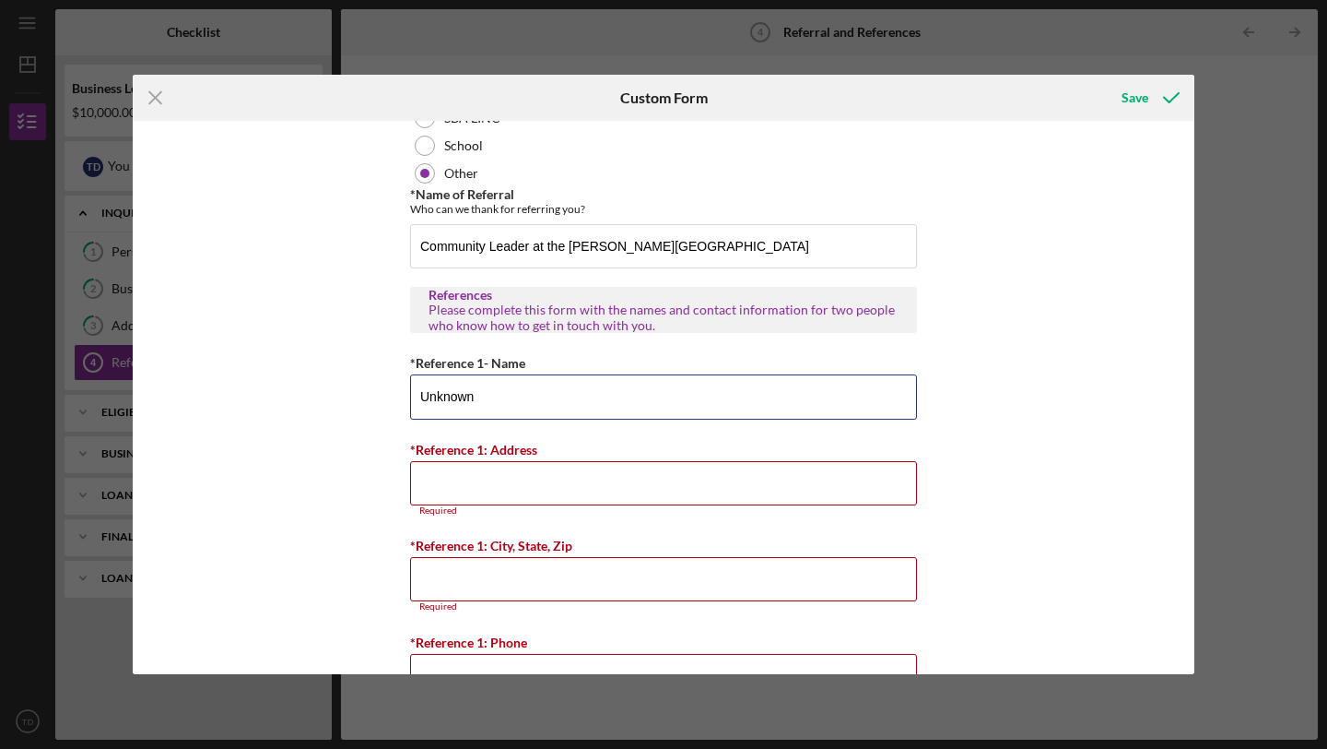
drag, startPoint x: 494, startPoint y: 395, endPoint x: 381, endPoint y: 394, distance: 113.4
click at [383, 395] on div "Referral *Referral Type How did you hear about [PERSON_NAME]? JP Client JP Pres…" at bounding box center [664, 397] width 1062 height 553
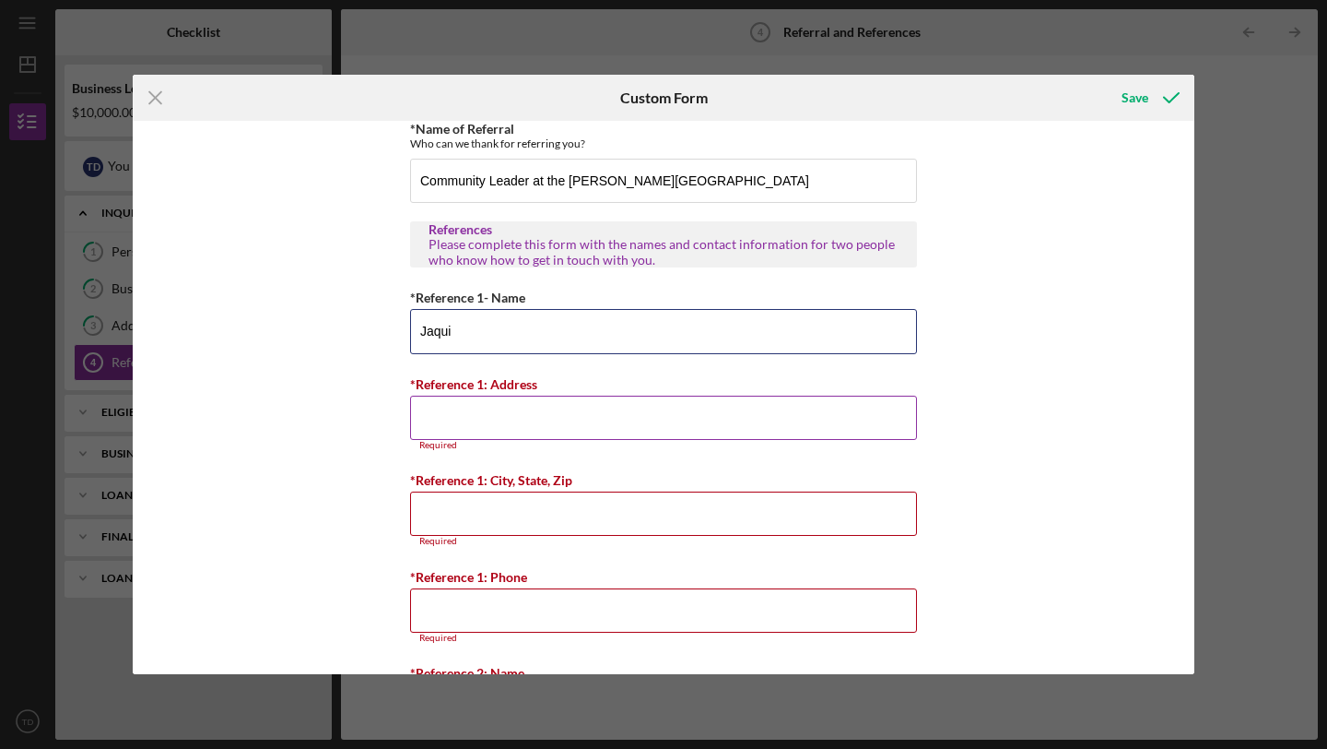
scroll to position [476, 0]
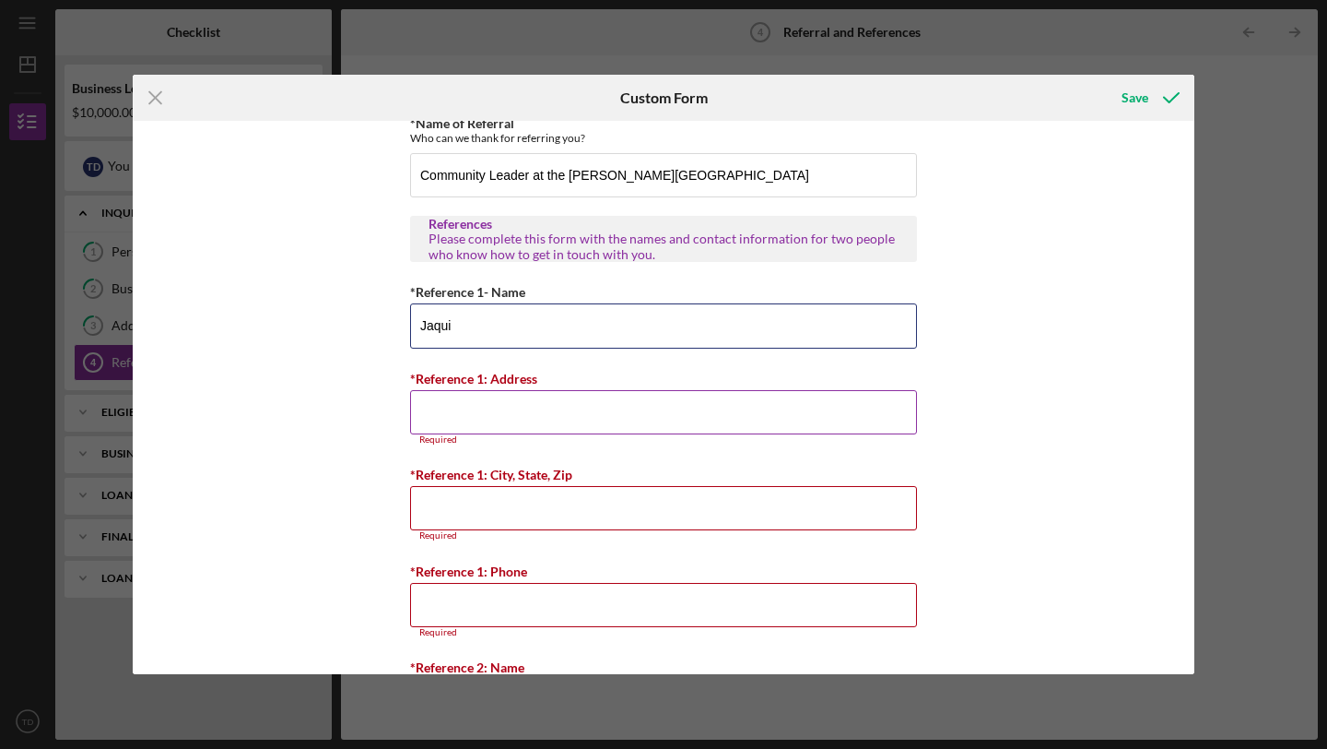
type input "Jaqui"
click at [487, 414] on input "*Reference 1: Address" at bounding box center [663, 412] width 507 height 44
drag, startPoint x: 458, startPoint y: 332, endPoint x: 404, endPoint y: 332, distance: 54.4
click at [405, 332] on div "Referral *Referral Type How did you hear about [PERSON_NAME]? JP Client JP Pres…" at bounding box center [664, 397] width 1062 height 553
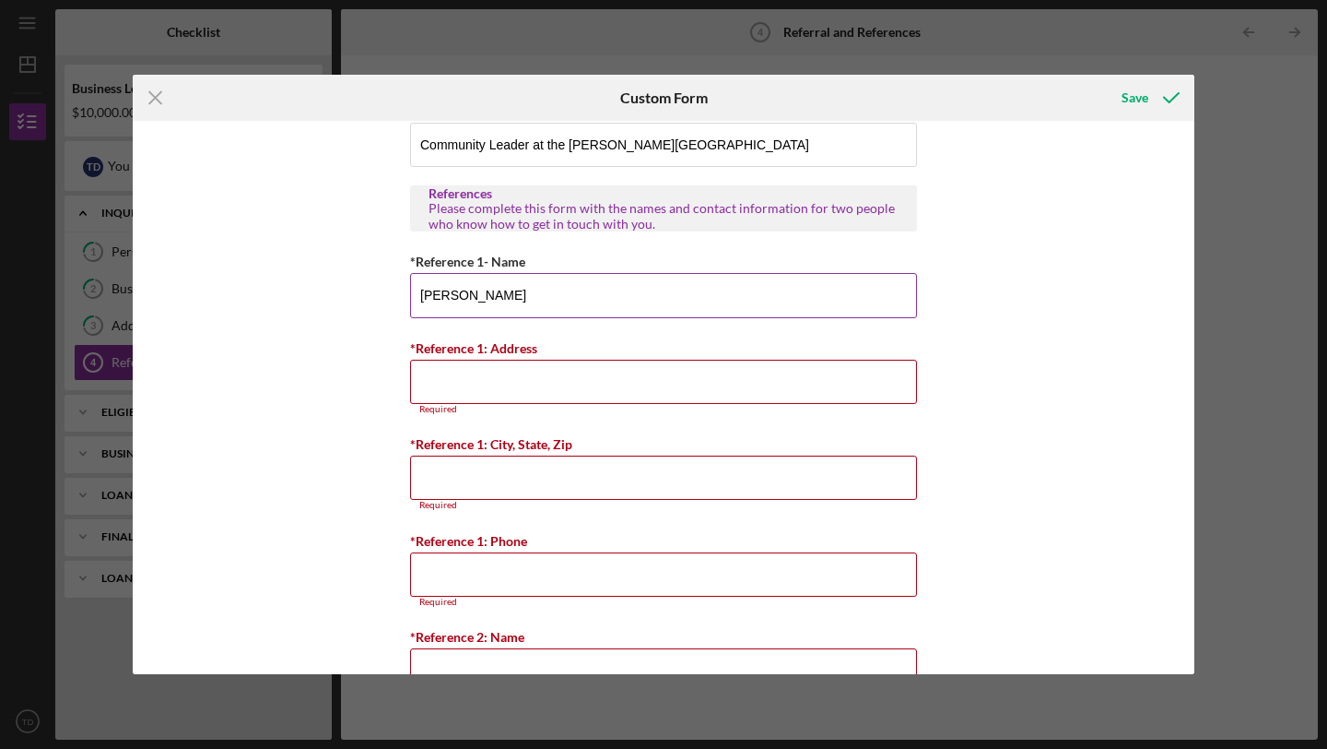
scroll to position [513, 0]
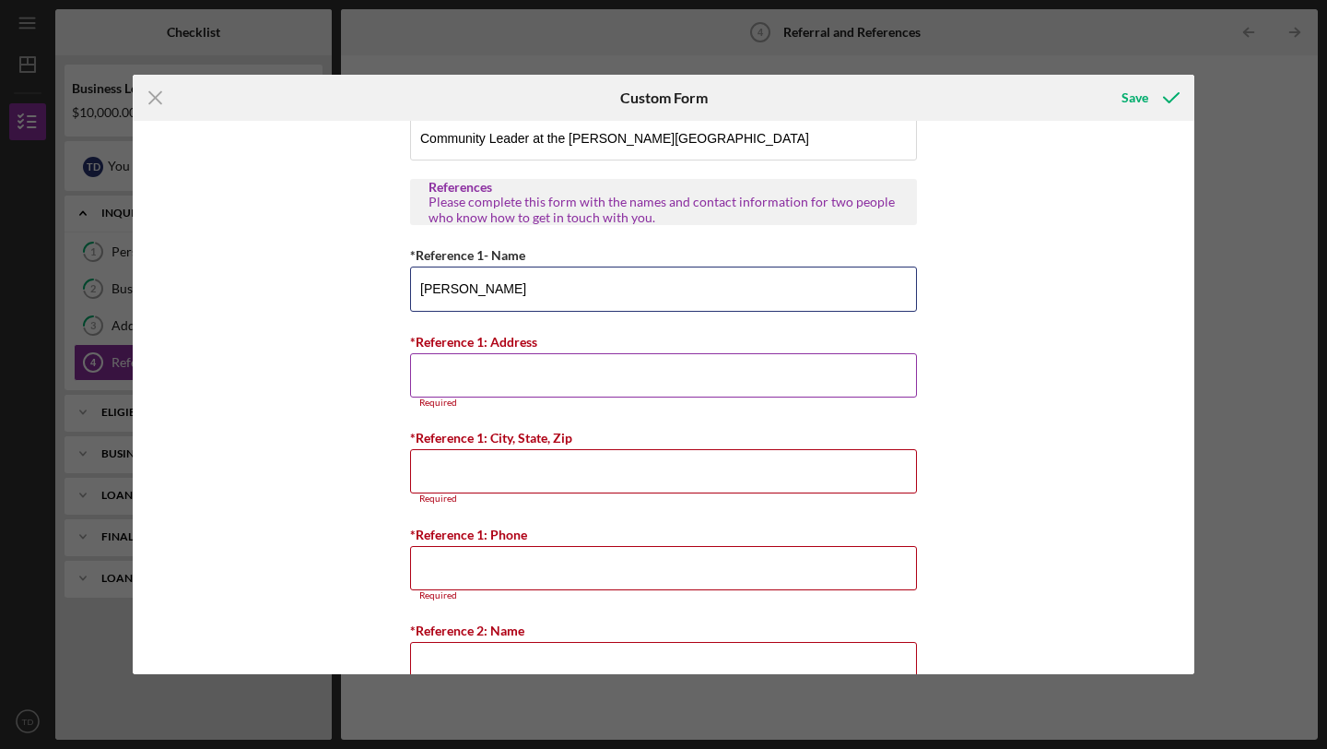
type input "[PERSON_NAME]"
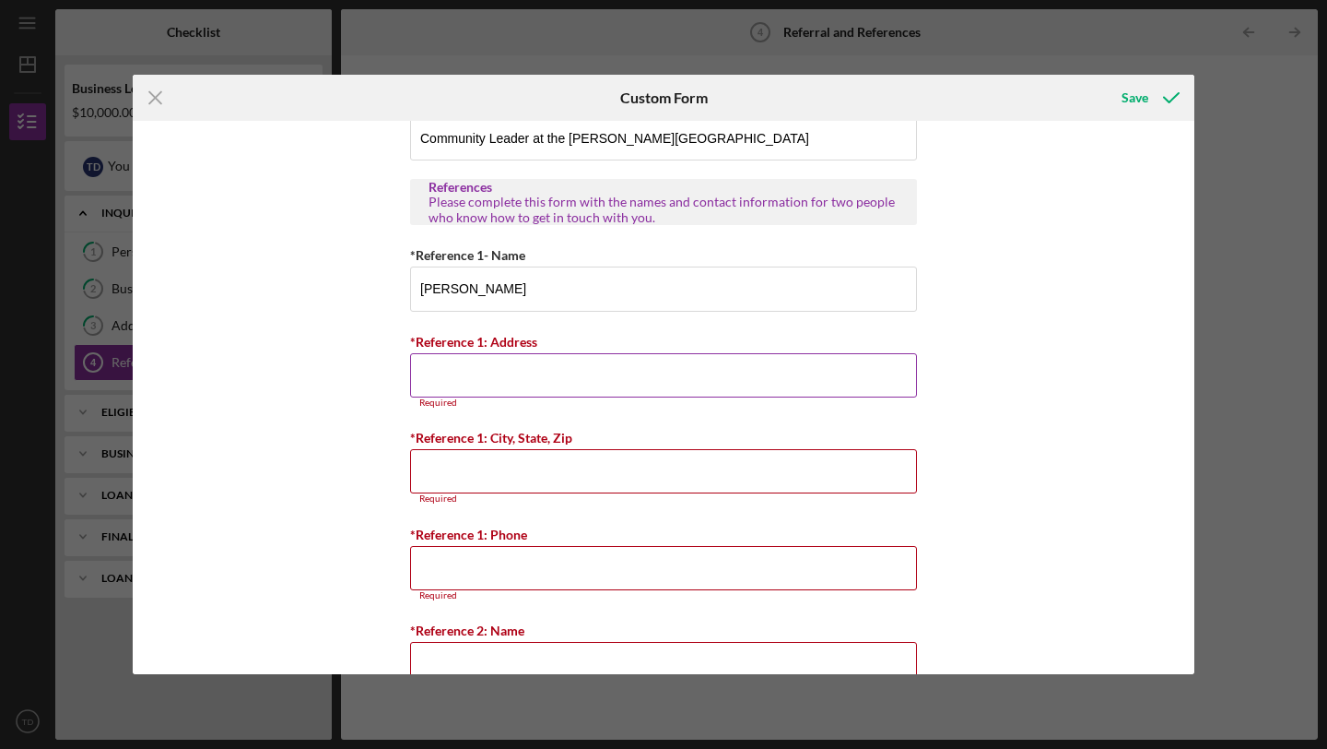
click at [456, 380] on input "*Reference 1: Address" at bounding box center [663, 375] width 507 height 44
type input "2001 Tavistock Ct"
type input "[GEOGRAPHIC_DATA]"
type input "[PHONE_NUMBER]"
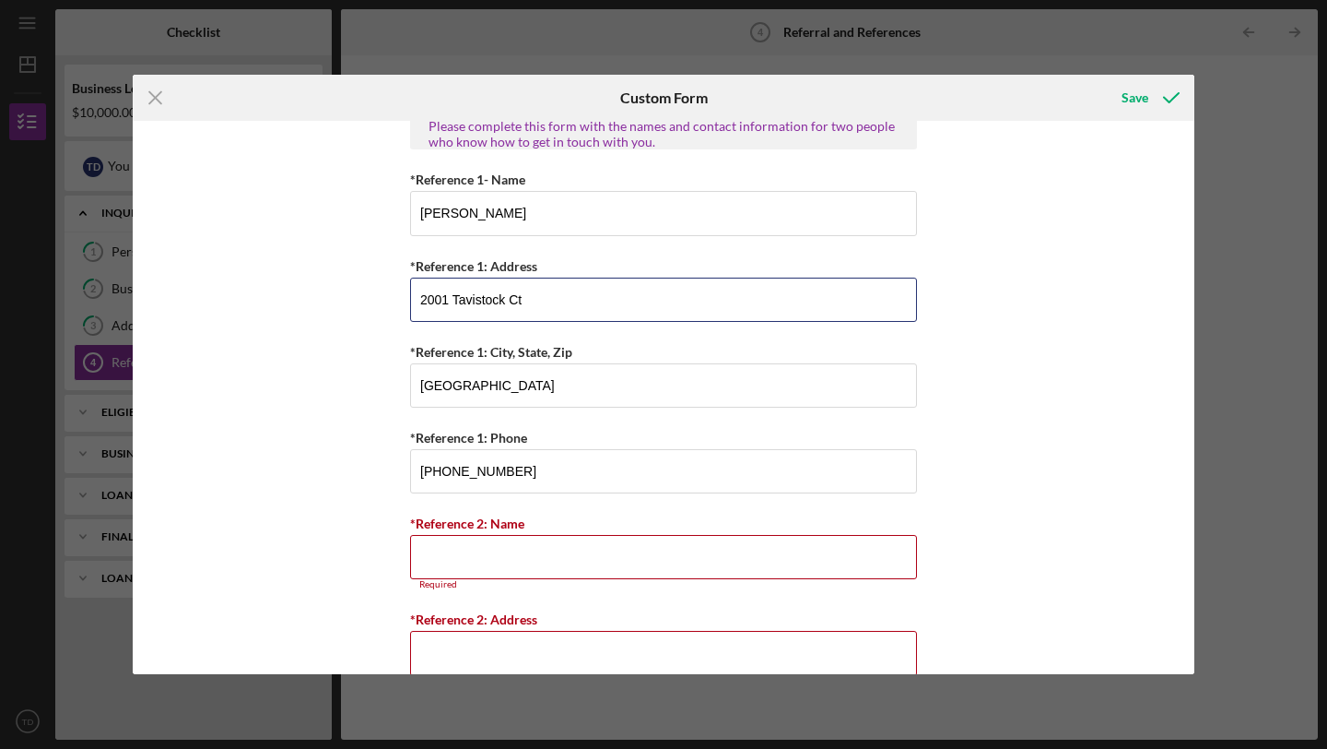
scroll to position [820, 0]
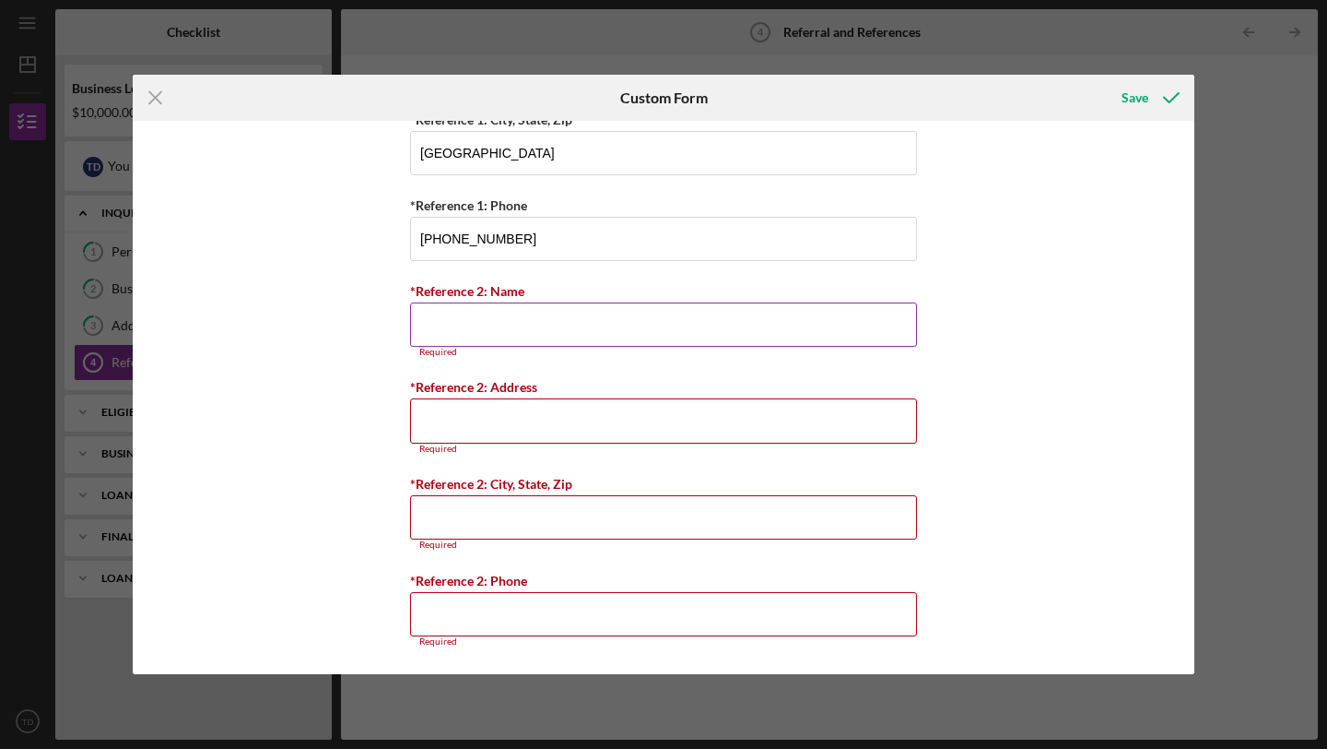
click at [464, 333] on input "*Reference 2: Name" at bounding box center [663, 324] width 507 height 44
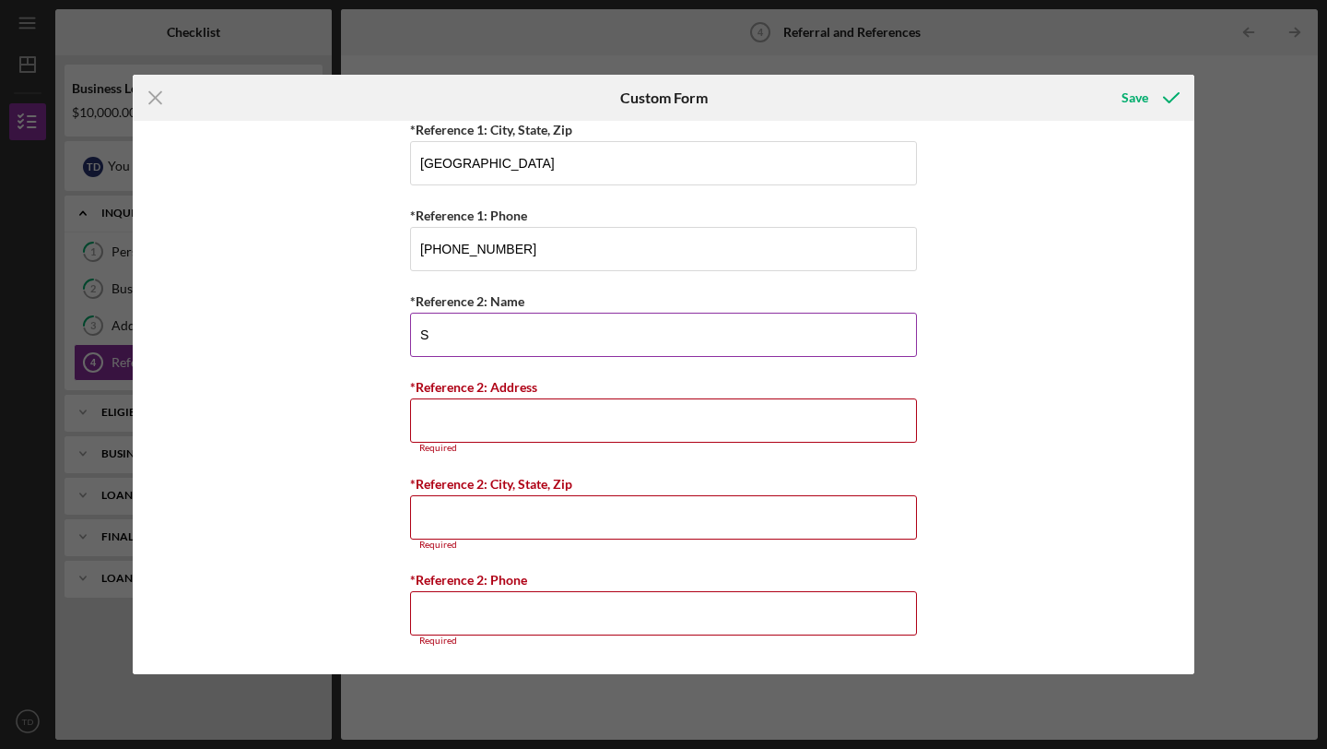
scroll to position [810, 0]
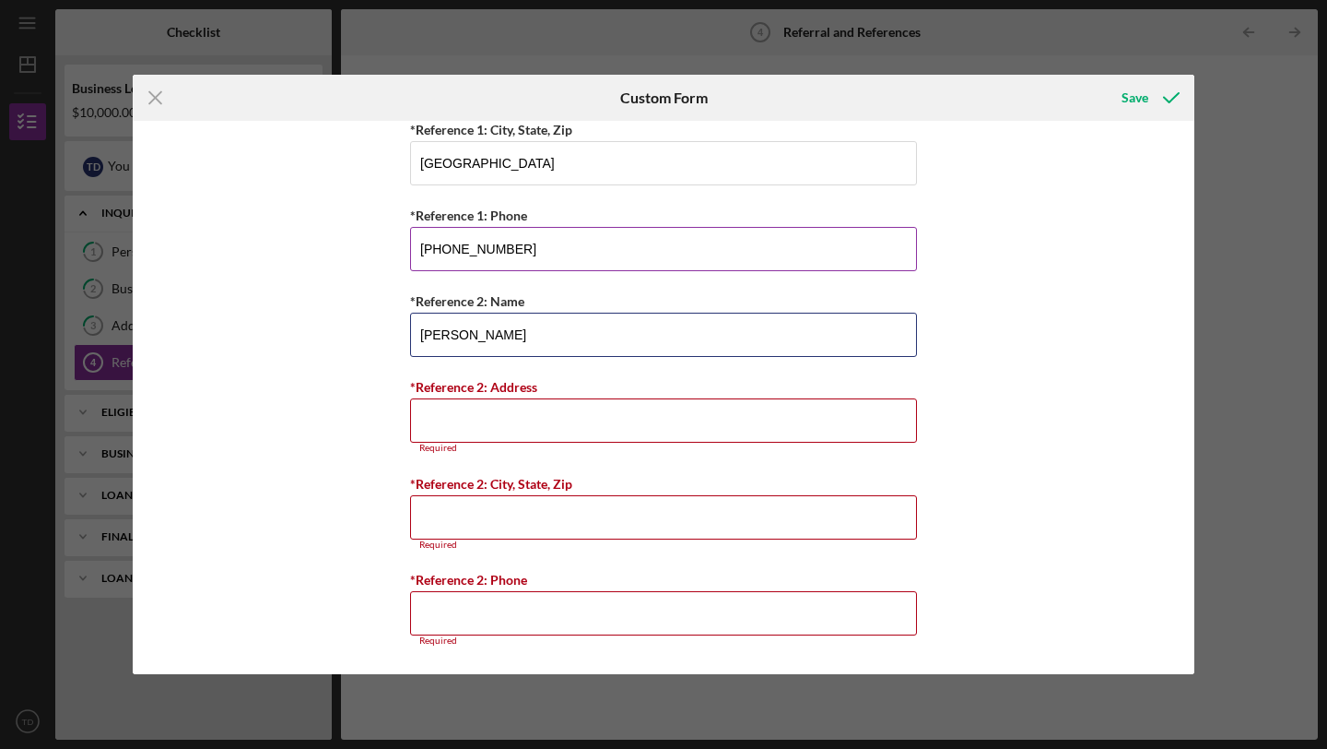
type input "[PERSON_NAME]"
drag, startPoint x: 529, startPoint y: 250, endPoint x: 354, endPoint y: 250, distance: 175.1
click at [358, 250] on div "Referral *Referral Type How did you hear about [PERSON_NAME]? JP Client JP Pres…" at bounding box center [664, 397] width 1062 height 553
type input "[PHONE_NUMBER]"
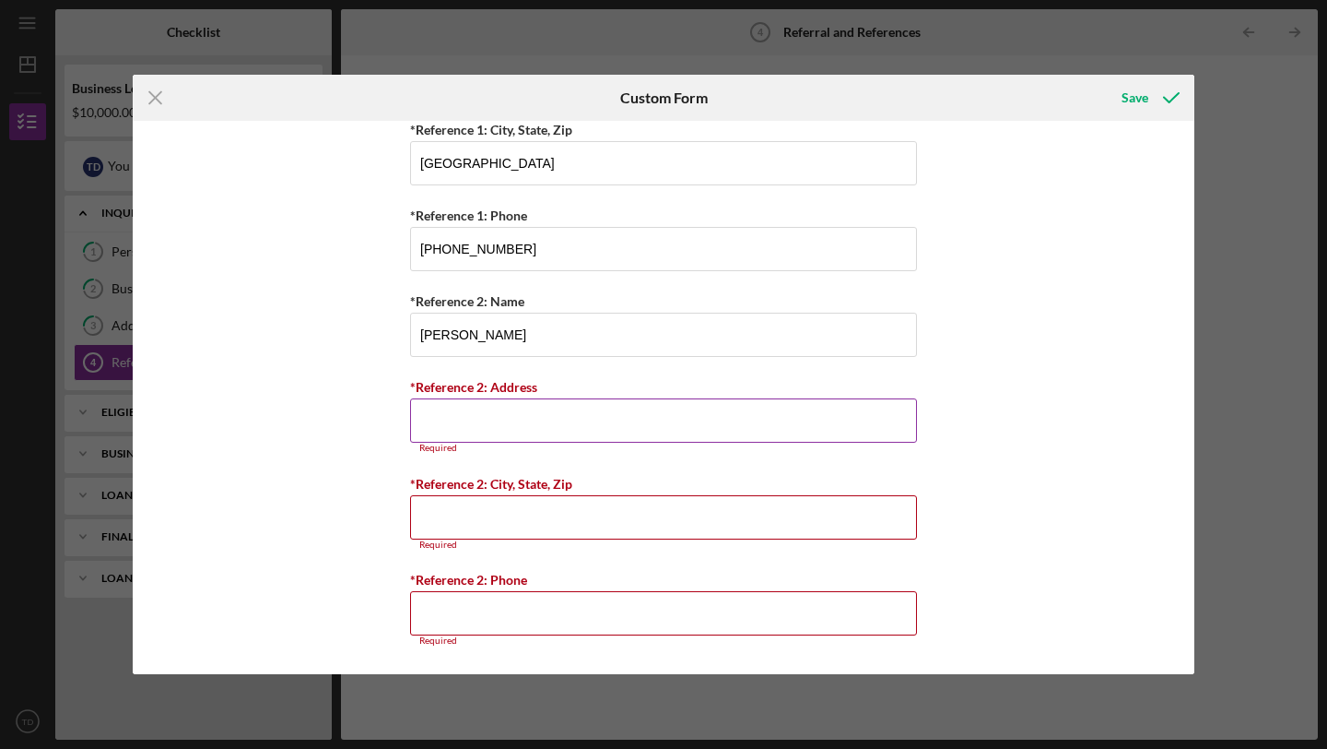
click at [478, 419] on input "*Reference 2: Address" at bounding box center [663, 420] width 507 height 44
type input "[STREET_ADDRESS]"
type input "[GEOGRAPHIC_DATA]"
type input "[PHONE_NUMBER]"
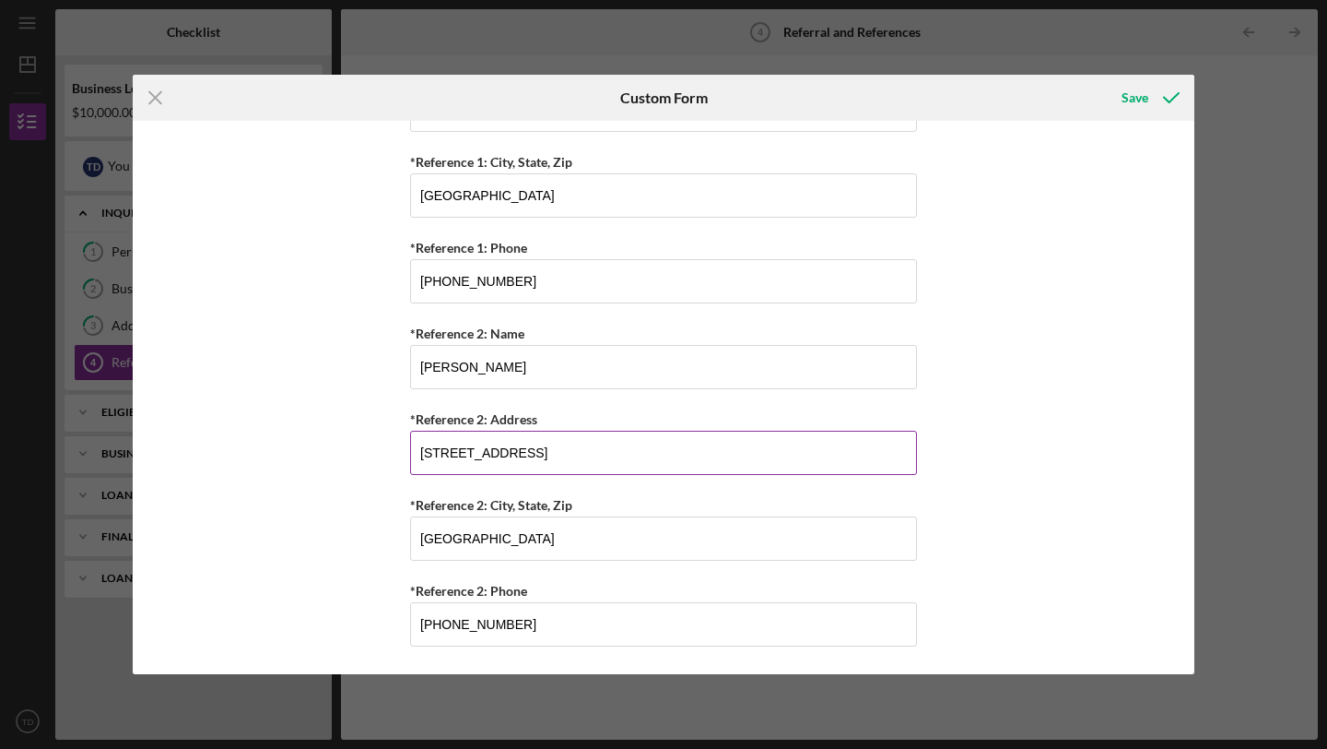
scroll to position [778, 0]
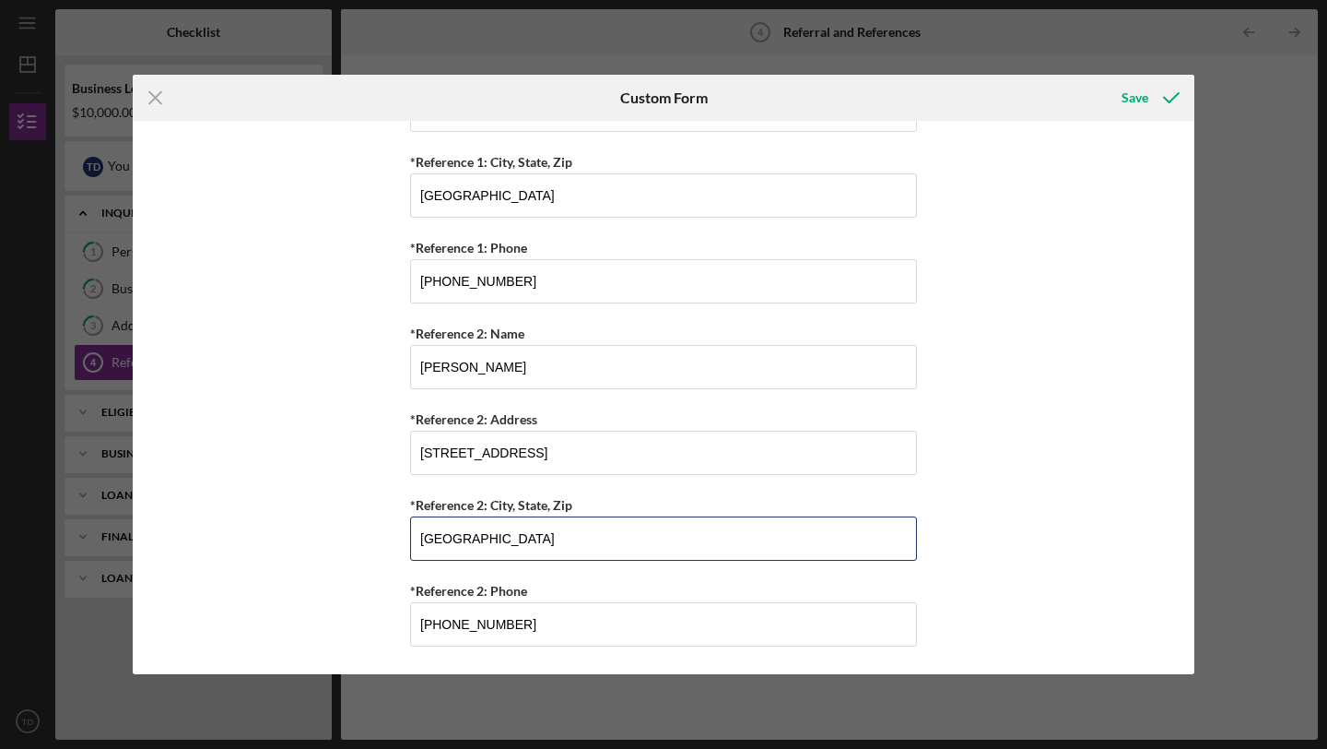
drag, startPoint x: 501, startPoint y: 545, endPoint x: 357, endPoint y: 545, distance: 144.7
click at [357, 545] on div "Referral *Referral Type How did you hear about [PERSON_NAME]? JP Client JP Pres…" at bounding box center [664, 397] width 1062 height 553
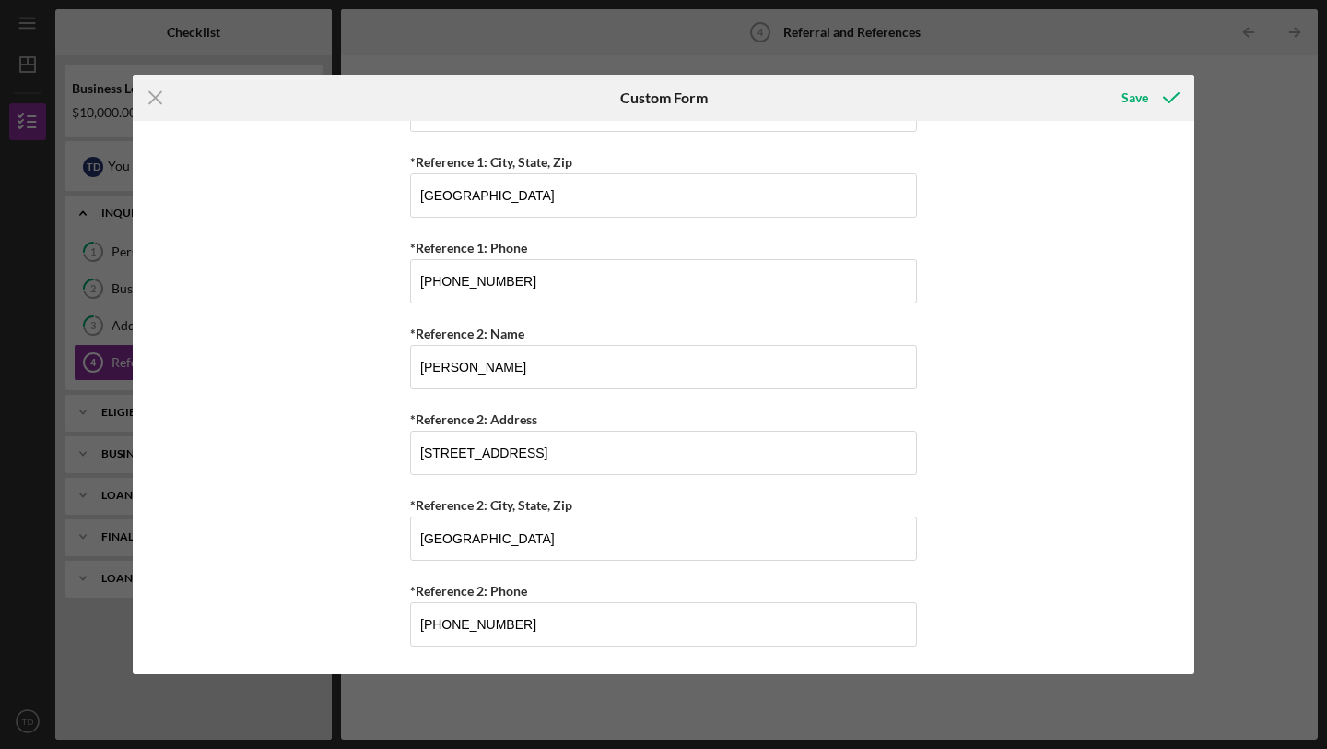
click at [373, 515] on div "Referral *Referral Type How did you hear about [PERSON_NAME]? JP Client JP Pres…" at bounding box center [664, 397] width 1062 height 553
drag, startPoint x: 515, startPoint y: 619, endPoint x: 361, endPoint y: 618, distance: 154.0
click at [361, 619] on div "Referral *Referral Type How did you hear about [PERSON_NAME]? JP Client JP Pres…" at bounding box center [664, 397] width 1062 height 553
type input "[PHONE_NUMBER]"
click at [1129, 276] on div "Referral *Referral Type How did you hear about [PERSON_NAME]? JP Client JP Pres…" at bounding box center [664, 397] width 1062 height 553
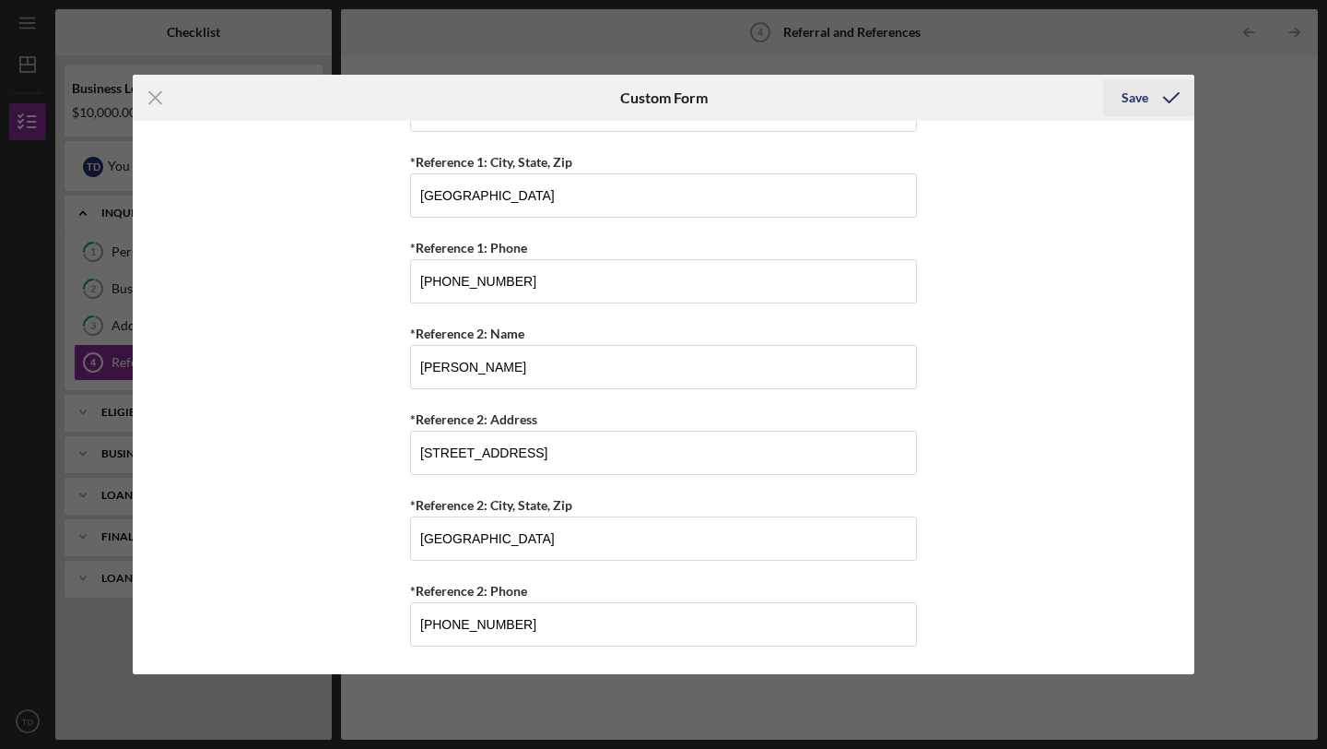
click at [1140, 103] on div "Save" at bounding box center [1135, 97] width 27 height 37
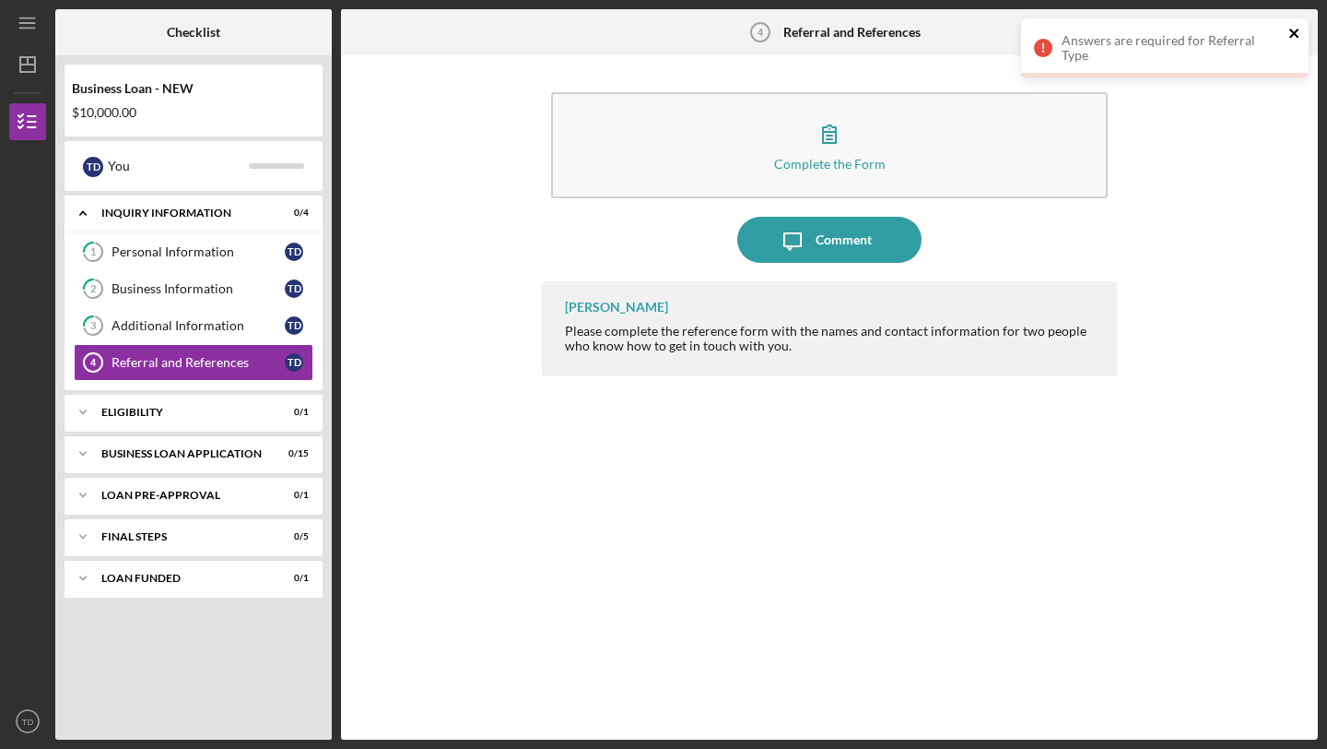
click at [1292, 31] on icon "close" at bounding box center [1294, 33] width 9 height 9
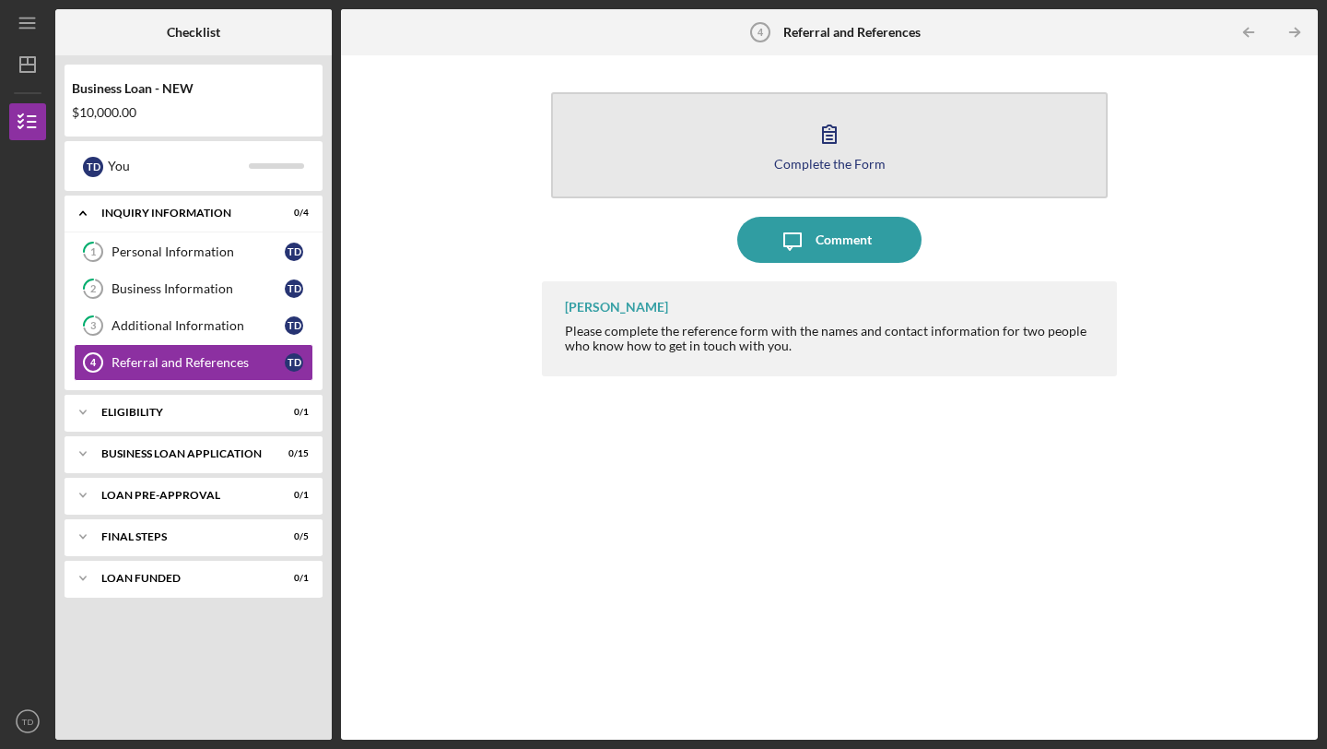
click at [837, 157] on div "Complete the Form" at bounding box center [830, 164] width 112 height 14
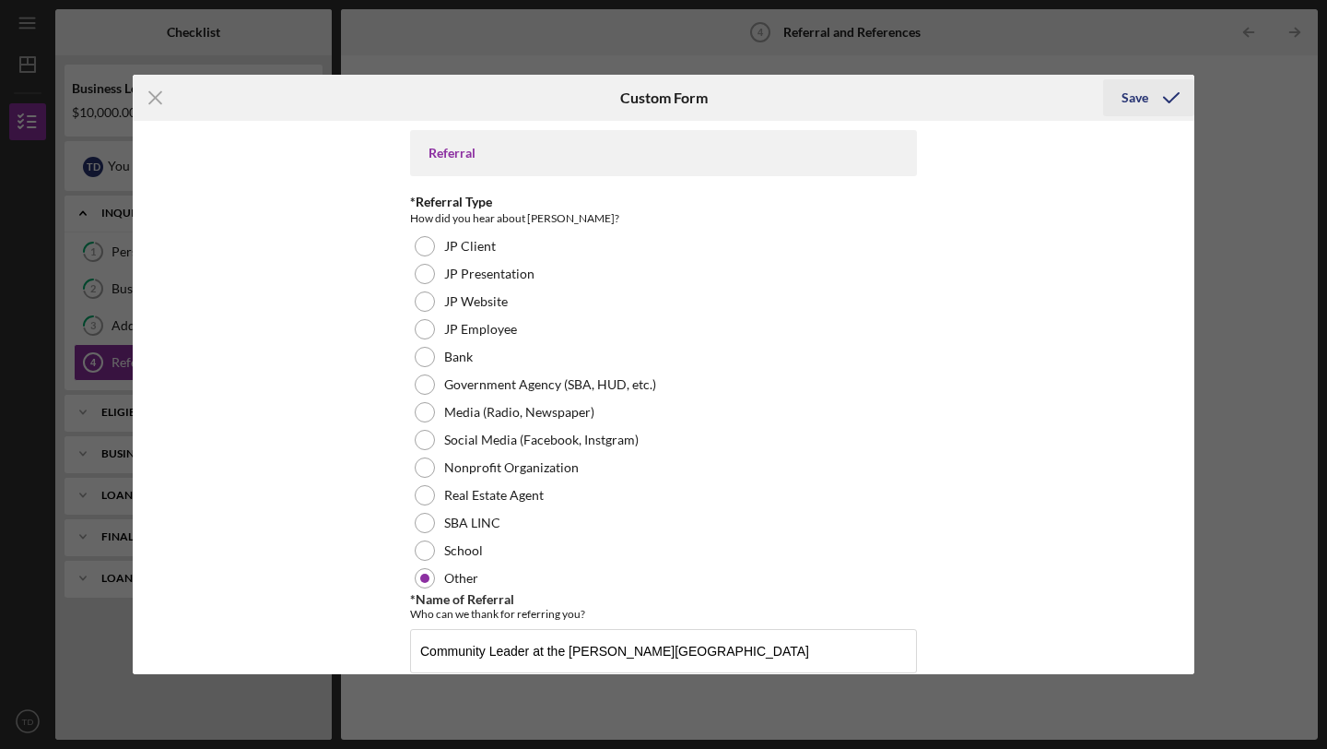
click at [1159, 99] on icon "submit" at bounding box center [1172, 98] width 46 height 46
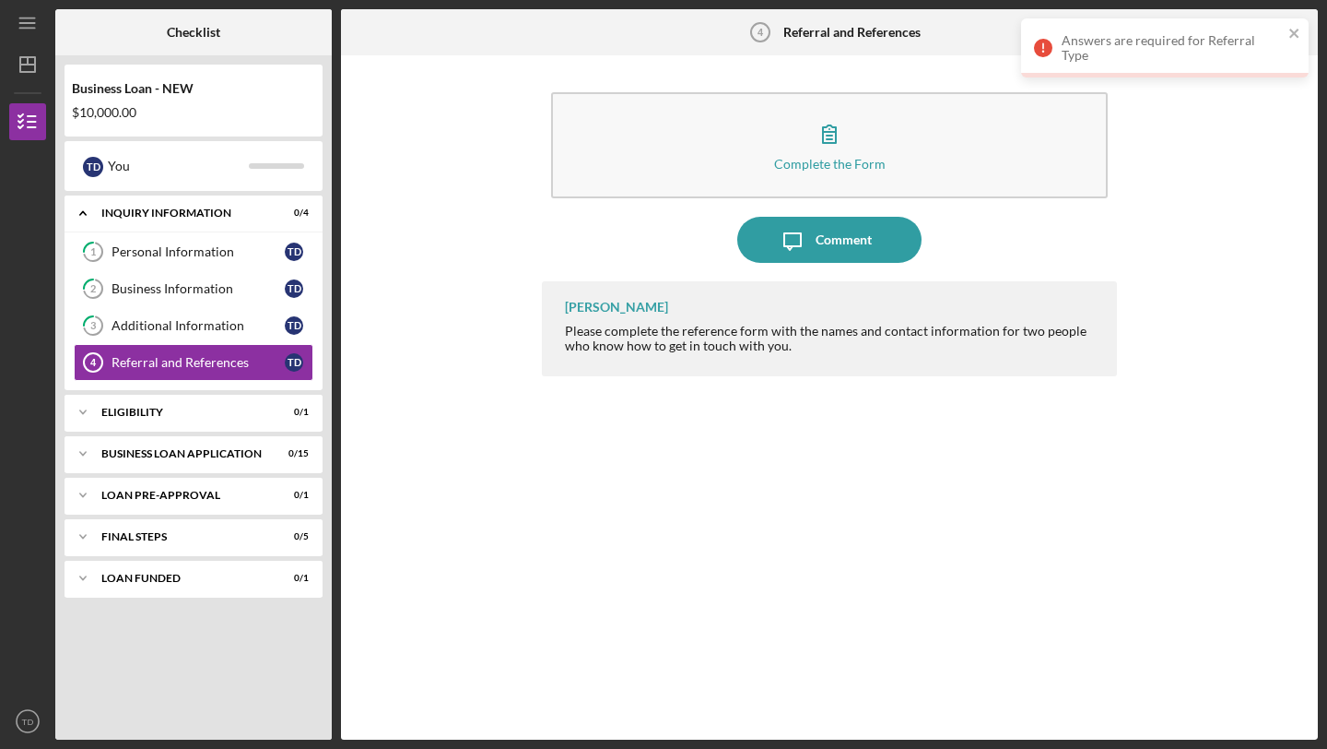
click at [1286, 30] on div "Answers are required for Referral Type" at bounding box center [1165, 47] width 288 height 59
click at [185, 410] on div "ELIGIBILITY" at bounding box center [200, 412] width 198 height 11
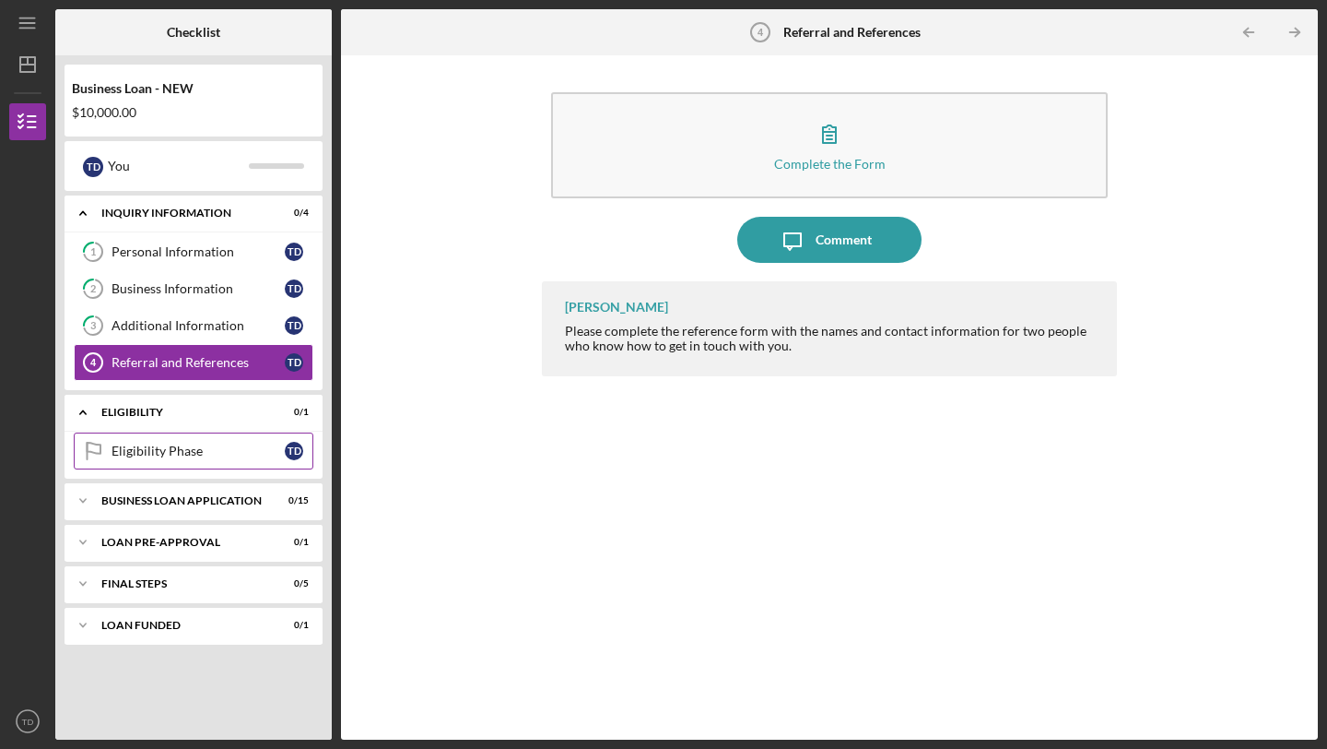
click at [171, 453] on div "Eligibility Phase" at bounding box center [198, 450] width 173 height 15
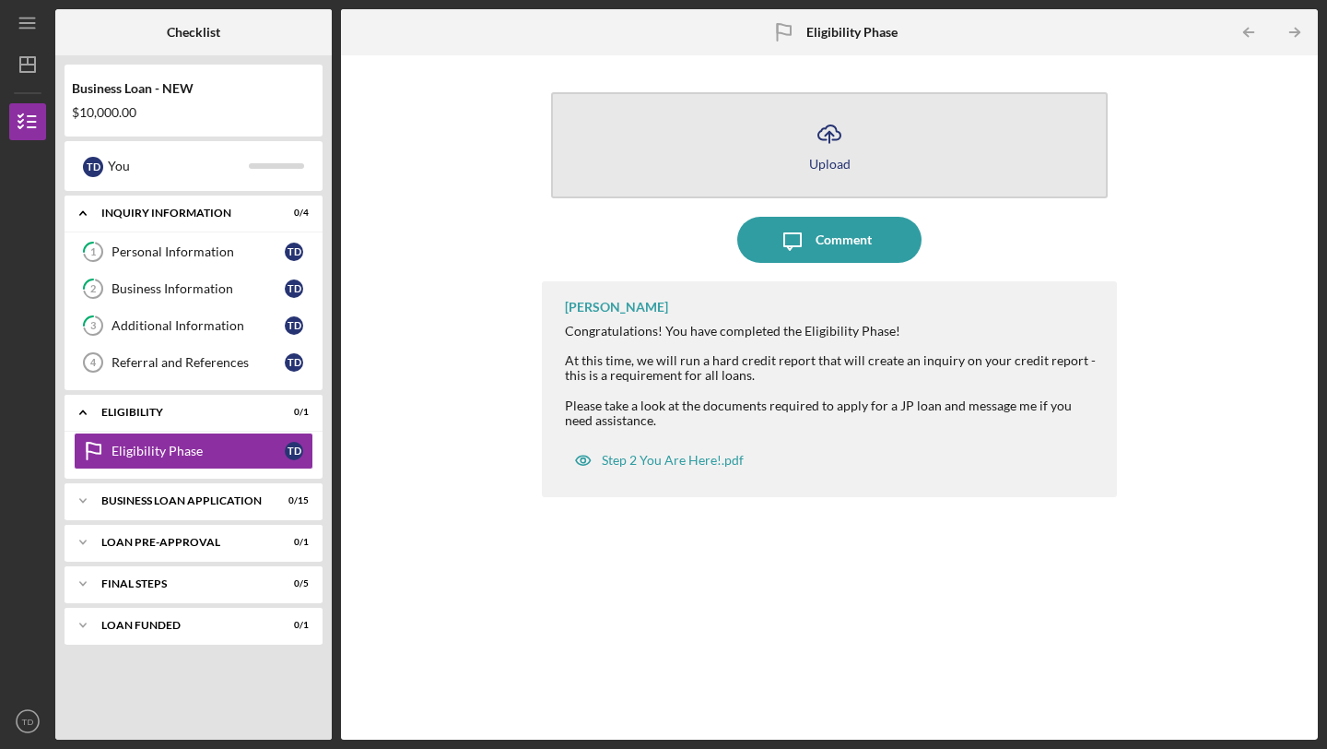
click at [820, 139] on icon "button" at bounding box center [830, 132] width 22 height 14
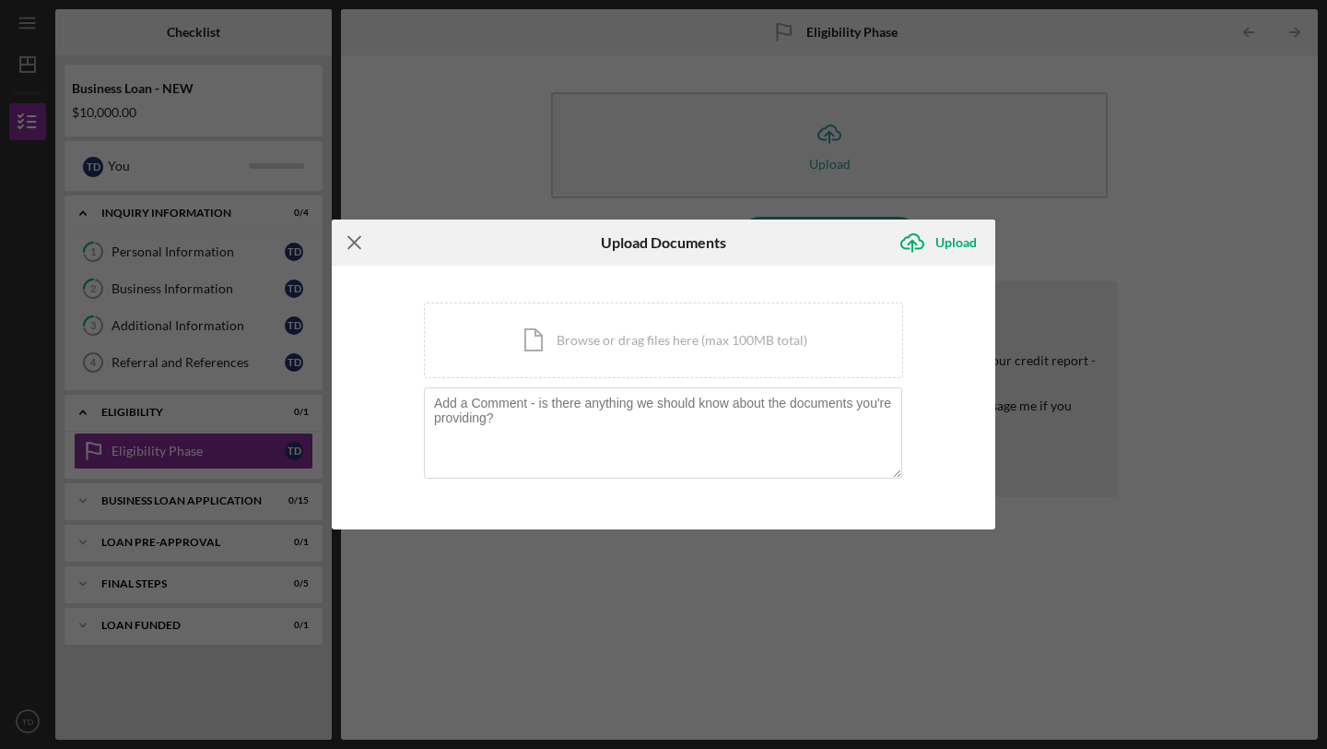
click at [367, 242] on icon "Icon/Menu Close" at bounding box center [355, 242] width 46 height 46
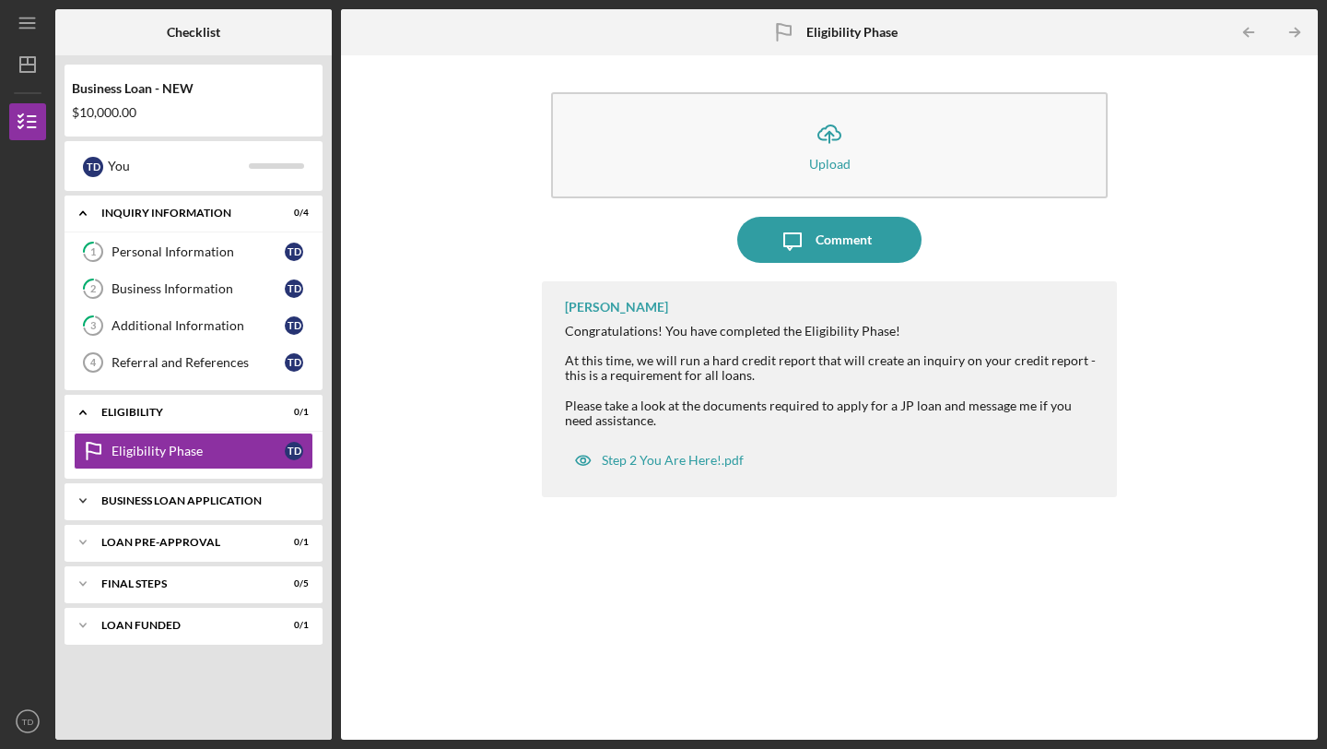
click at [199, 486] on div "Icon/Expander BUSINESS LOAN APPLICATION 0 / 15" at bounding box center [194, 500] width 258 height 37
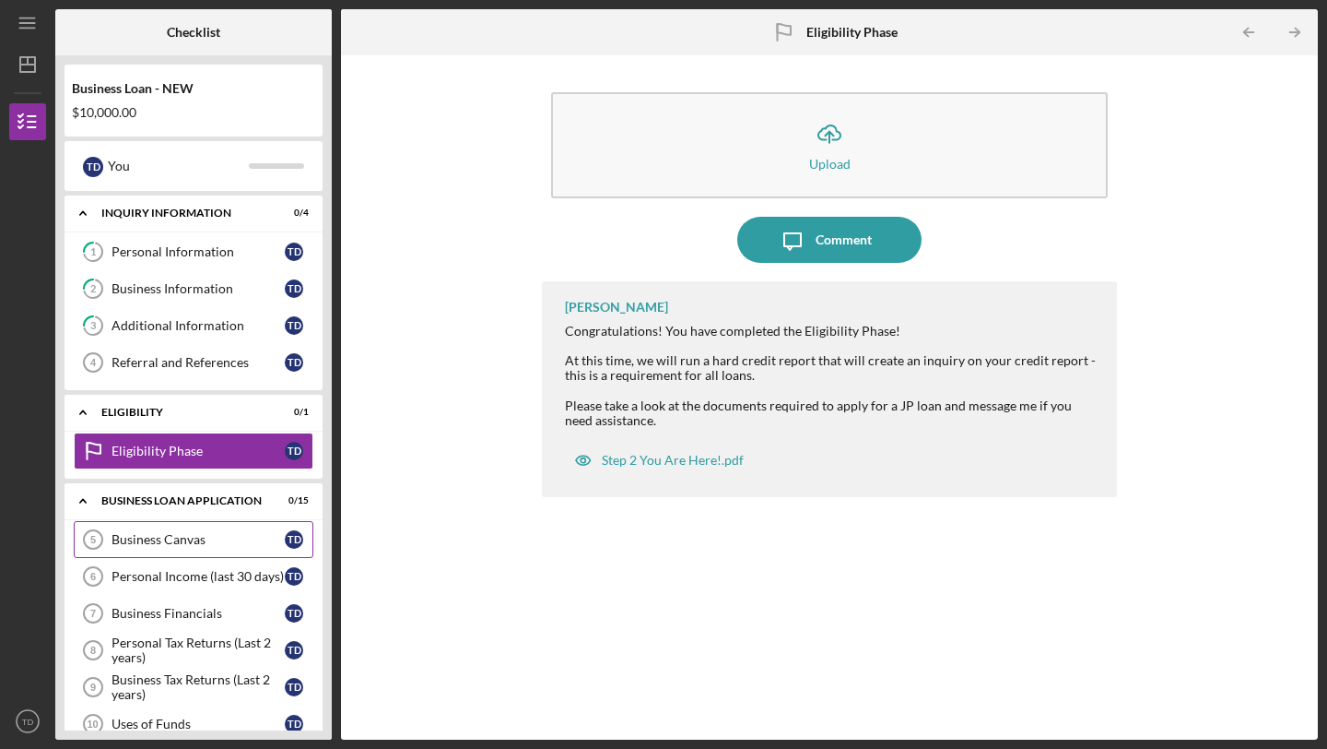
click at [183, 549] on link "Business Canvas 5 Business Canvas T D" at bounding box center [194, 539] width 240 height 37
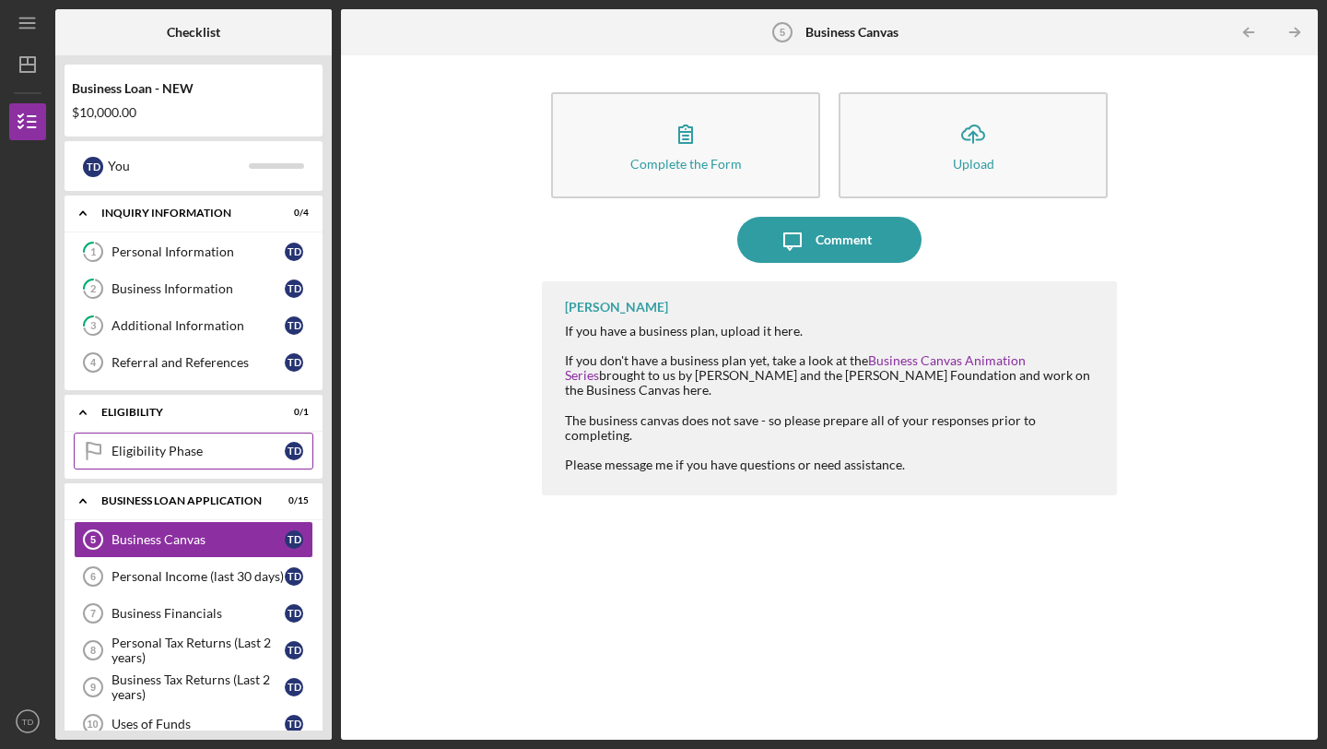
click at [213, 446] on div "Eligibility Phase" at bounding box center [198, 450] width 173 height 15
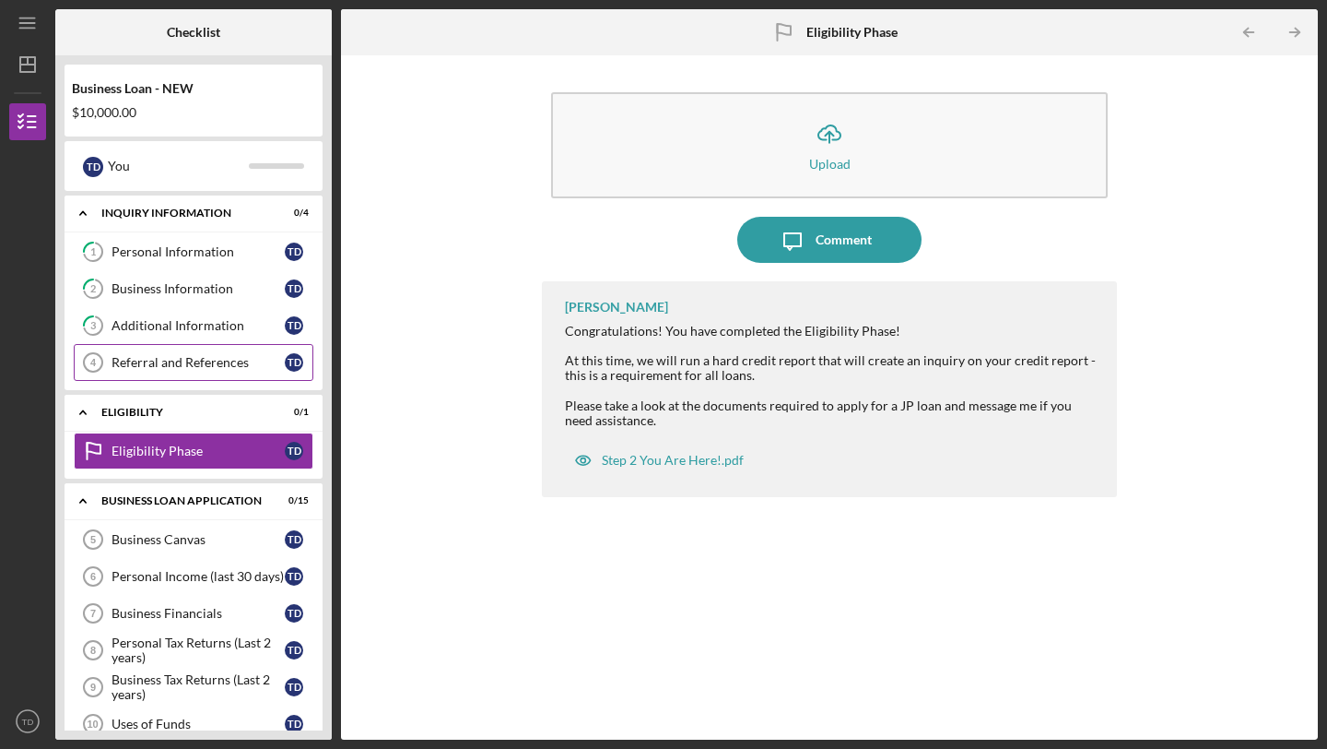
click at [210, 373] on link "Referral and References 4 [PERSON_NAME] and References T D" at bounding box center [194, 362] width 240 height 37
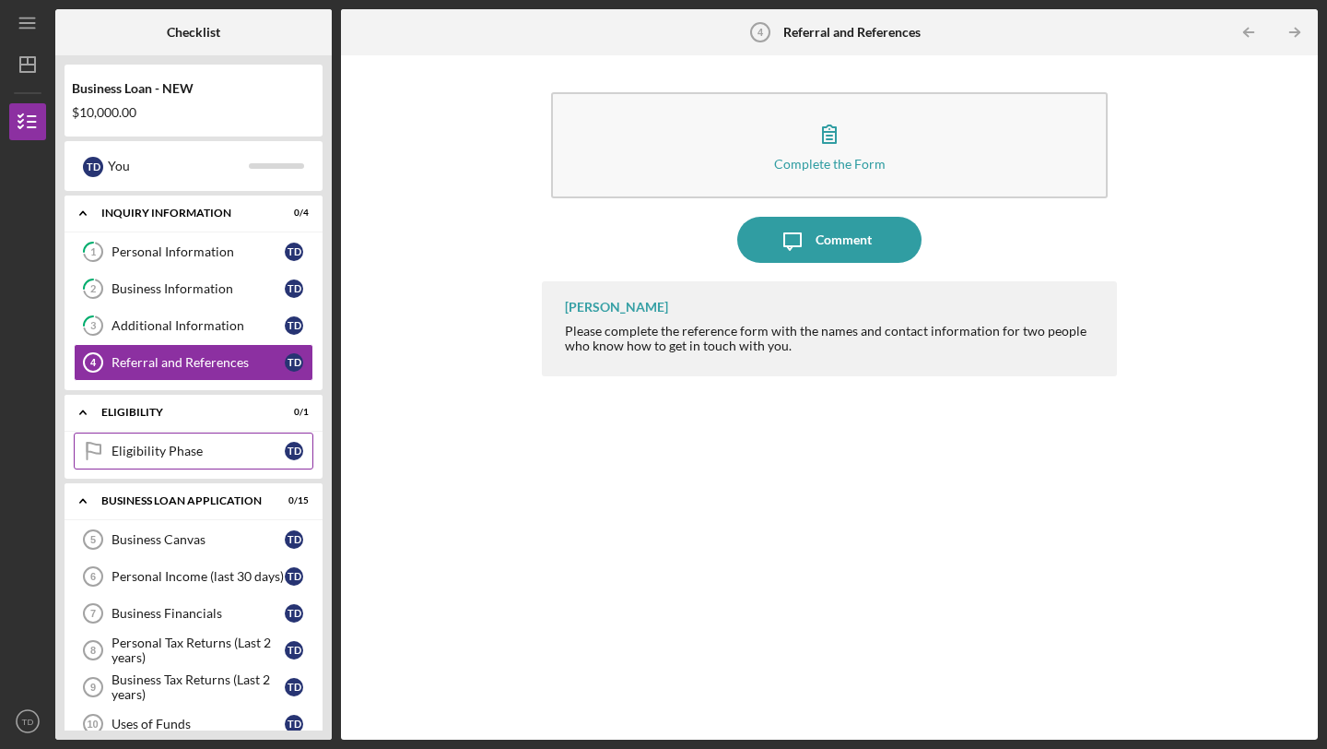
click at [186, 433] on link "Eligibility Phase Eligibility Phase T D" at bounding box center [194, 450] width 240 height 37
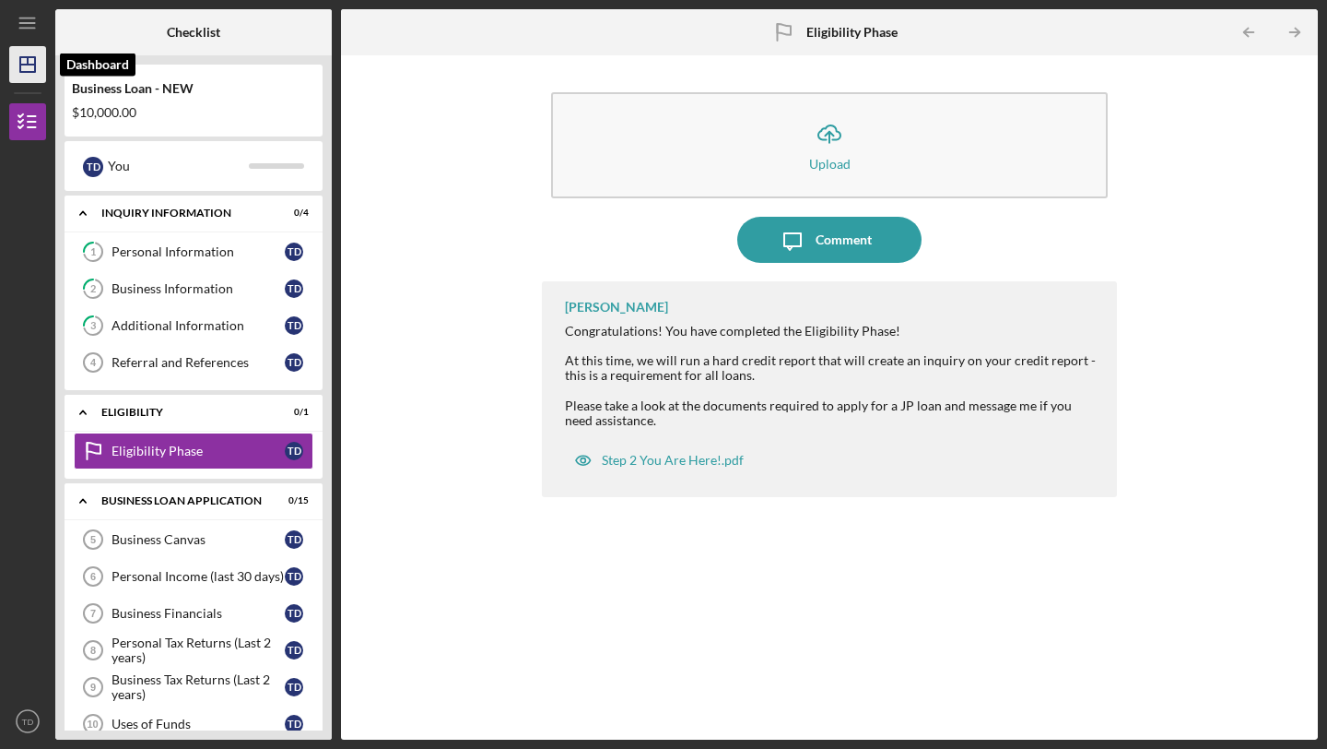
click at [29, 74] on icon "Icon/Dashboard" at bounding box center [28, 64] width 46 height 46
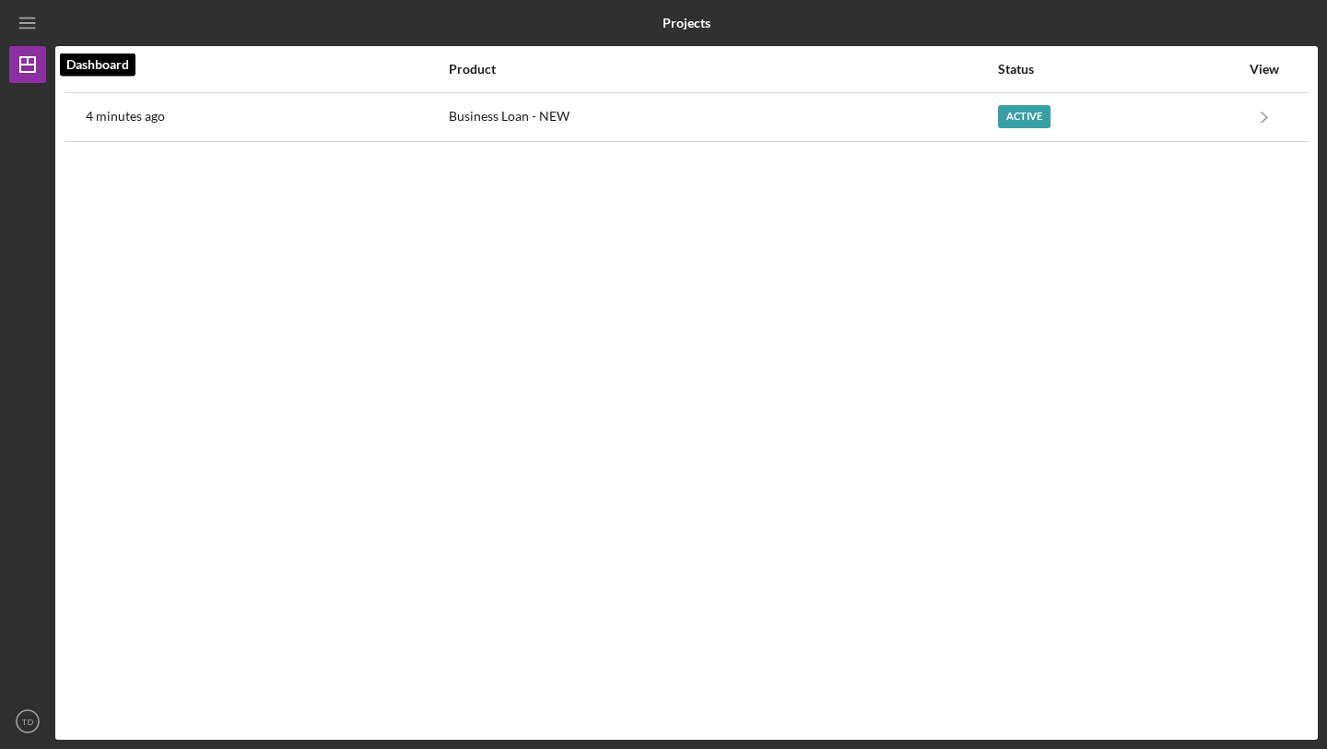
click at [34, 44] on div "Icon/Menu" at bounding box center [27, 23] width 37 height 46
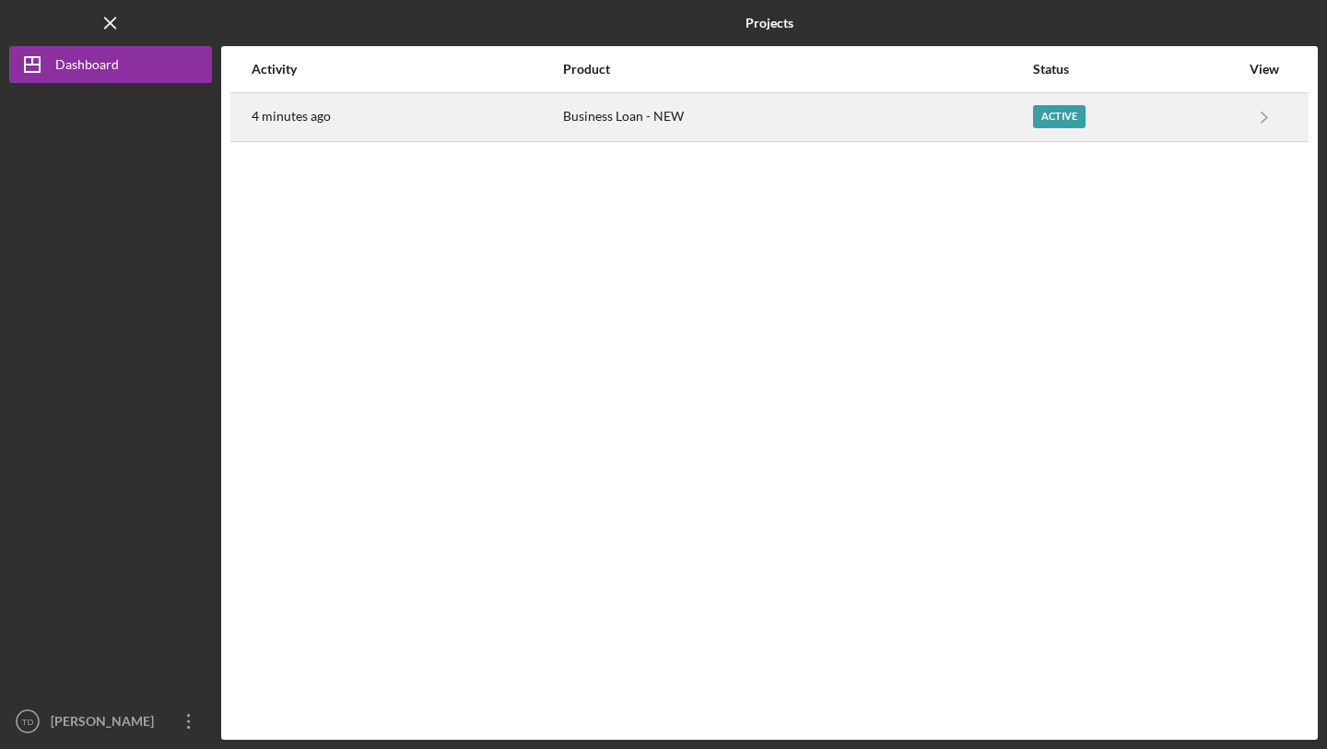
click at [313, 109] on time "4 minutes ago" at bounding box center [291, 116] width 79 height 15
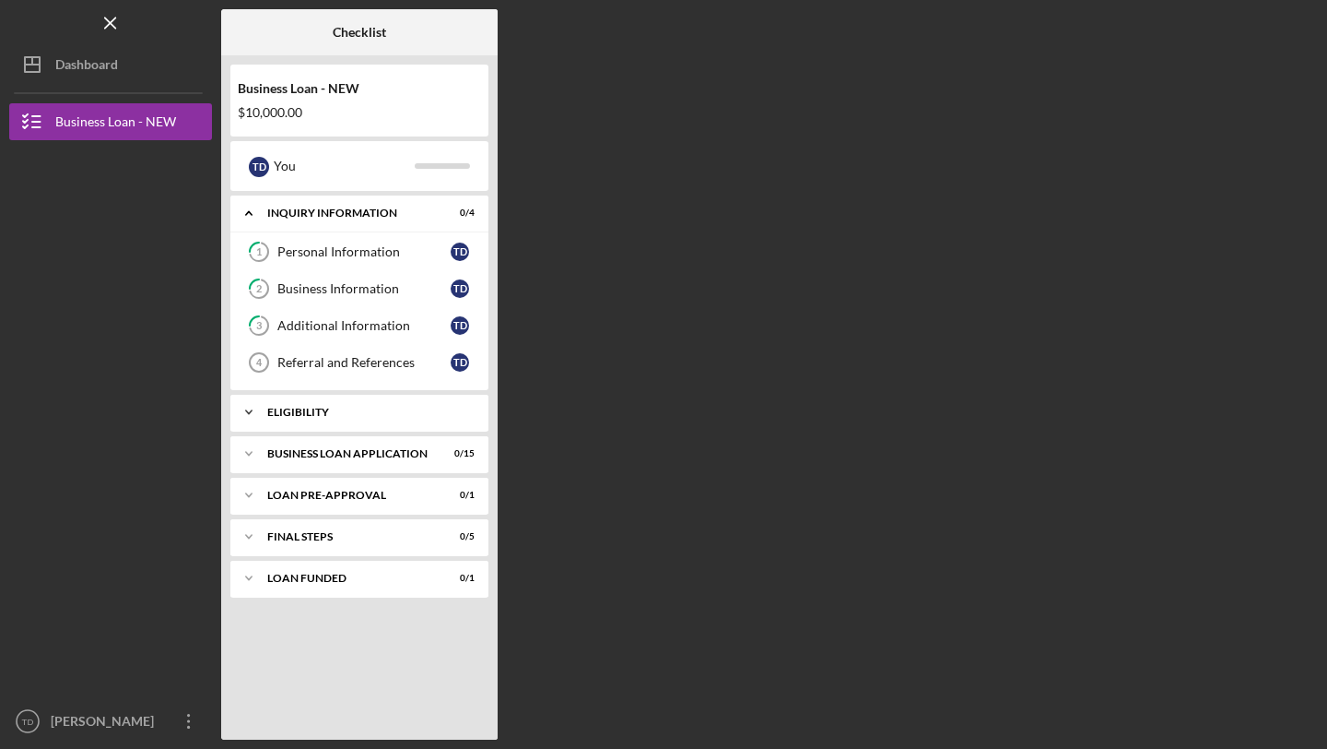
click at [352, 419] on div "Icon/Expander ELIGIBILITY 0 / 1" at bounding box center [359, 412] width 258 height 37
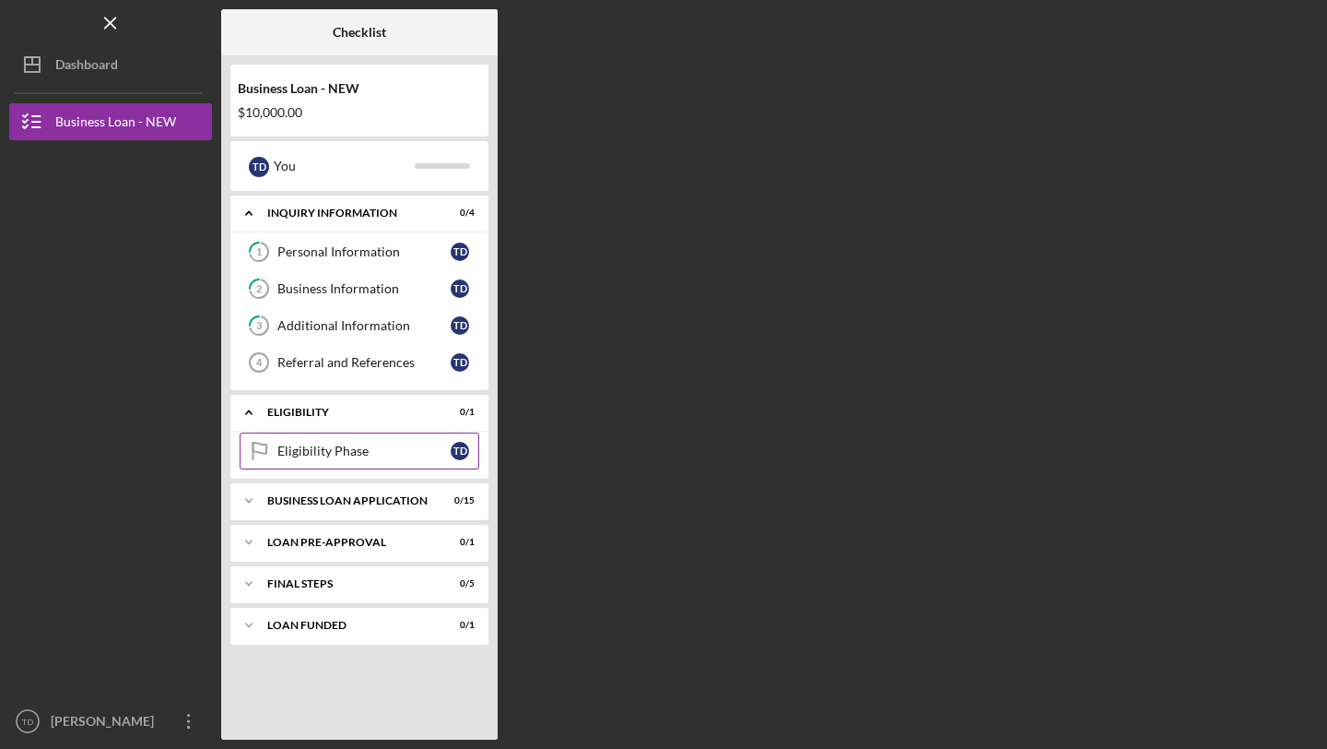
click at [348, 451] on div "Eligibility Phase" at bounding box center [363, 450] width 173 height 15
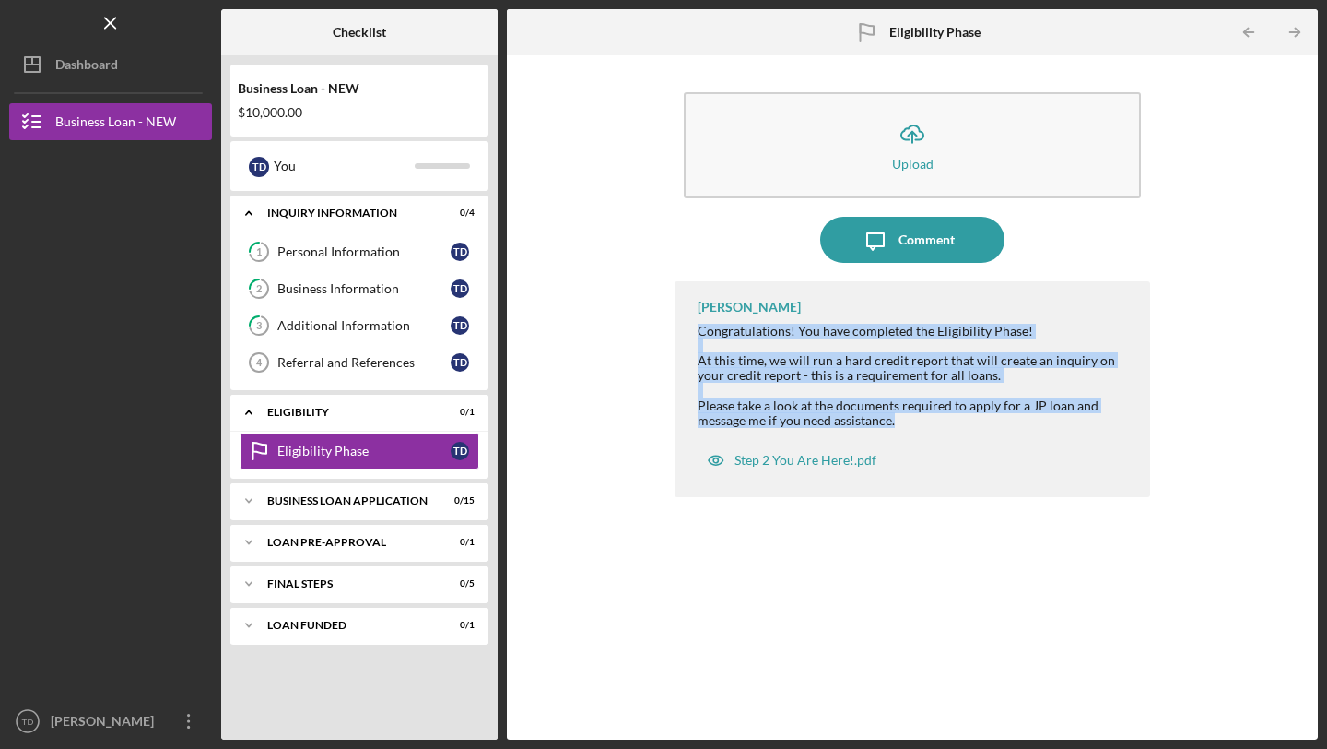
drag, startPoint x: 693, startPoint y: 336, endPoint x: 927, endPoint y: 419, distance: 248.7
click at [928, 419] on div "[PERSON_NAME] Congratulations! You have completed the Eligibility Phase! At thi…" at bounding box center [913, 389] width 476 height 216
copy div "Congratulations! You have completed the Eligibility Phase! At this time, we wil…"
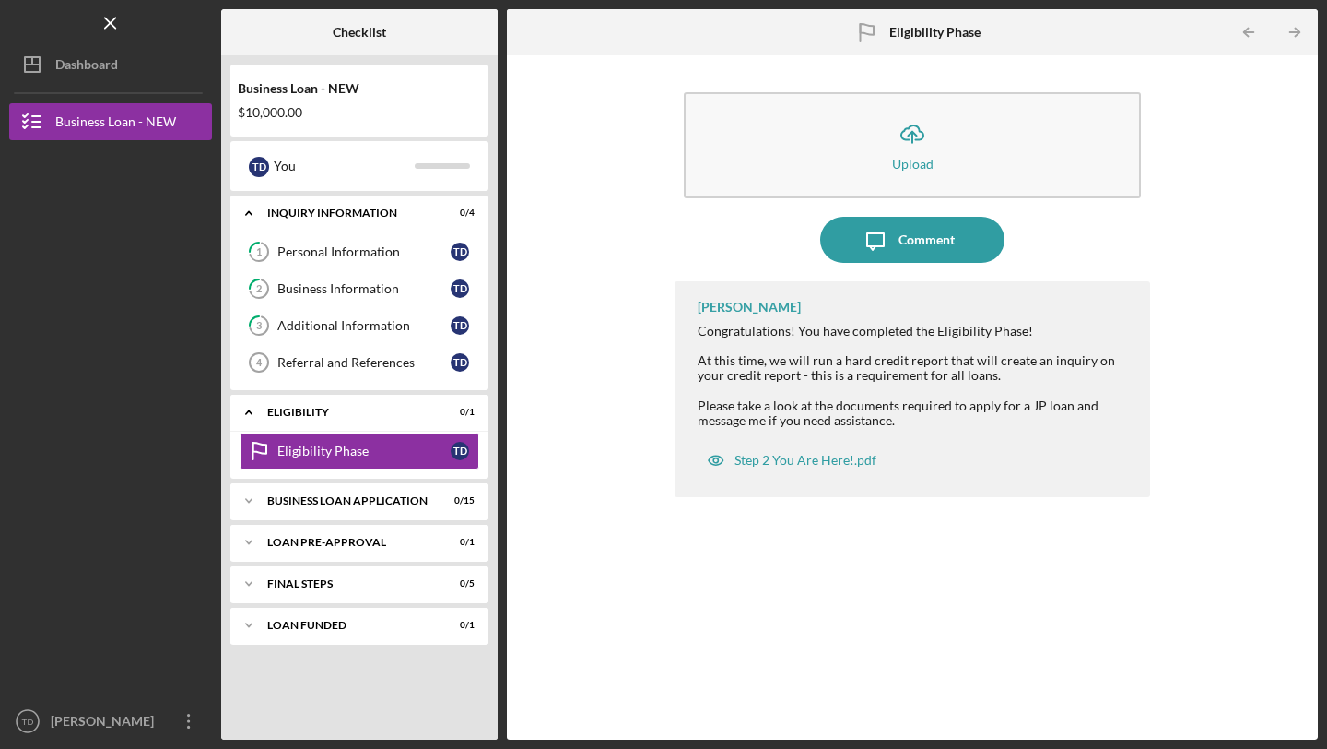
click at [596, 254] on div "Icon/Upload Upload Icon/Message Comment [PERSON_NAME] Congratulations! You have…" at bounding box center [912, 398] width 793 height 666
click at [805, 460] on div "Step 2 You Are Here!.pdf" at bounding box center [806, 460] width 142 height 15
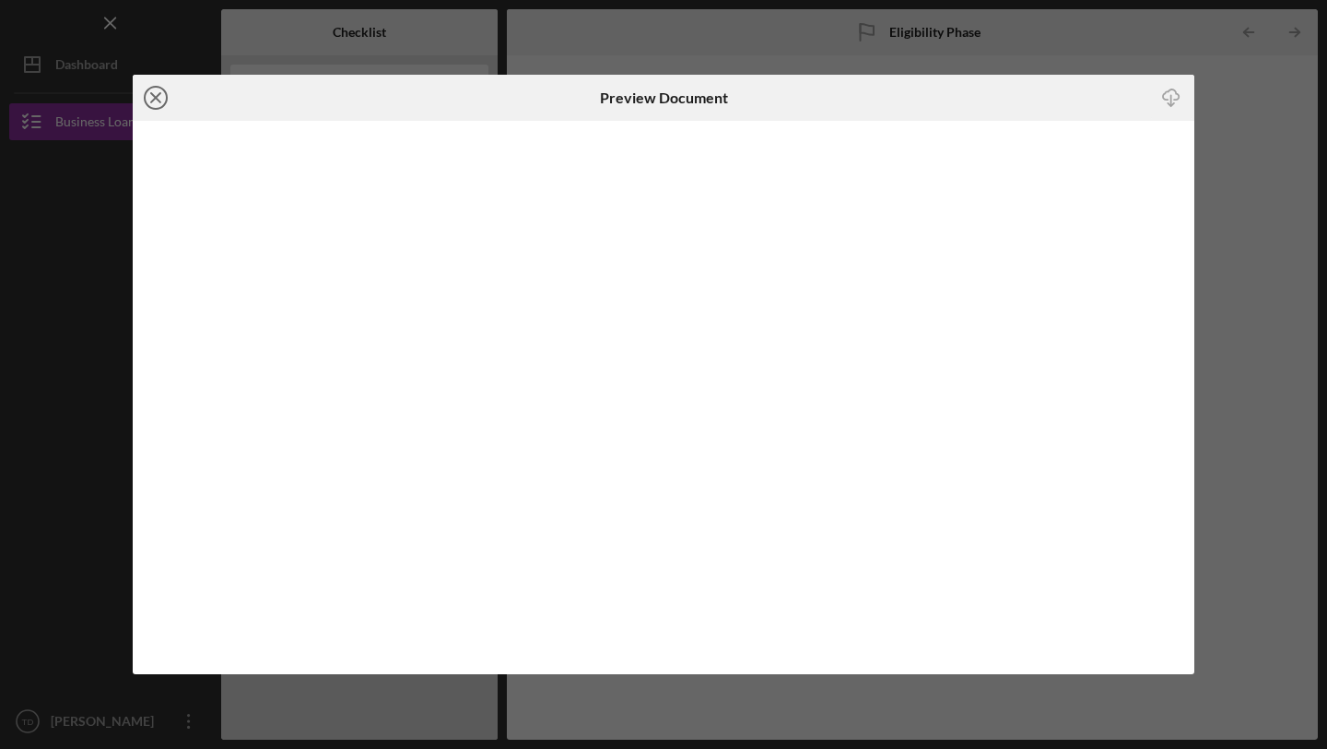
click at [166, 106] on icon "Icon/Close" at bounding box center [156, 98] width 46 height 46
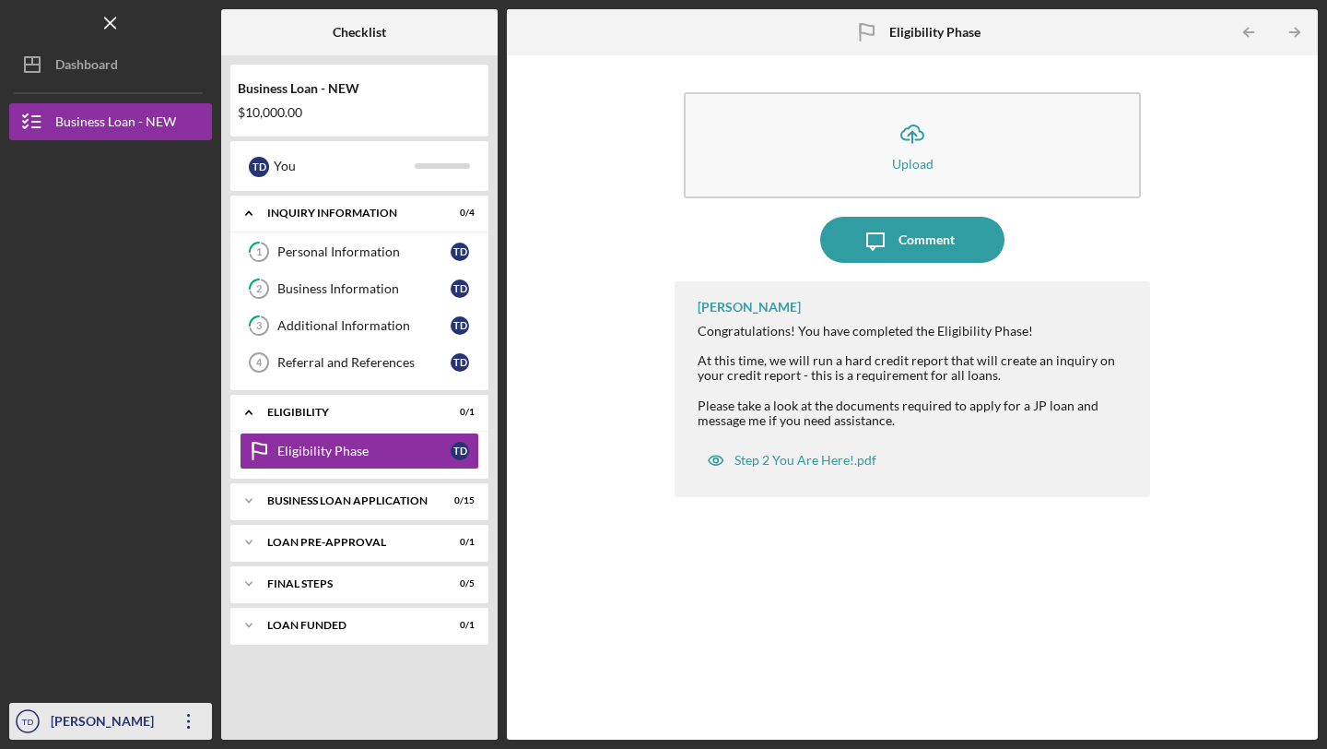
click at [120, 726] on div "[PERSON_NAME]" at bounding box center [106, 722] width 120 height 41
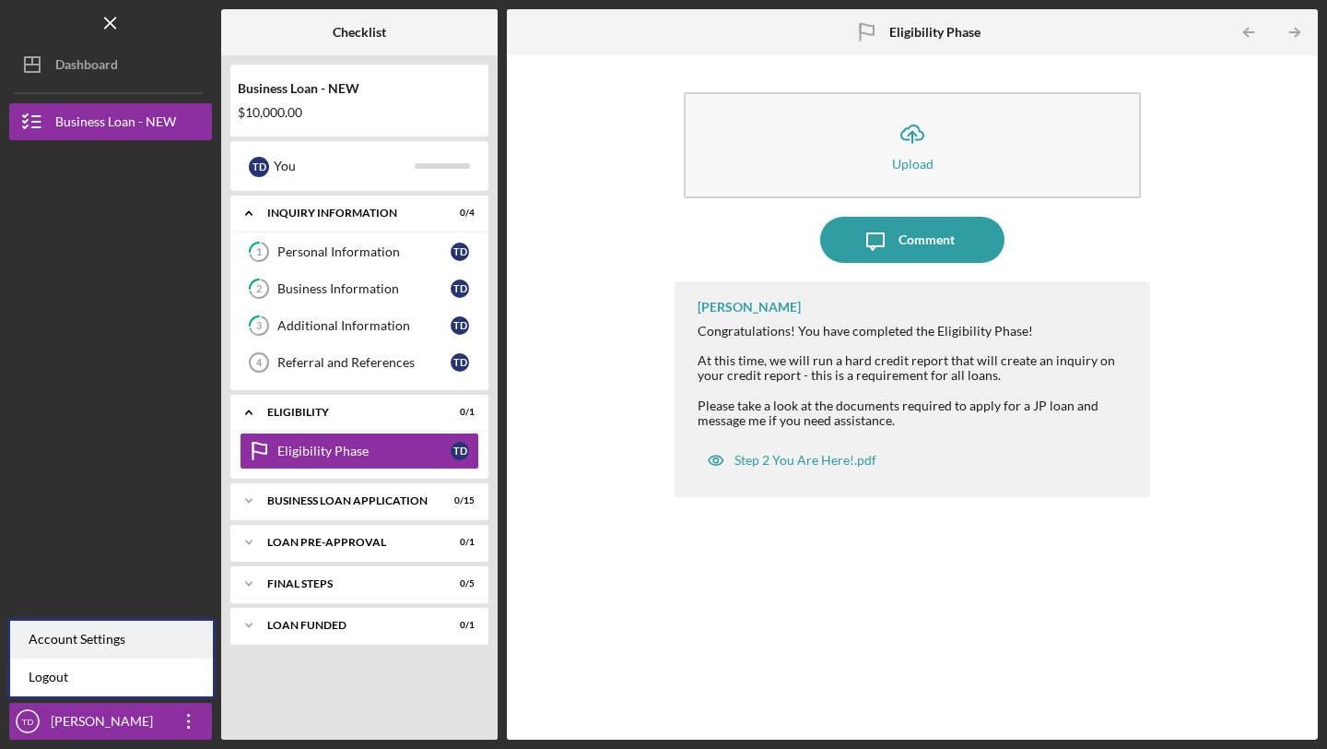
click at [129, 624] on div "Account Settings" at bounding box center [111, 639] width 203 height 38
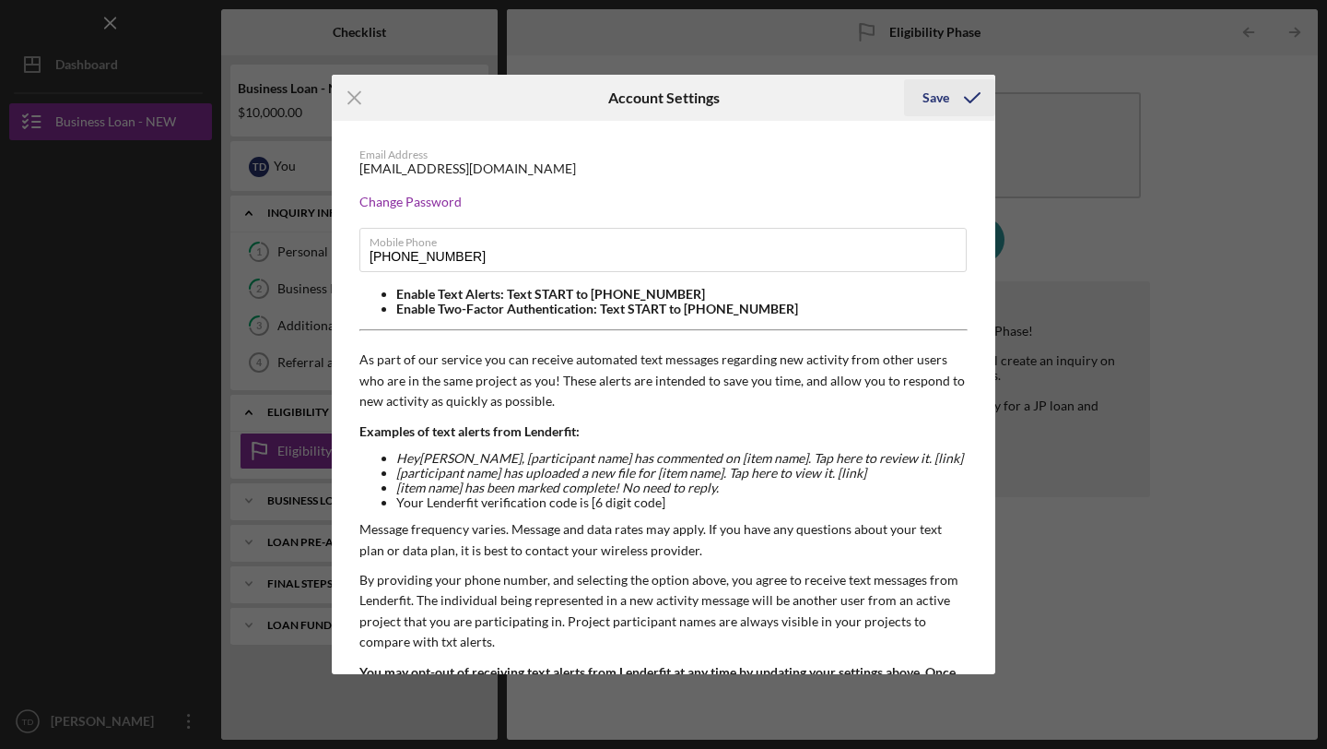
click at [949, 96] on icon "submit" at bounding box center [972, 98] width 46 height 46
click at [939, 95] on div "Save" at bounding box center [936, 97] width 27 height 37
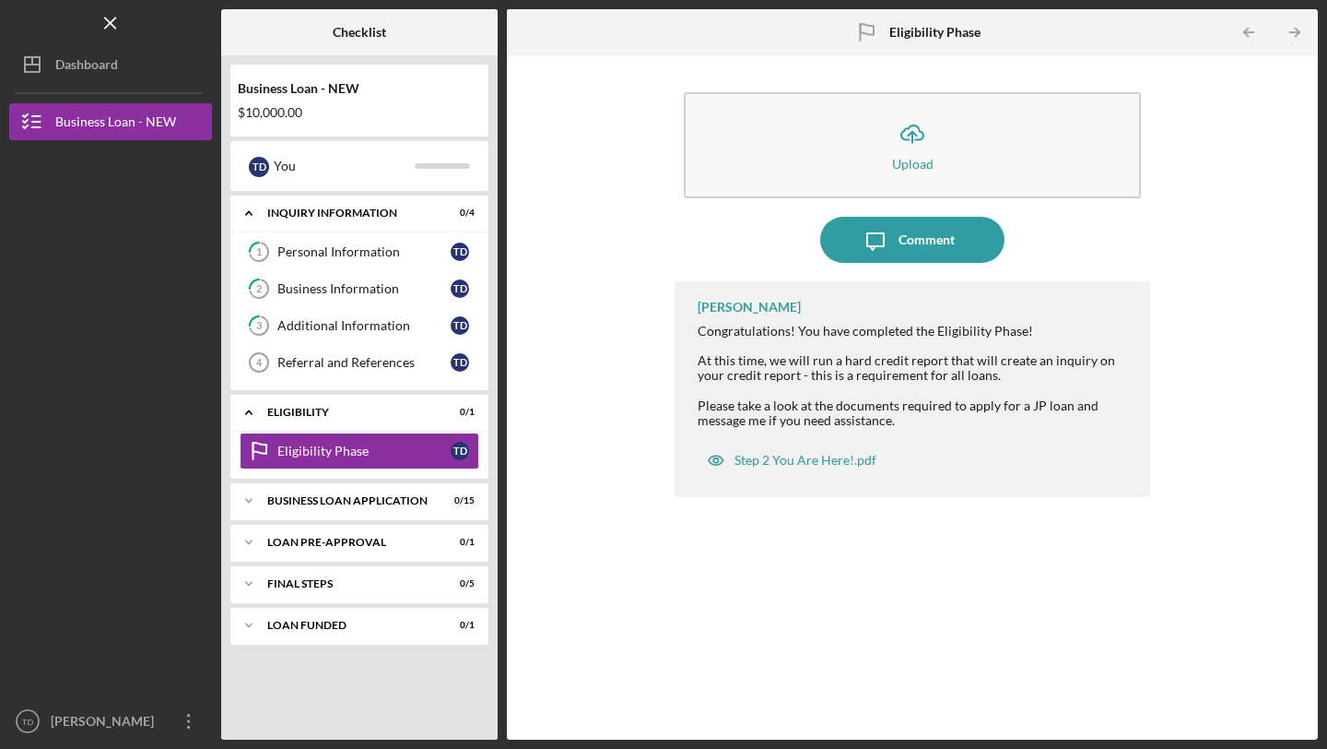
click at [83, 343] on div at bounding box center [110, 280] width 203 height 281
click at [106, 19] on line "button" at bounding box center [110, 23] width 10 height 10
